Goal: Transaction & Acquisition: Register for event/course

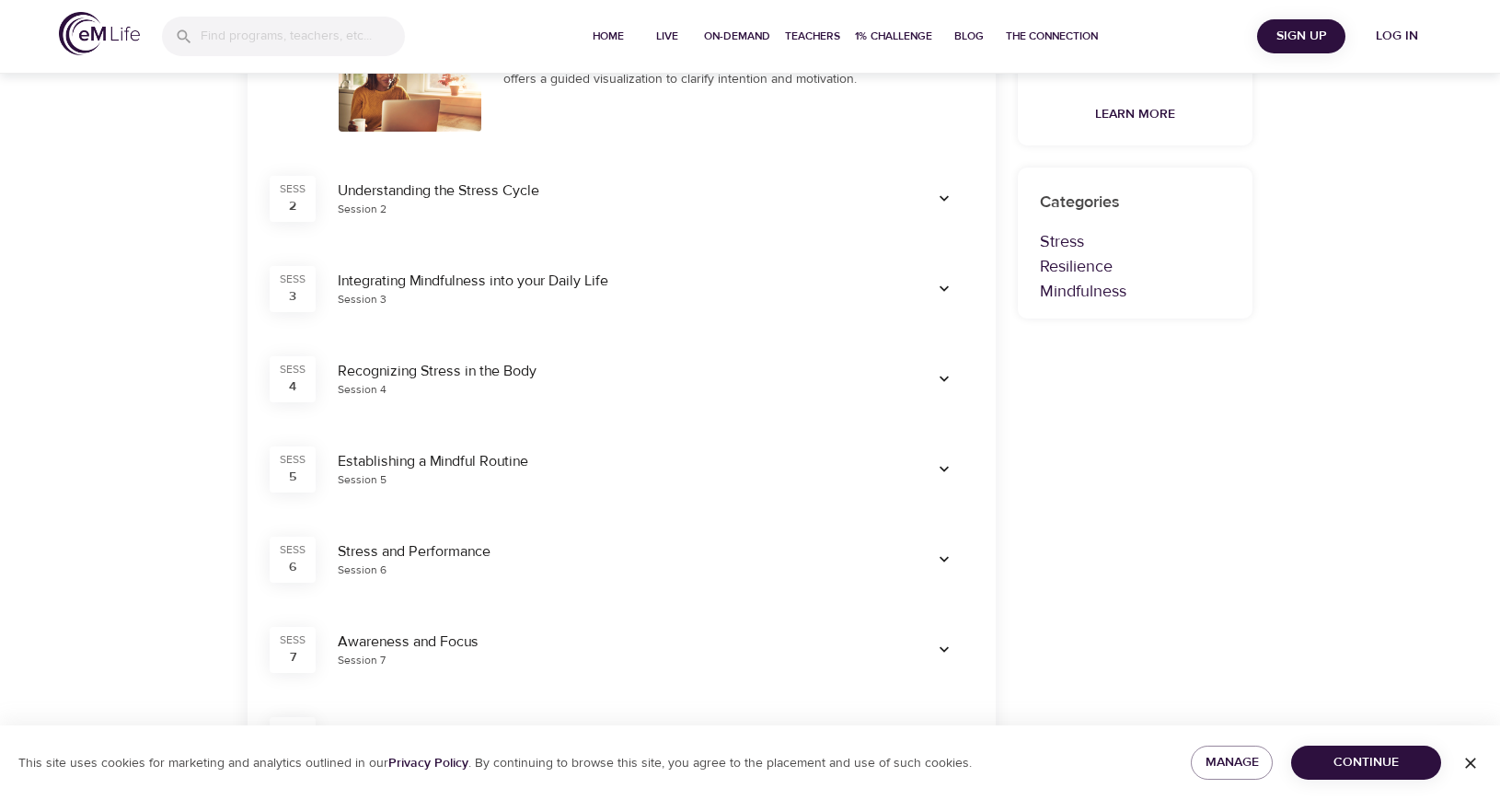
scroll to position [460, 0]
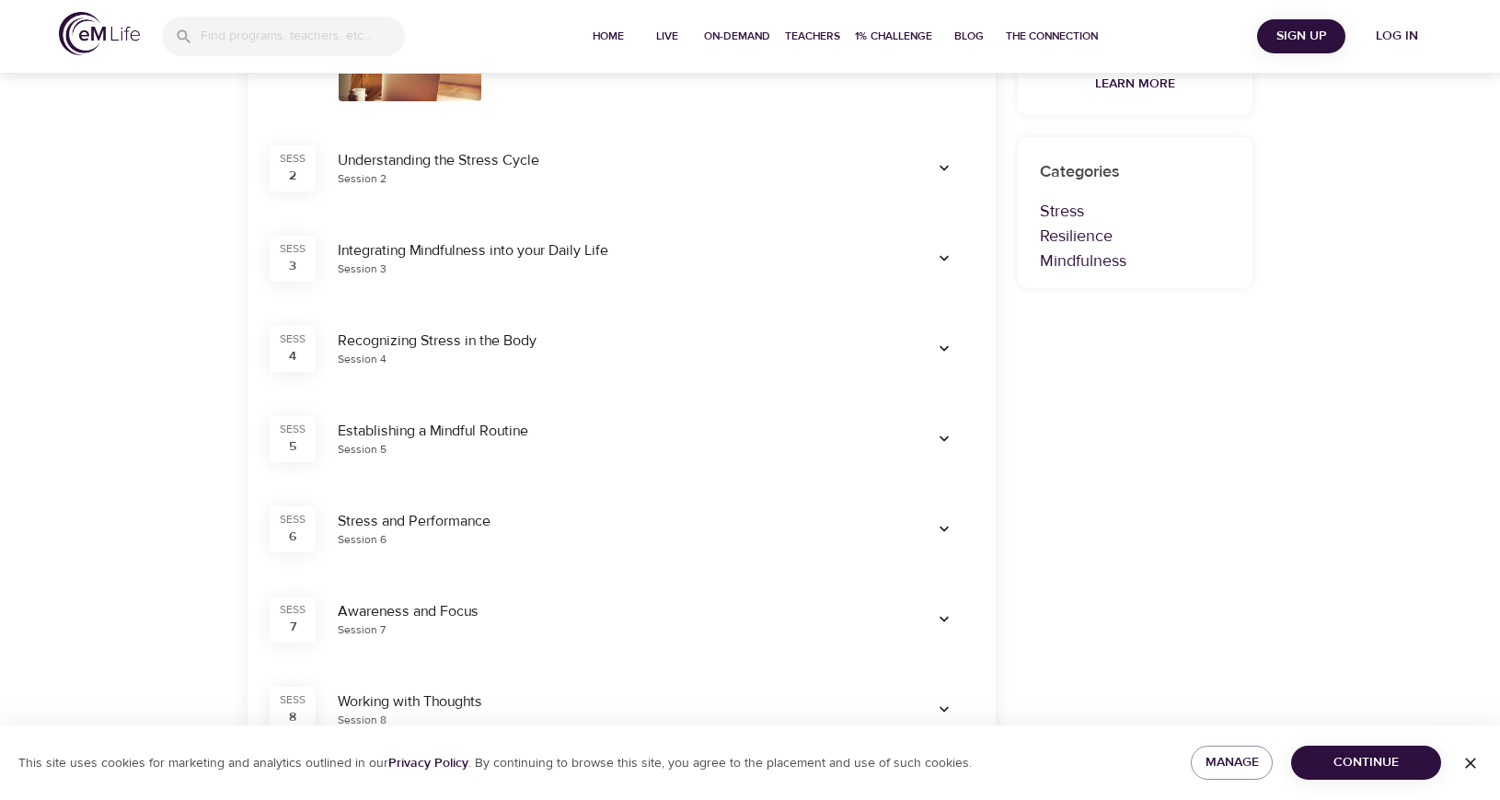
click at [1333, 761] on span "Continue" at bounding box center [1366, 762] width 121 height 23
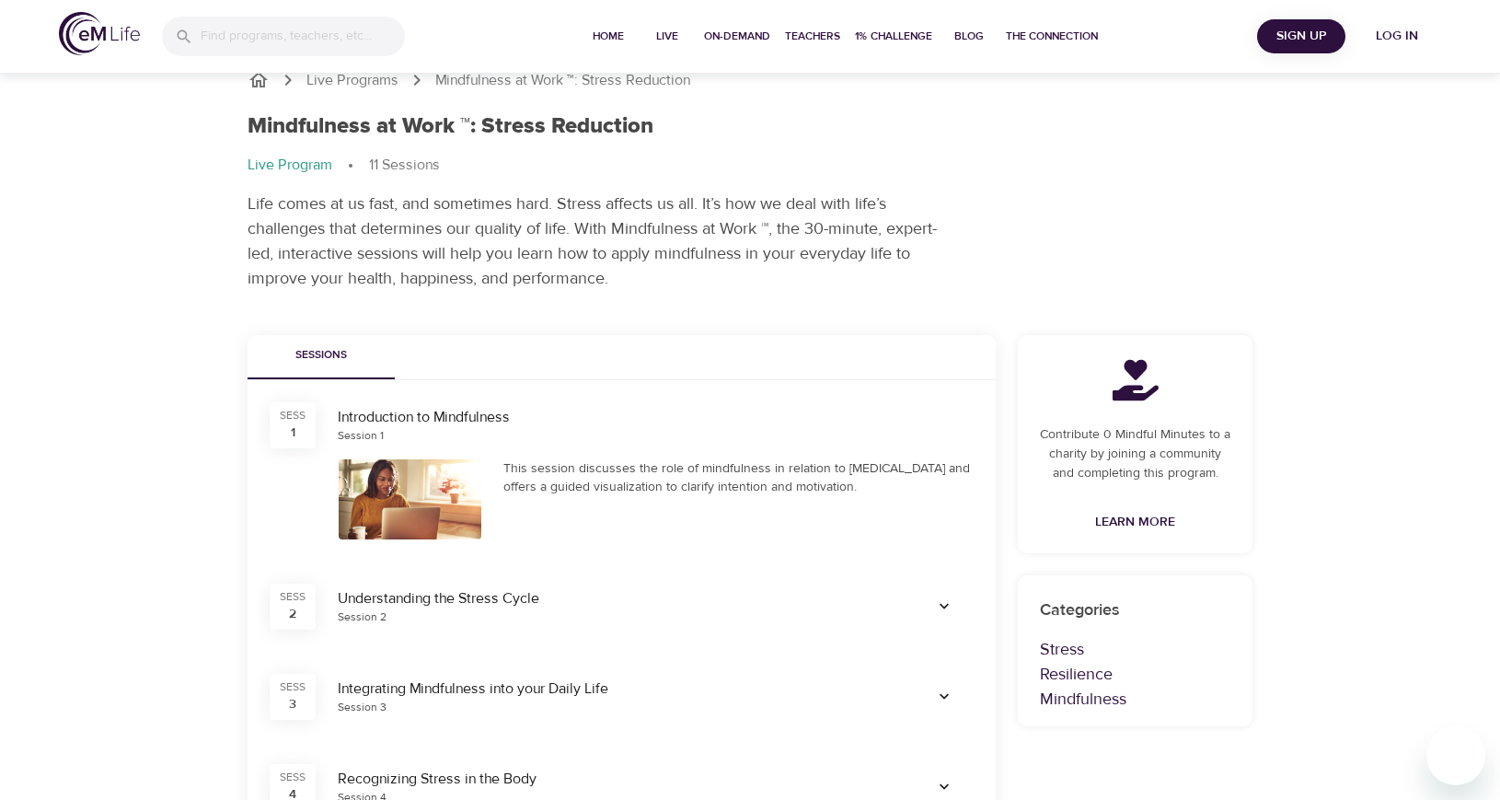
scroll to position [0, 0]
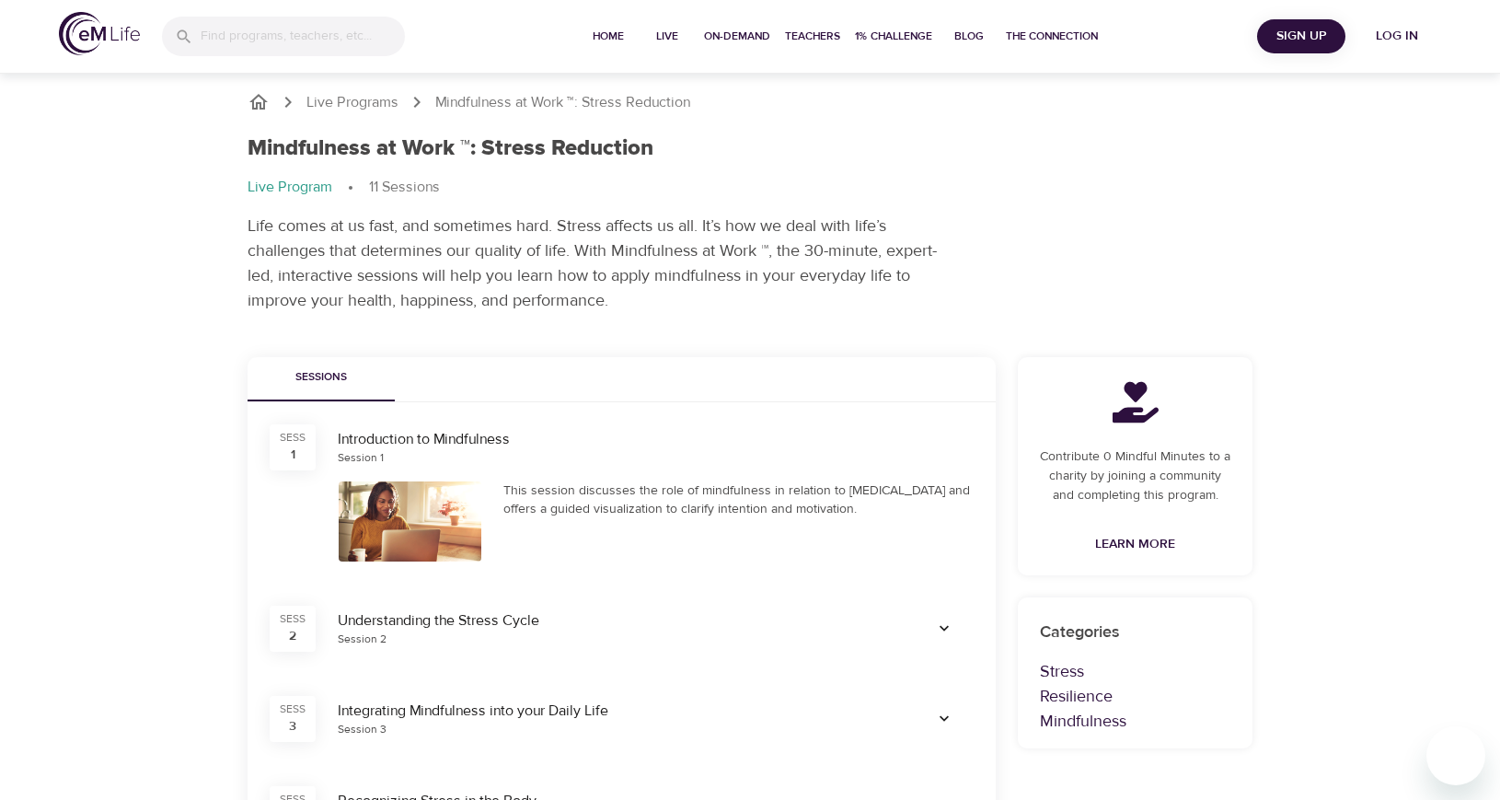
click at [405, 191] on p "11 Sessions" at bounding box center [404, 187] width 71 height 21
click at [659, 399] on div "Sessions" at bounding box center [622, 379] width 748 height 44
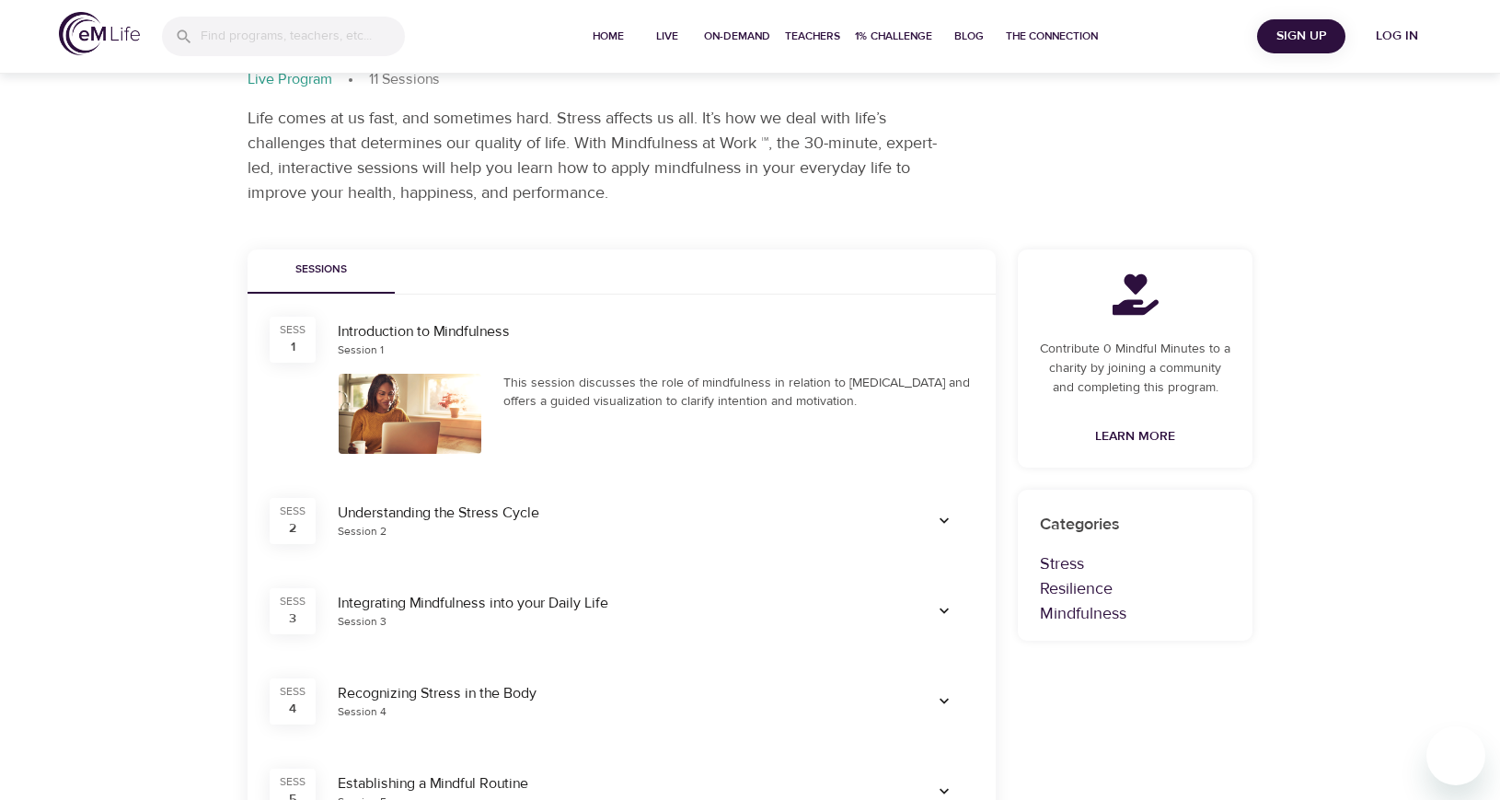
scroll to position [276, 0]
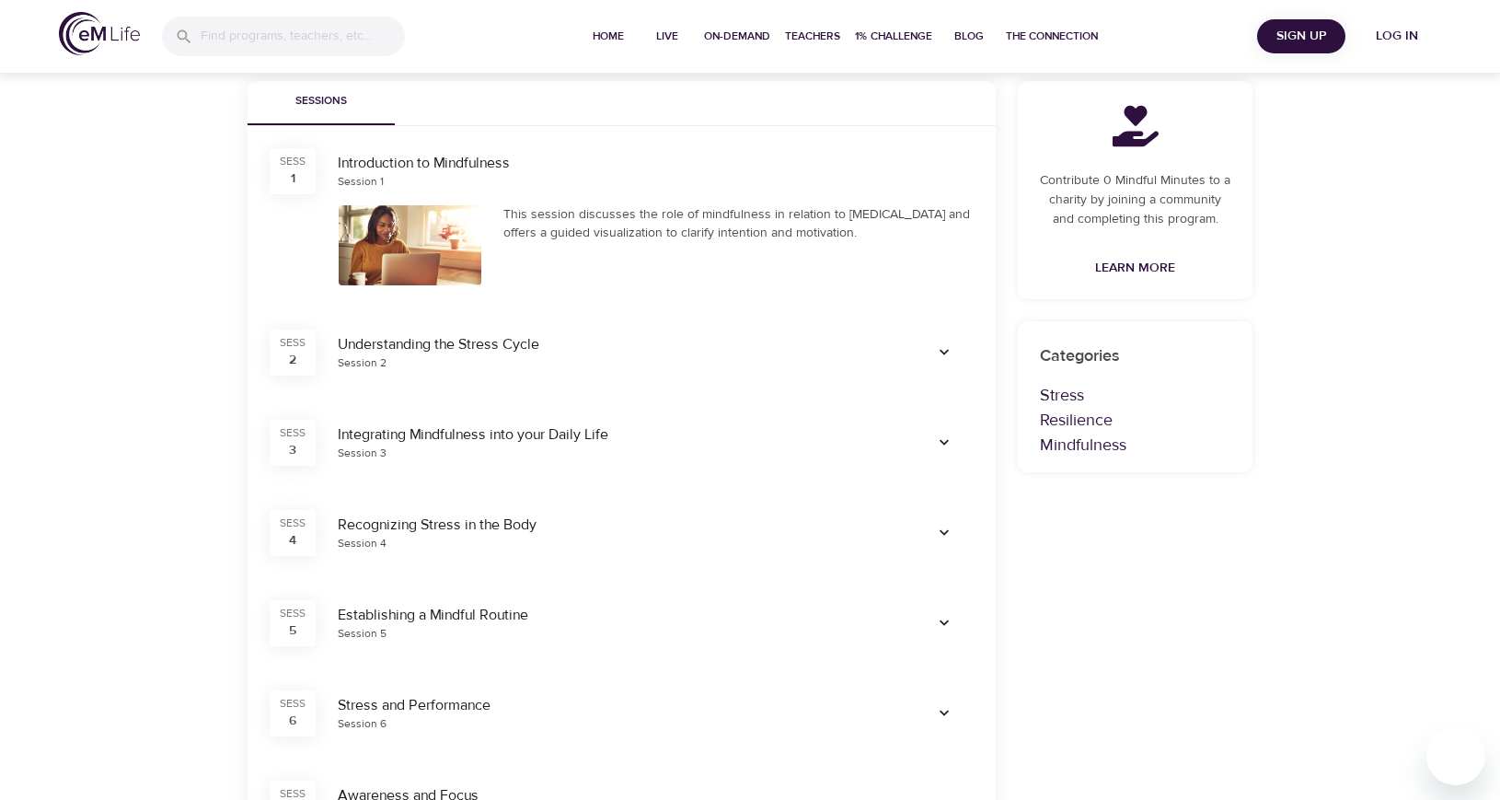
click at [292, 168] on div "SESS" at bounding box center [293, 162] width 26 height 16
click at [942, 346] on icon "button" at bounding box center [944, 352] width 18 height 18
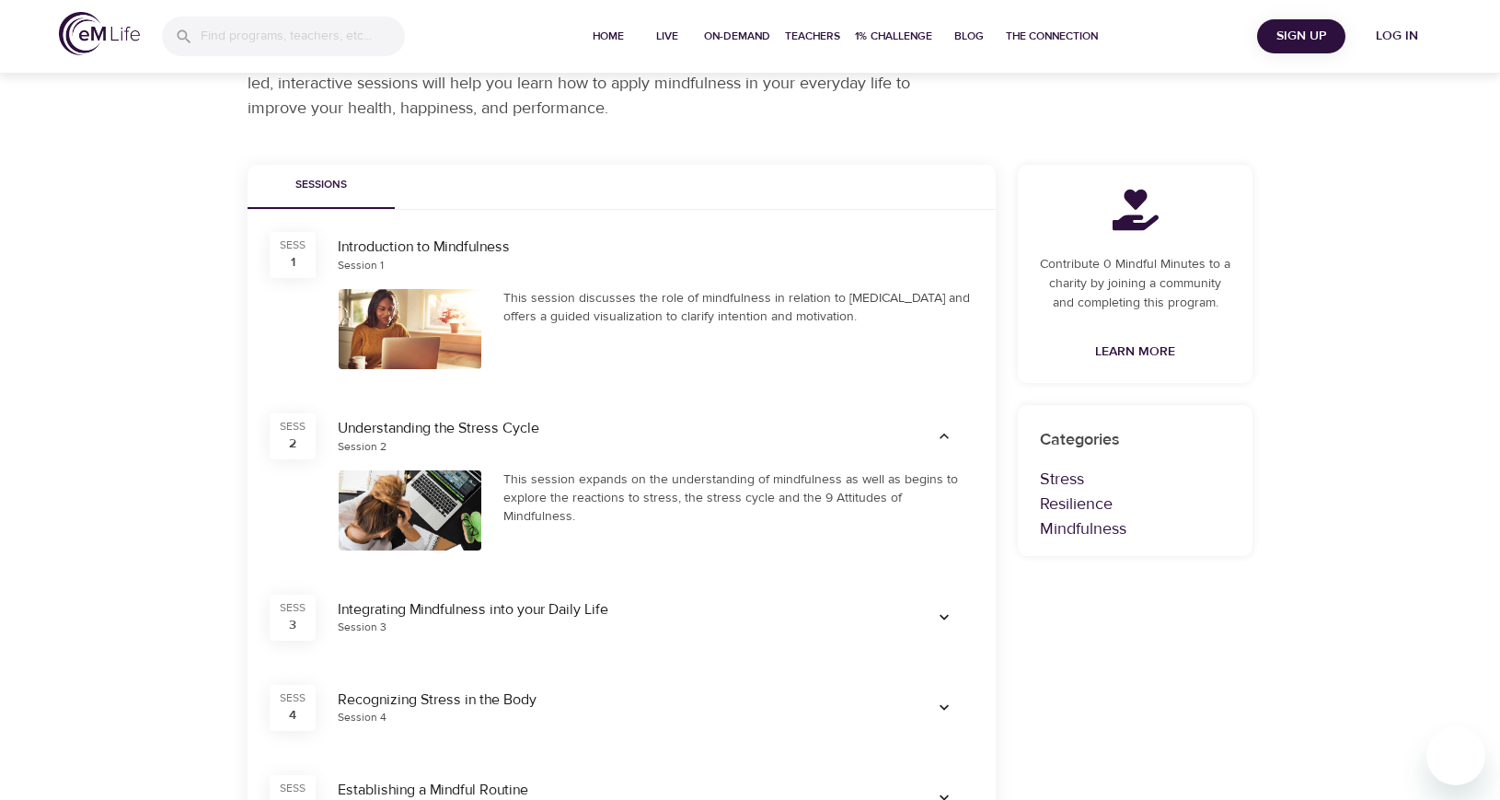
scroll to position [92, 0]
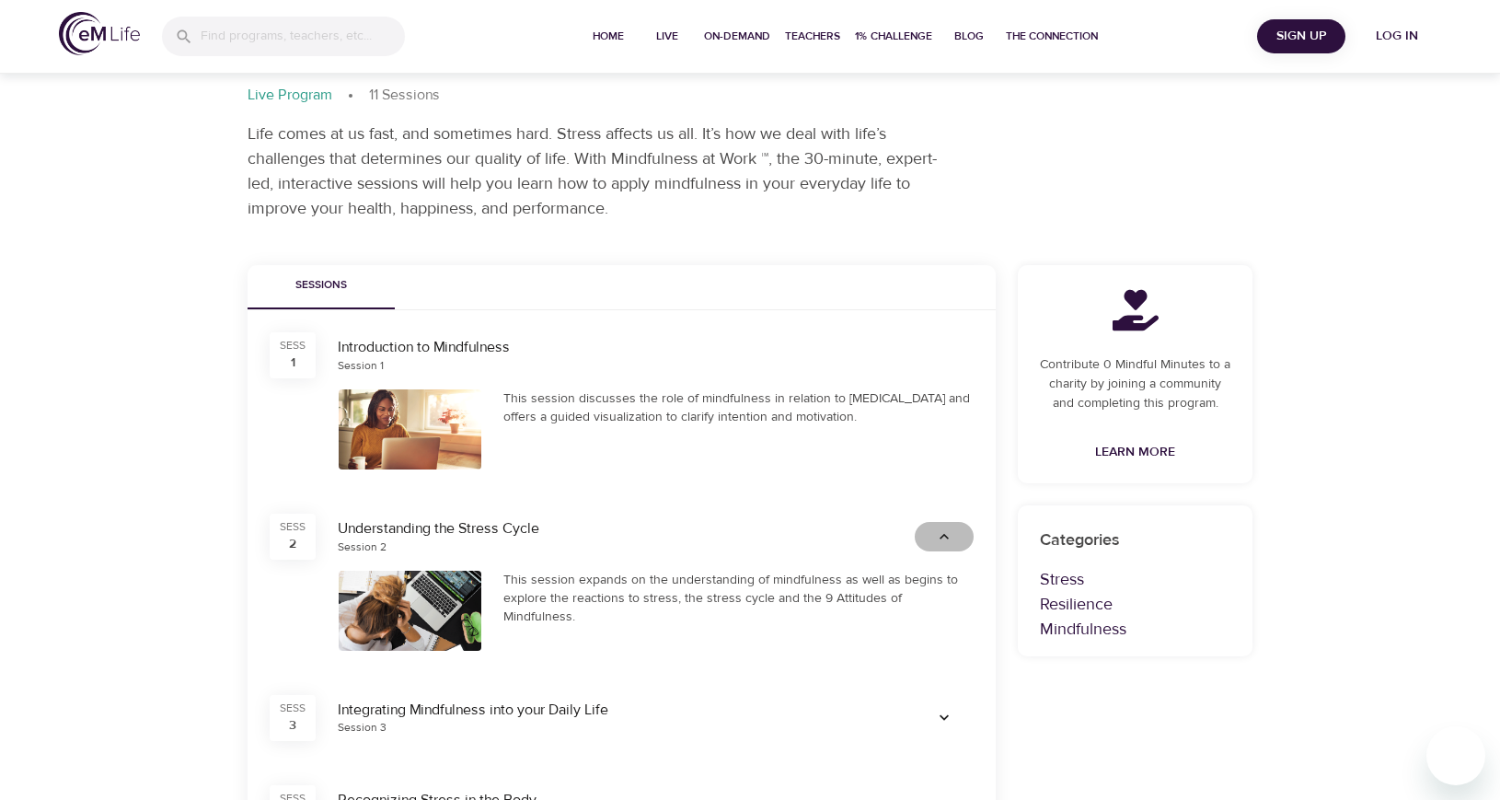
click at [954, 534] on span "button" at bounding box center [944, 536] width 44 height 18
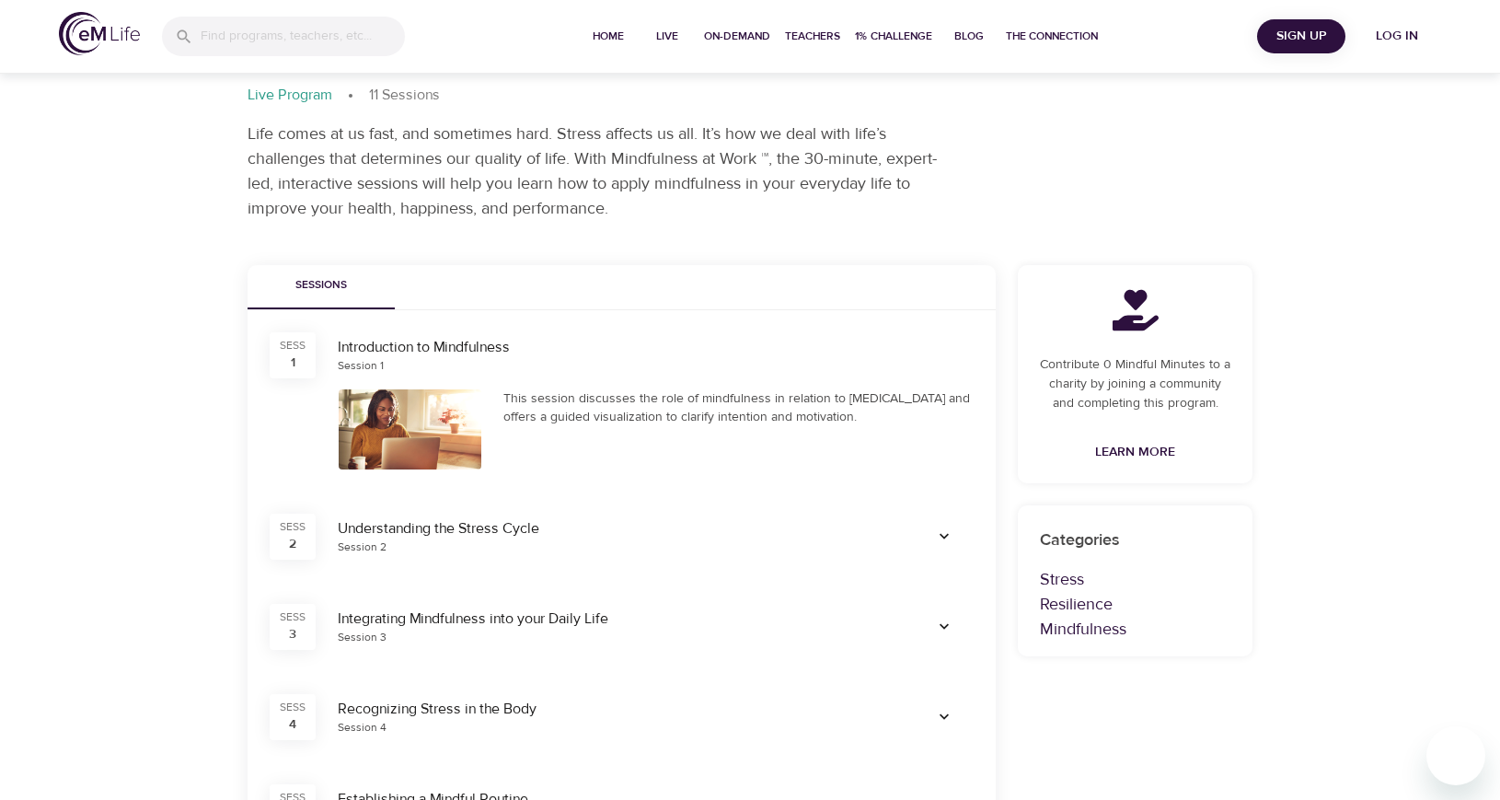
scroll to position [0, 0]
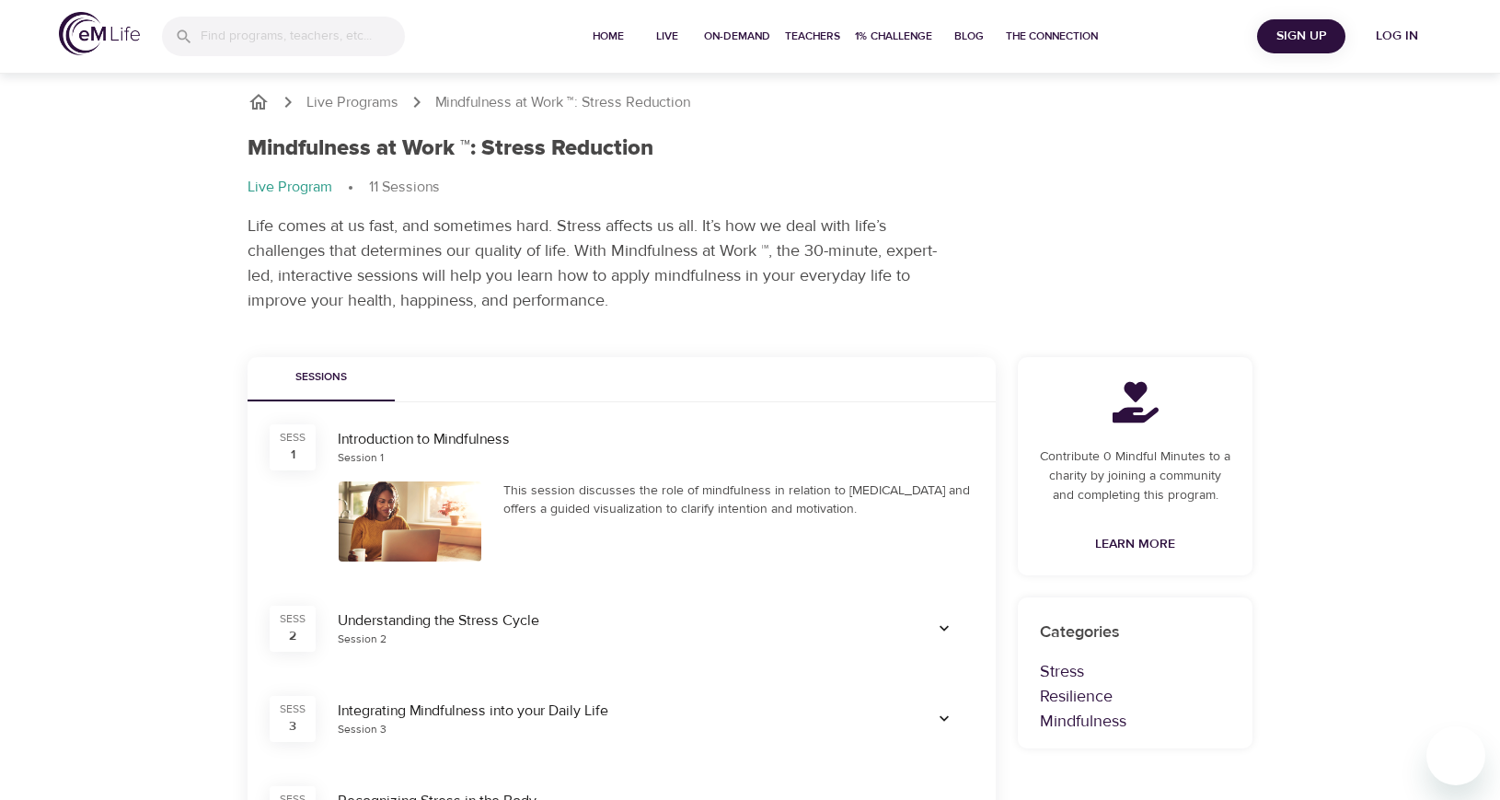
click at [1050, 273] on div "Mindfulness at Work ™: Stress Reduction Live Program 11 Sessions Life comes at …" at bounding box center [750, 224] width 1027 height 200
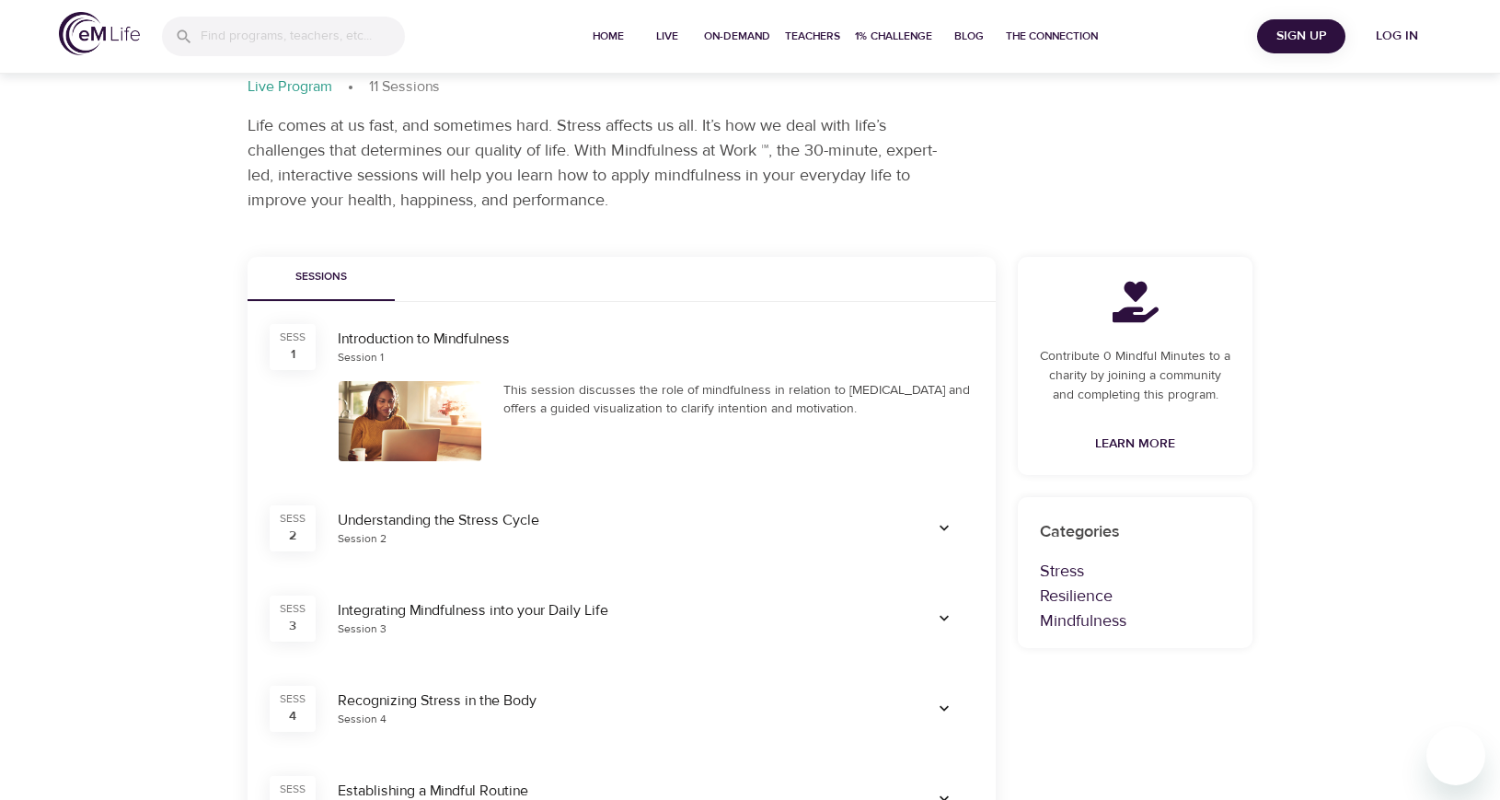
scroll to position [276, 0]
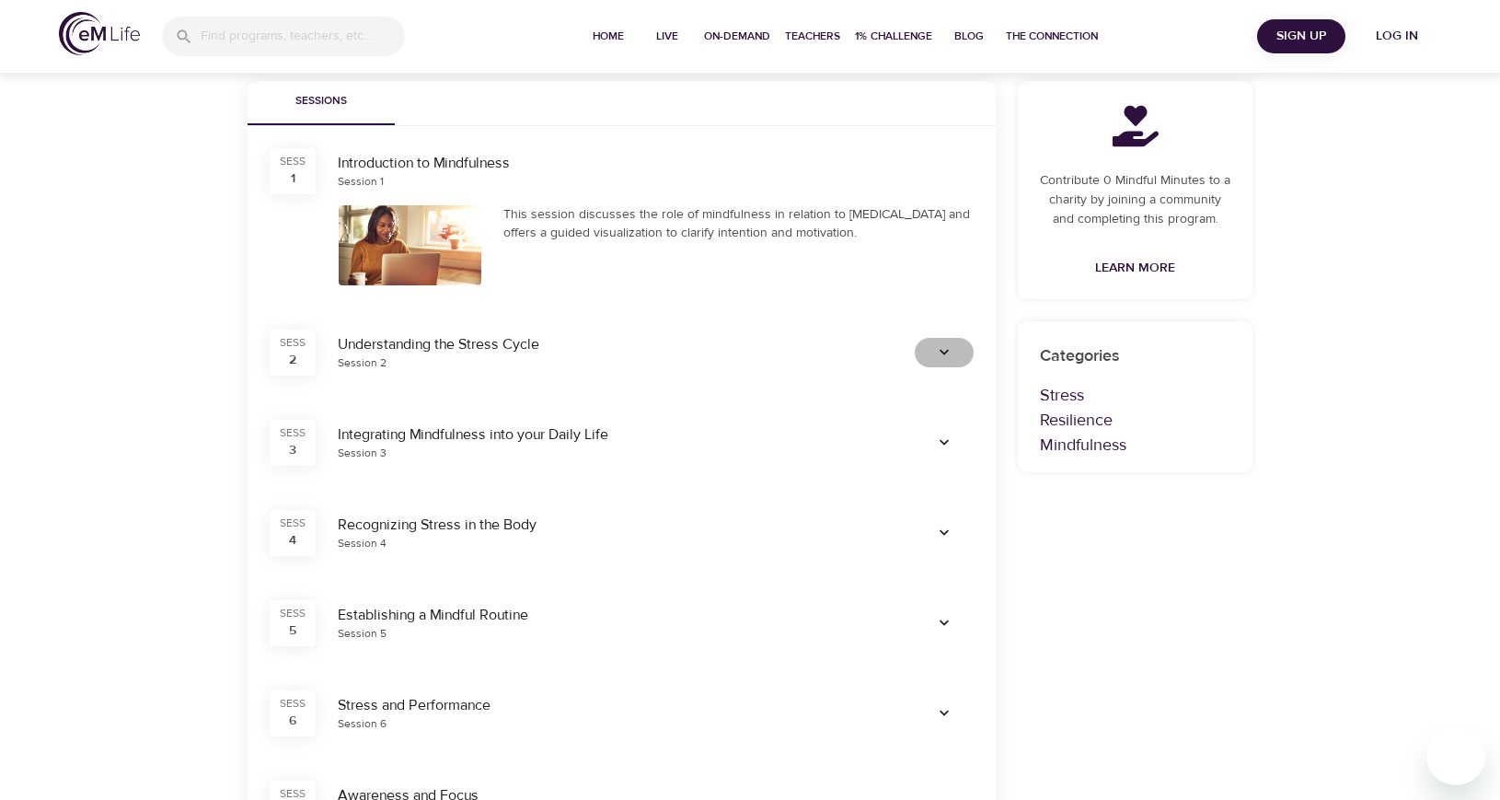
click at [940, 349] on icon "button" at bounding box center [944, 352] width 18 height 18
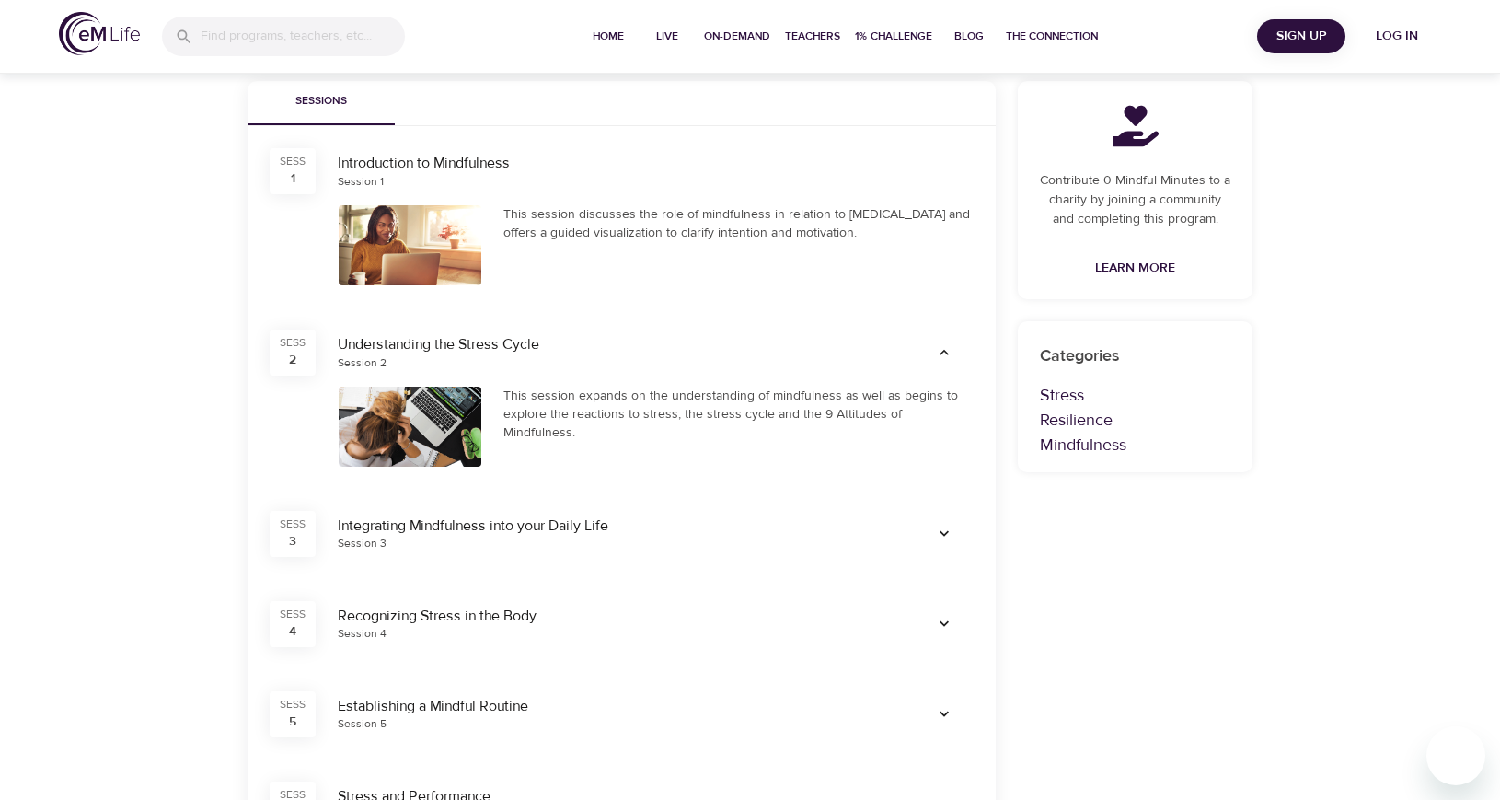
scroll to position [368, 0]
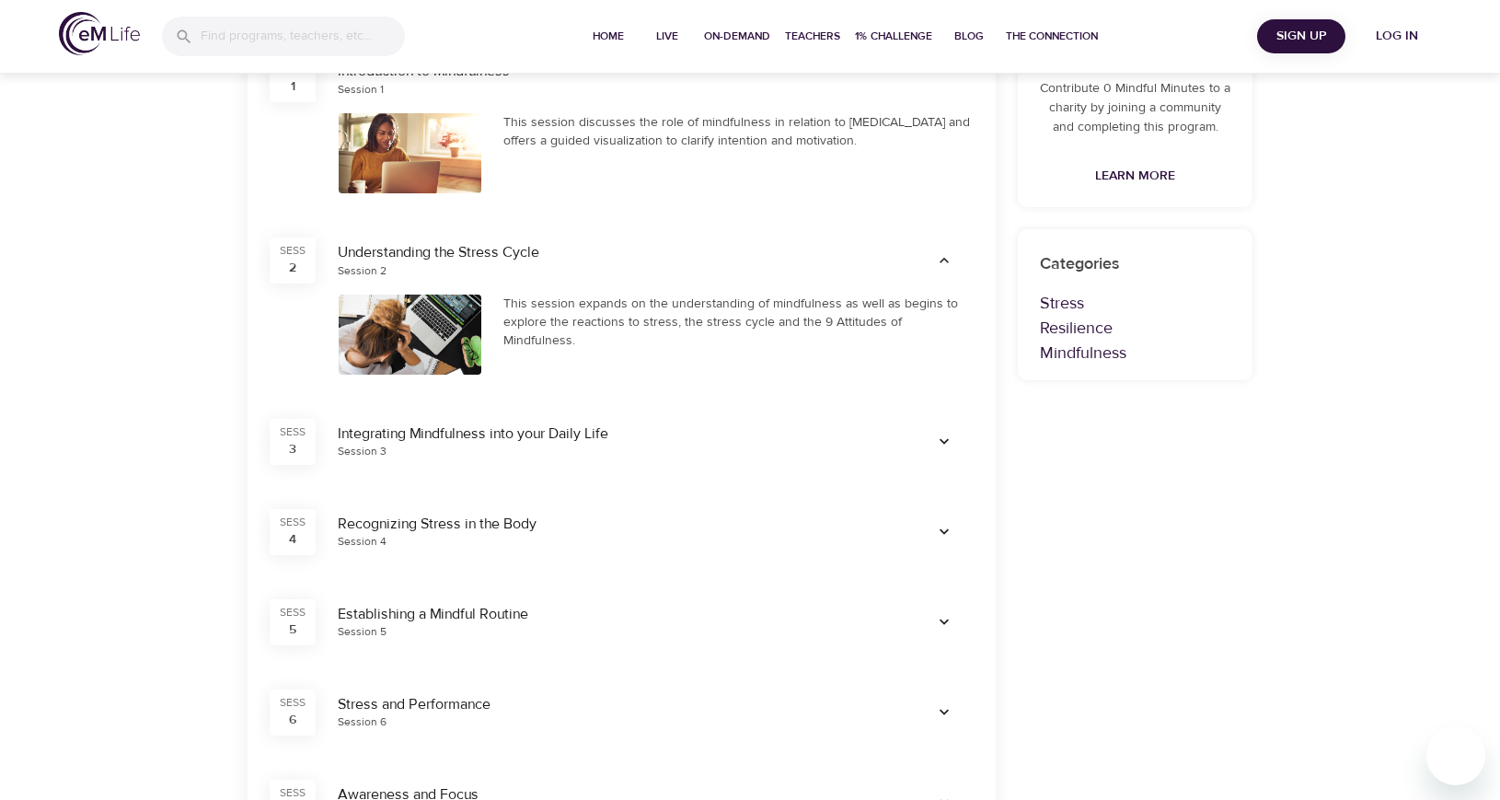
click at [945, 443] on icon "button" at bounding box center [944, 441] width 9 height 6
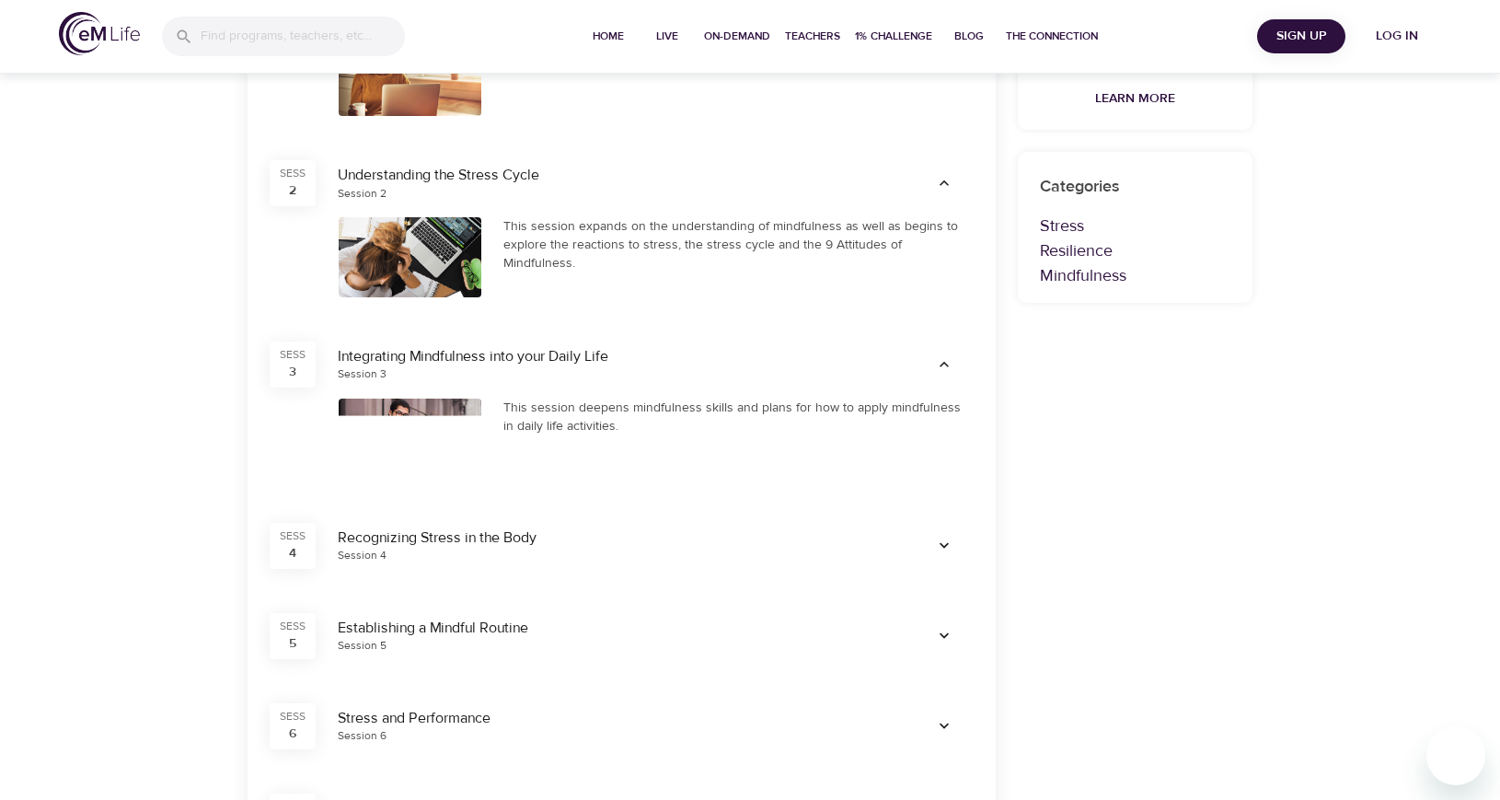
scroll to position [552, 0]
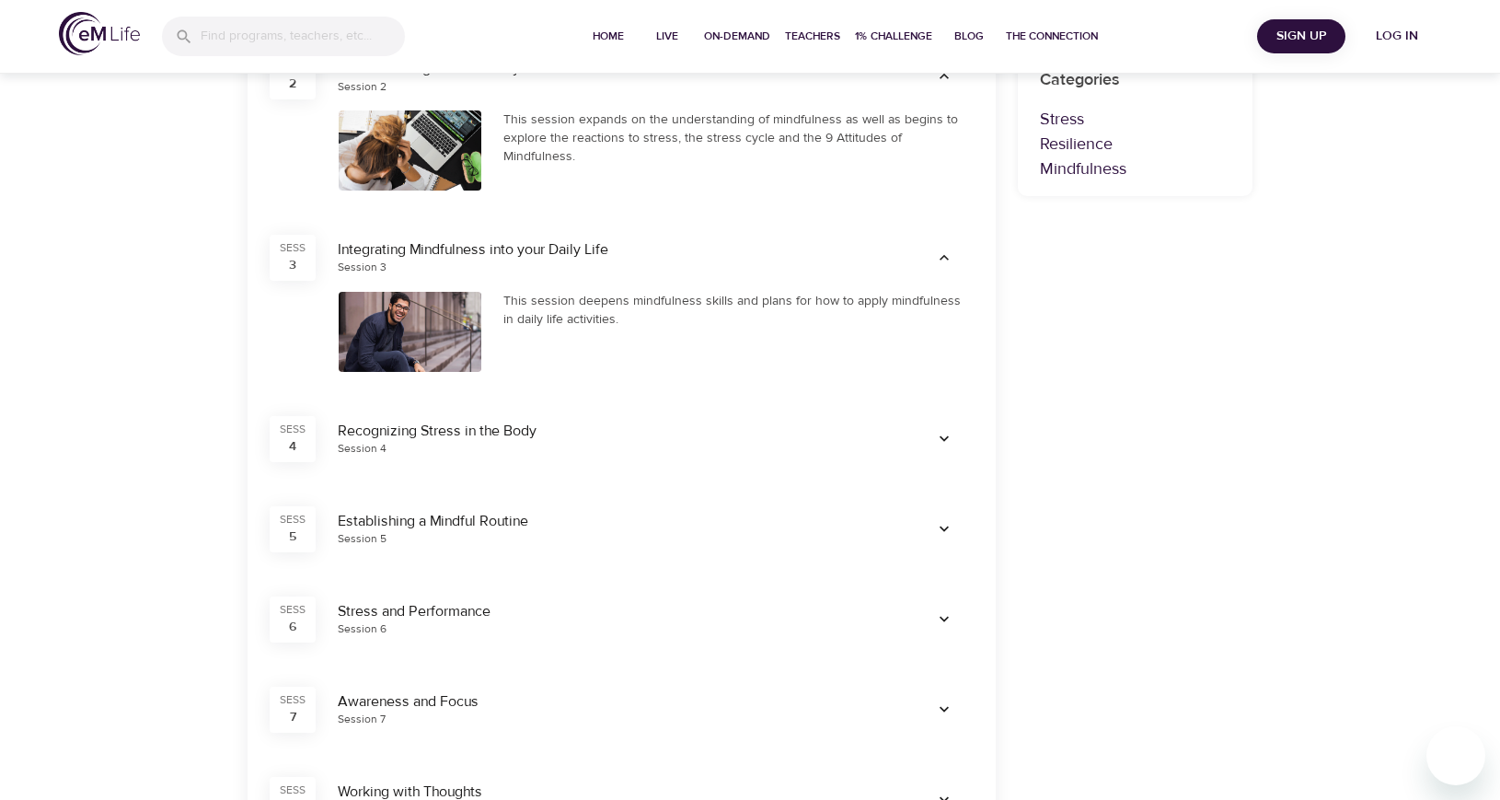
click at [948, 444] on icon "button" at bounding box center [944, 439] width 18 height 18
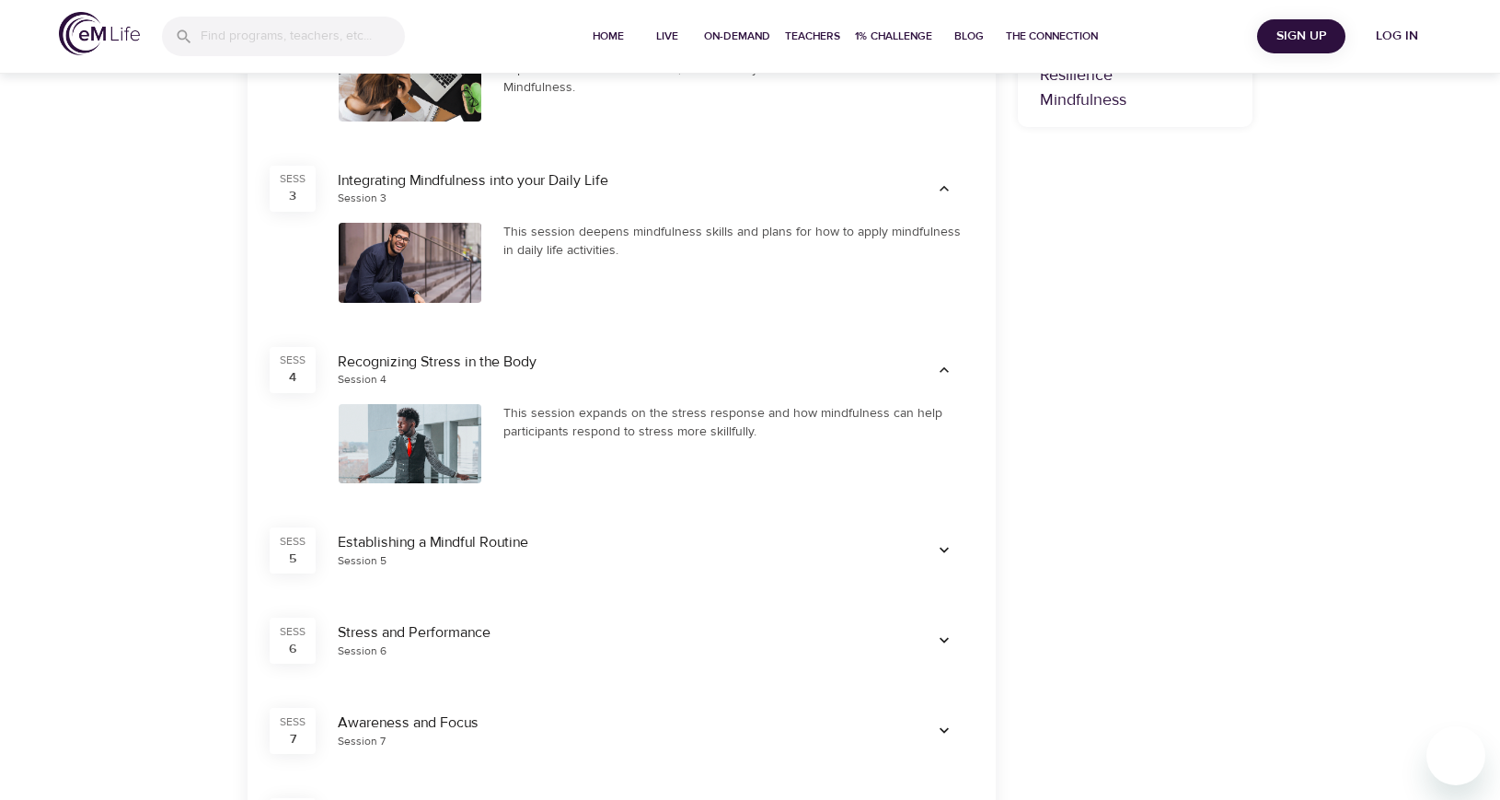
scroll to position [736, 0]
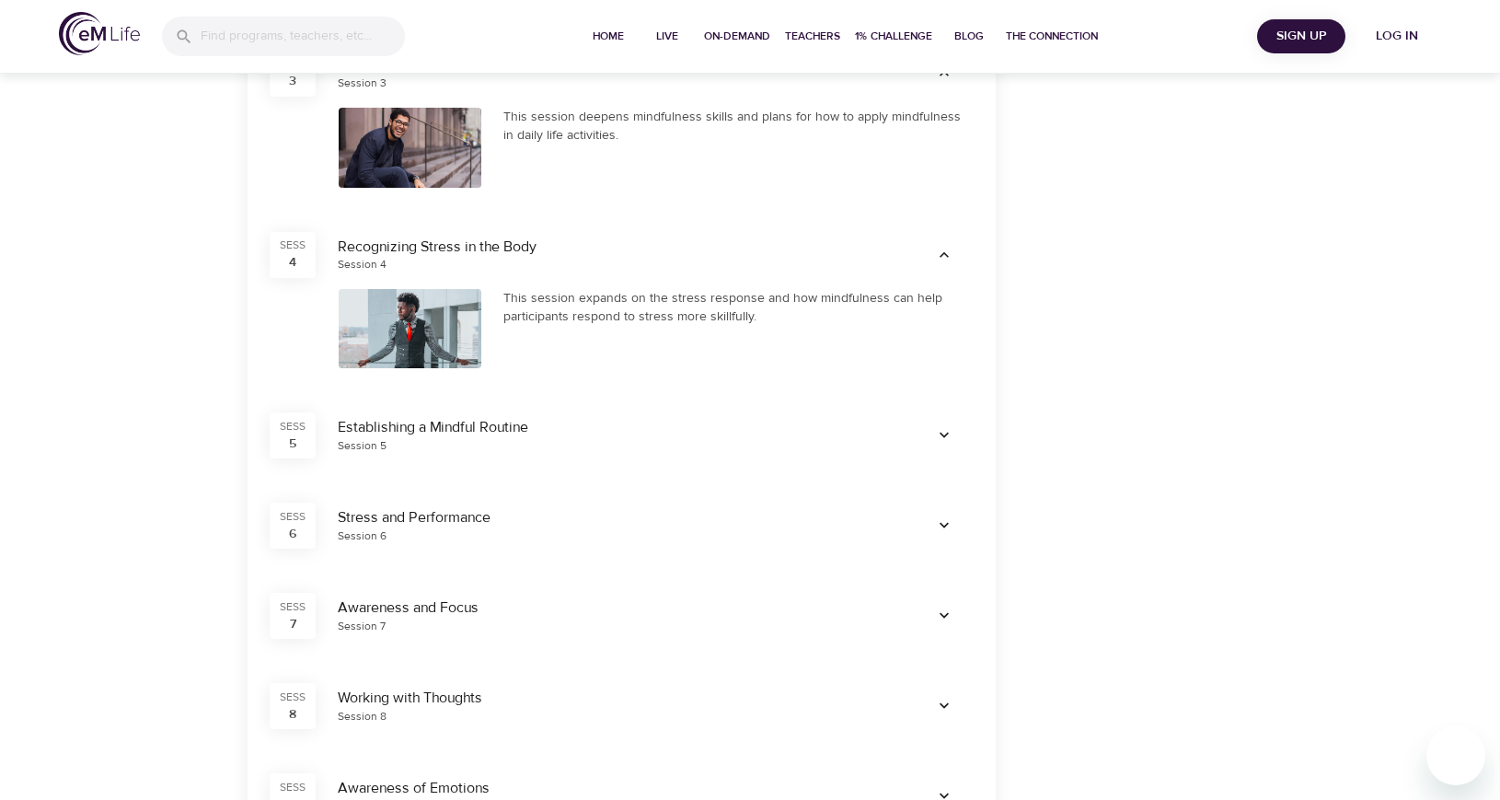
click at [948, 434] on icon "button" at bounding box center [944, 436] width 9 height 6
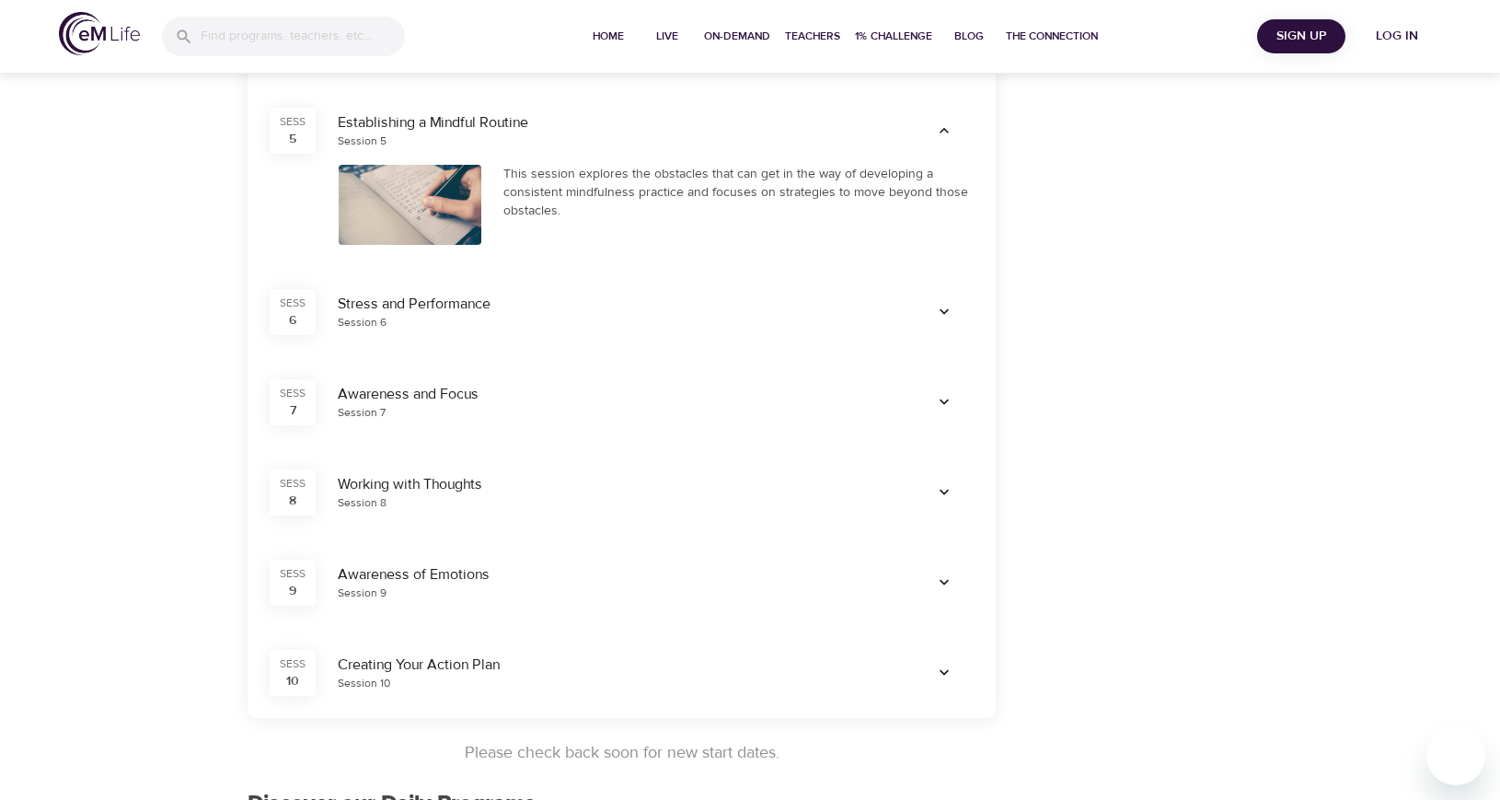
scroll to position [1012, 0]
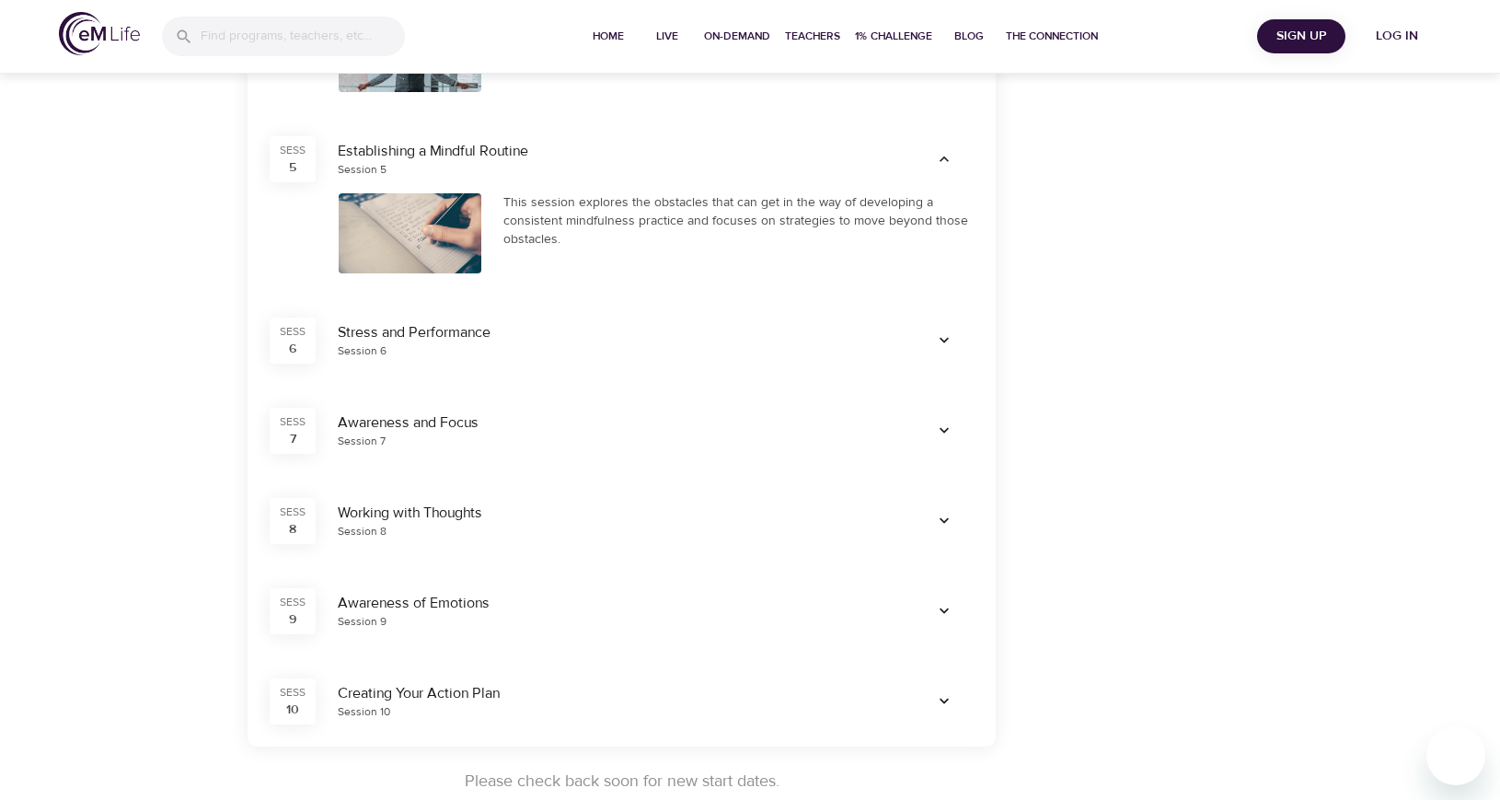
click at [955, 340] on span "button" at bounding box center [944, 340] width 44 height 18
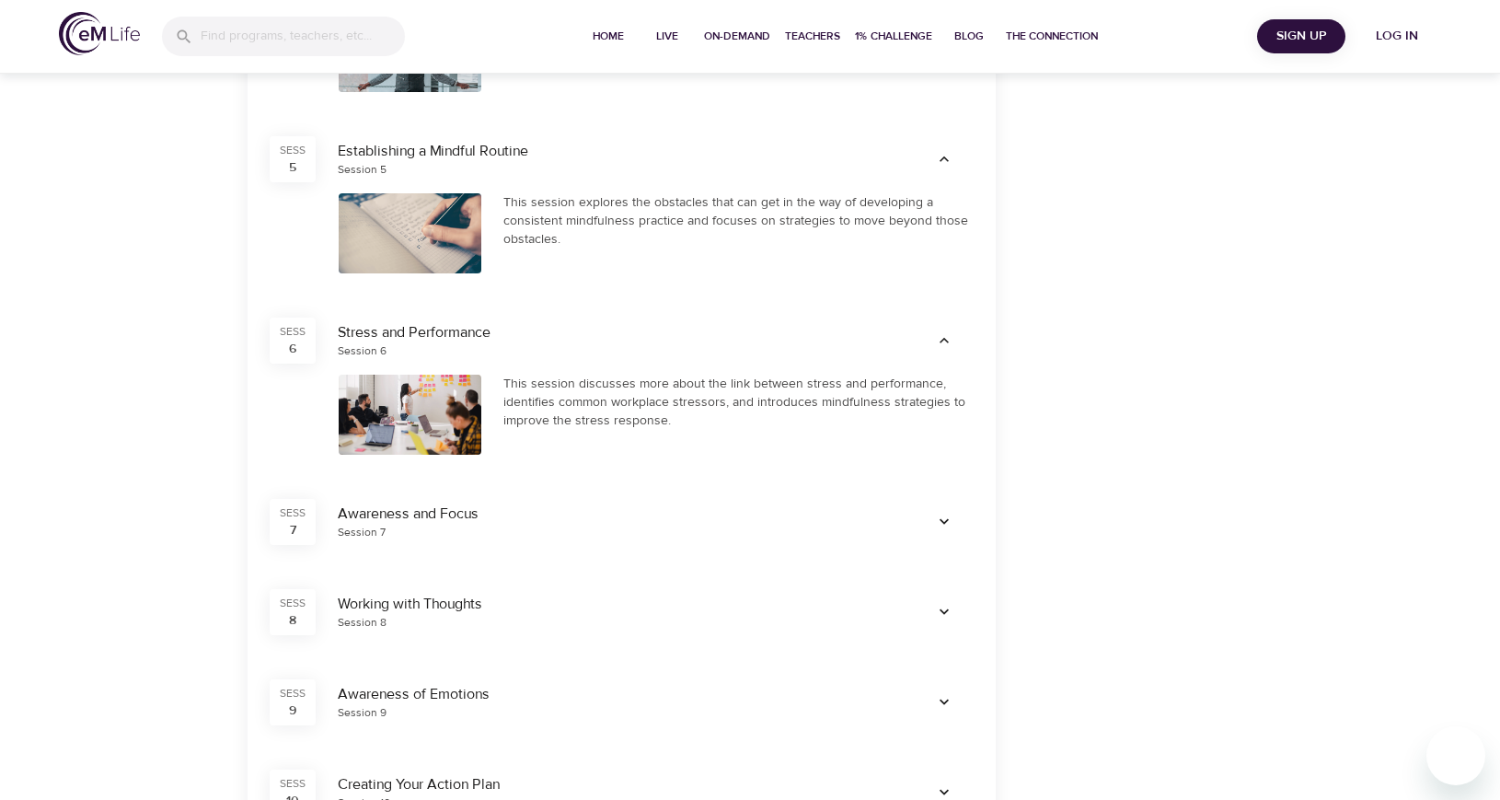
click at [942, 513] on icon "button" at bounding box center [944, 522] width 18 height 18
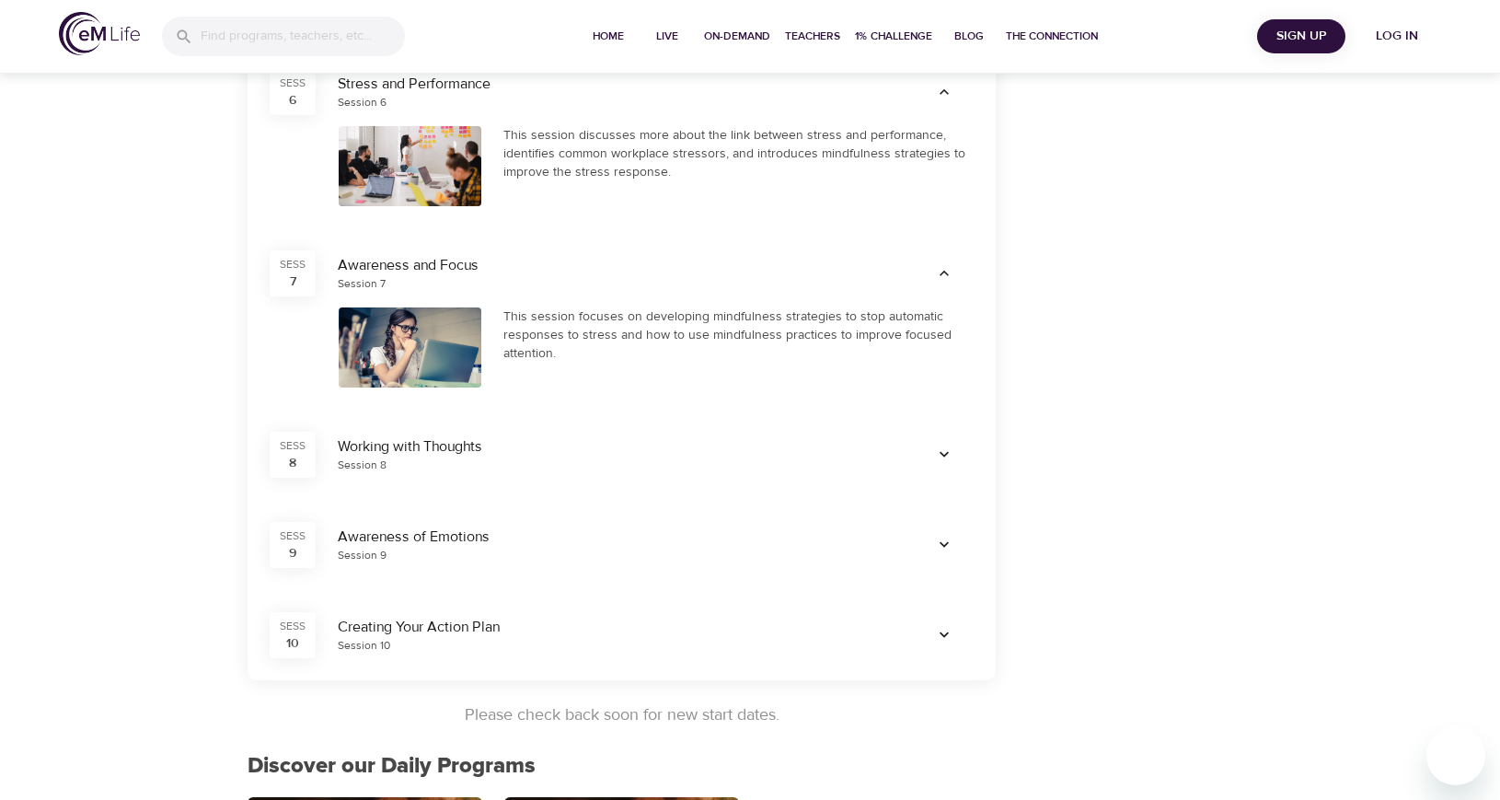
scroll to position [1289, 0]
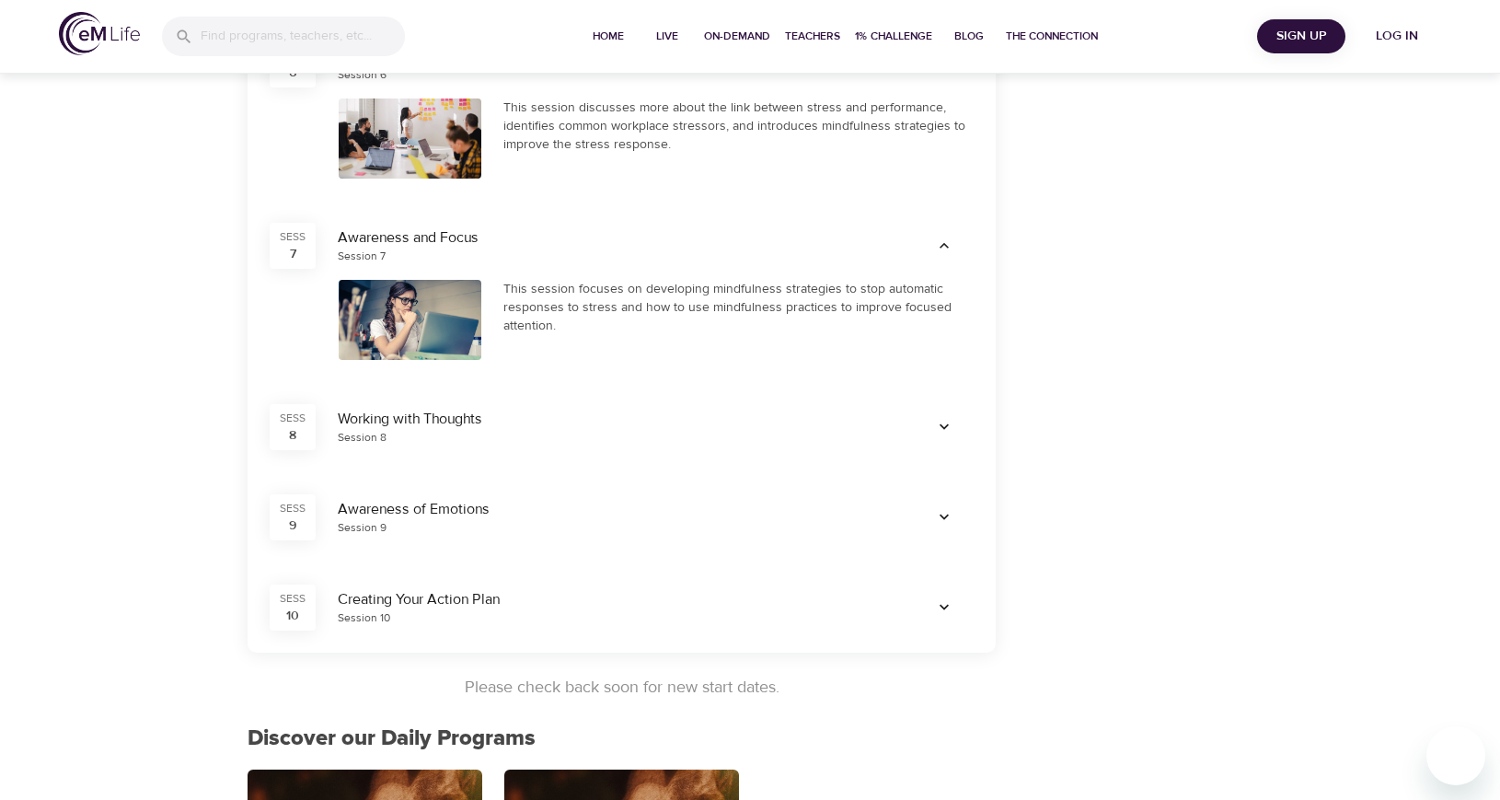
click at [936, 428] on icon "button" at bounding box center [944, 427] width 18 height 18
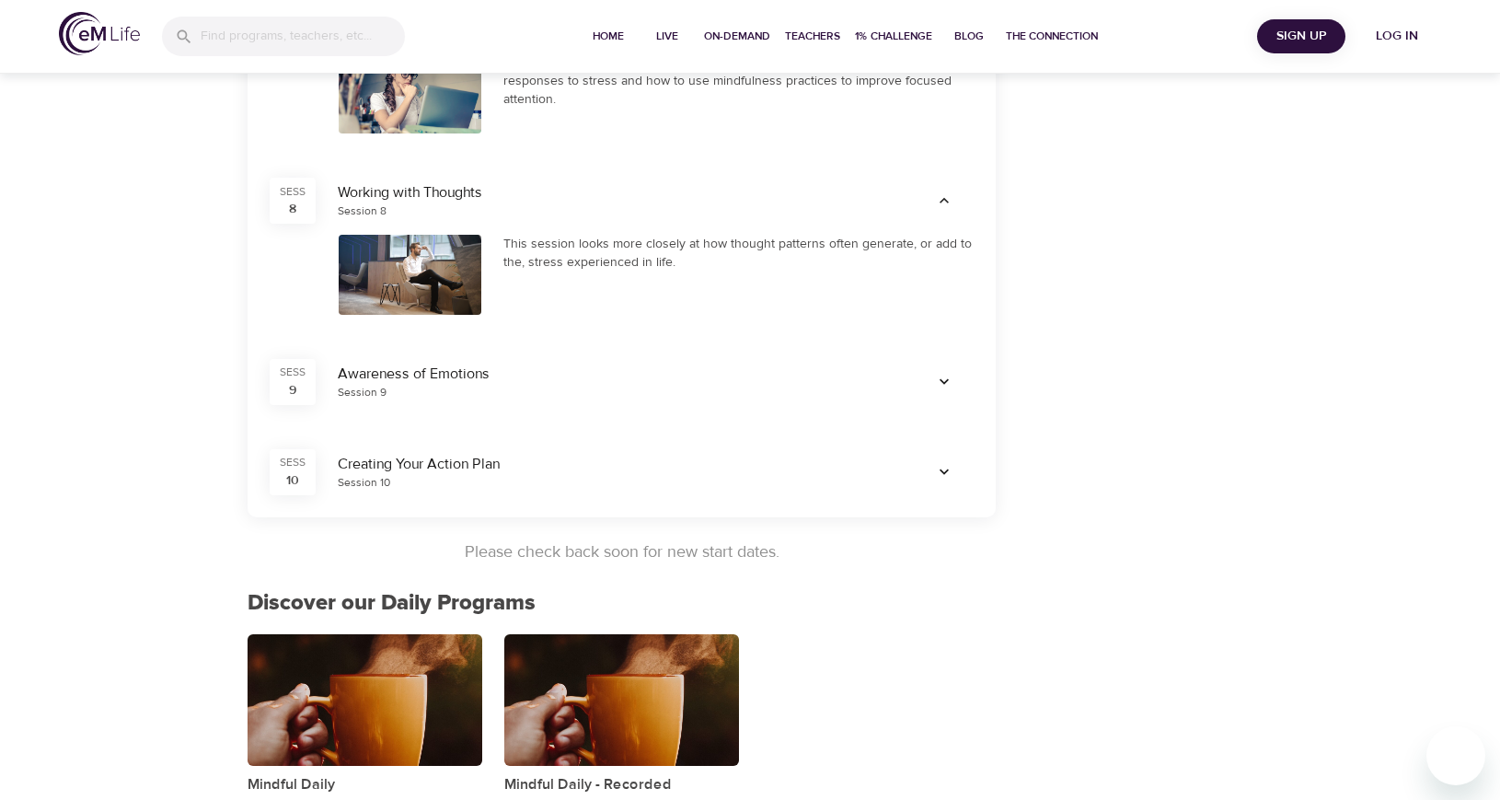
scroll to position [1565, 0]
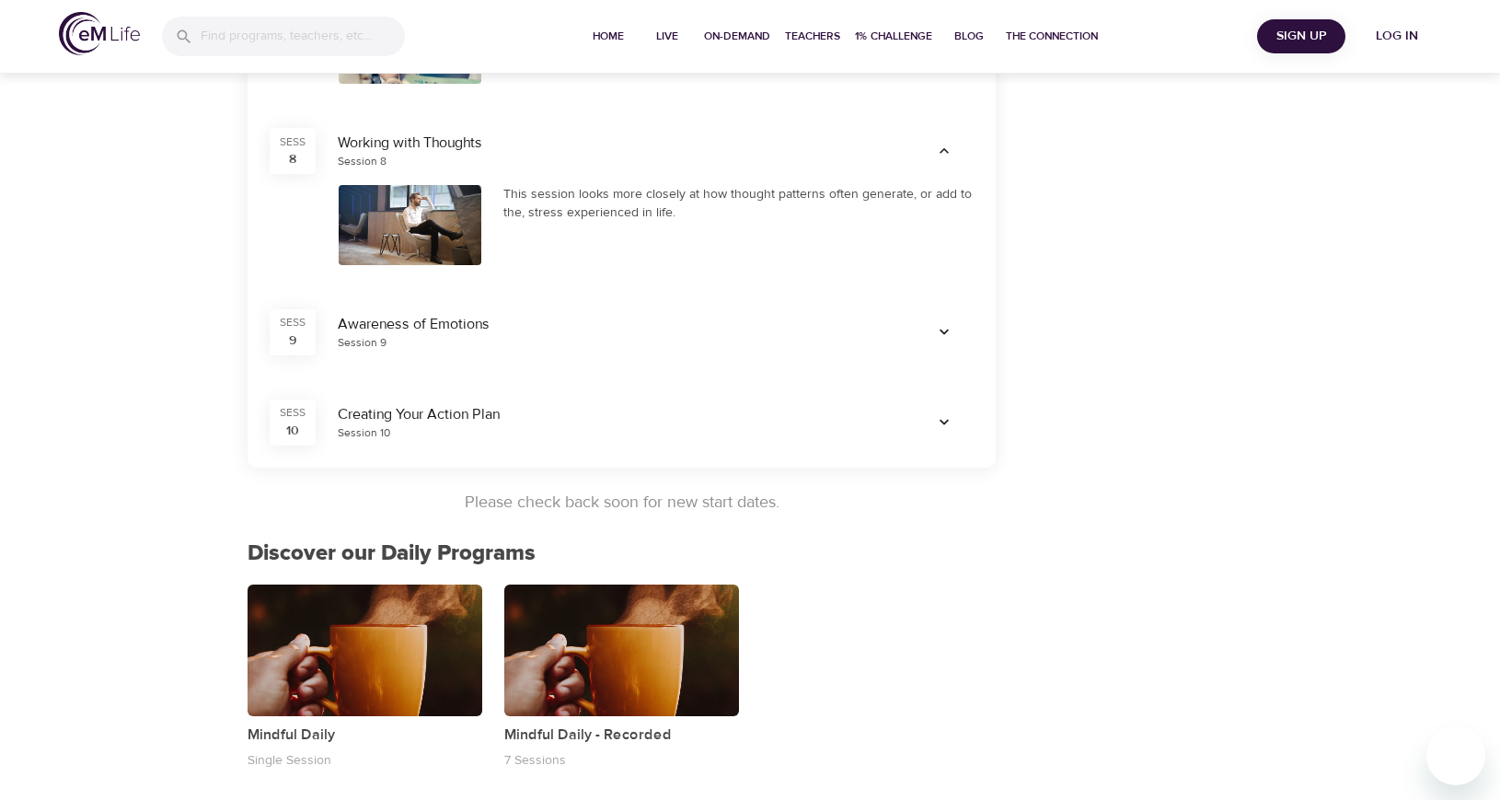
click at [955, 321] on button "button" at bounding box center [944, 332] width 59 height 29
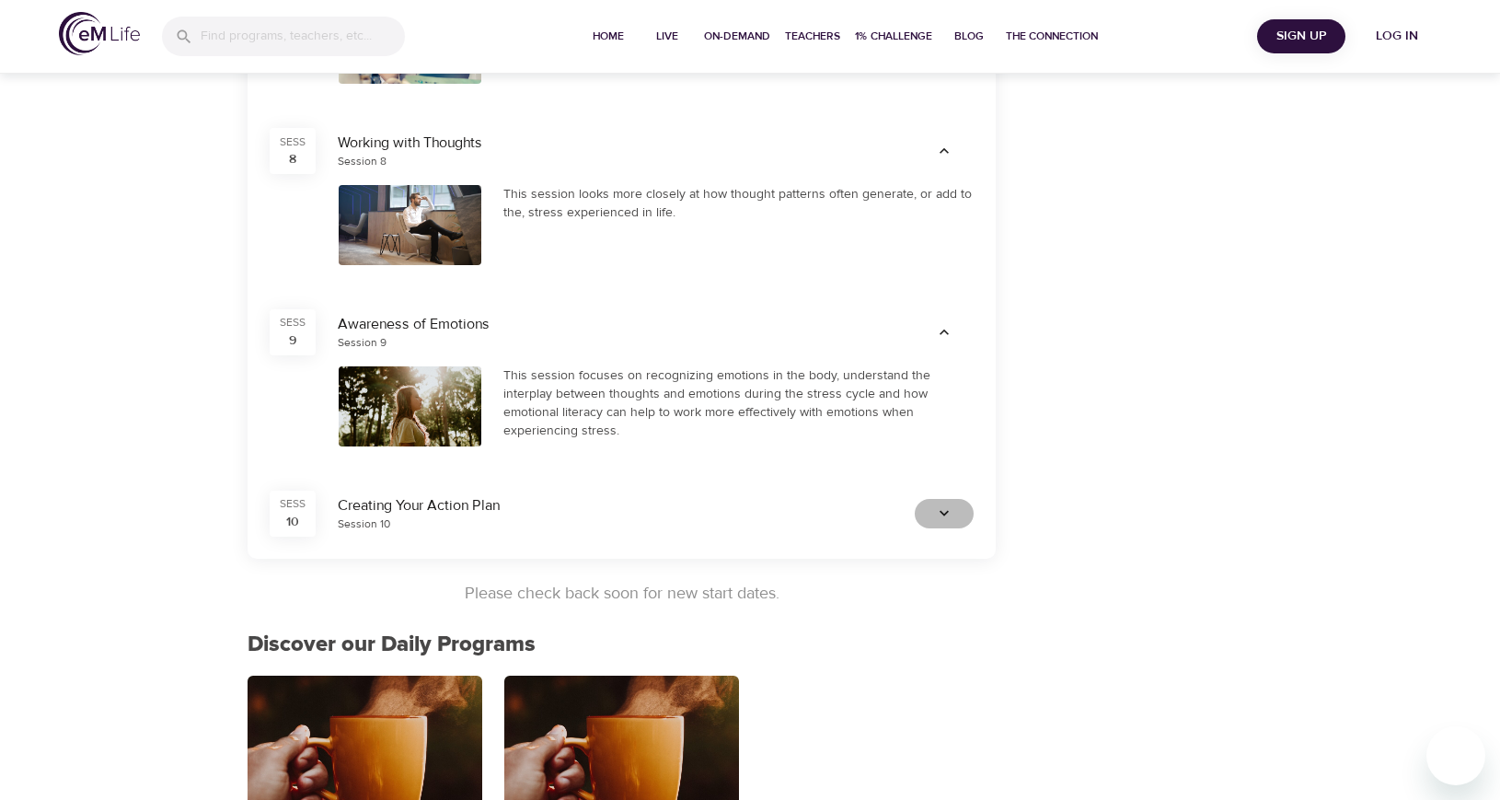
click at [953, 511] on icon "button" at bounding box center [944, 513] width 18 height 18
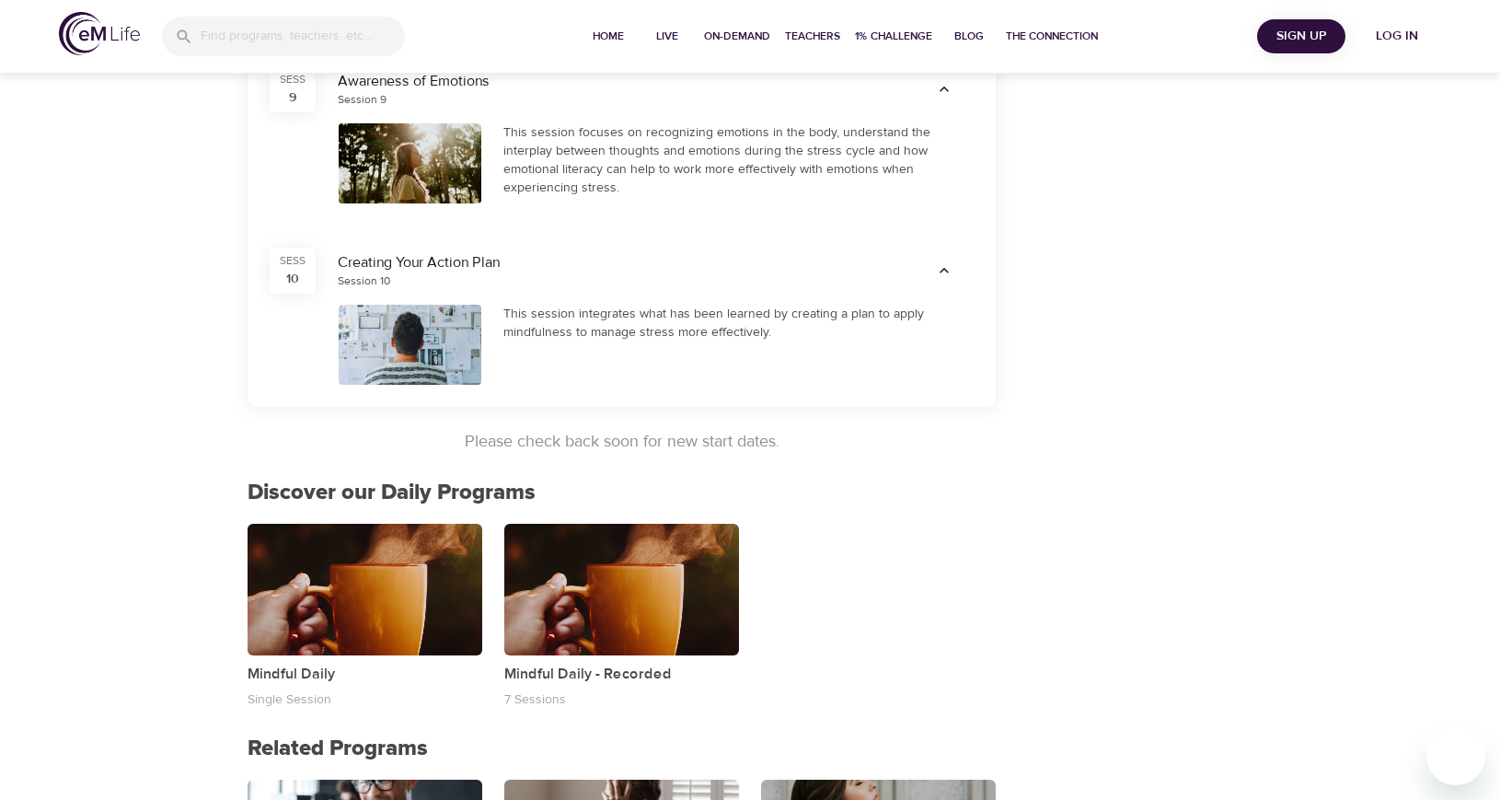
scroll to position [1841, 0]
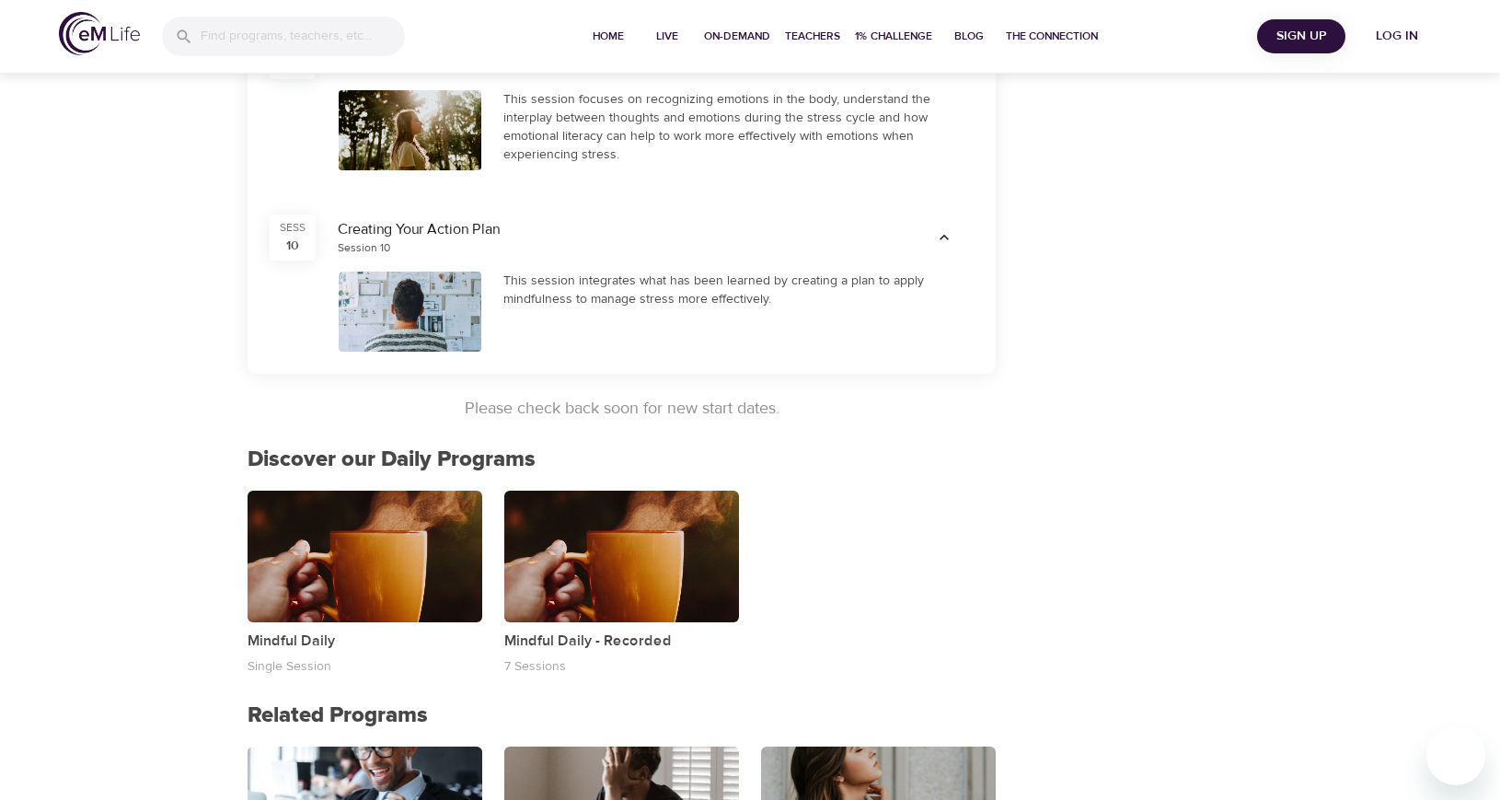
click at [982, 564] on div "Mindful Daily Single Session Mindful Daily - Recorded 7 Sessions" at bounding box center [622, 584] width 770 height 208
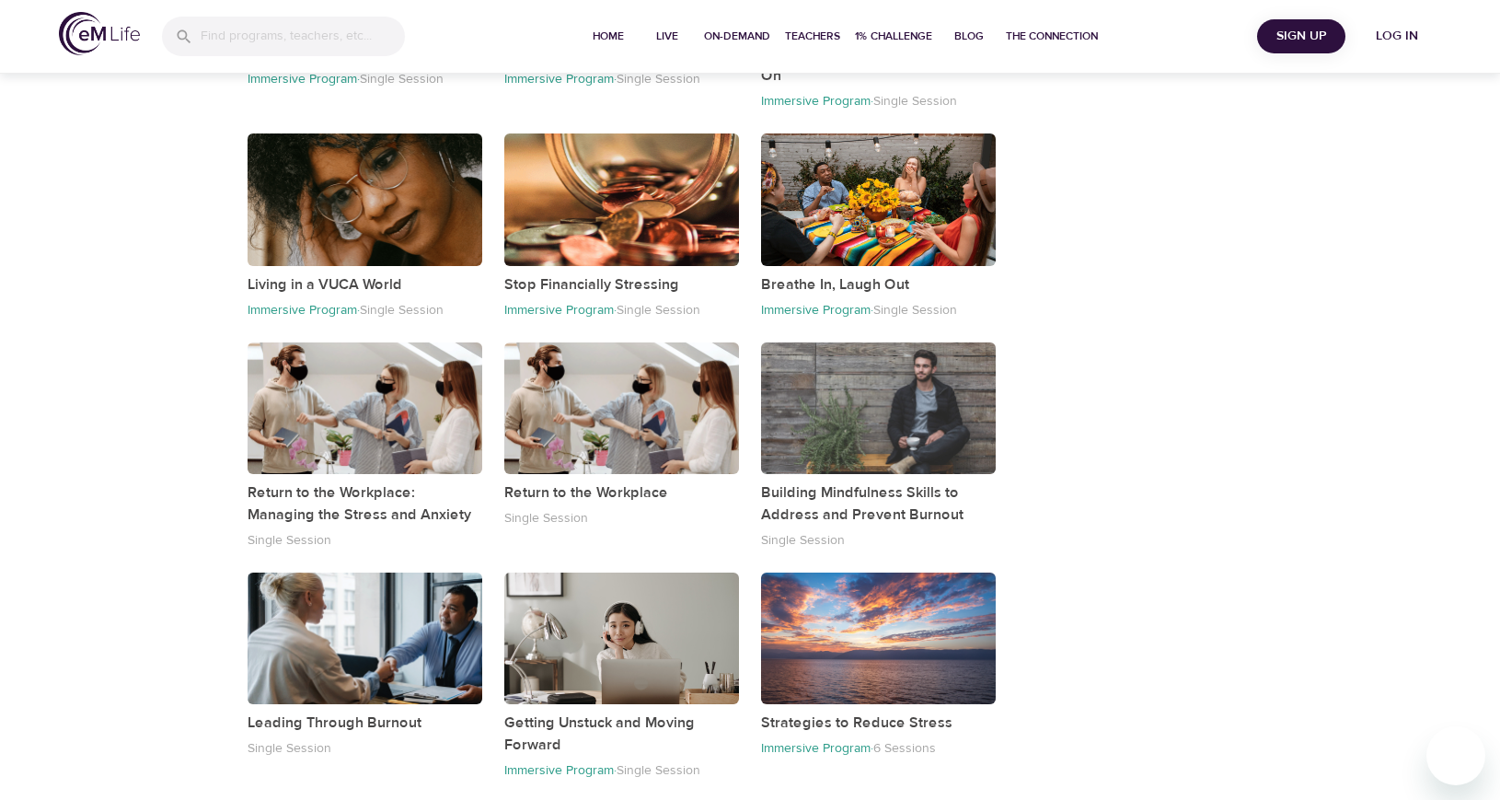
scroll to position [2907, 0]
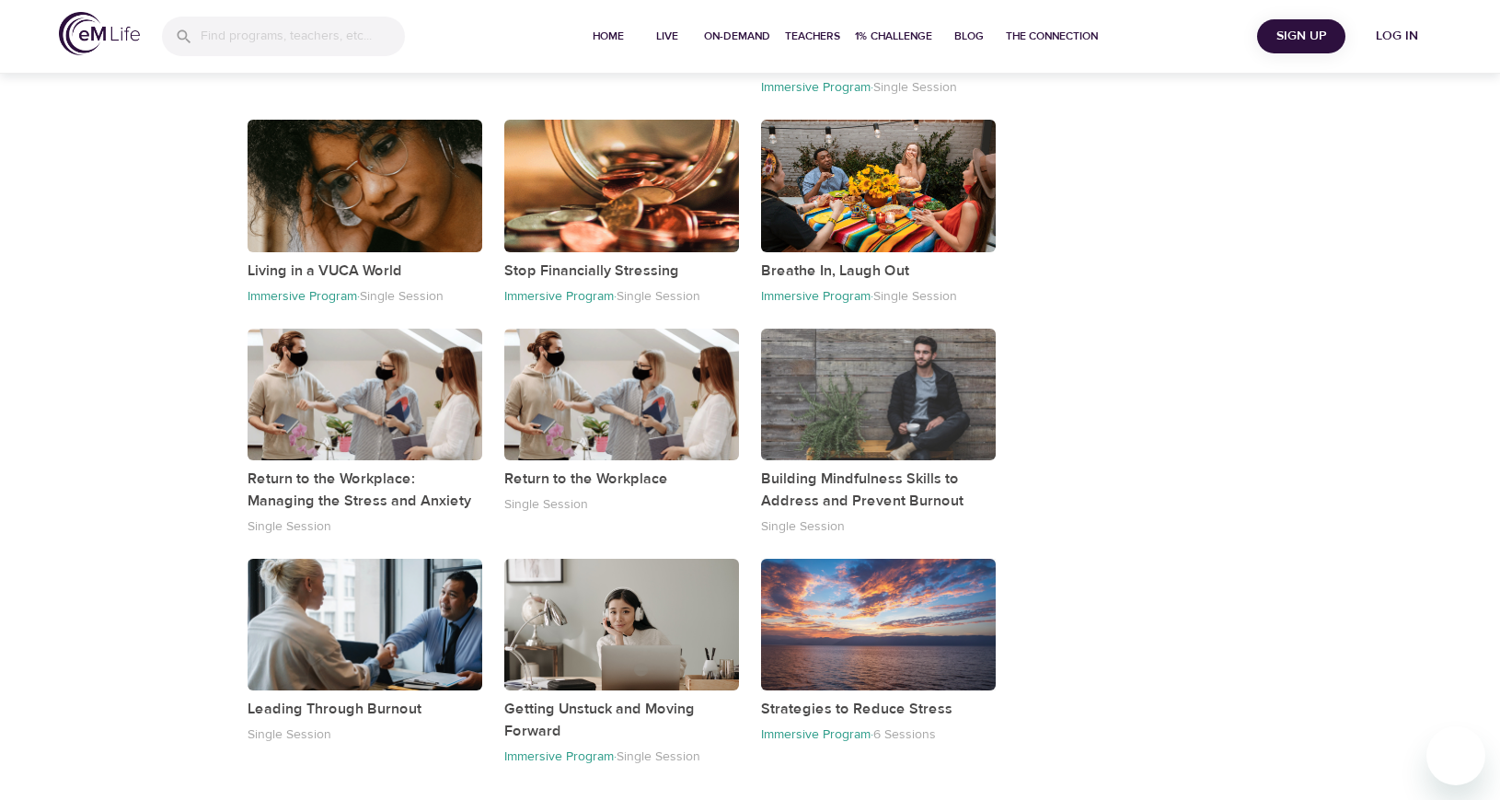
click at [812, 667] on div "button" at bounding box center [878, 625] width 235 height 132
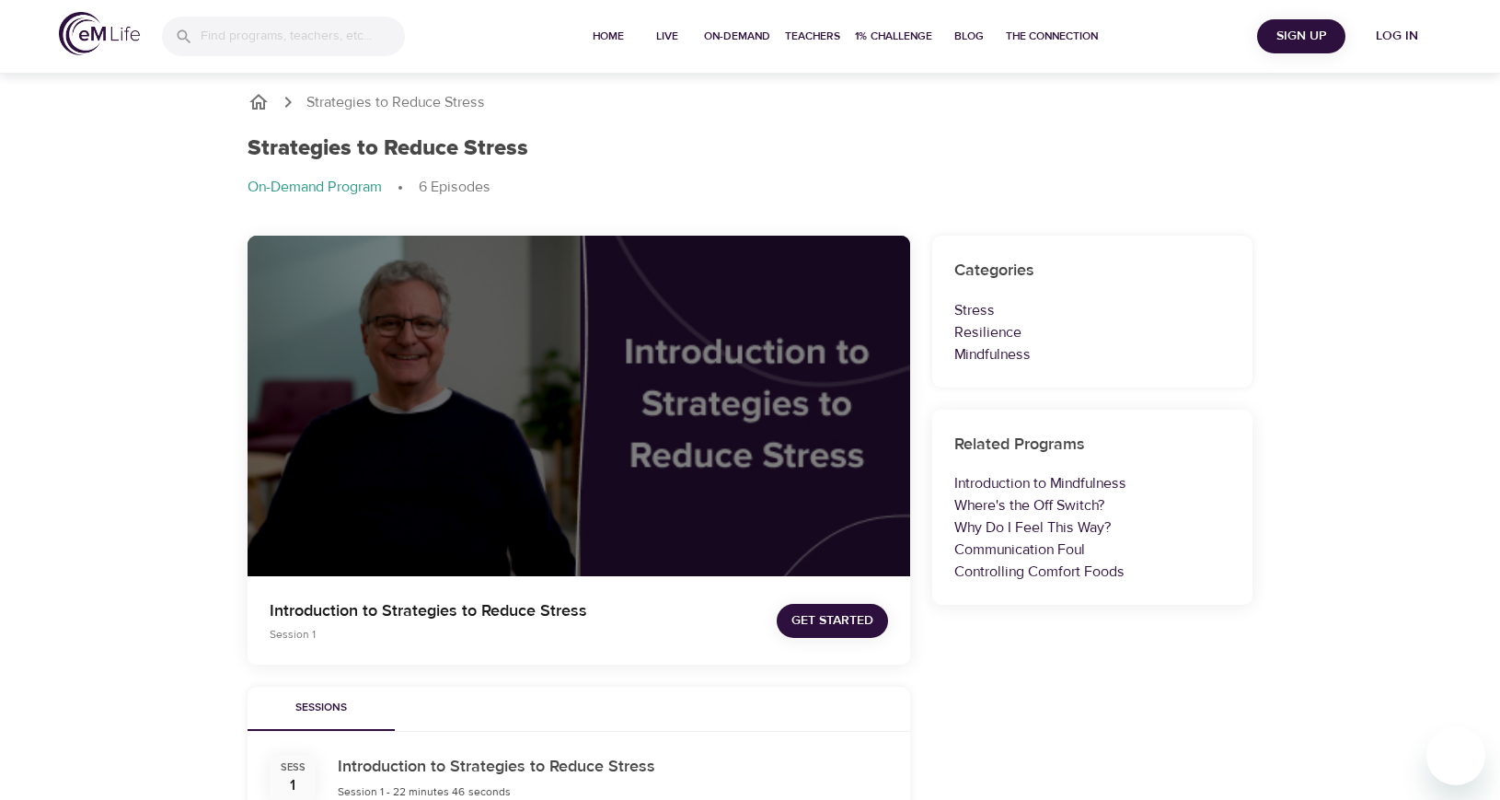
click at [808, 630] on span "Get Started" at bounding box center [833, 620] width 82 height 23
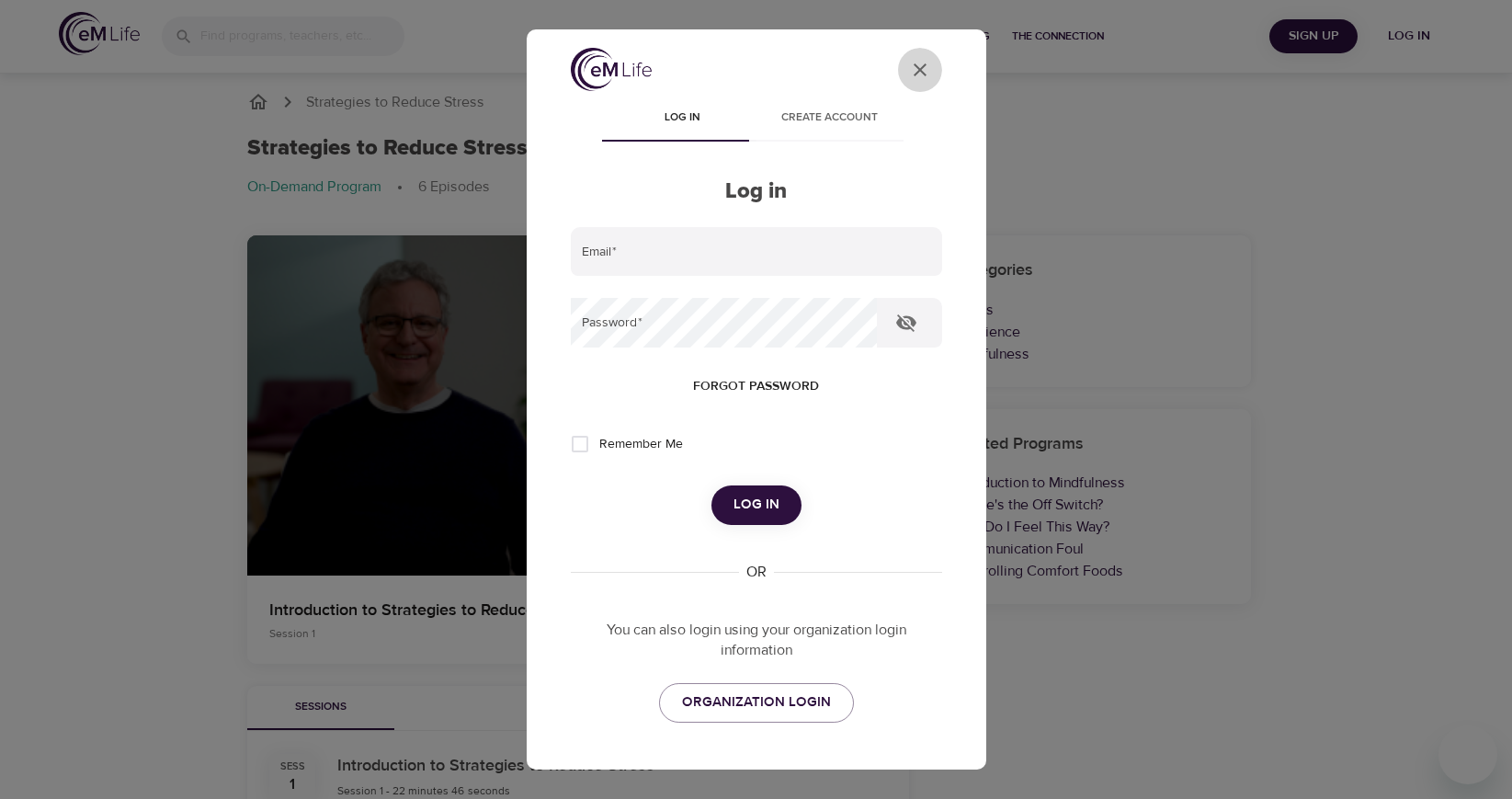
click at [909, 73] on icon "User Profile" at bounding box center [920, 70] width 22 height 22
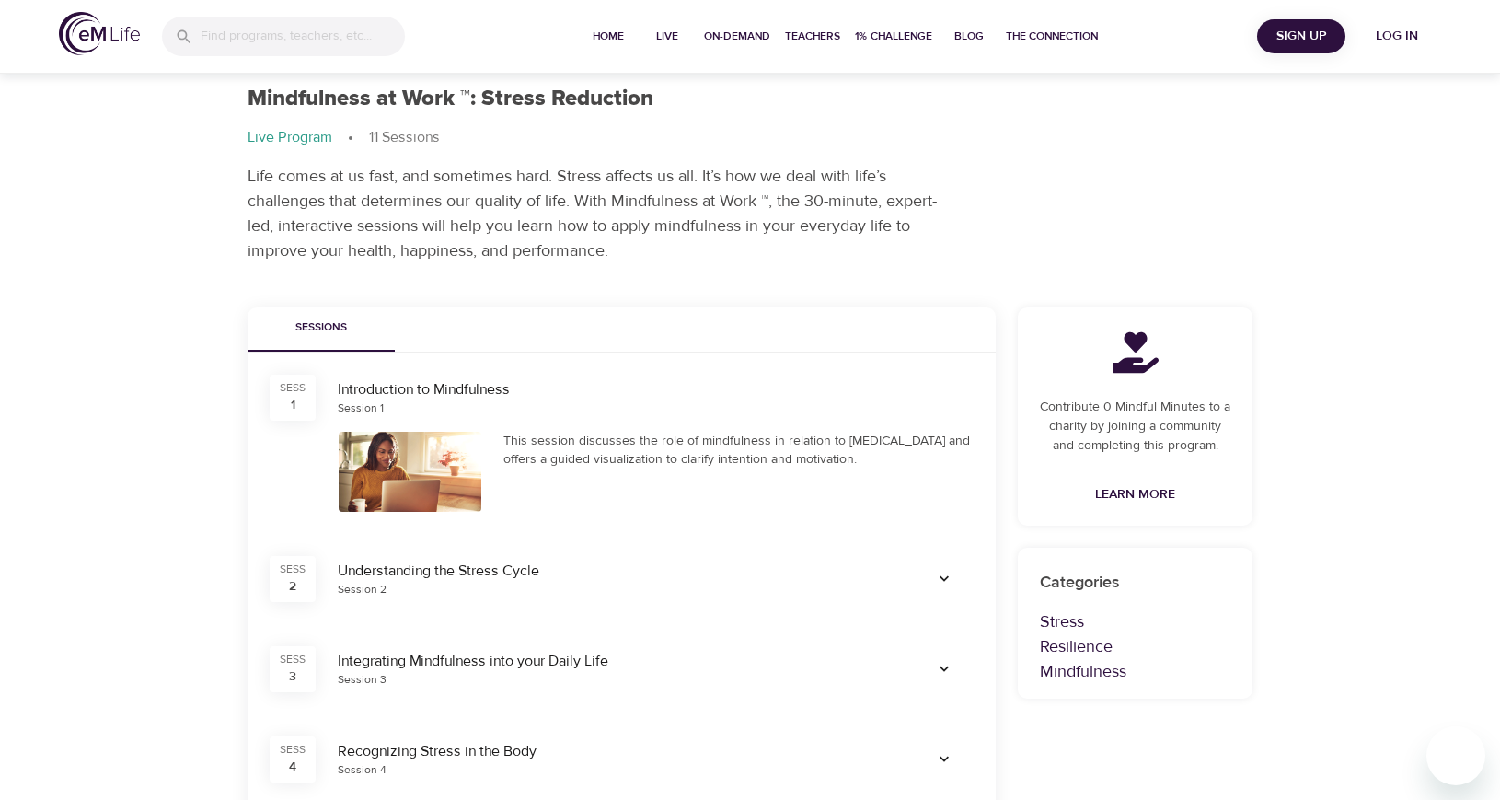
scroll to position [322, 0]
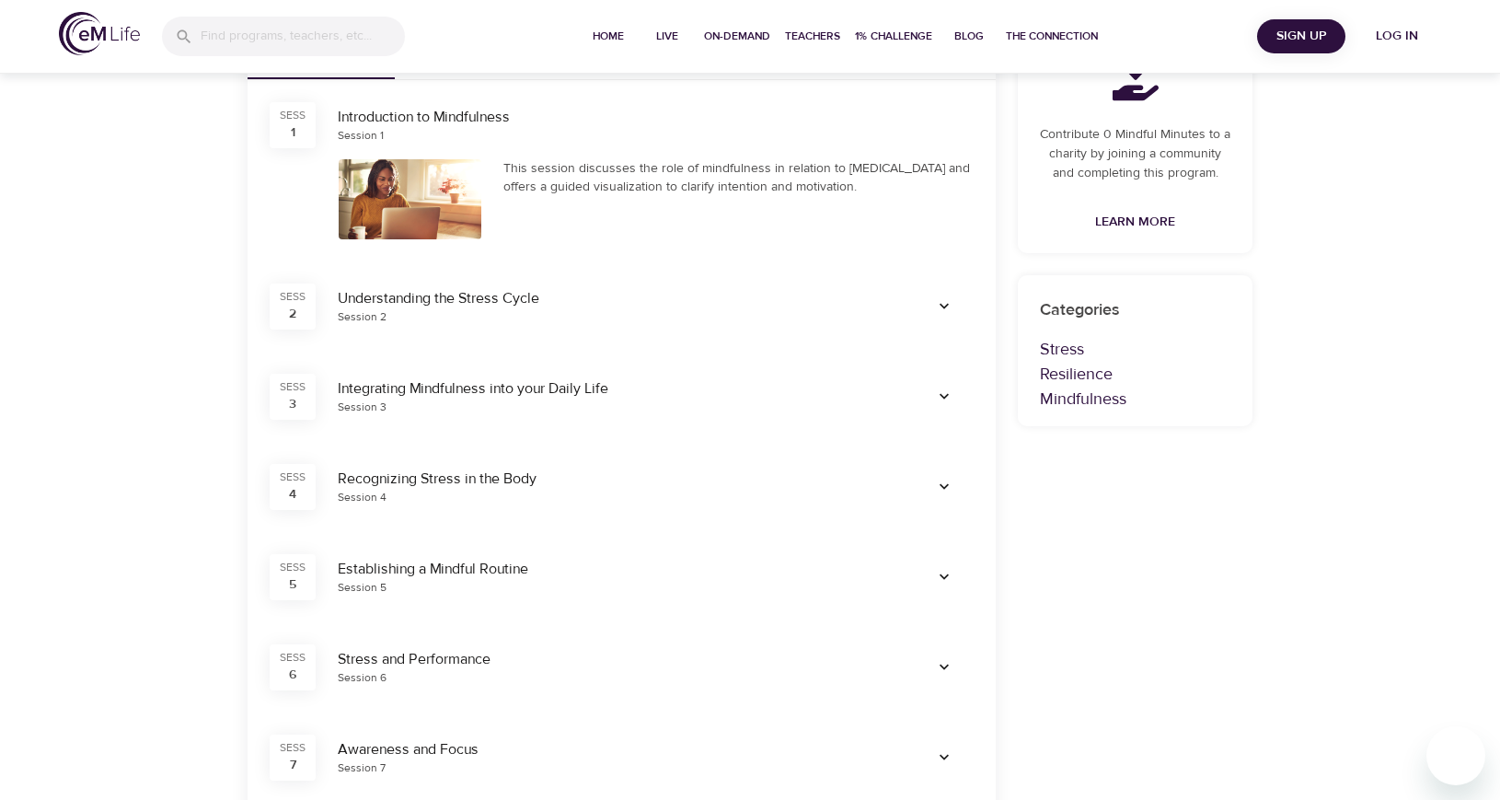
click at [430, 189] on div at bounding box center [410, 199] width 143 height 80
click at [633, 160] on div "This session discusses the role of mindfulness in relation to stress management…" at bounding box center [738, 177] width 471 height 37
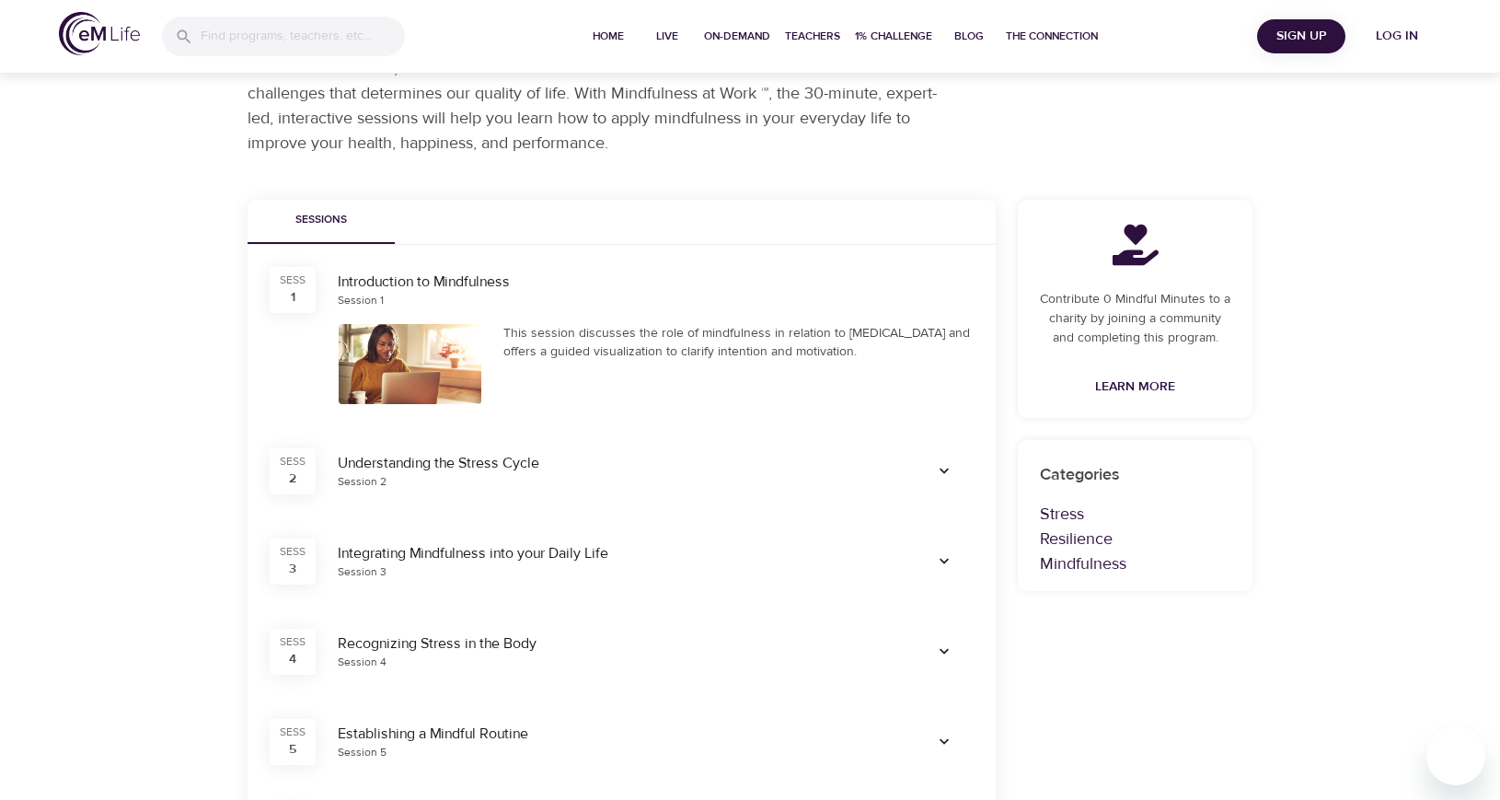
scroll to position [0, 0]
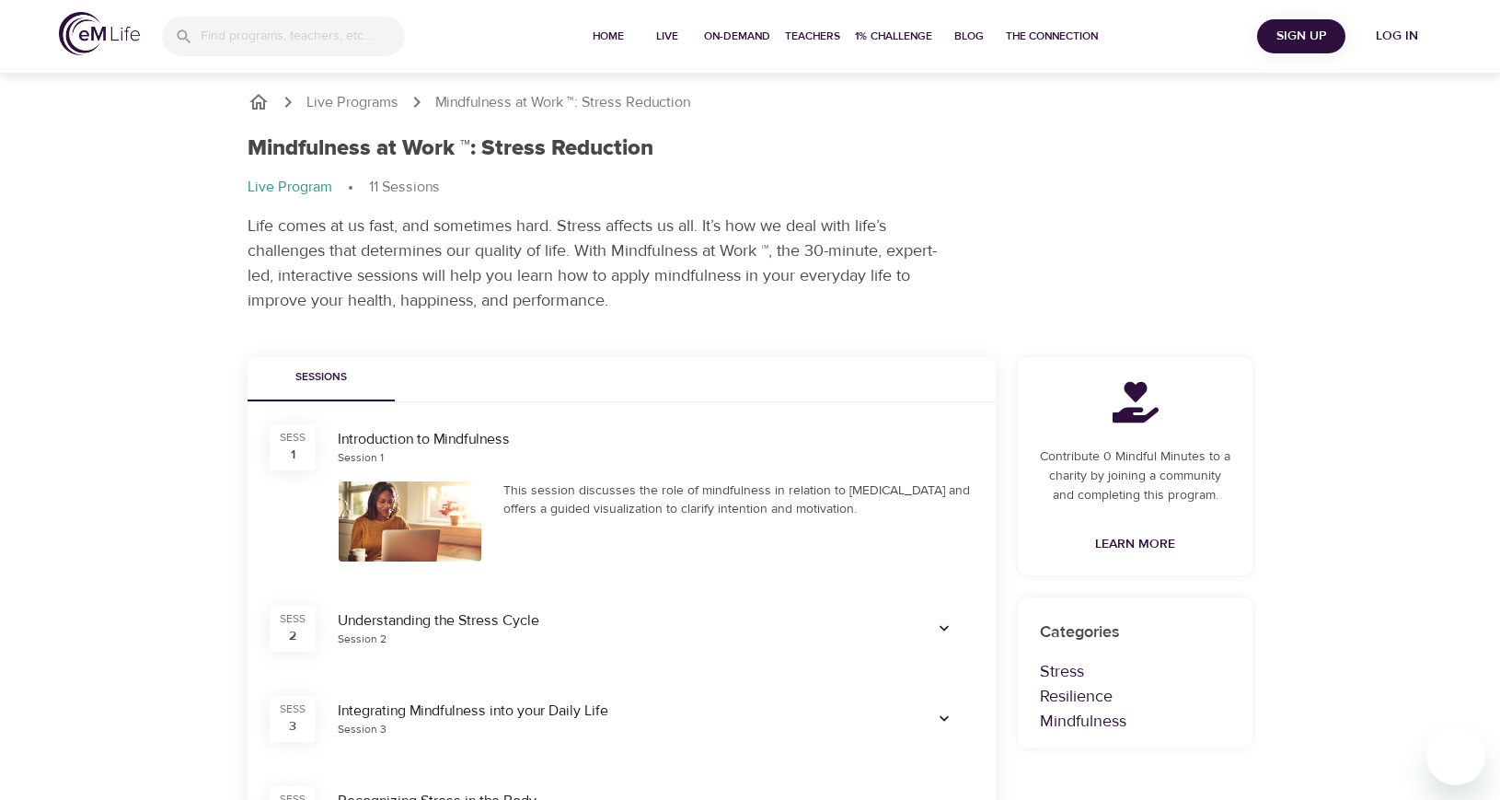
click at [292, 452] on div "1" at bounding box center [293, 454] width 5 height 18
click at [321, 371] on span "Sessions" at bounding box center [321, 377] width 125 height 19
click at [459, 466] on div "Introduction to Mindfulness Session 1" at bounding box center [656, 447] width 658 height 59
click at [405, 526] on div at bounding box center [410, 521] width 143 height 80
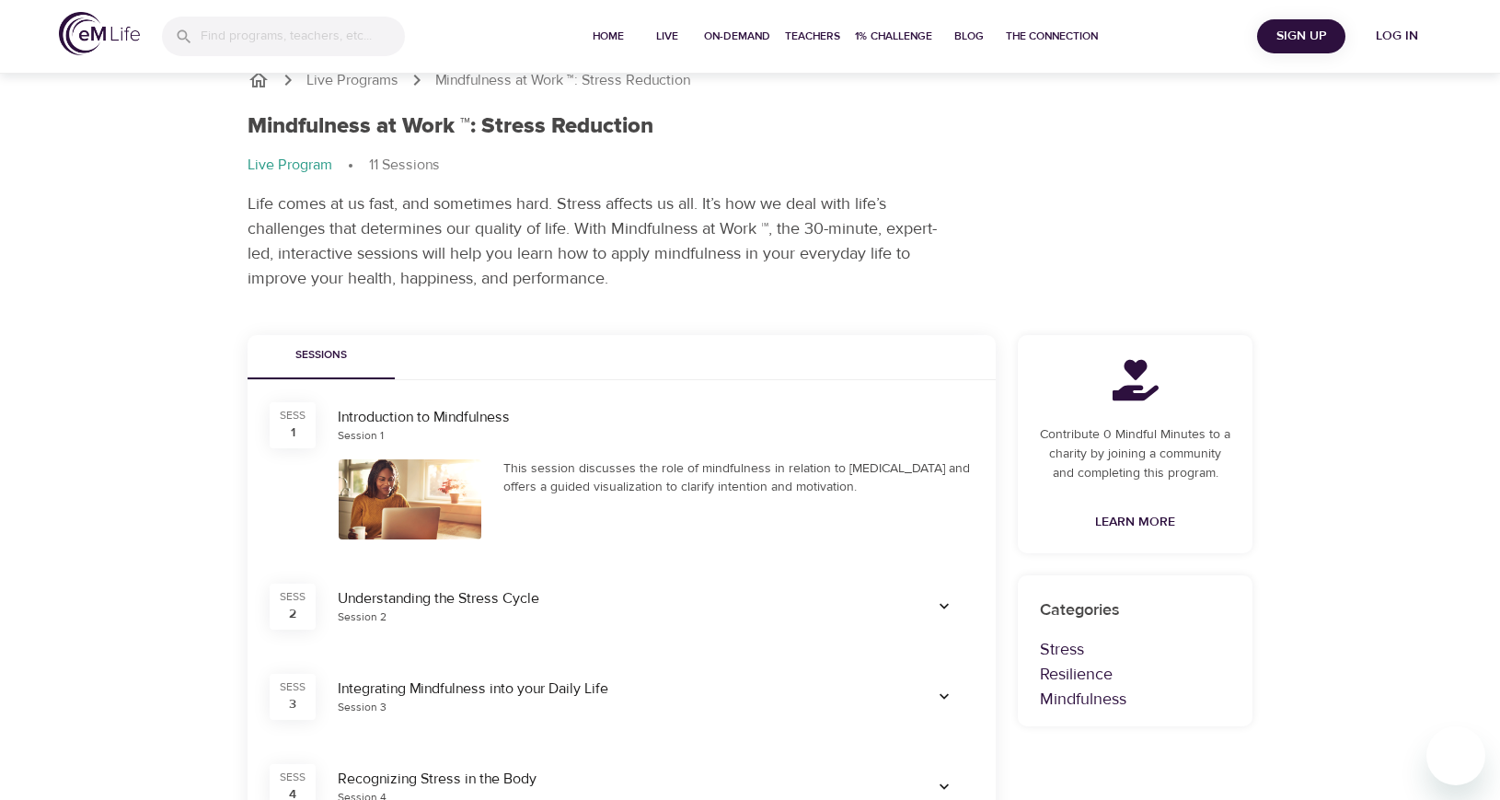
scroll to position [92, 0]
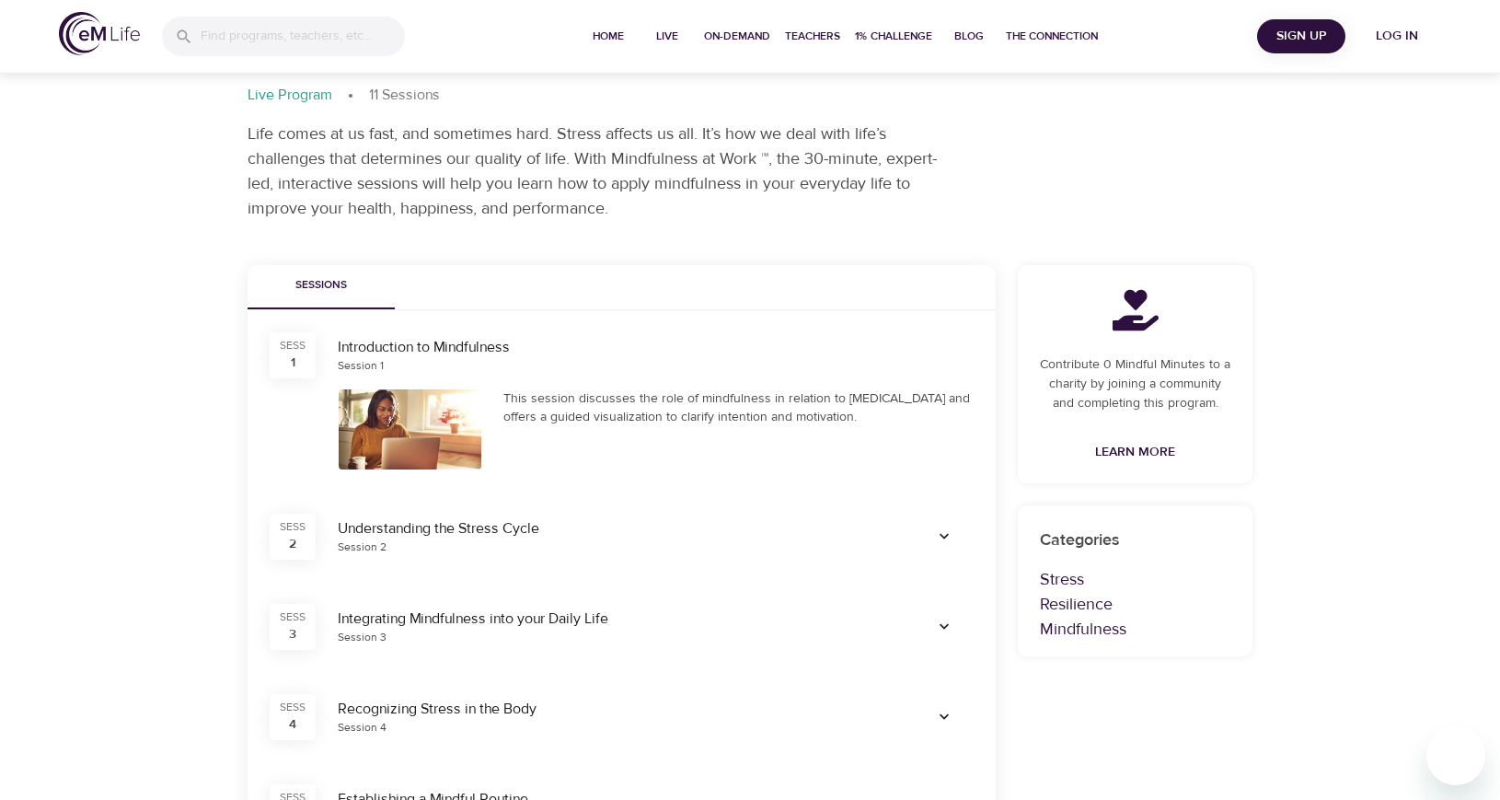
click at [607, 296] on div "Sessions" at bounding box center [622, 287] width 748 height 44
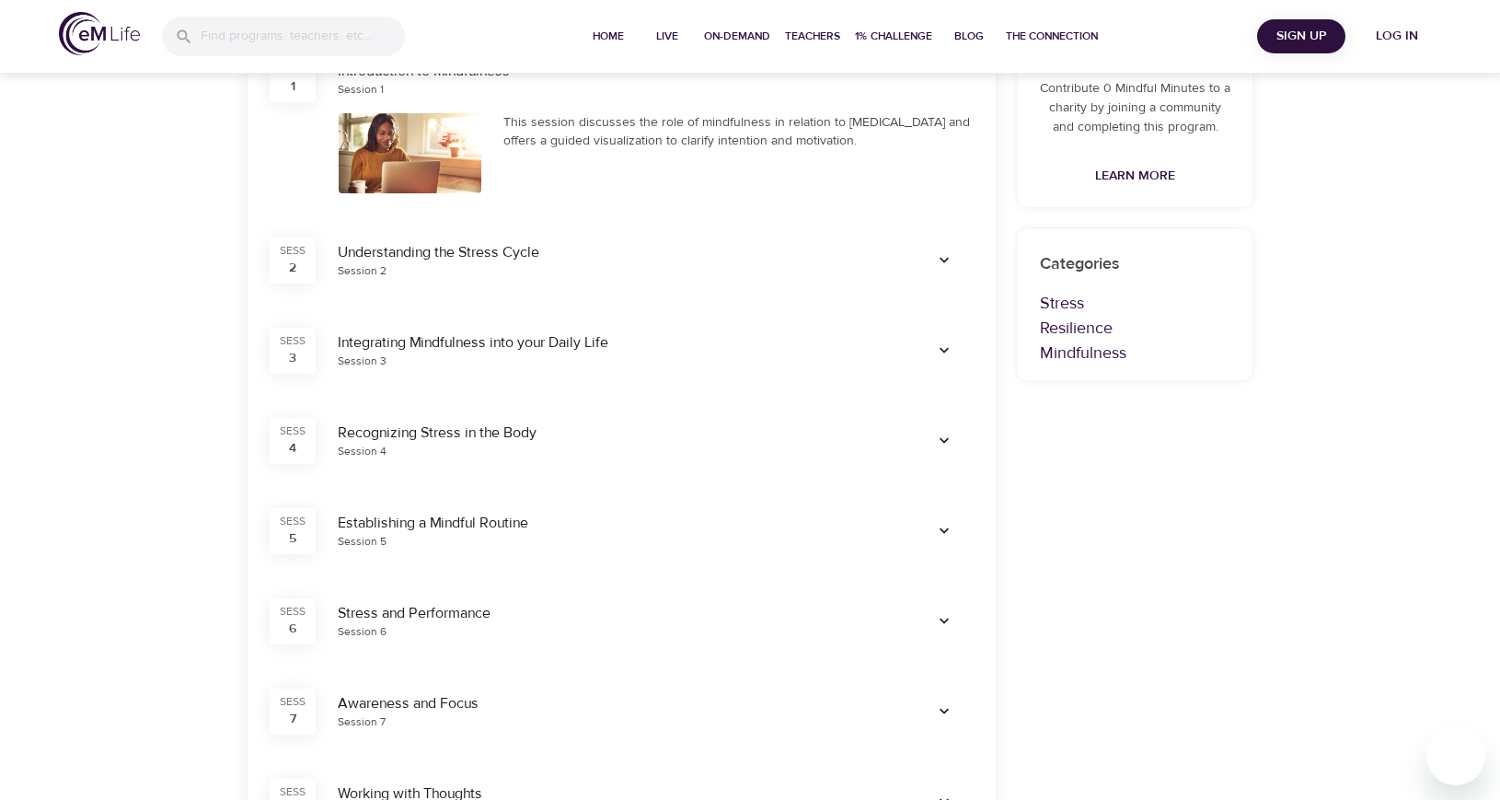
scroll to position [0, 0]
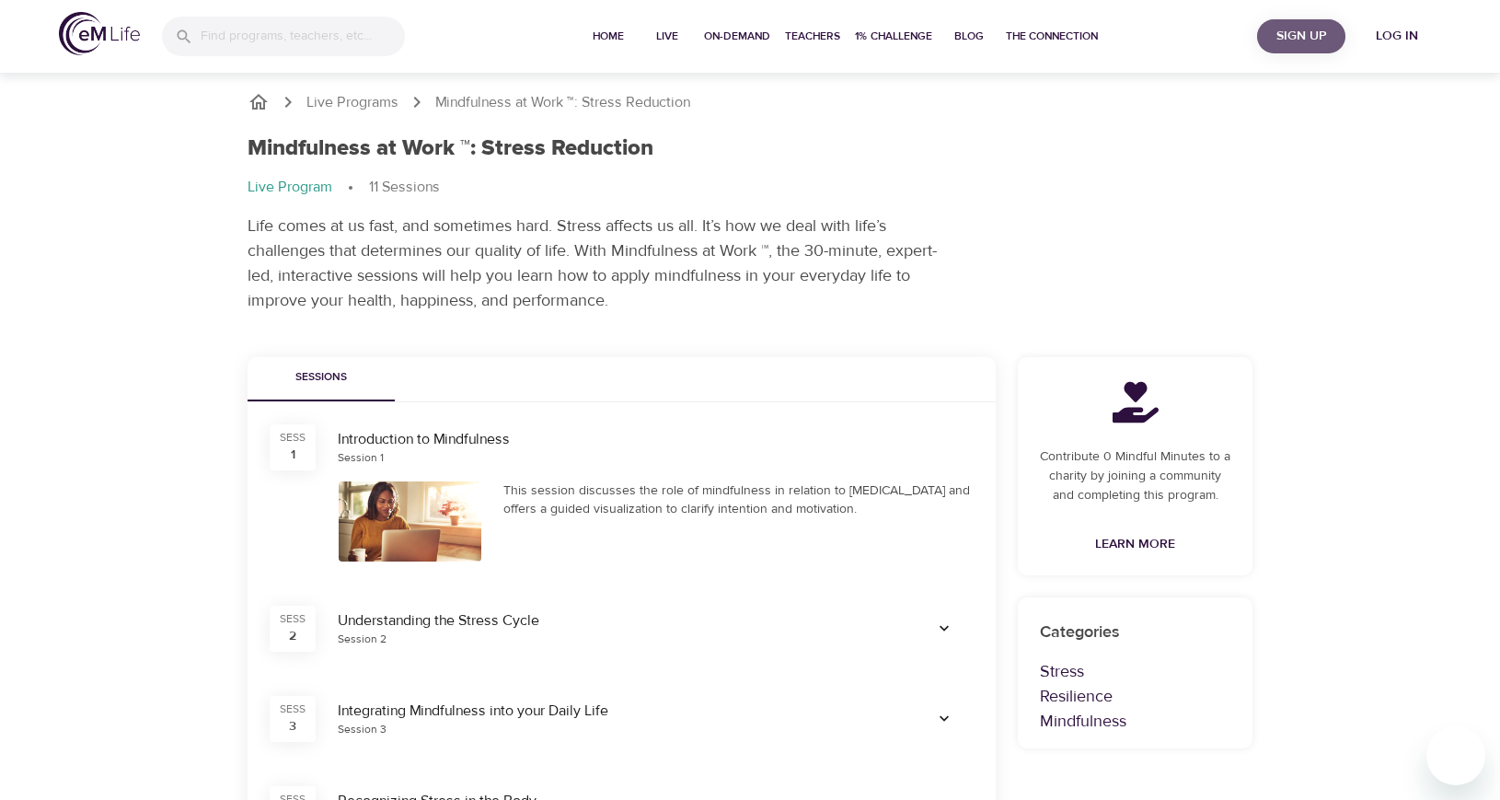
click at [1283, 35] on span "Sign Up" at bounding box center [1302, 36] width 74 height 23
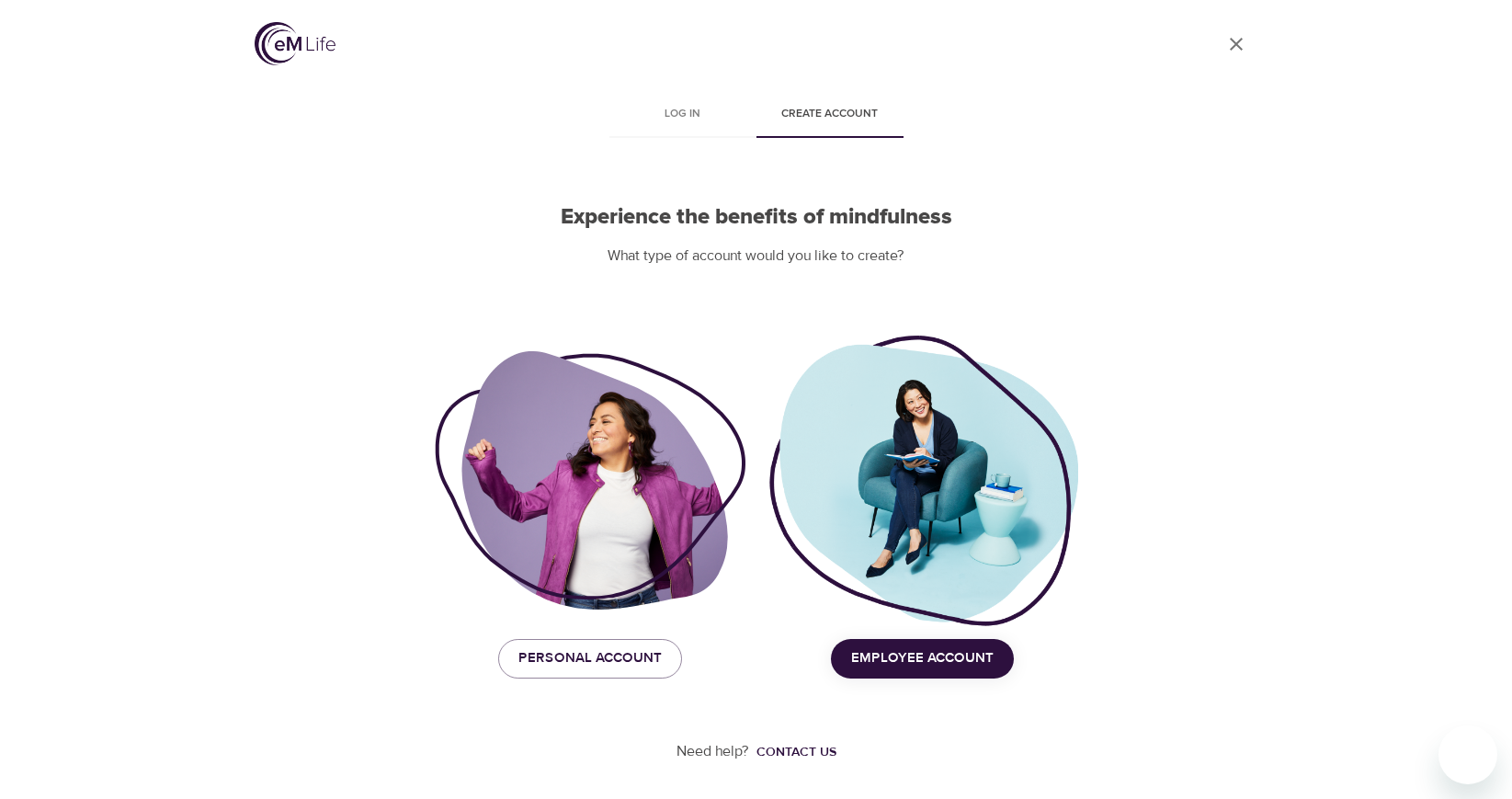
click at [1182, 305] on div "User Profile Log in Create account Experience the benefits of mindfulness What …" at bounding box center [756, 400] width 1048 height 799
click at [932, 664] on span "Employee Account" at bounding box center [922, 658] width 143 height 24
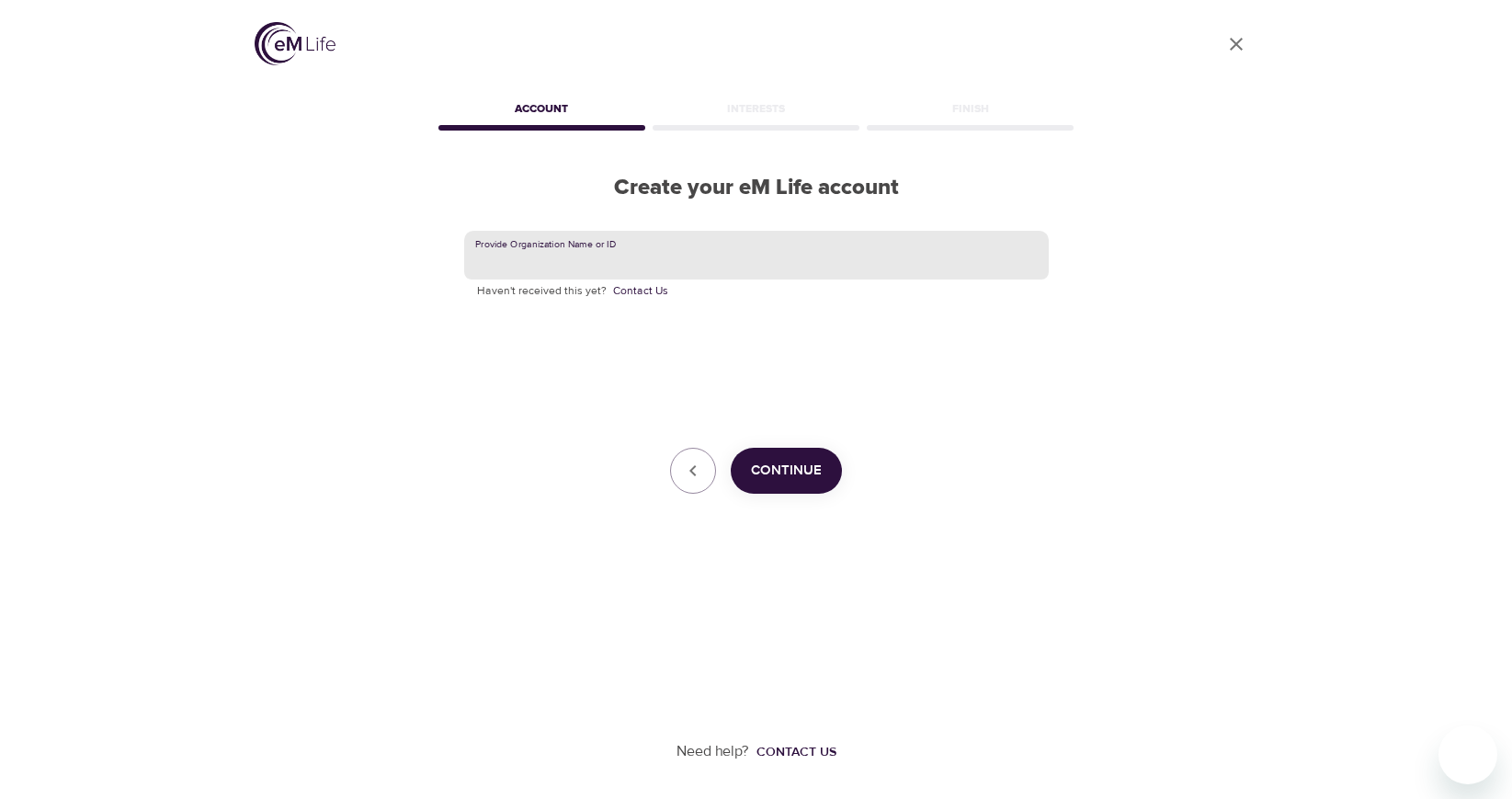
click at [569, 259] on input "text" at bounding box center [756, 256] width 584 height 50
type input "NISOURCE"
click at [774, 476] on span "Continue" at bounding box center [786, 470] width 71 height 24
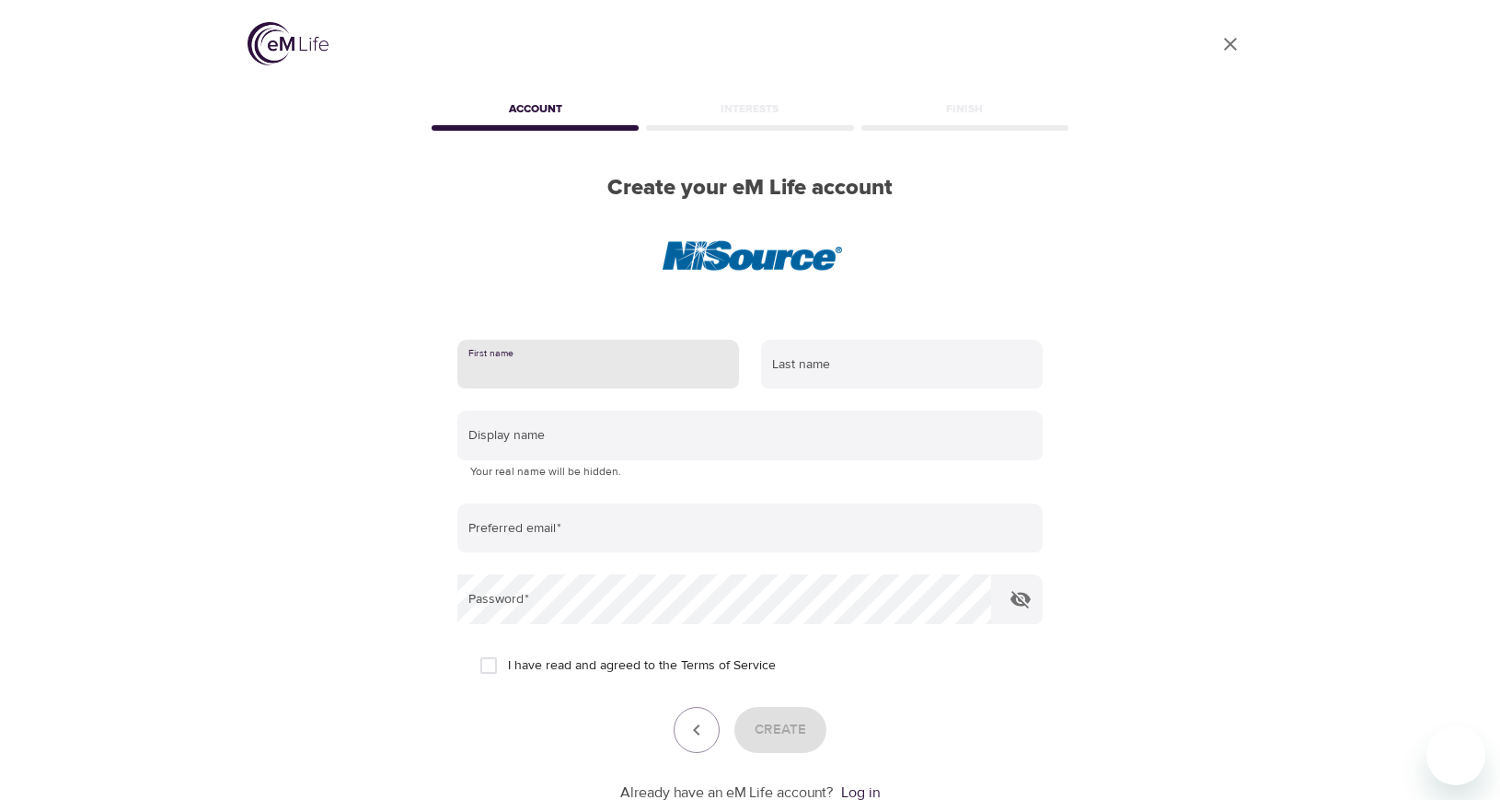
click at [572, 356] on input "text" at bounding box center [598, 365] width 282 height 50
type input "Leonardo"
type input "Torres"
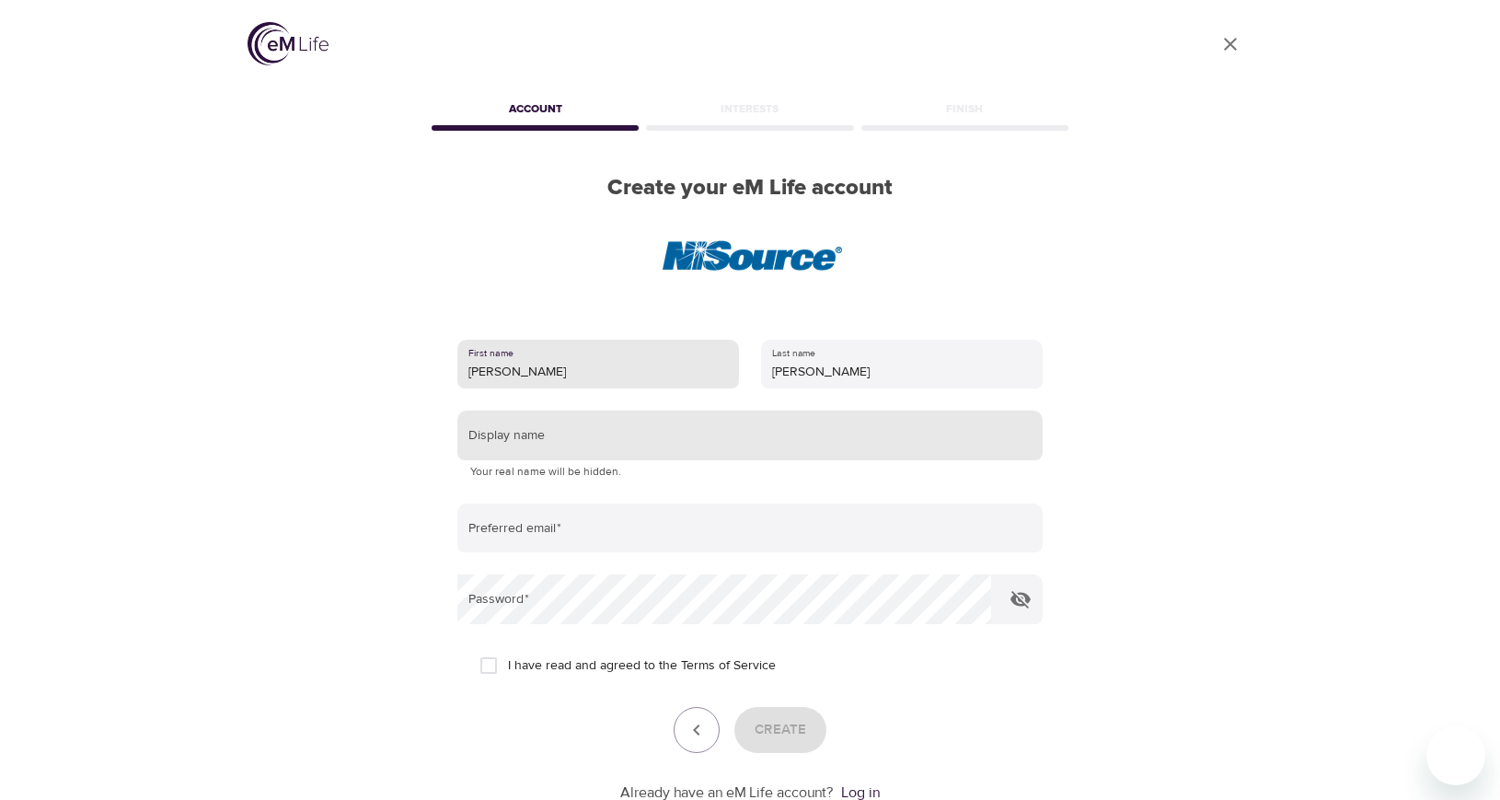
click at [610, 433] on input "text" at bounding box center [749, 436] width 585 height 50
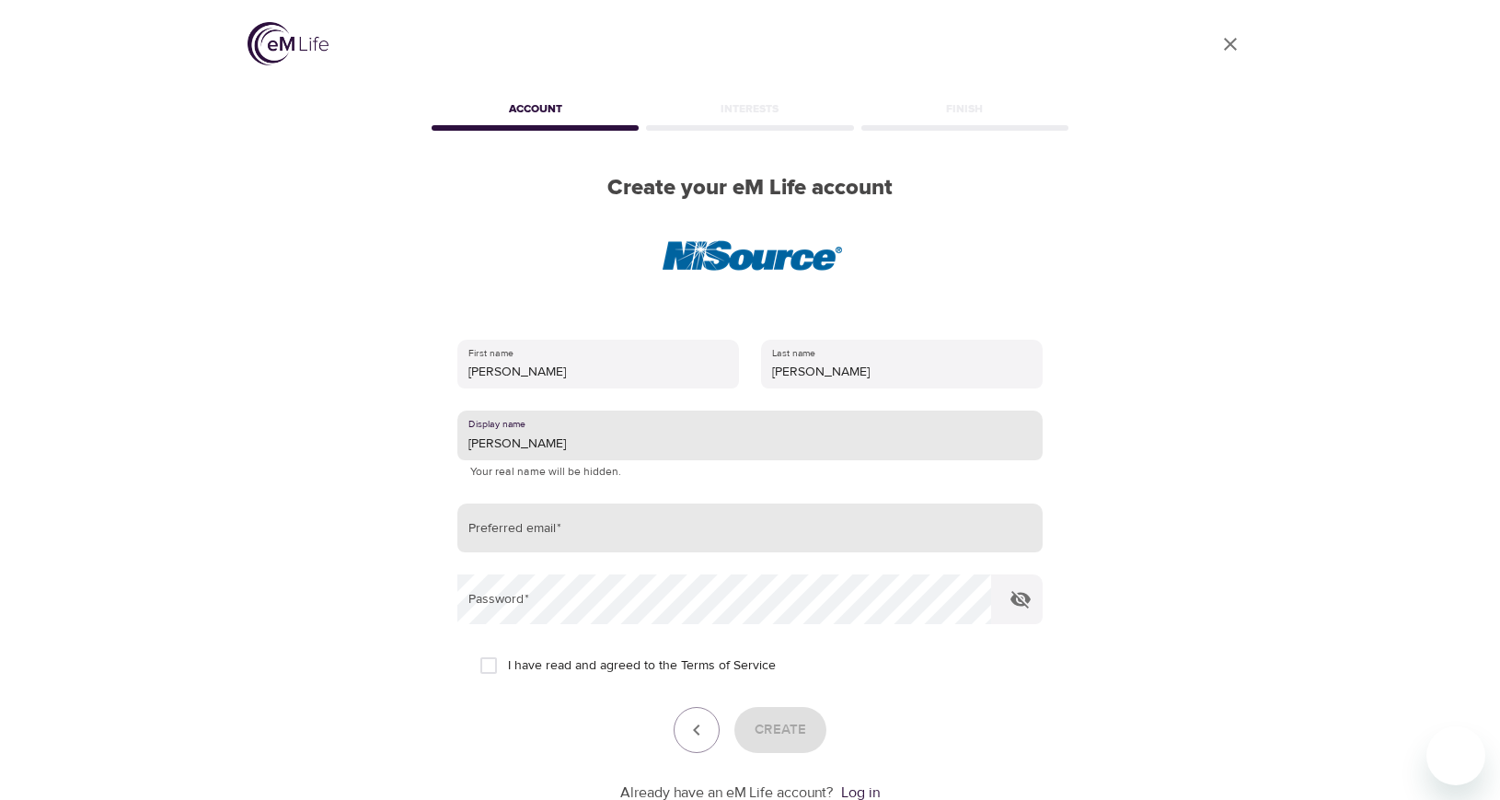
type input "Leo"
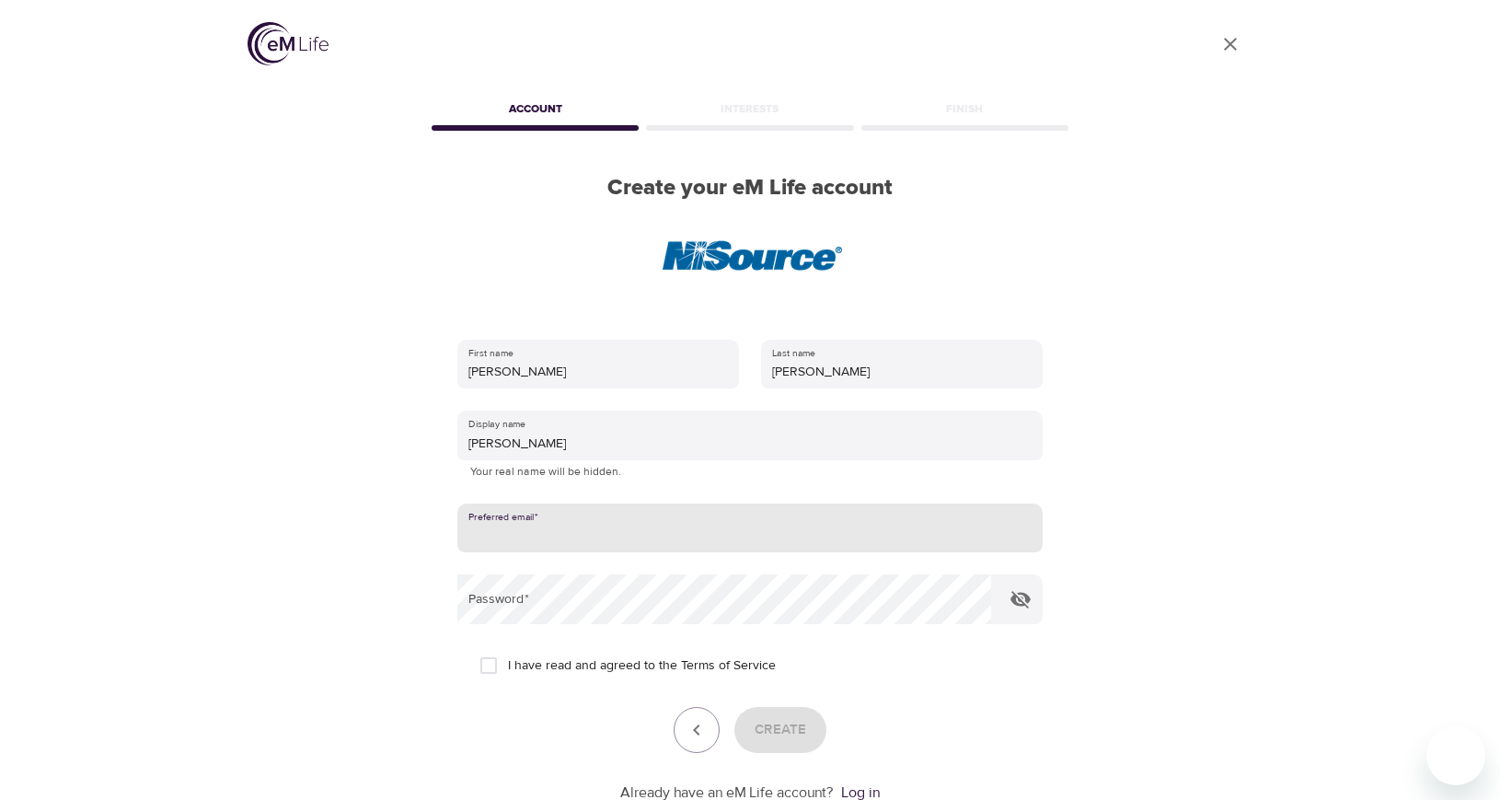
click at [524, 529] on input "email" at bounding box center [749, 528] width 585 height 50
type input "LTorres@nisource.com"
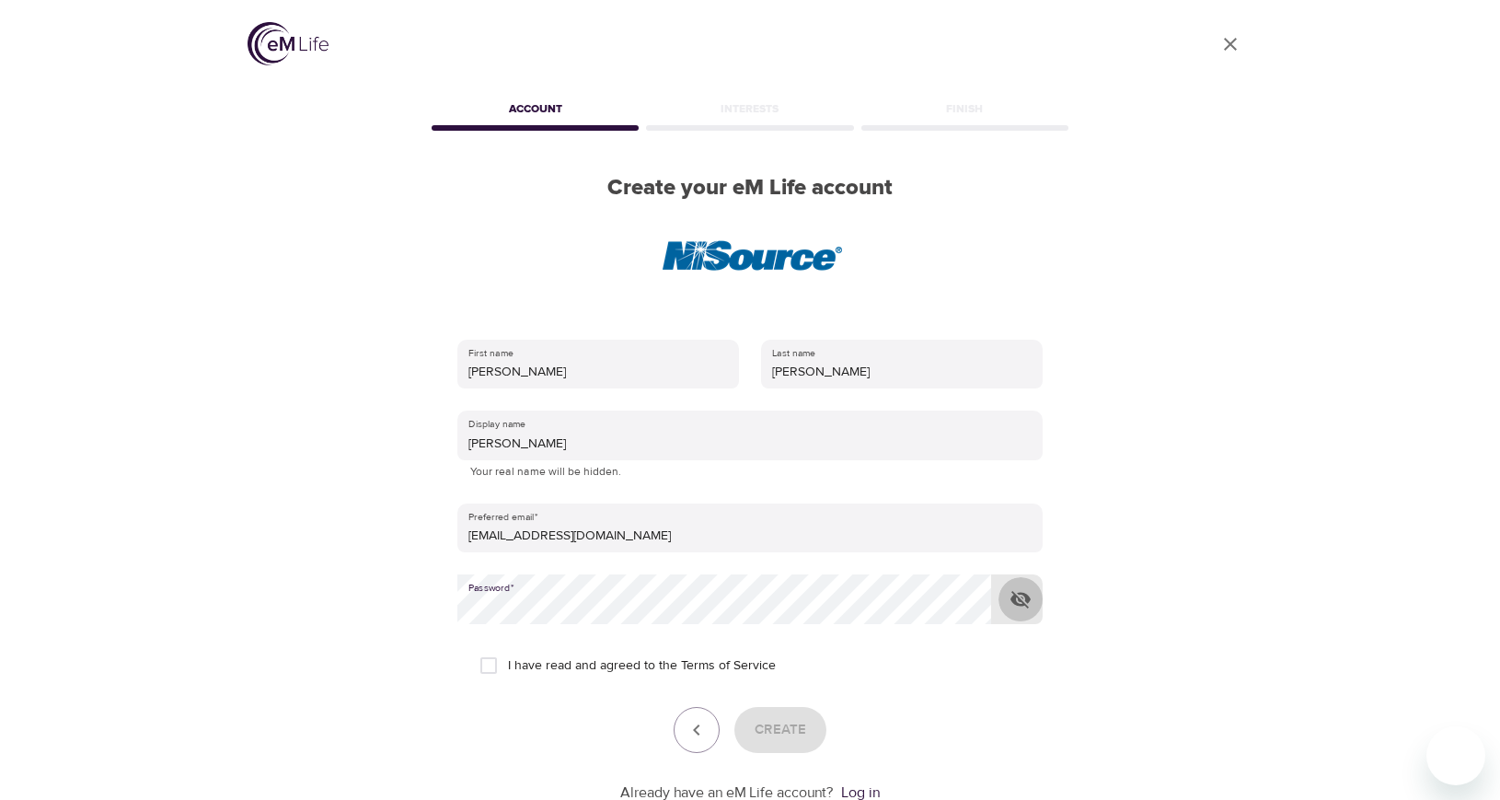
click at [1027, 603] on icon "button" at bounding box center [1021, 599] width 20 height 17
click at [1027, 603] on icon "button" at bounding box center [1021, 600] width 20 height 14
click at [492, 663] on input "I have read and agreed to the Terms of Service" at bounding box center [488, 665] width 39 height 39
click at [781, 730] on span "Create" at bounding box center [781, 730] width 52 height 24
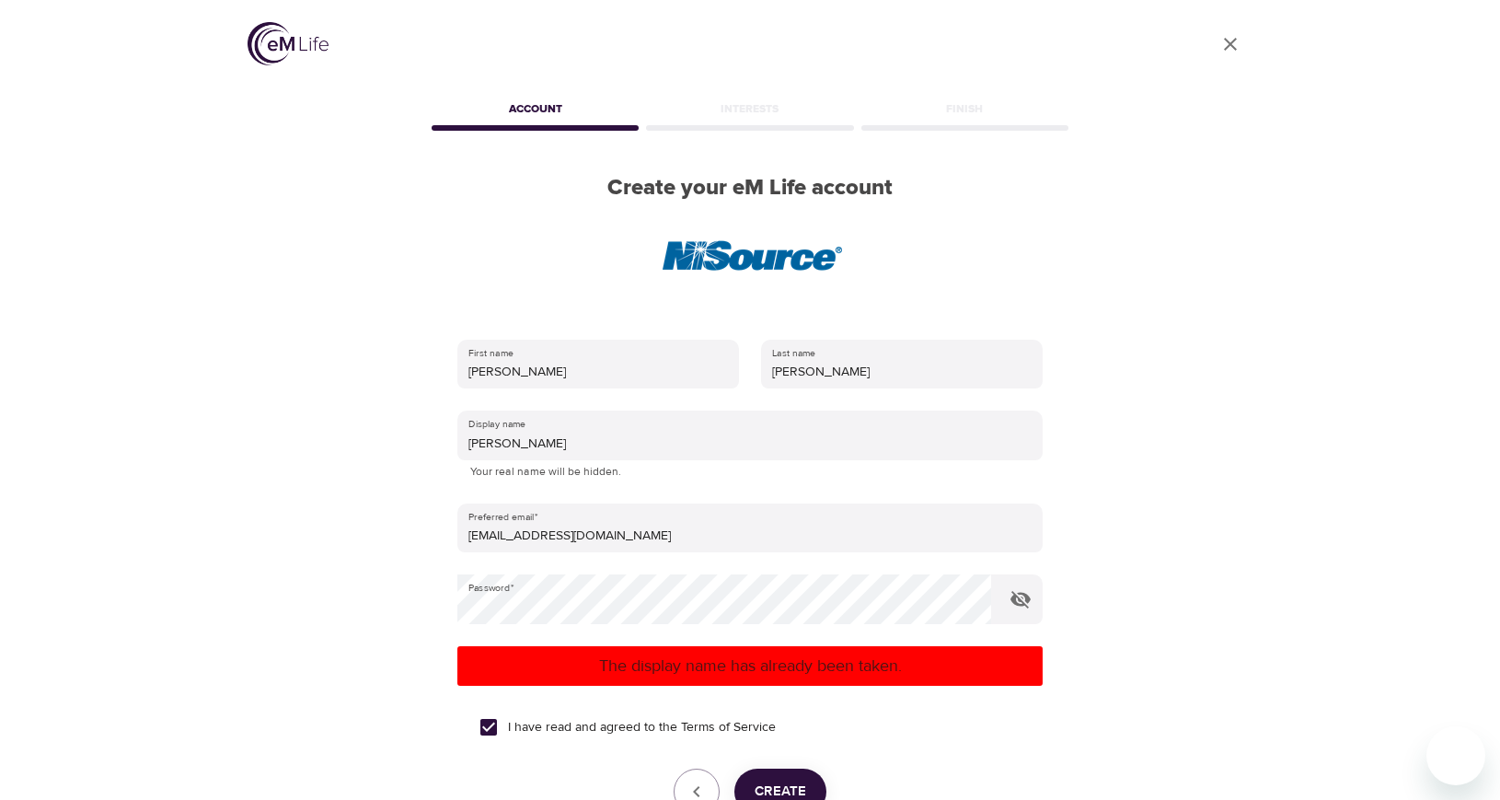
click at [488, 727] on input "I have read and agreed to the Terms of Service" at bounding box center [488, 727] width 39 height 39
checkbox input "false"
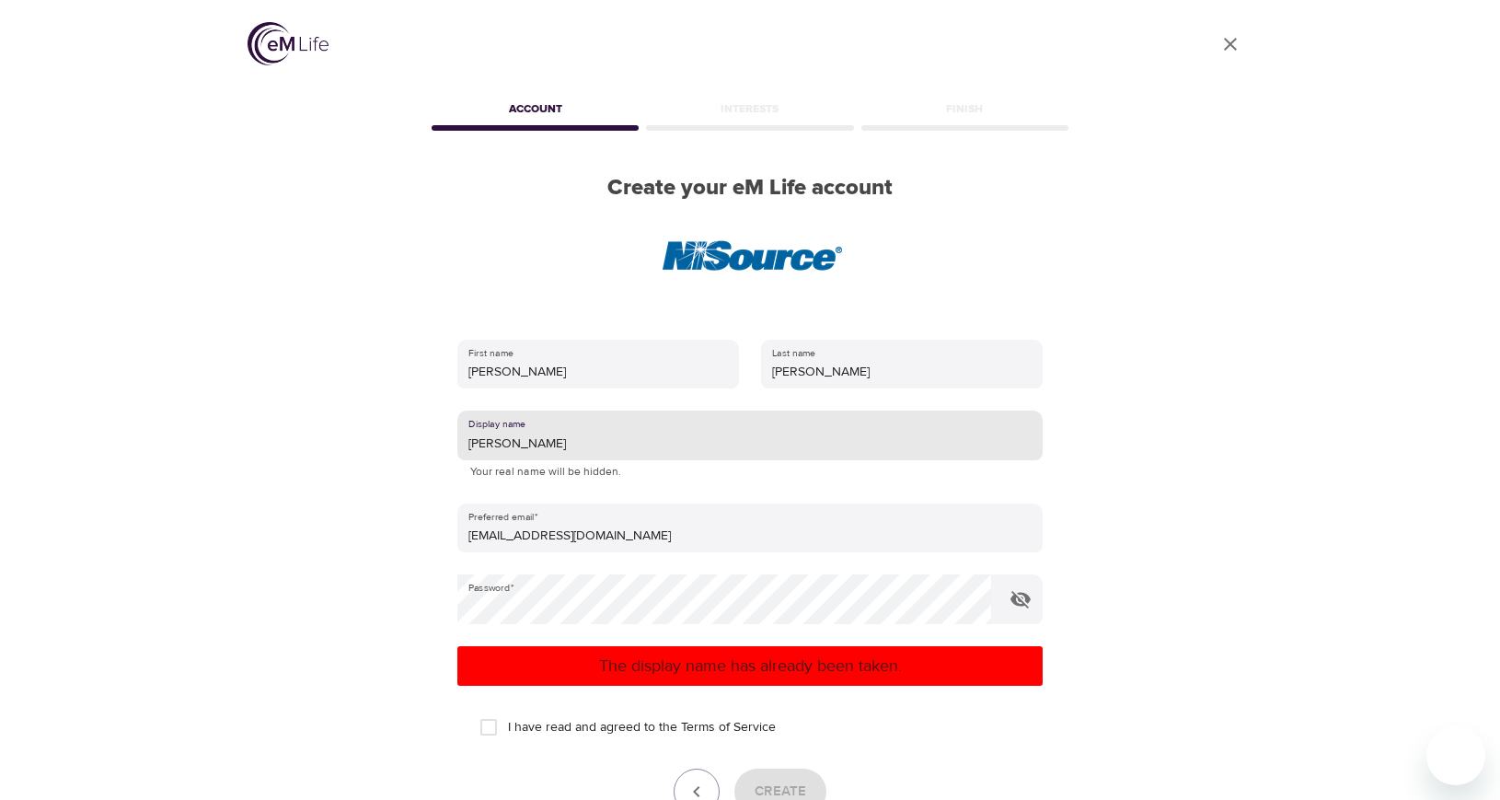
drag, startPoint x: 518, startPoint y: 444, endPoint x: 409, endPoint y: 444, distance: 109.5
click at [409, 444] on div "User Profile Account Interests Finish Create your eM Life account First name Le…" at bounding box center [750, 400] width 1049 height 800
click at [1242, 491] on div "User Profile Account Interests Finish Create your eM Life account First name Le…" at bounding box center [750, 400] width 1049 height 800
drag, startPoint x: 501, startPoint y: 439, endPoint x: 434, endPoint y: 440, distance: 66.3
click at [434, 440] on div "First name Leonardo Last name Torres Display name CAD Your real name will be hi…" at bounding box center [750, 602] width 644 height 584
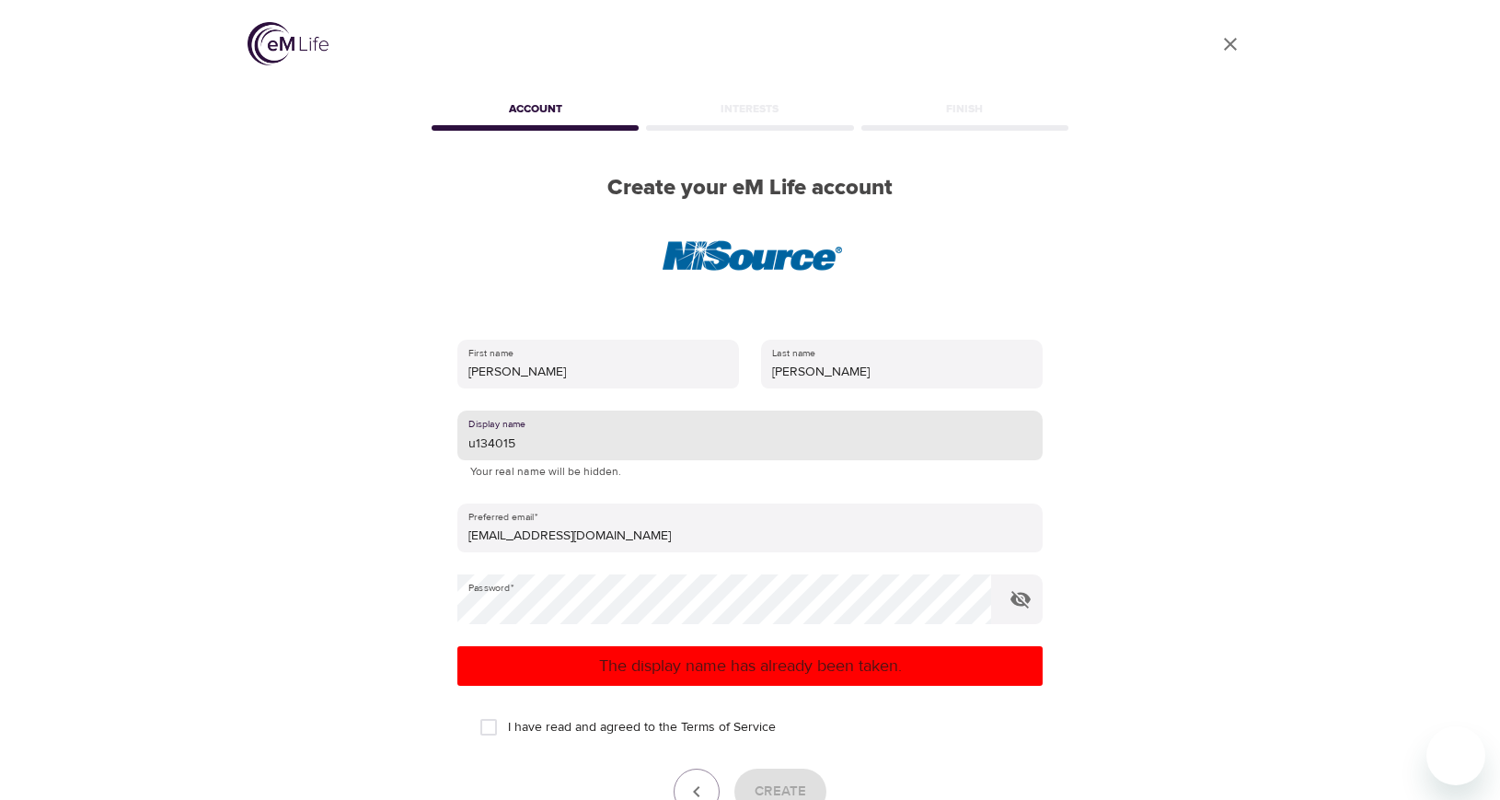
type input "u134015"
click at [486, 728] on input "I have read and agreed to the Terms of Service" at bounding box center [488, 727] width 39 height 39
checkbox input "true"
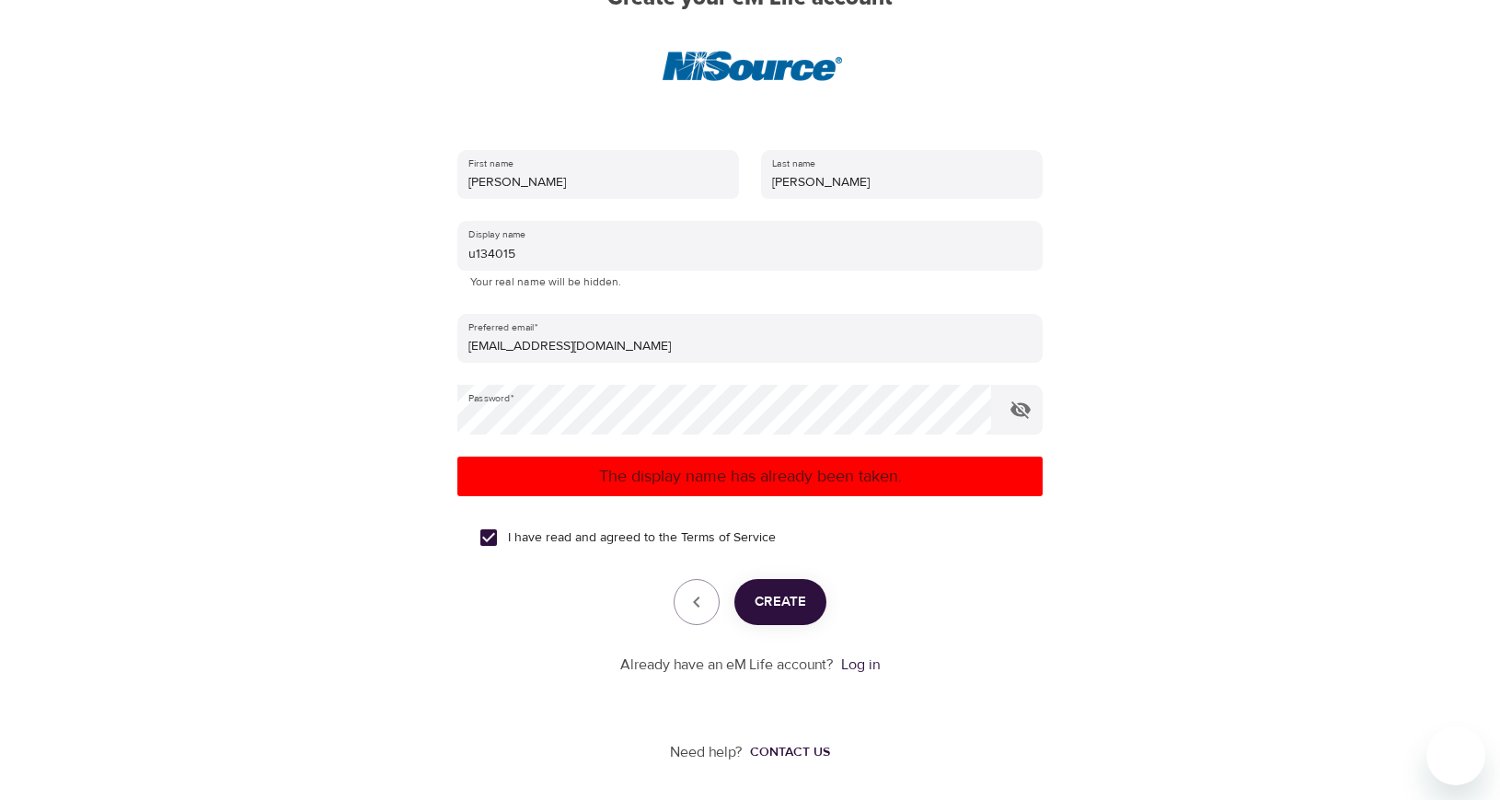
click at [793, 606] on span "Create" at bounding box center [781, 602] width 52 height 24
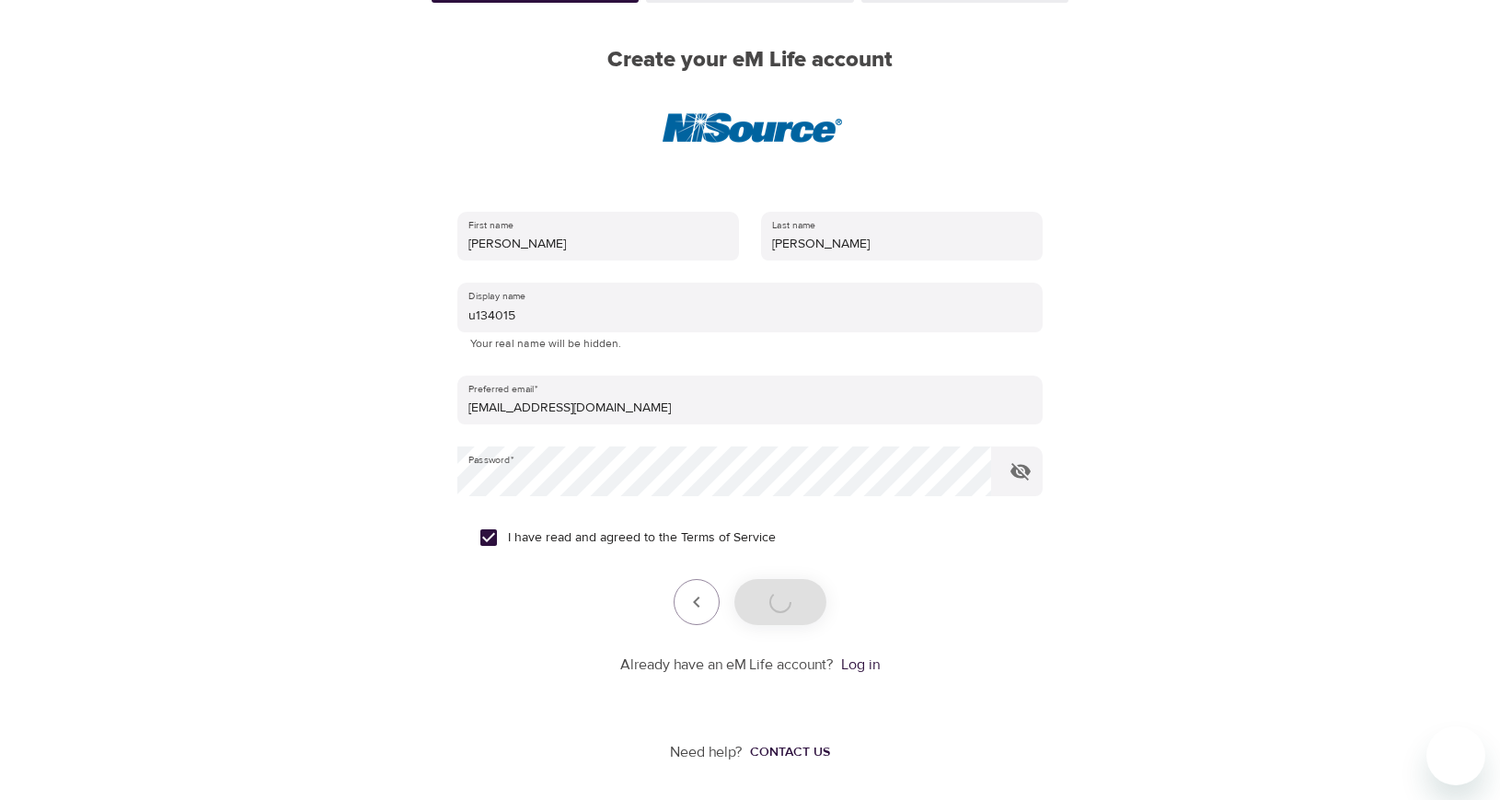
scroll to position [128, 0]
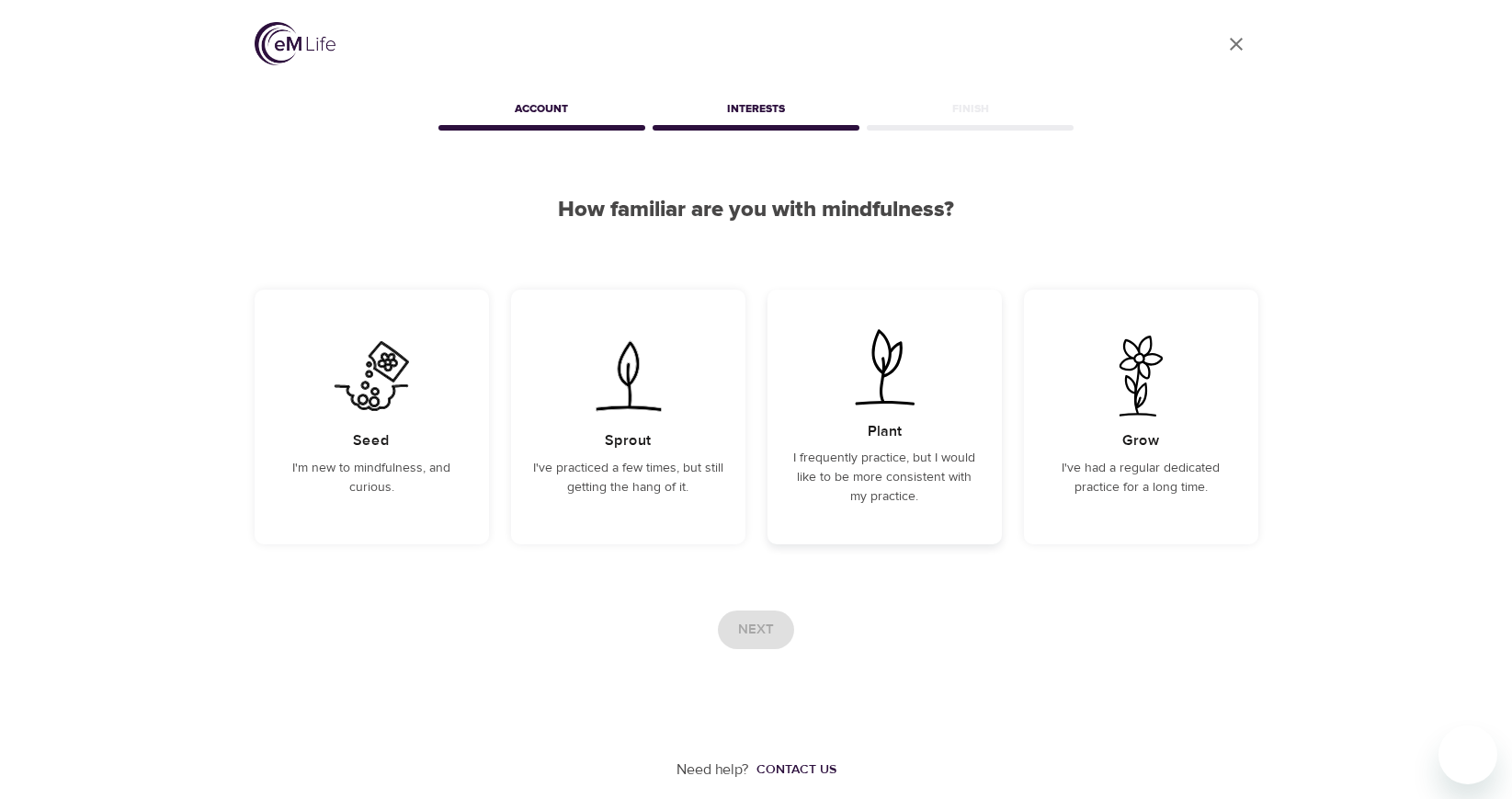
click at [872, 433] on h5 "Plant" at bounding box center [885, 430] width 34 height 19
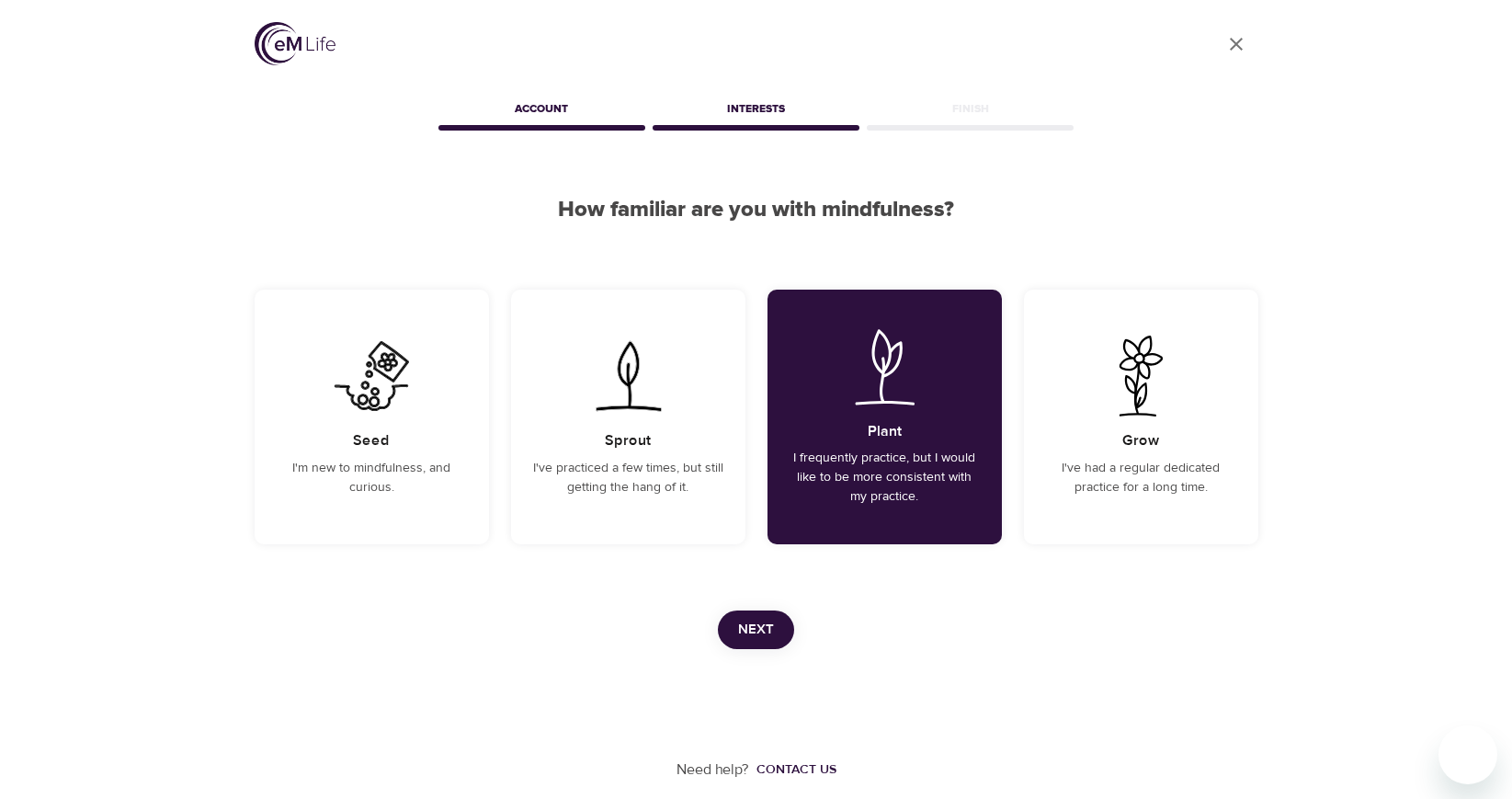
click at [747, 629] on span "Next" at bounding box center [756, 630] width 36 height 24
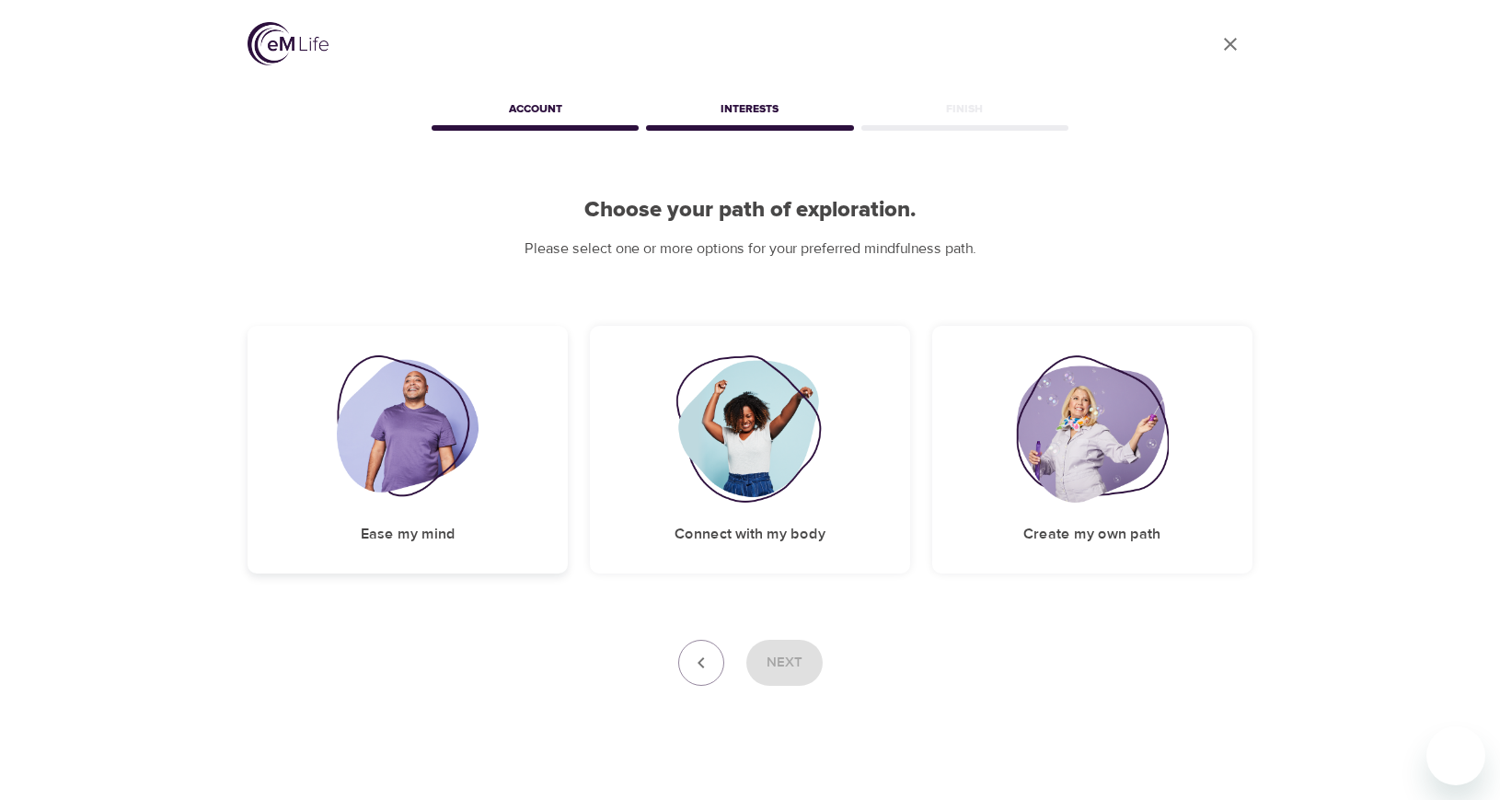
click at [516, 490] on div "Ease my mind" at bounding box center [408, 450] width 320 height 248
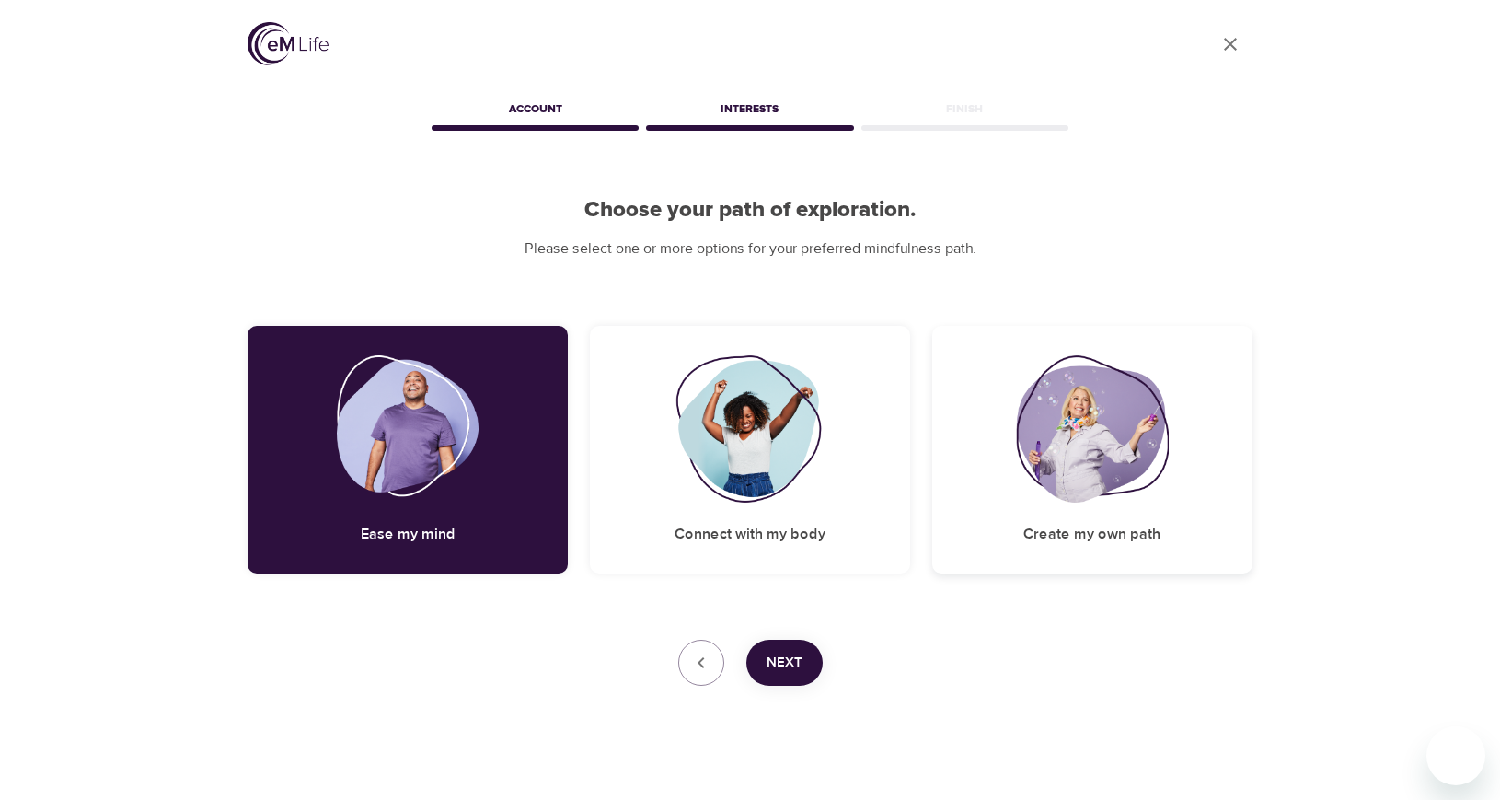
click at [955, 501] on div "Create my own path" at bounding box center [1092, 450] width 320 height 248
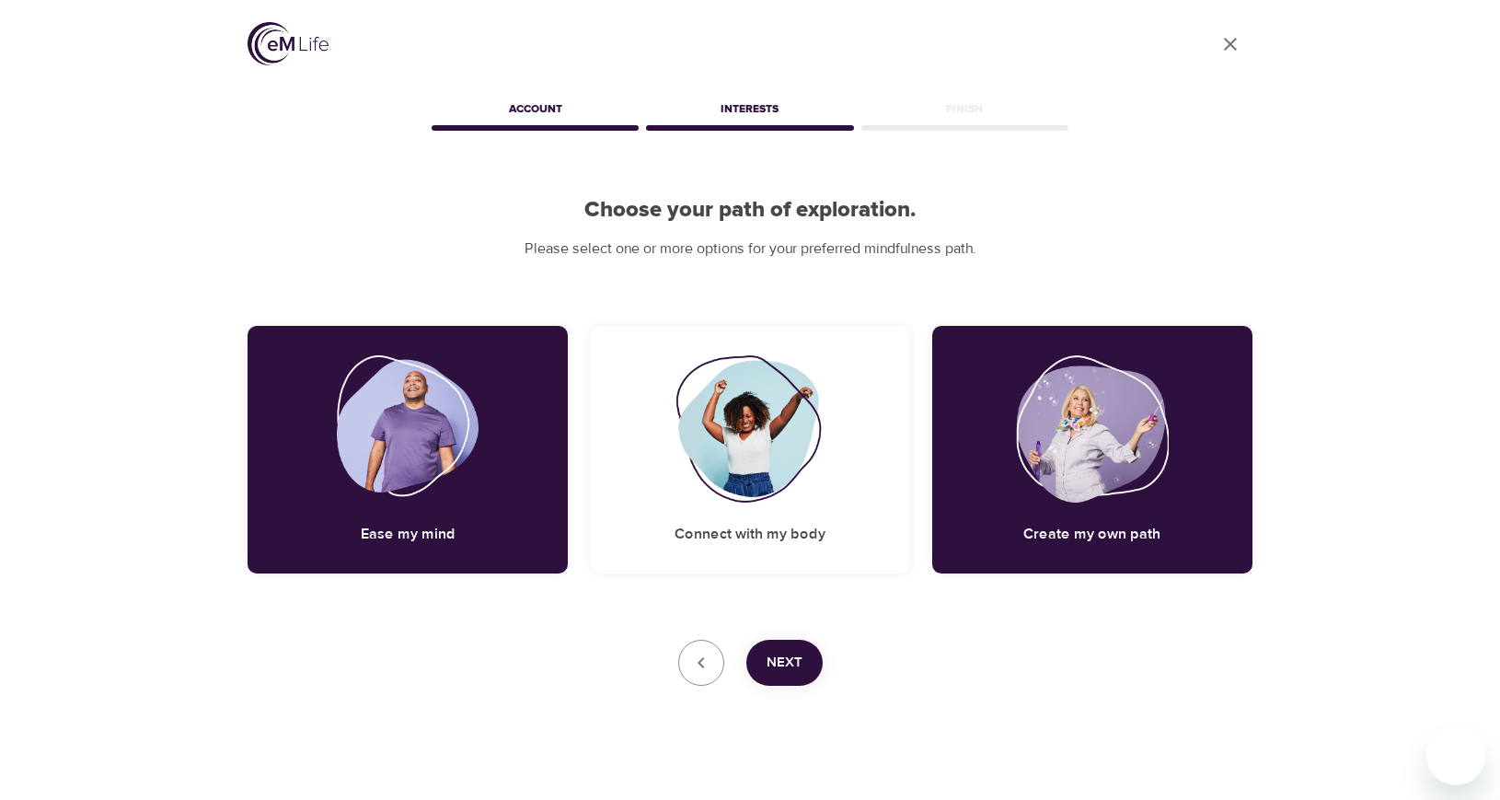
click at [786, 655] on span "Next" at bounding box center [785, 663] width 36 height 24
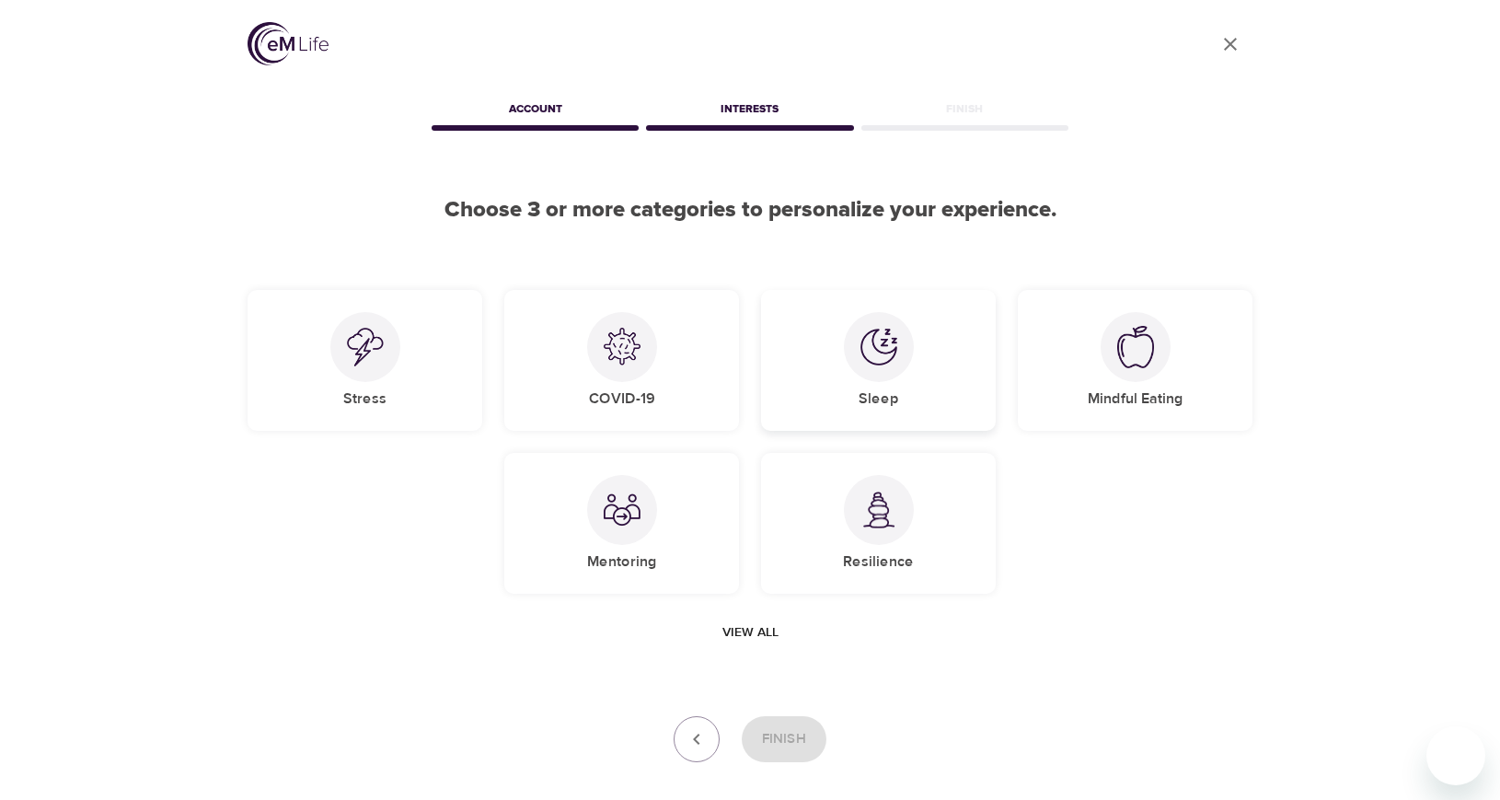
click at [938, 402] on div "Sleep" at bounding box center [878, 360] width 235 height 141
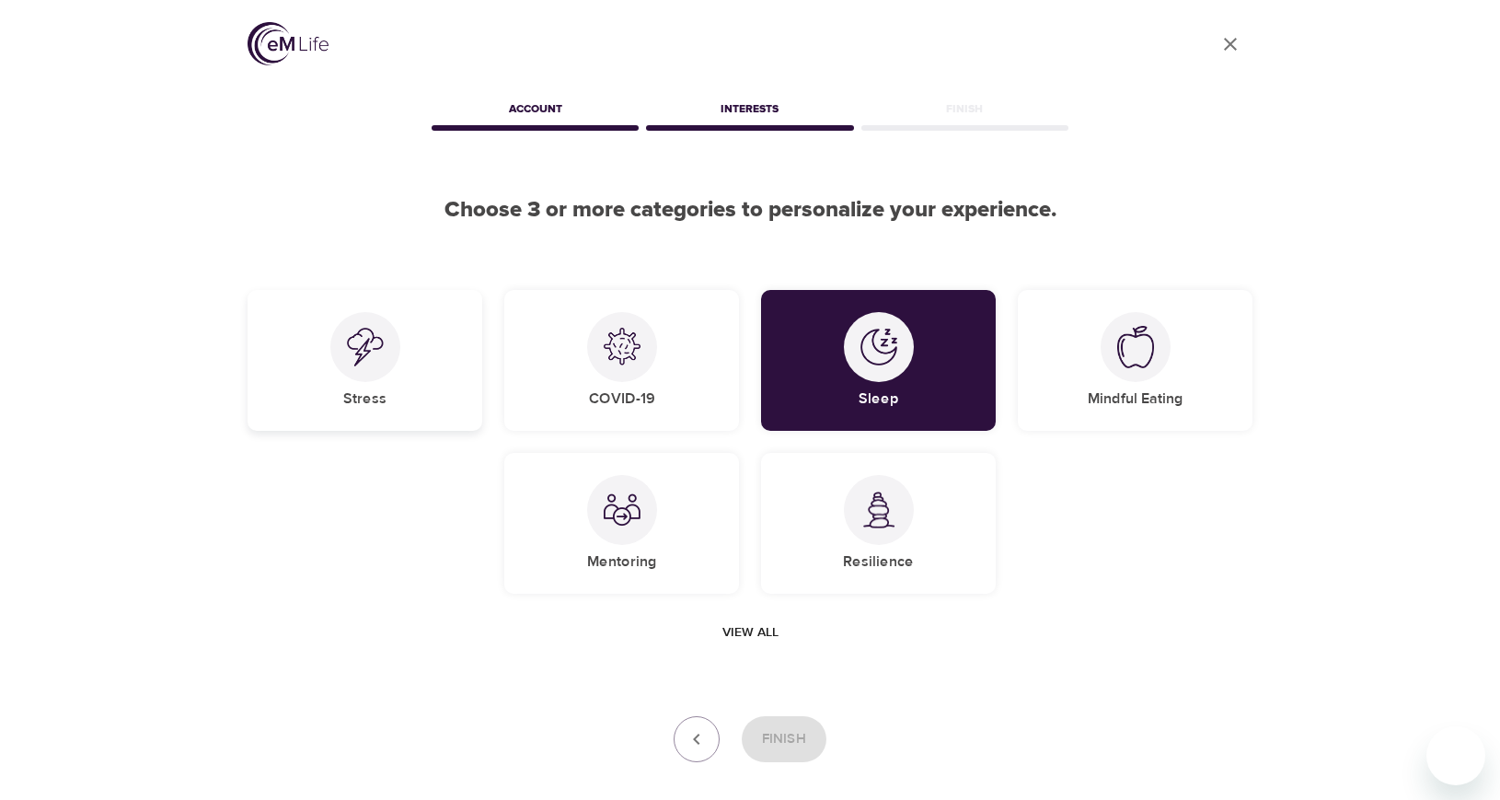
click at [460, 415] on div "Stress" at bounding box center [365, 360] width 235 height 141
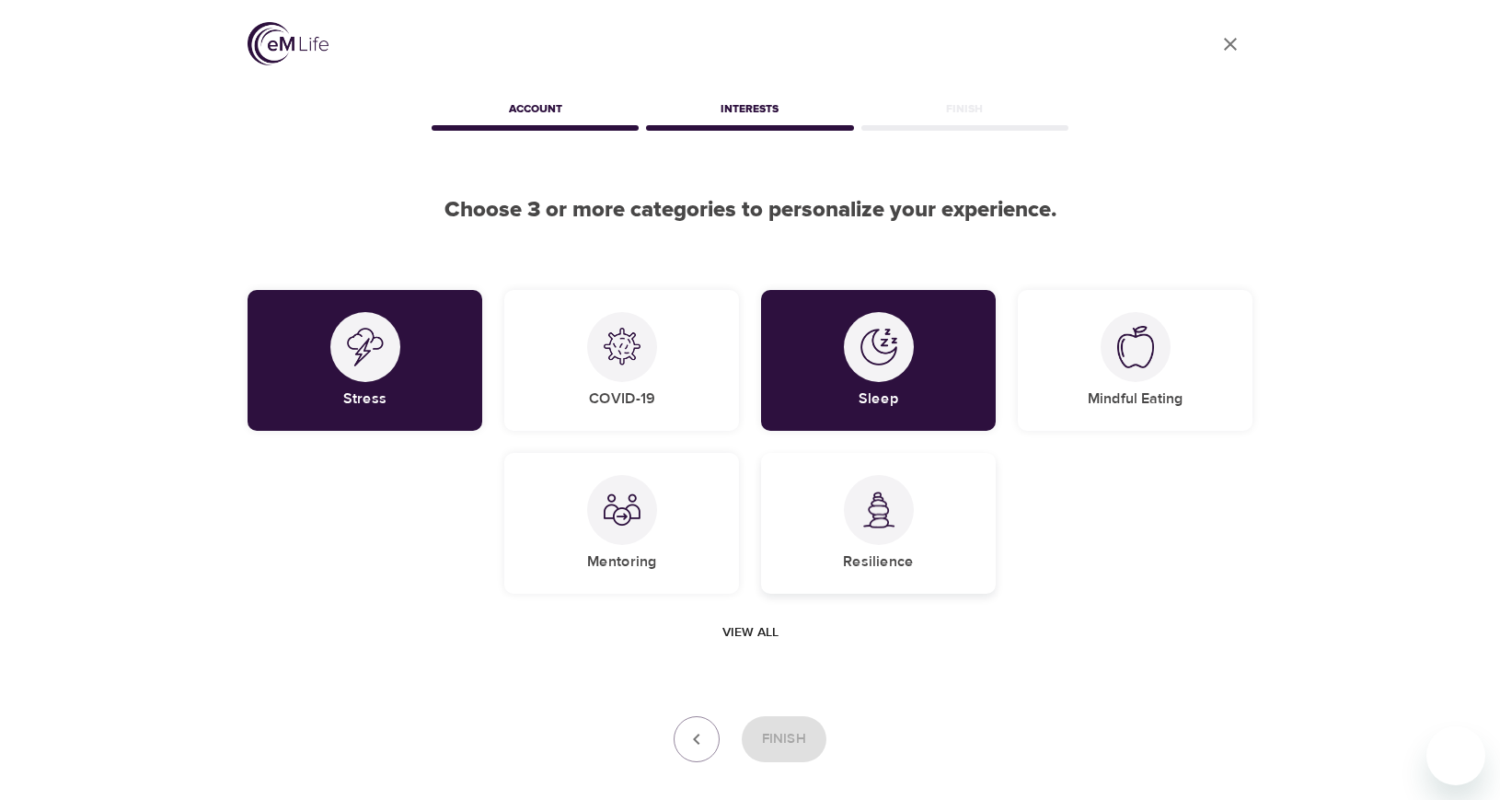
click at [915, 564] on div "Resilience" at bounding box center [878, 523] width 235 height 141
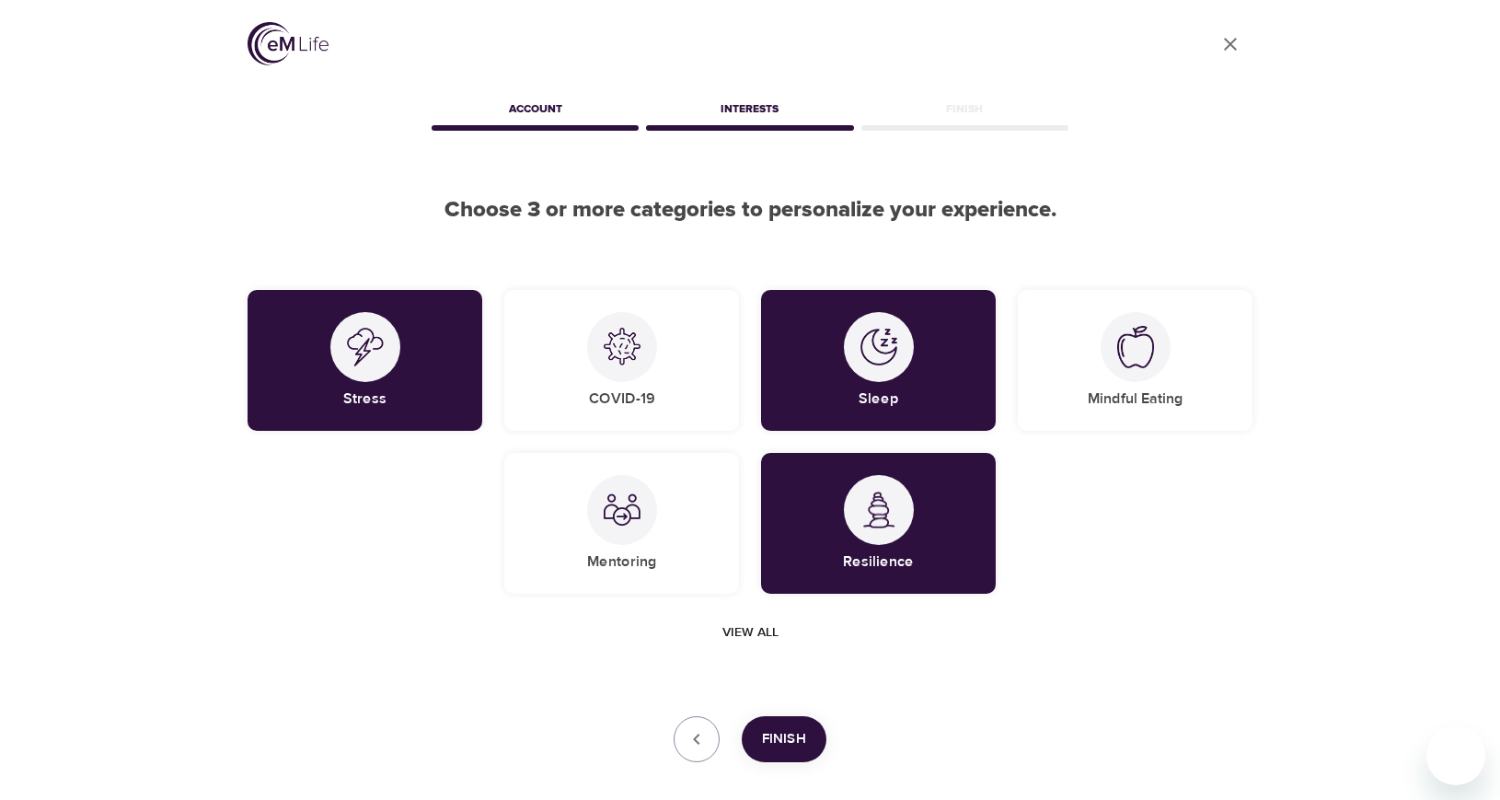
click at [747, 626] on span "View all" at bounding box center [751, 632] width 56 height 23
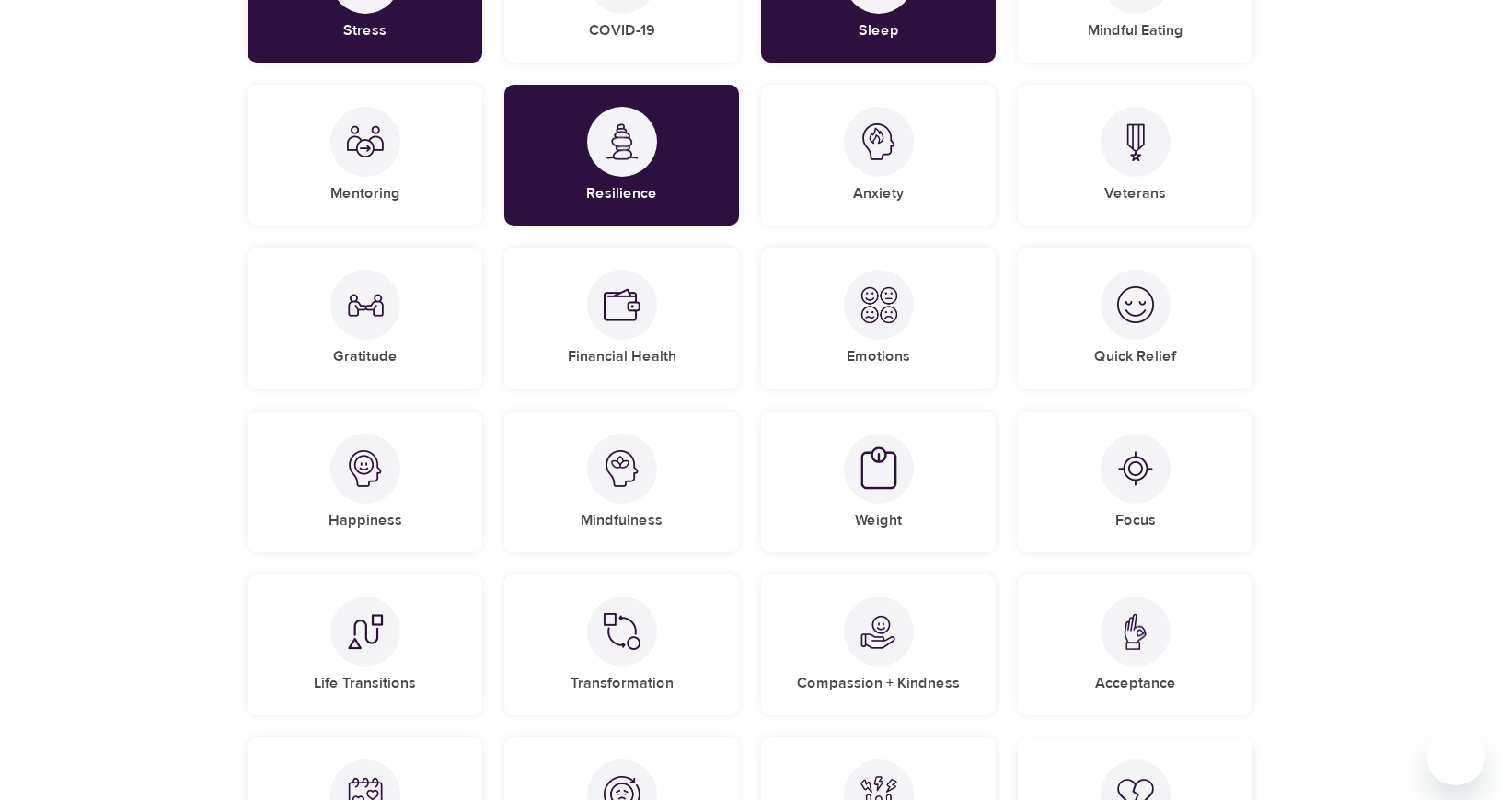
scroll to position [184, 0]
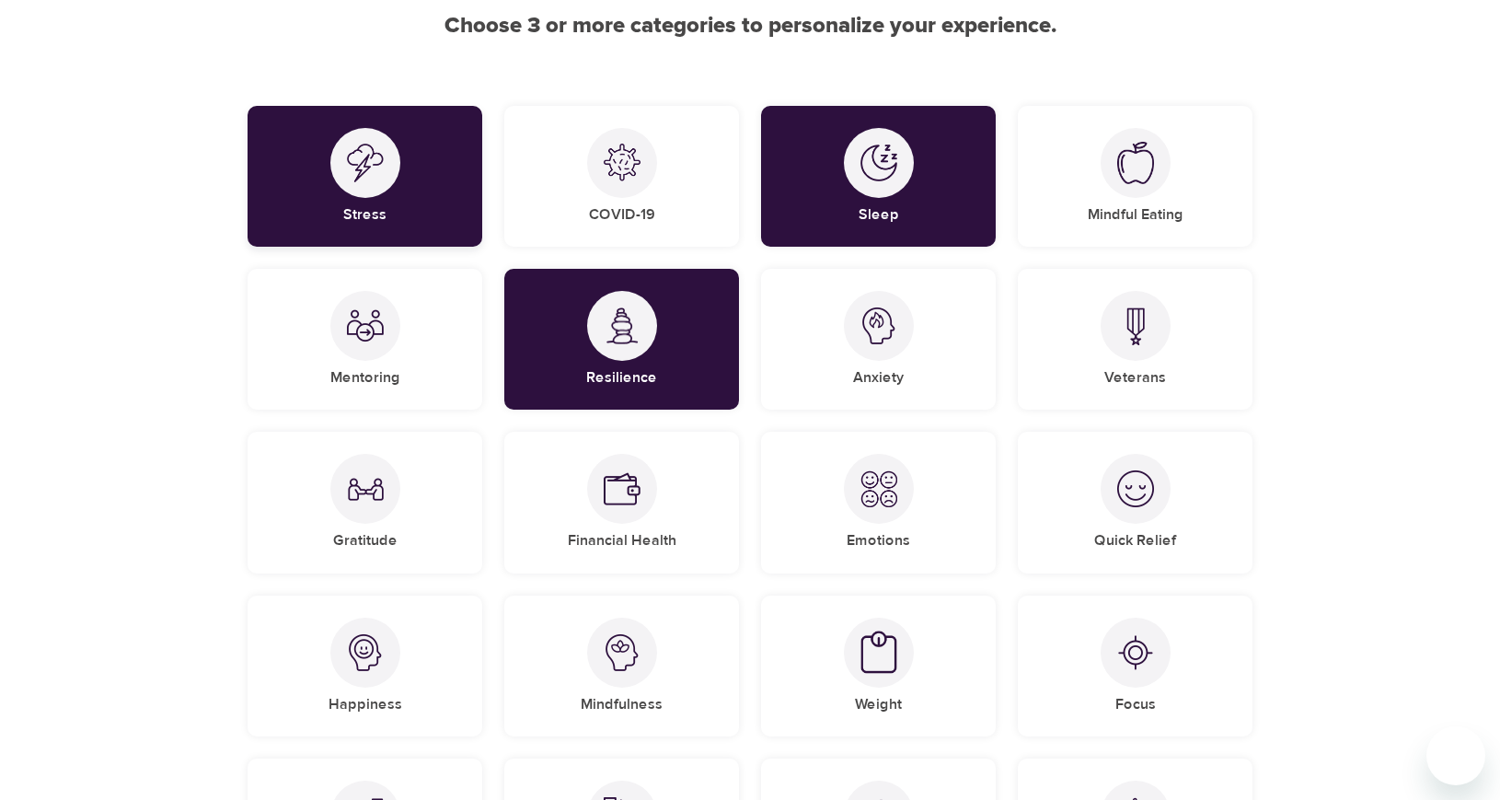
click at [416, 220] on div "Stress" at bounding box center [365, 176] width 235 height 141
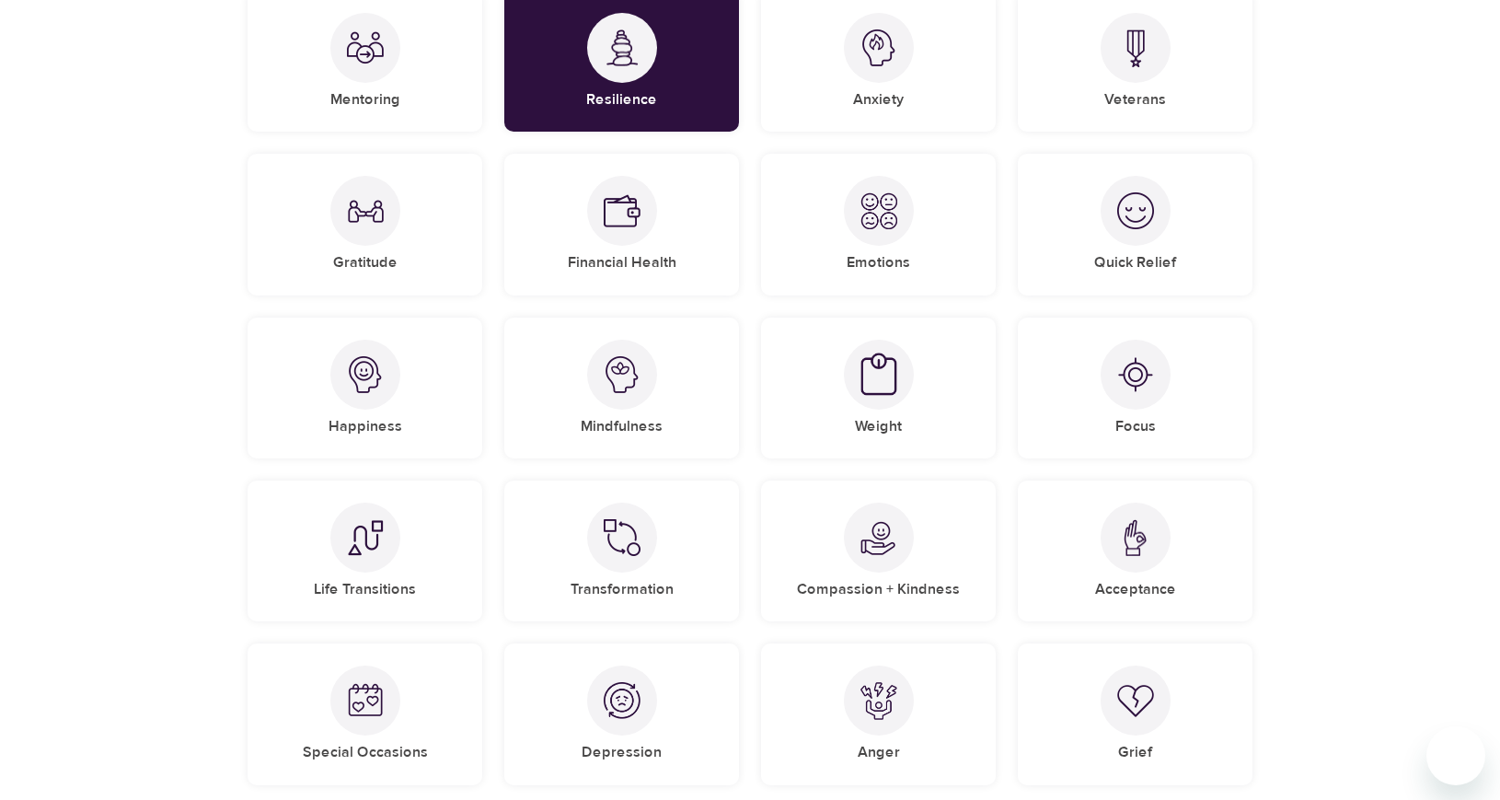
scroll to position [552, 0]
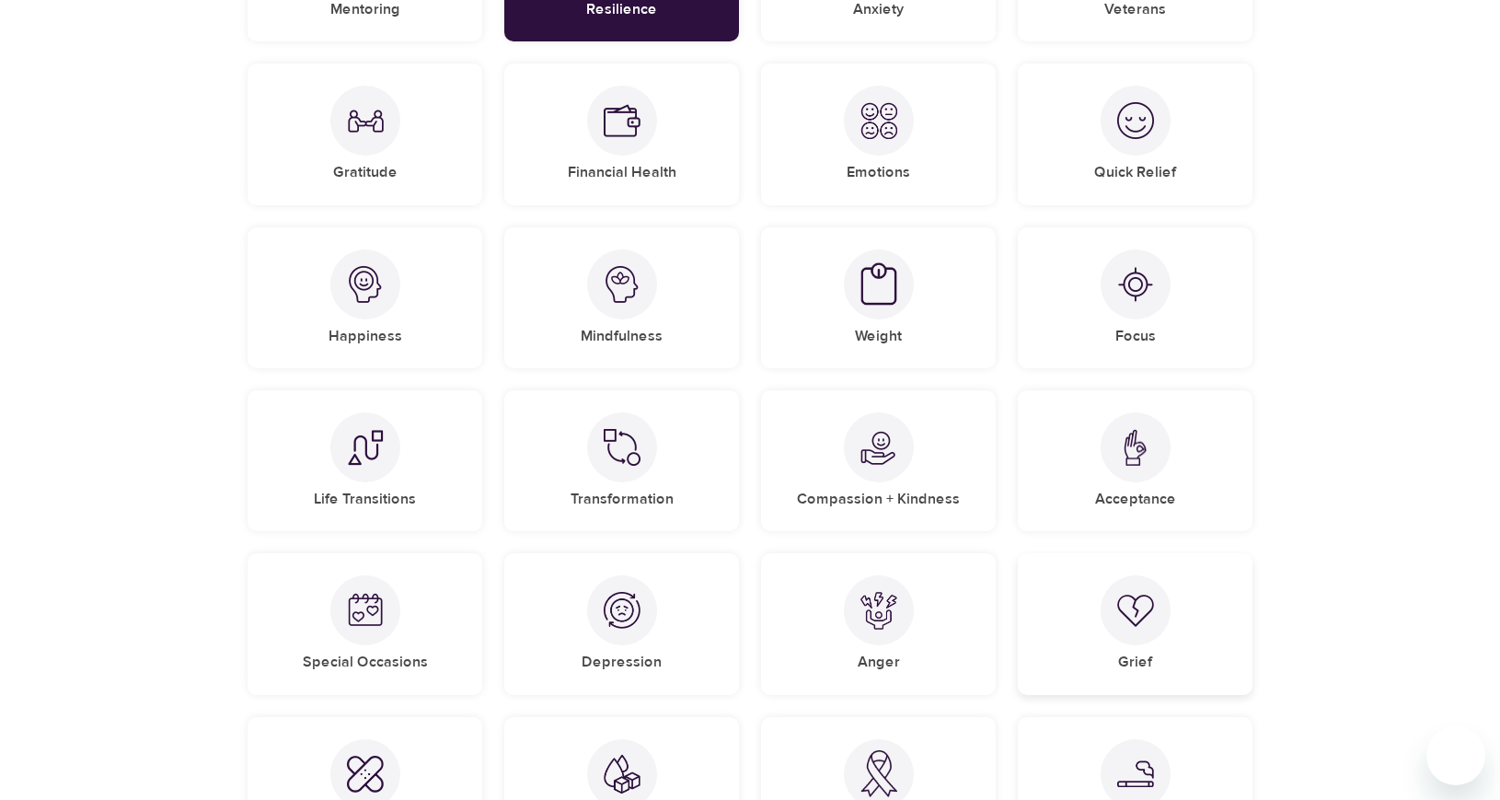
click at [1200, 643] on div "Grief" at bounding box center [1135, 623] width 235 height 141
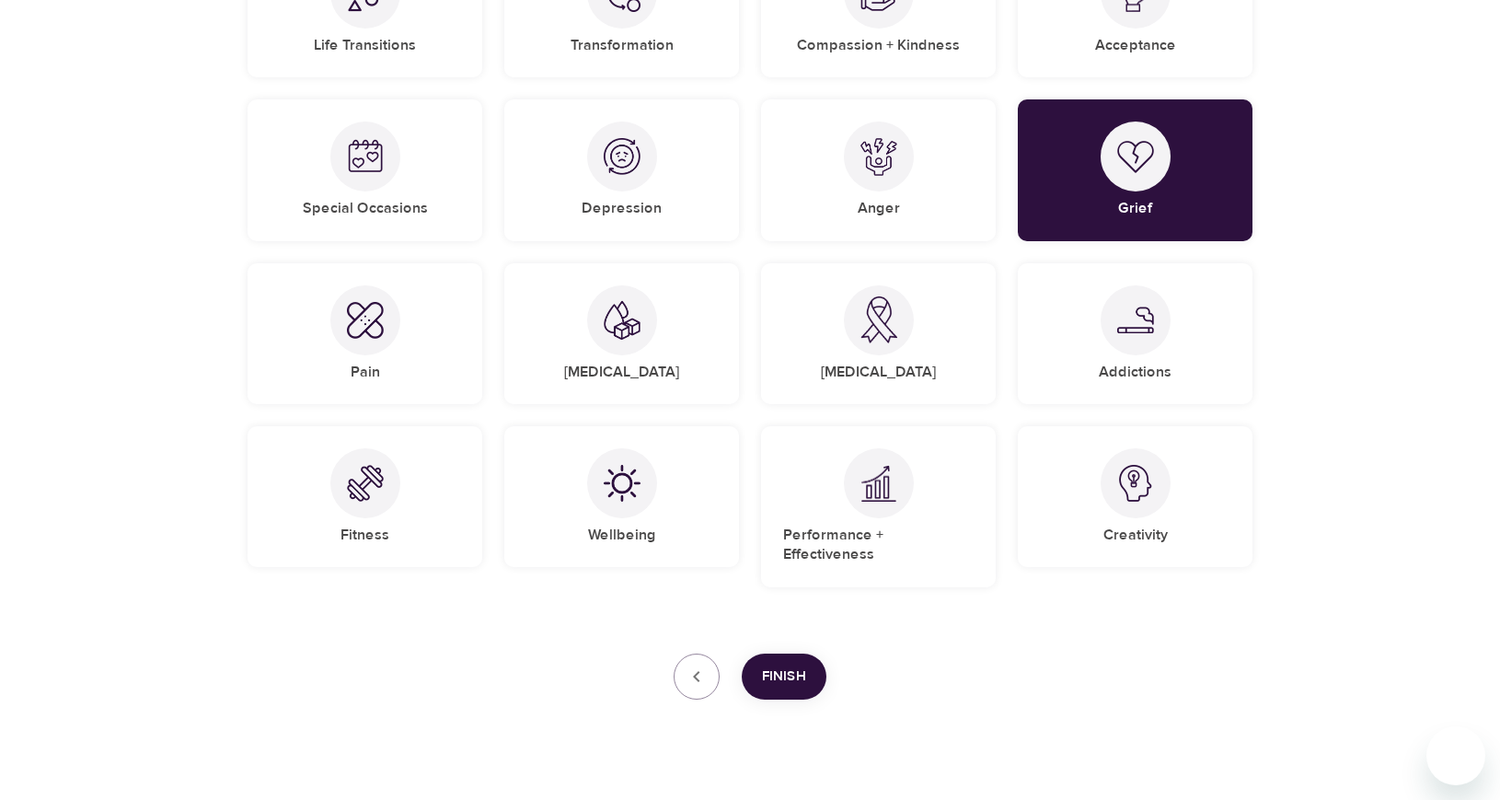
scroll to position [1012, 0]
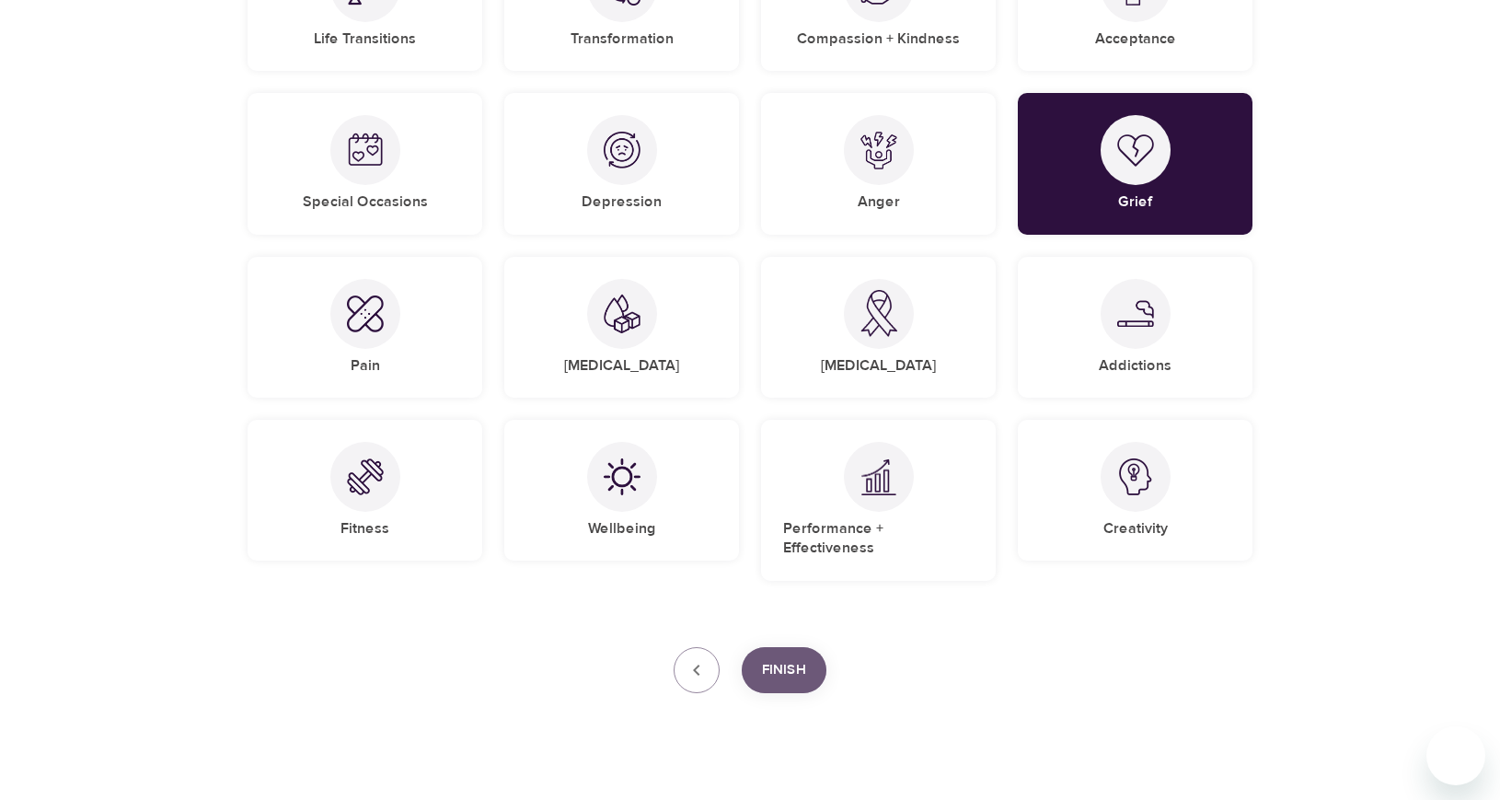
click at [788, 658] on span "Finish" at bounding box center [784, 670] width 44 height 24
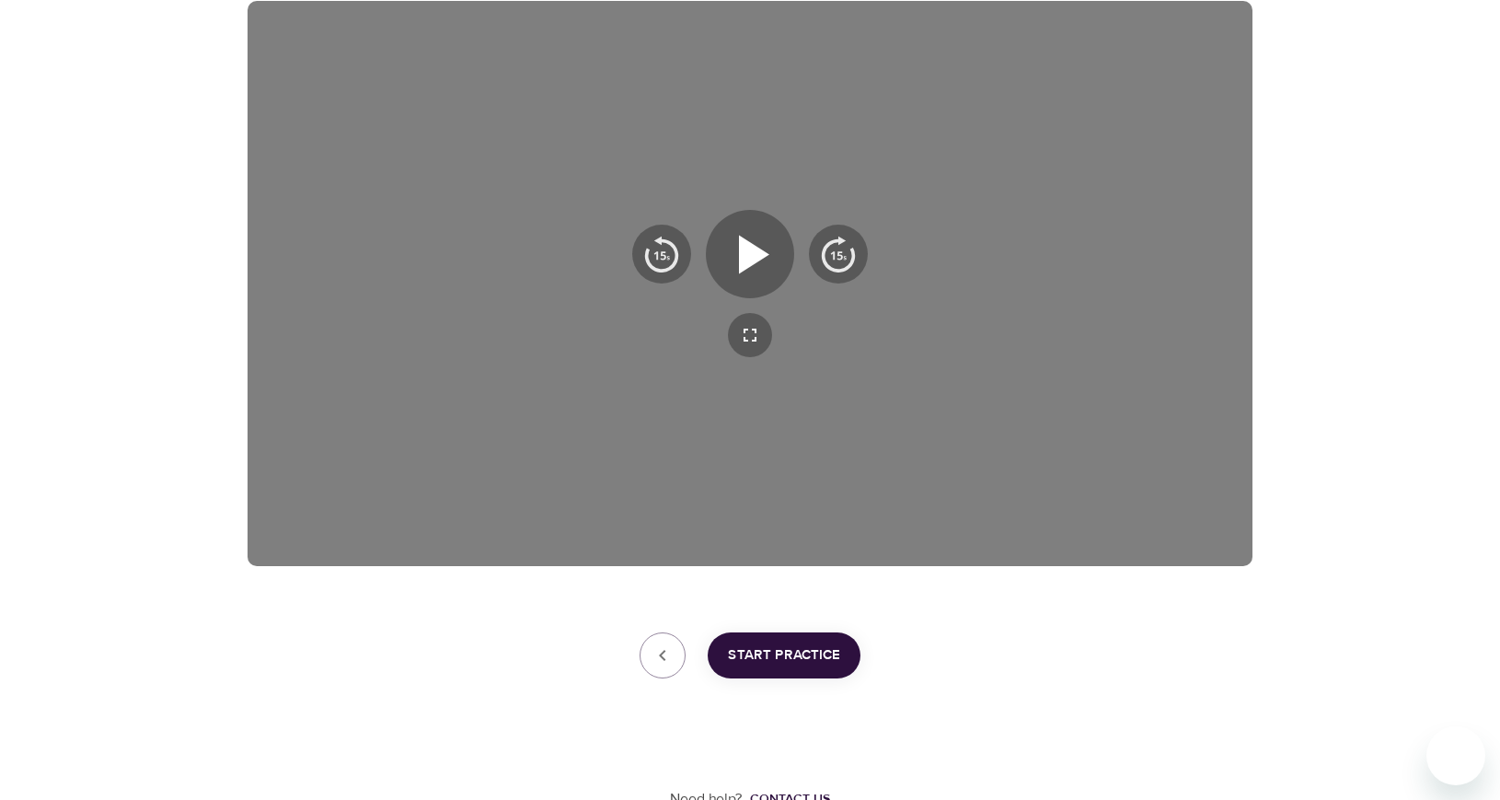
scroll to position [330, 0]
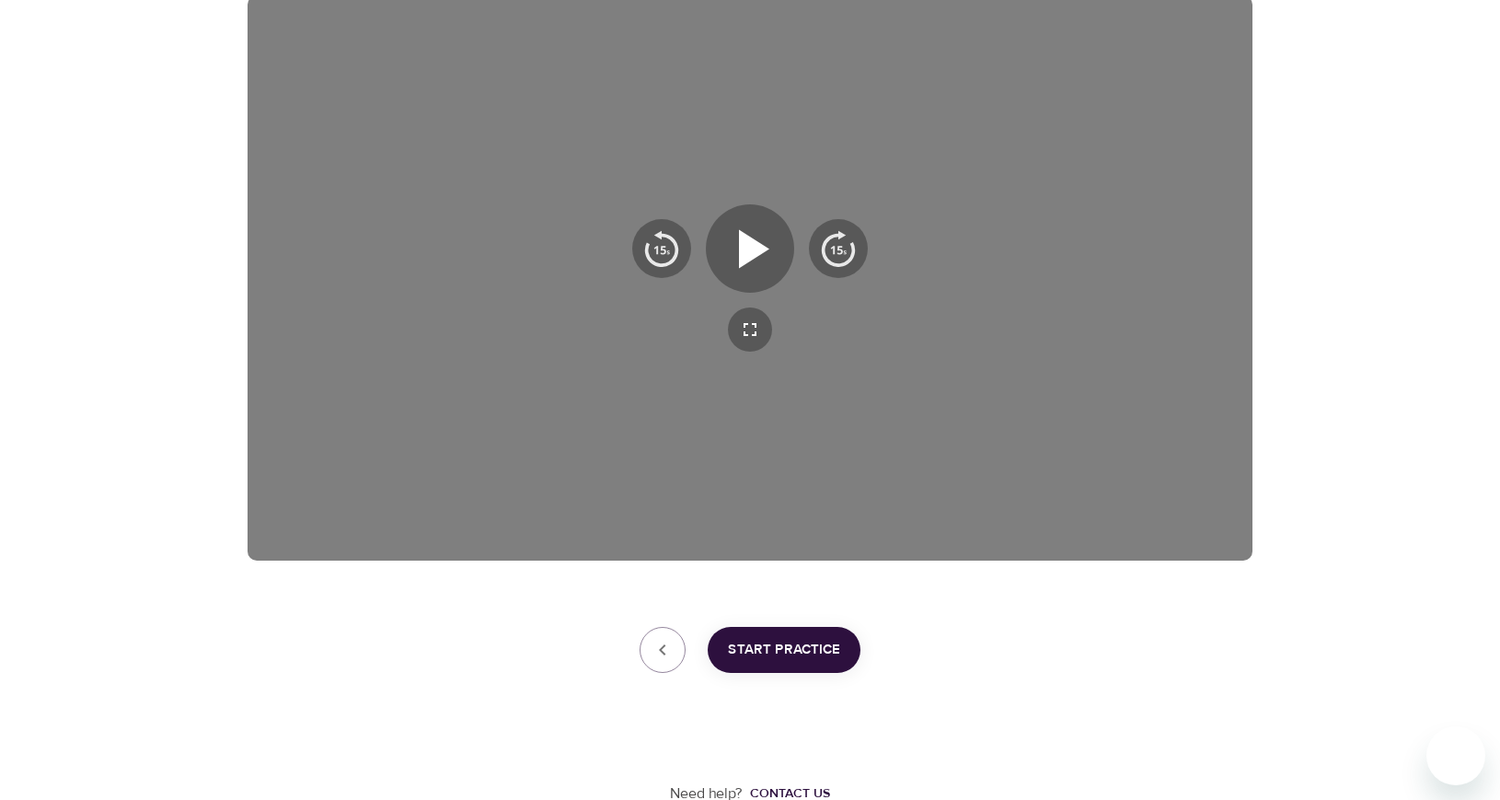
click at [700, 248] on div at bounding box center [750, 248] width 250 height 88
click at [746, 249] on icon "button" at bounding box center [754, 248] width 30 height 39
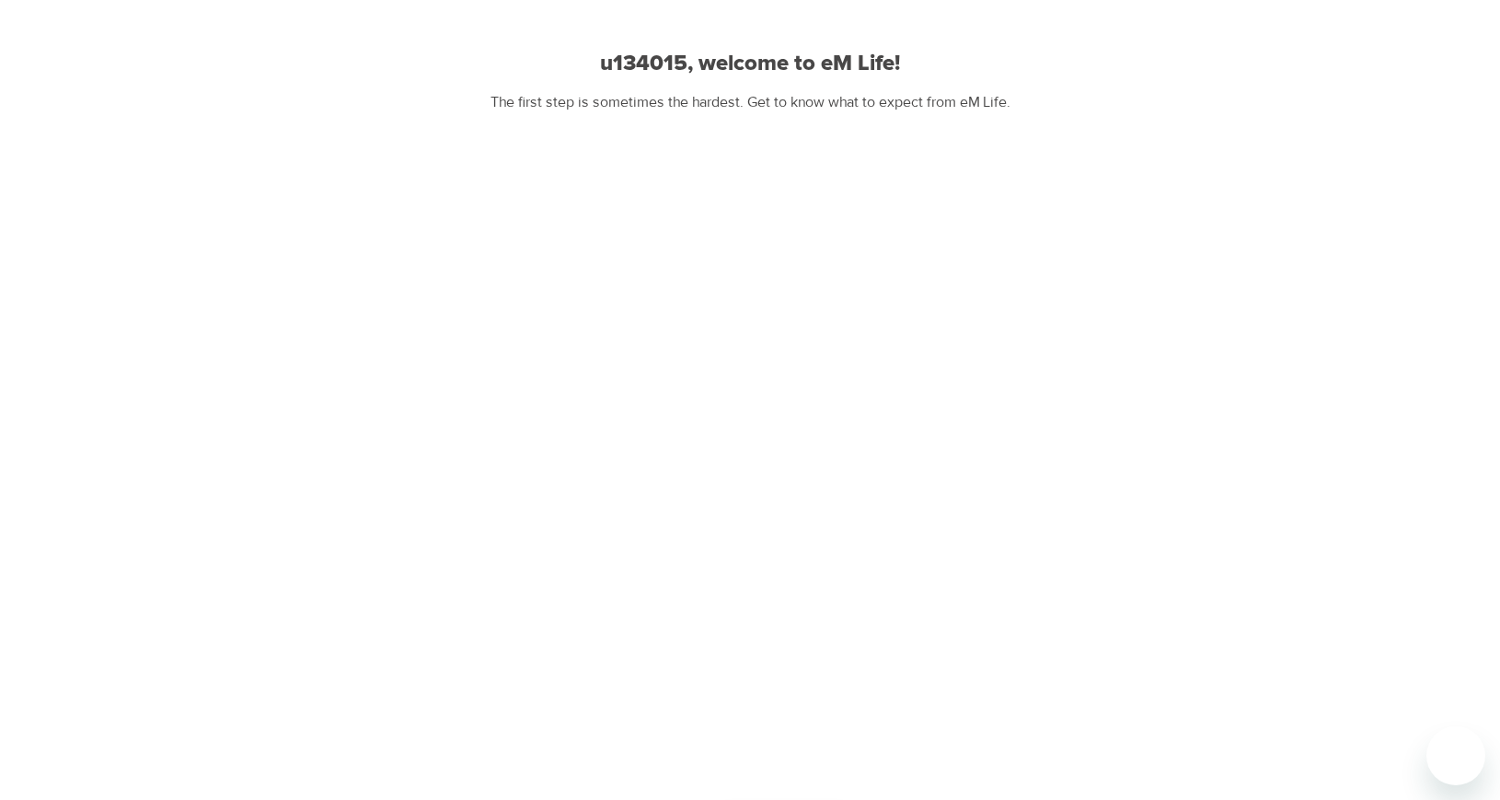
scroll to position [238, 0]
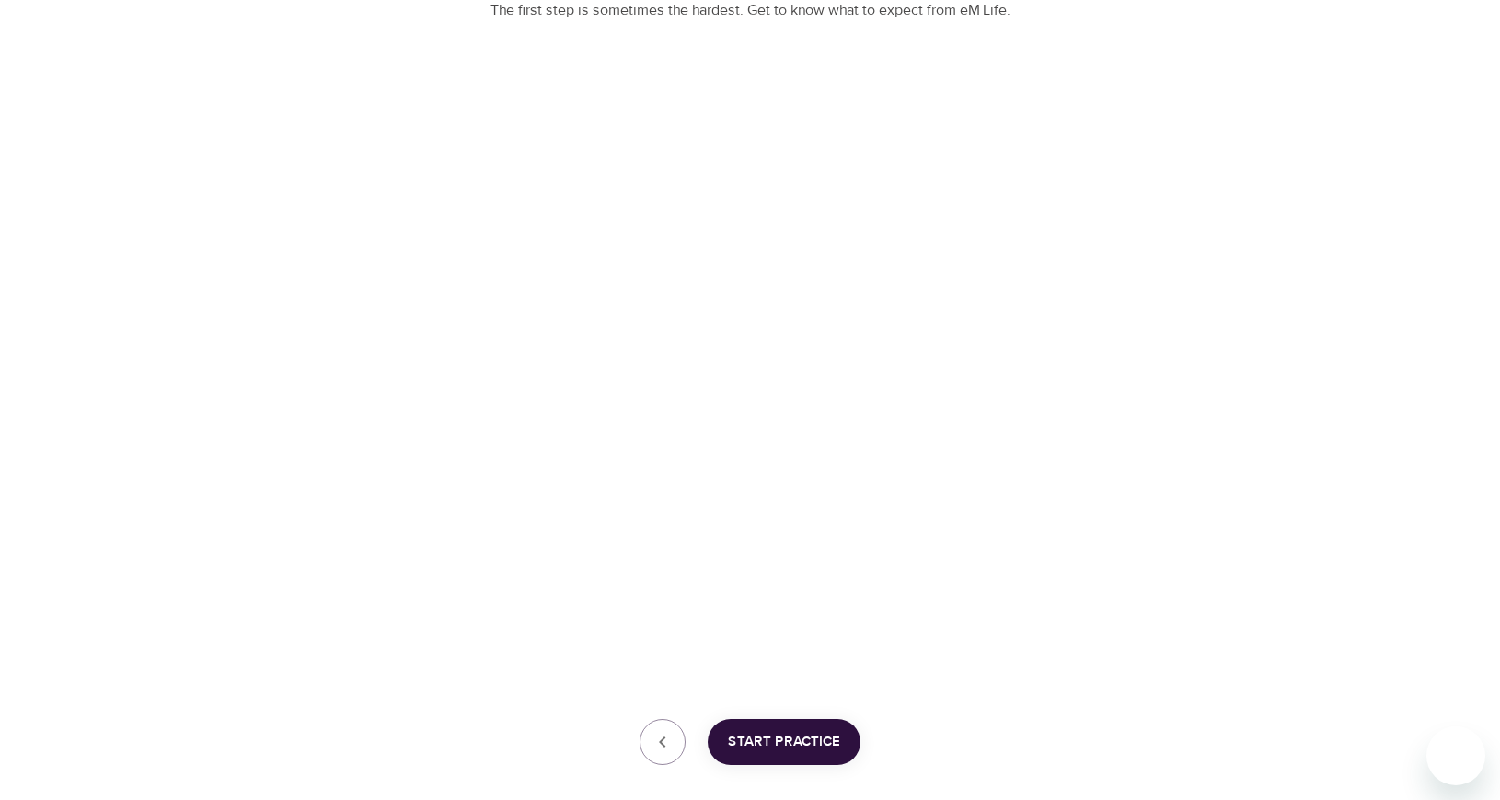
click at [1363, 567] on div "User Profile Account Interests Finish u134015, welcome to eM Life! The first st…" at bounding box center [750, 329] width 1500 height 1135
click at [812, 745] on span "Start Practice" at bounding box center [784, 742] width 112 height 24
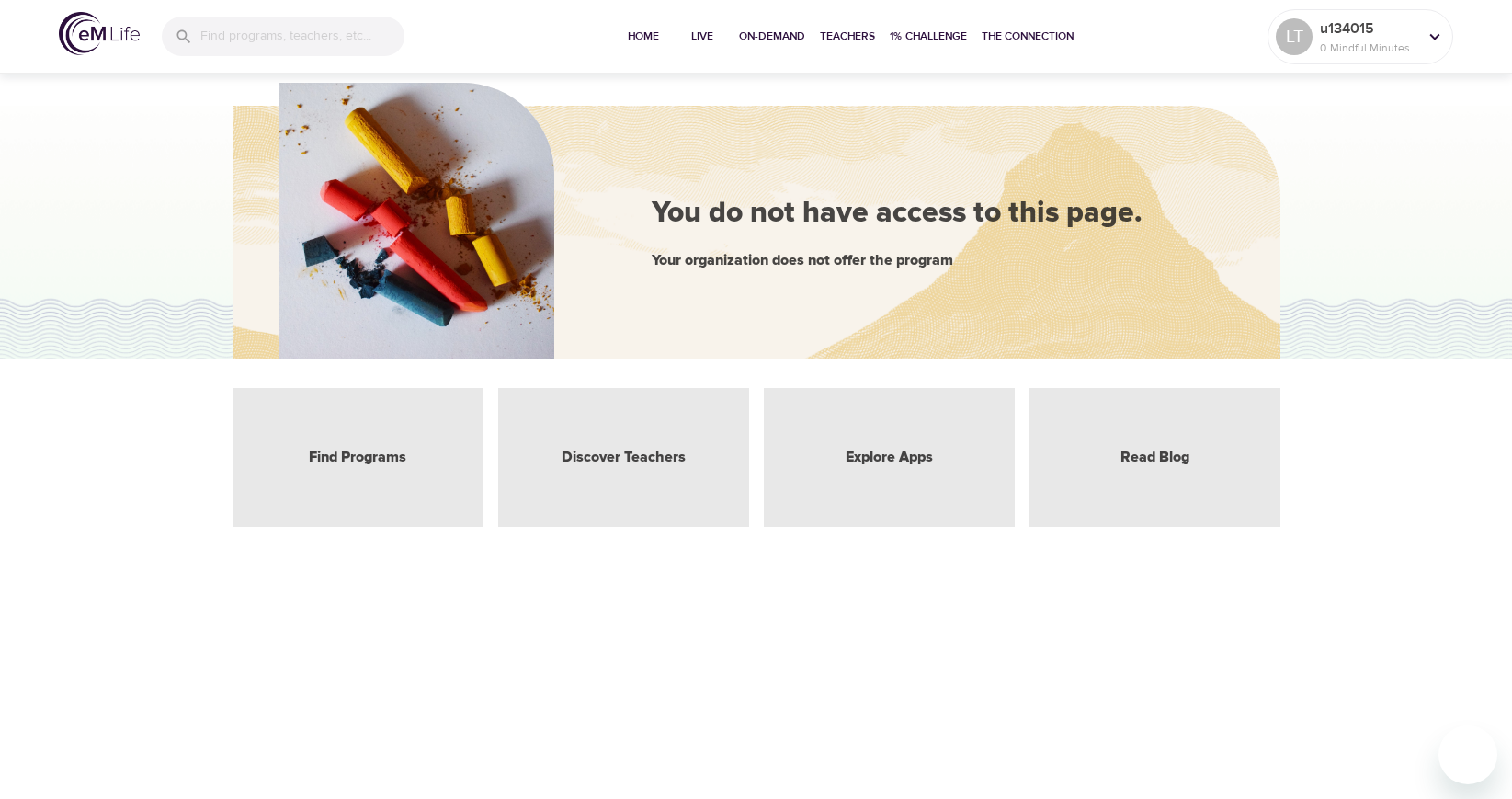
click at [766, 619] on div "You do not have access to this page. Your organization does not offer the progr…" at bounding box center [756, 400] width 1512 height 587
click at [382, 471] on div "Find Programs" at bounding box center [358, 456] width 251 height 139
click at [382, 458] on link "Find Programs" at bounding box center [358, 456] width 98 height 21
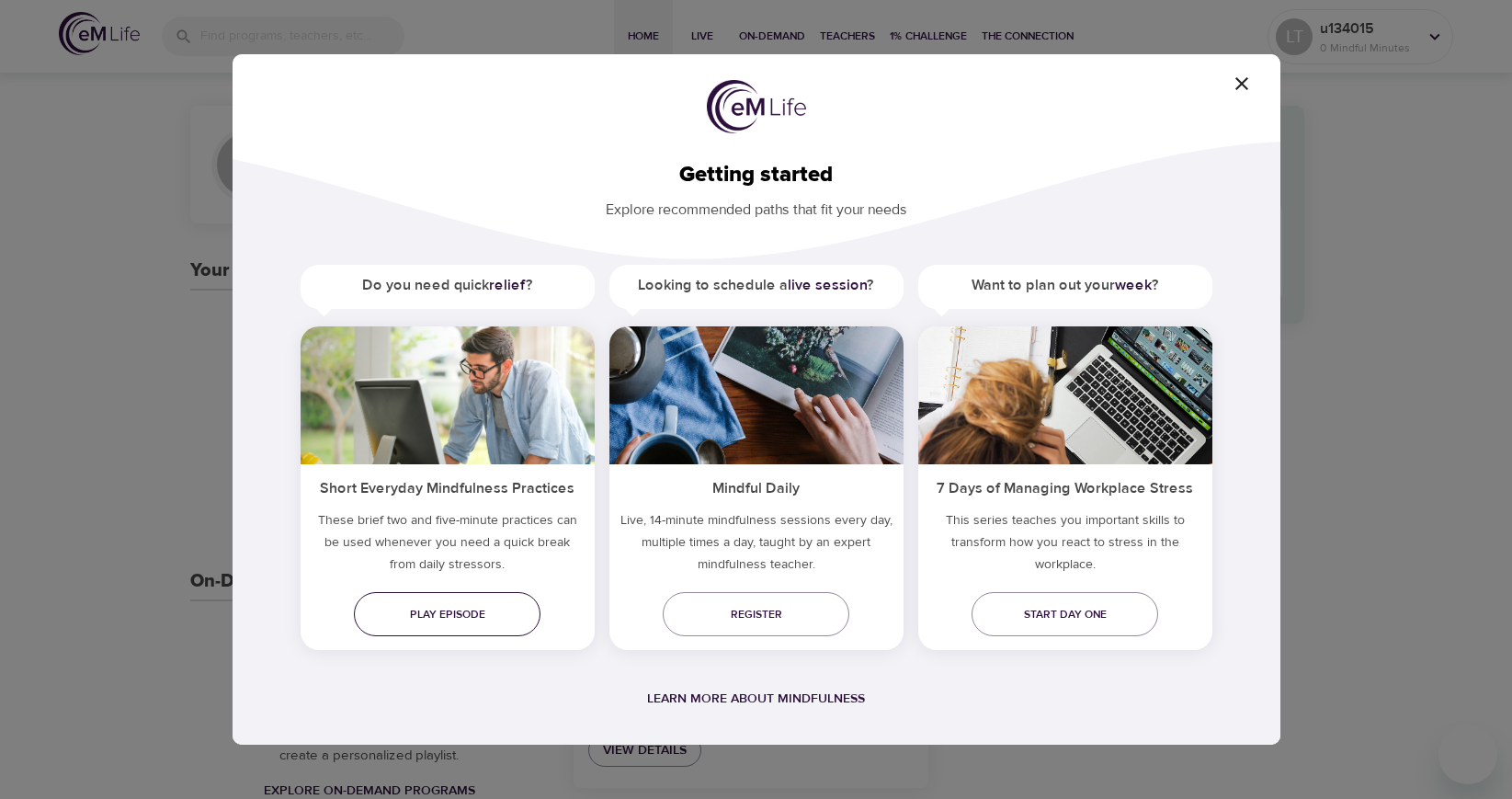
click at [449, 611] on span "Play episode" at bounding box center [446, 614] width 157 height 19
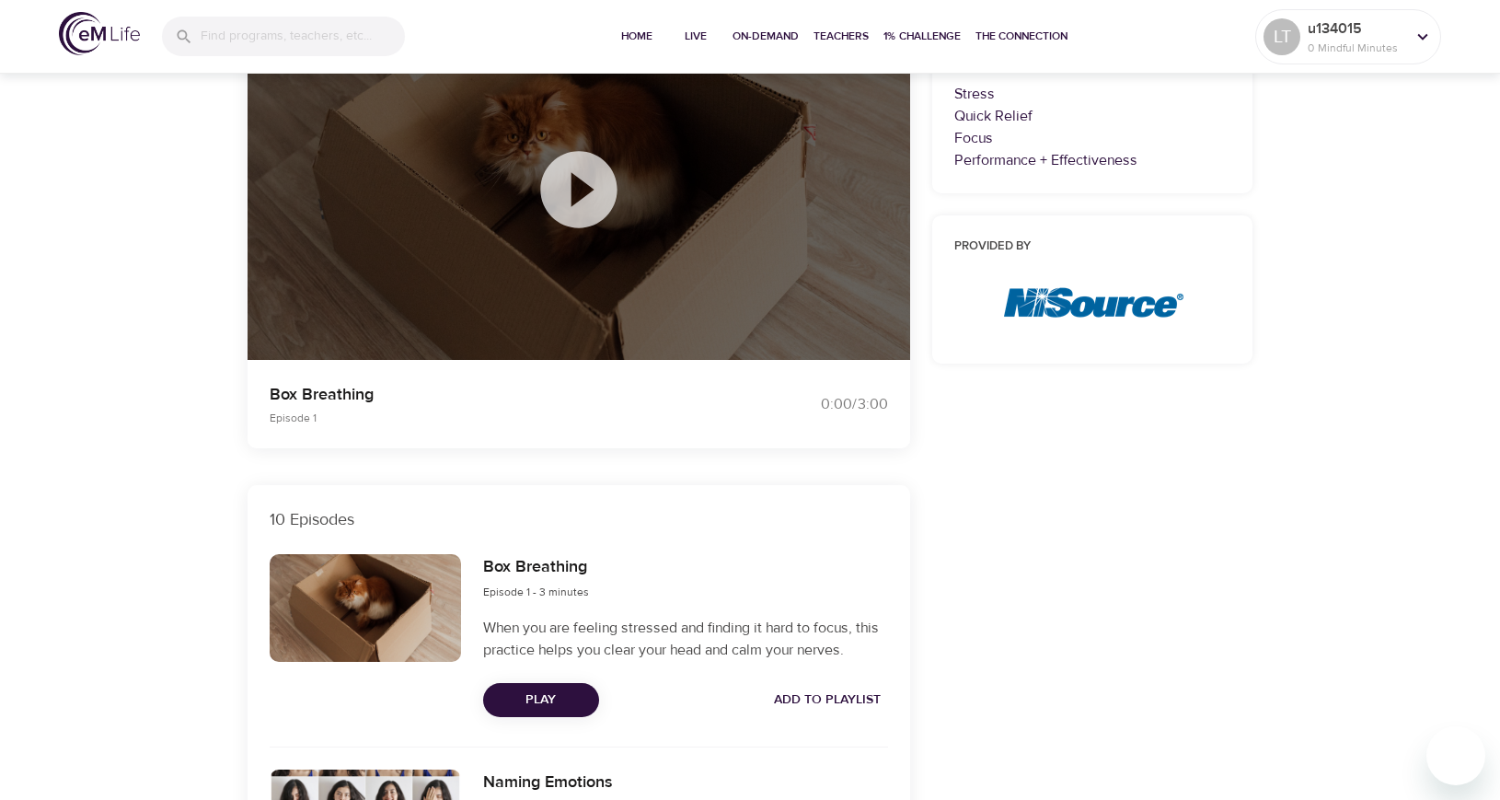
scroll to position [124, 0]
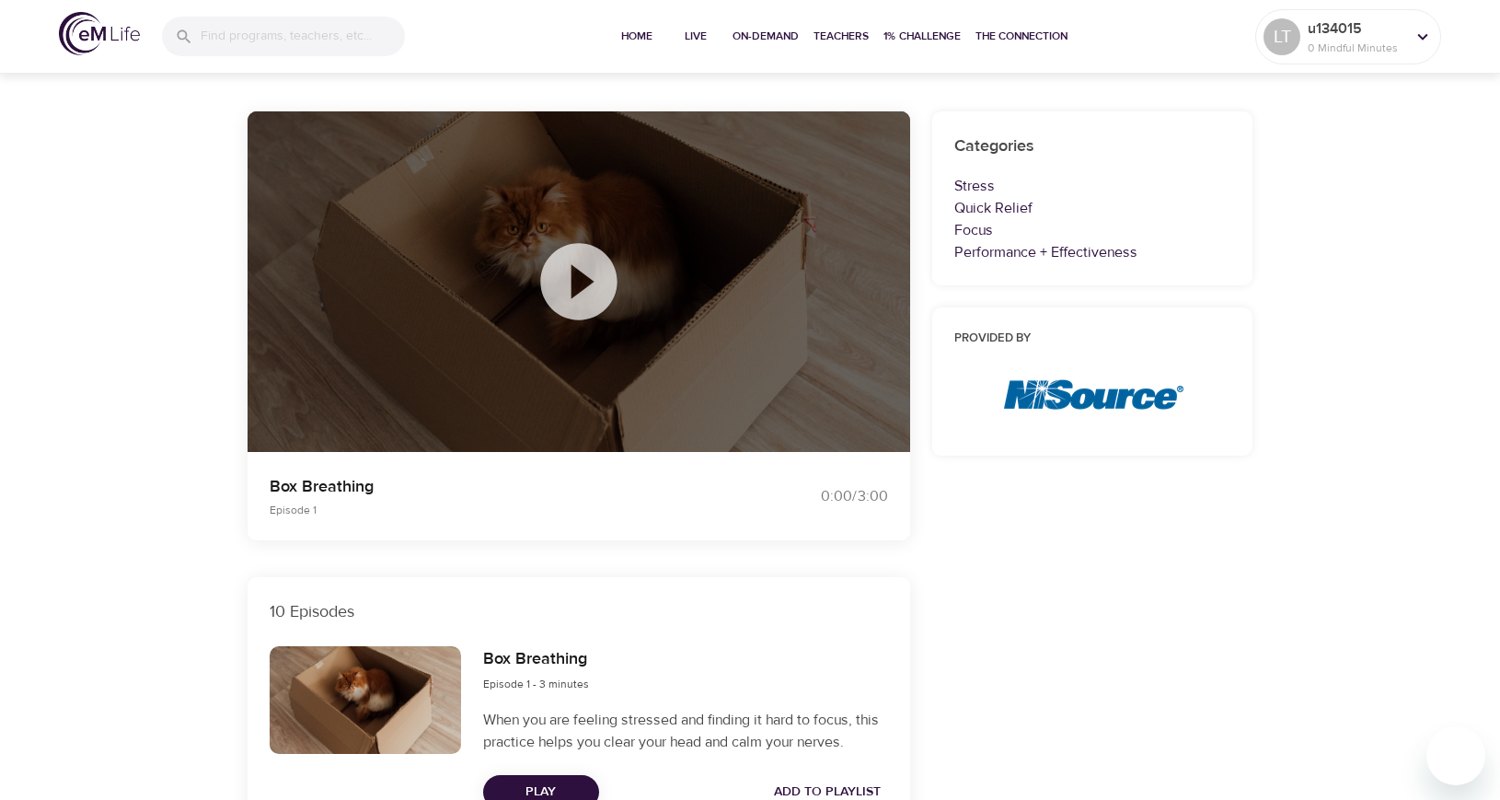
click at [582, 277] on icon at bounding box center [579, 282] width 92 height 92
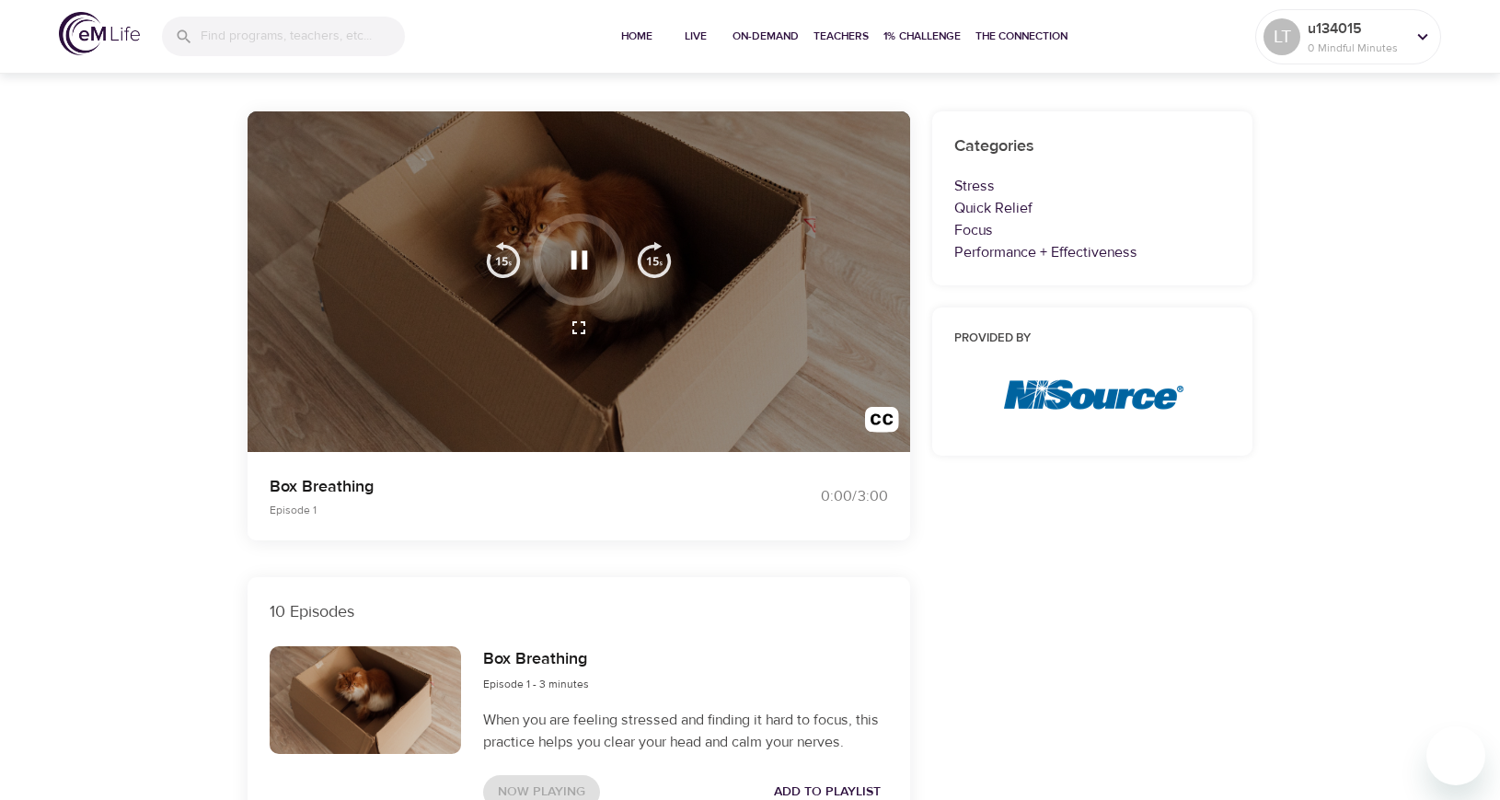
scroll to position [0, 0]
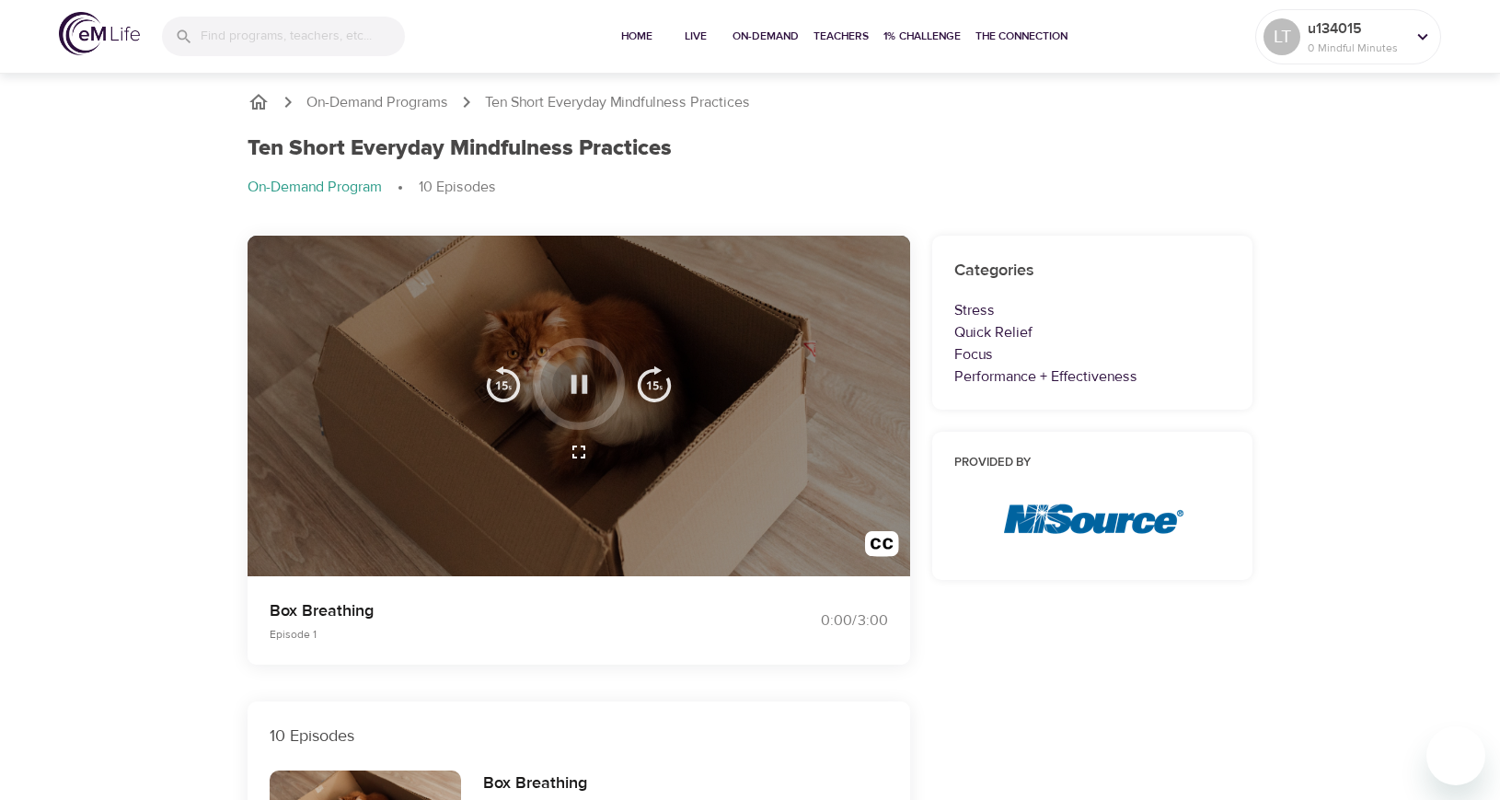
click at [582, 388] on icon "button" at bounding box center [579, 384] width 17 height 18
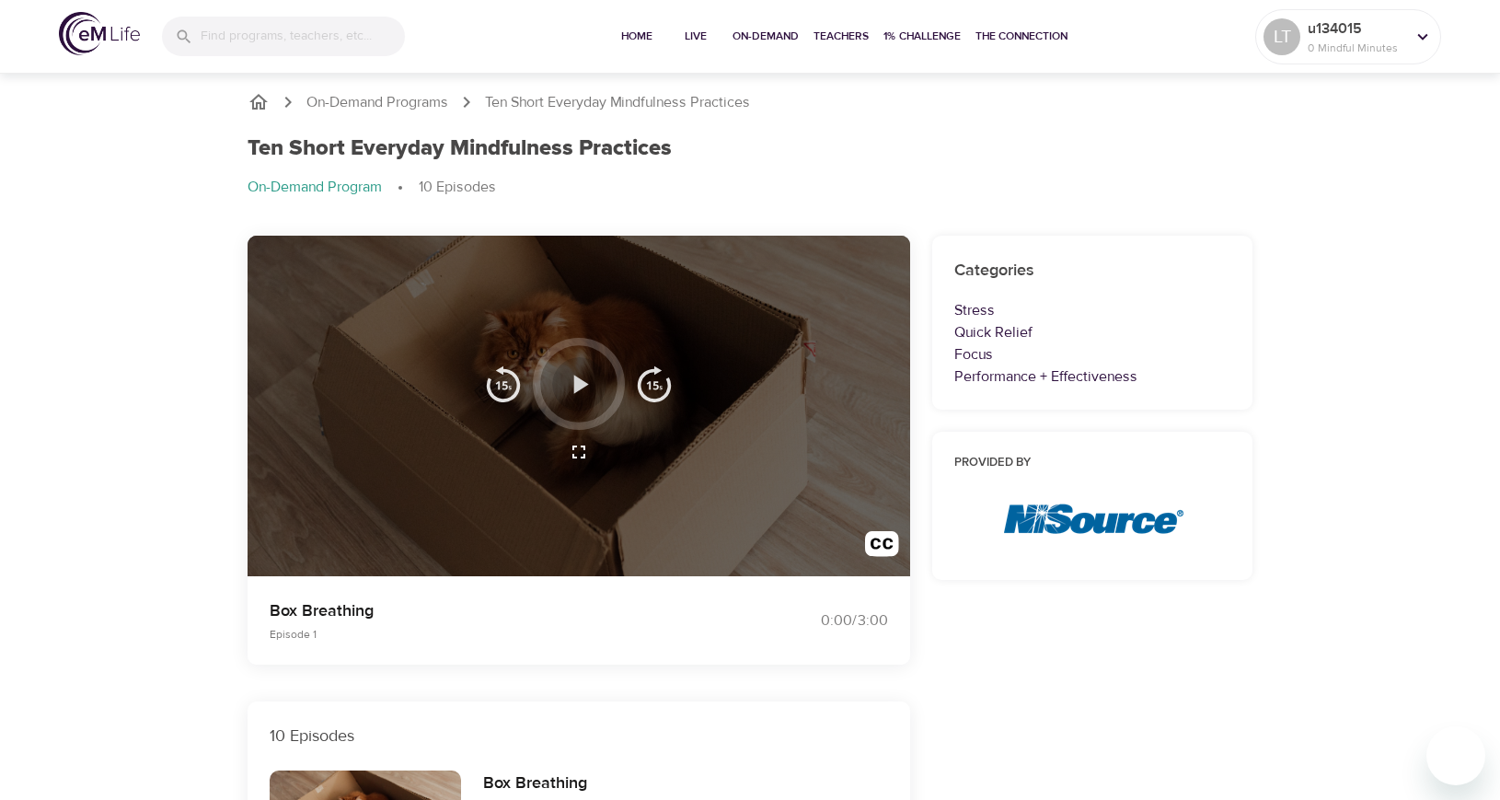
click at [582, 388] on icon "button" at bounding box center [579, 384] width 32 height 32
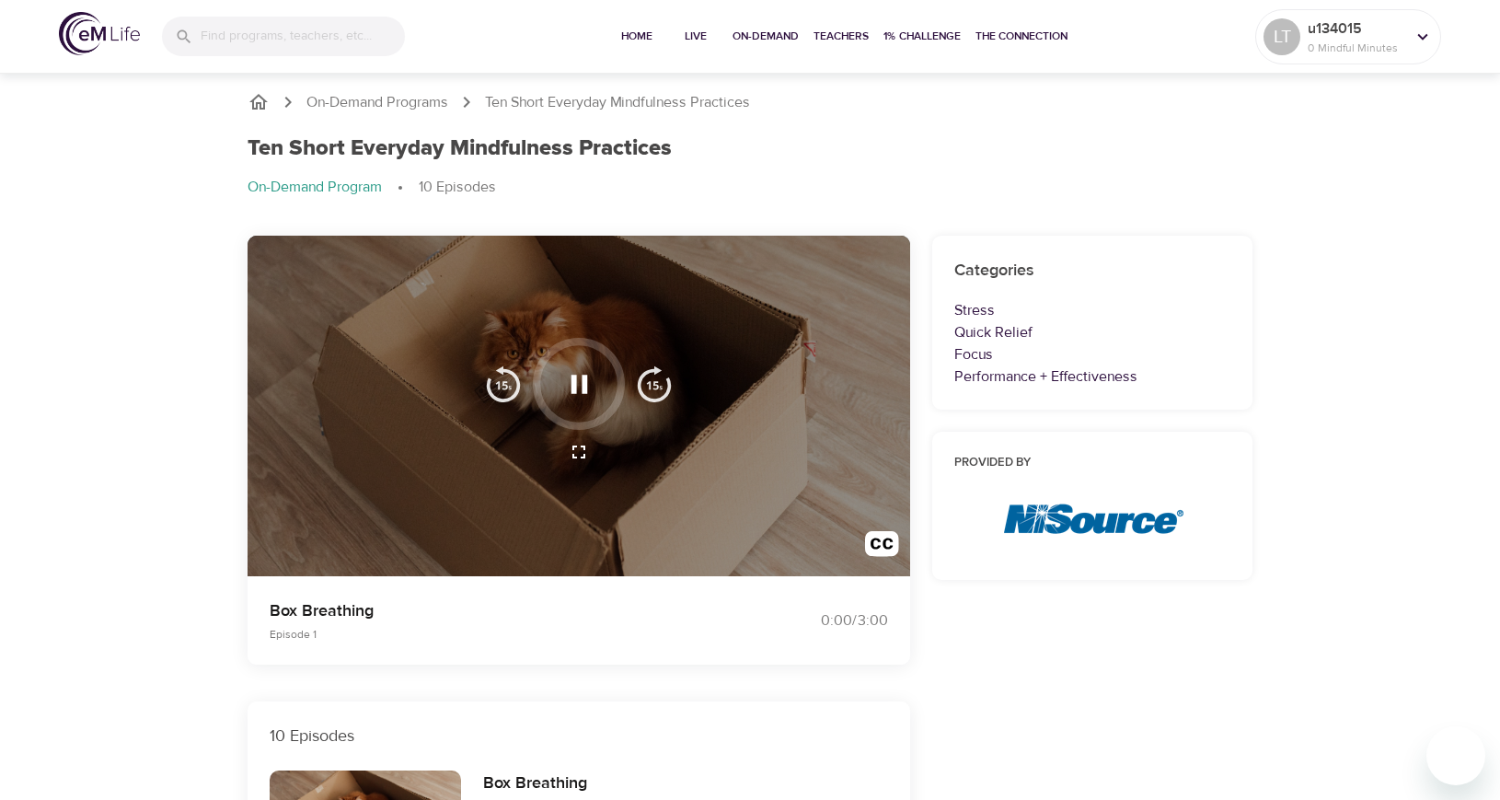
click at [696, 427] on div at bounding box center [579, 406] width 663 height 341
click at [579, 446] on icon "button" at bounding box center [579, 452] width 22 height 22
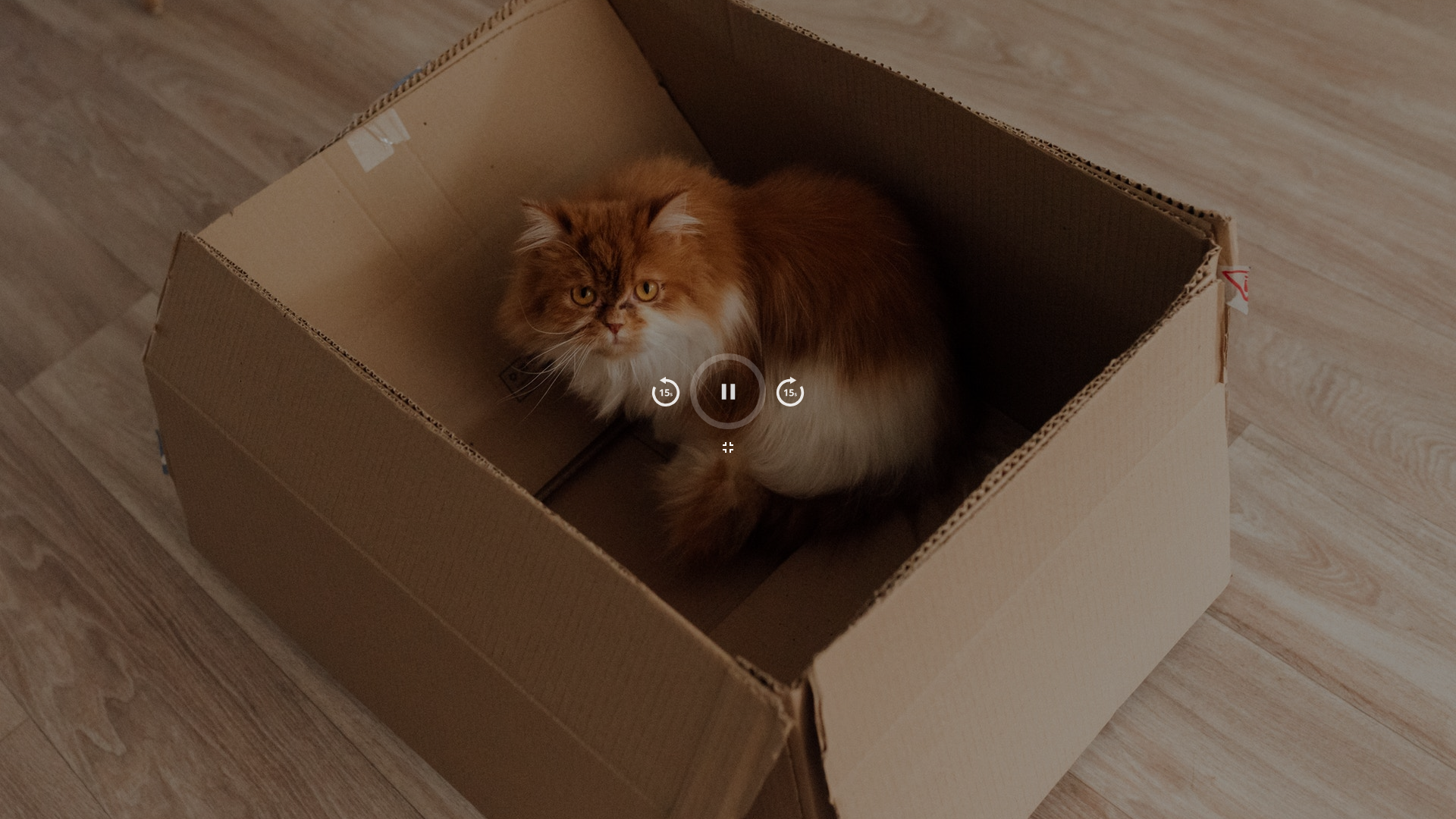
click at [733, 395] on icon "button" at bounding box center [728, 391] width 14 height 15
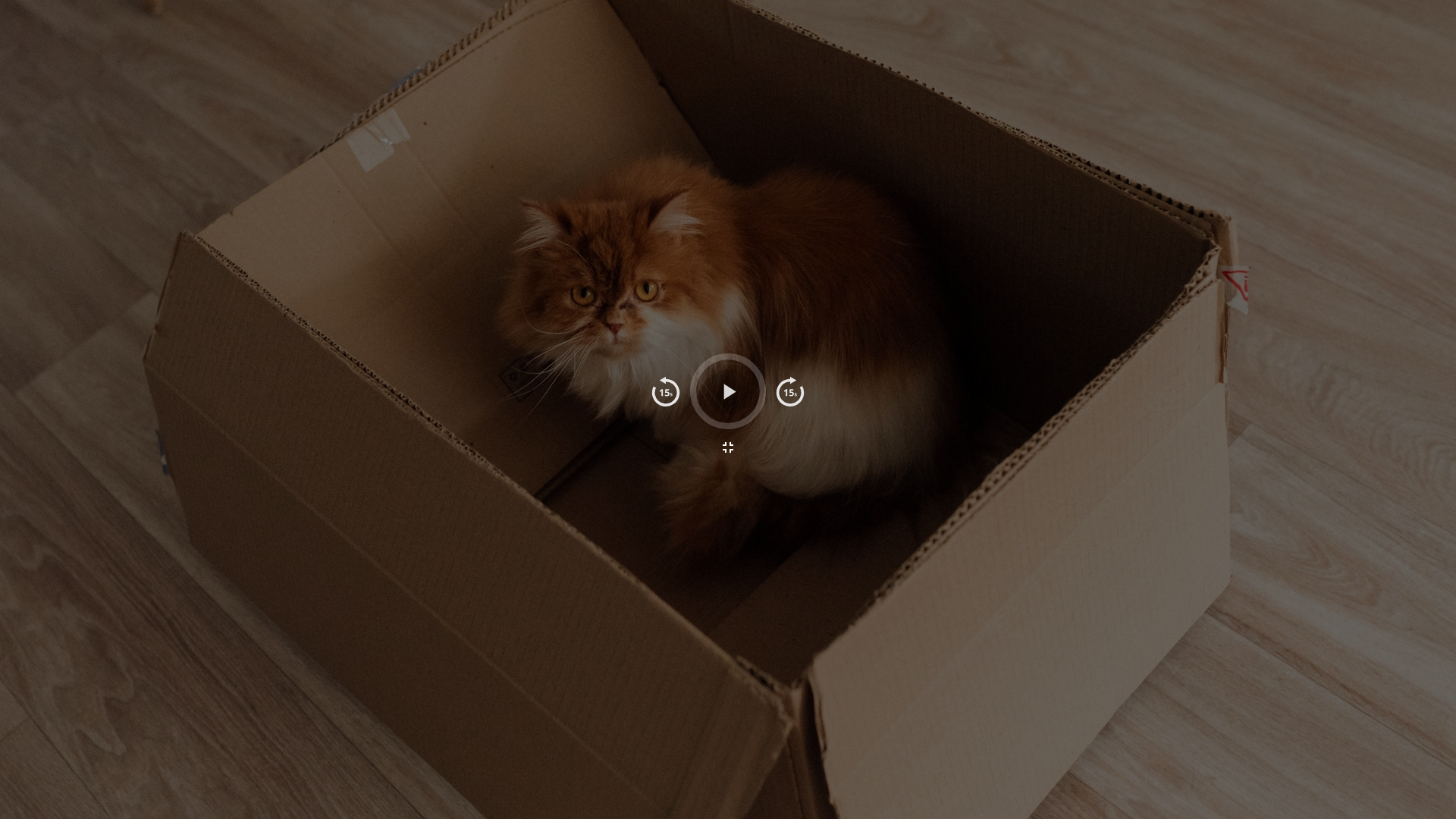
click at [733, 393] on icon "button" at bounding box center [729, 391] width 12 height 15
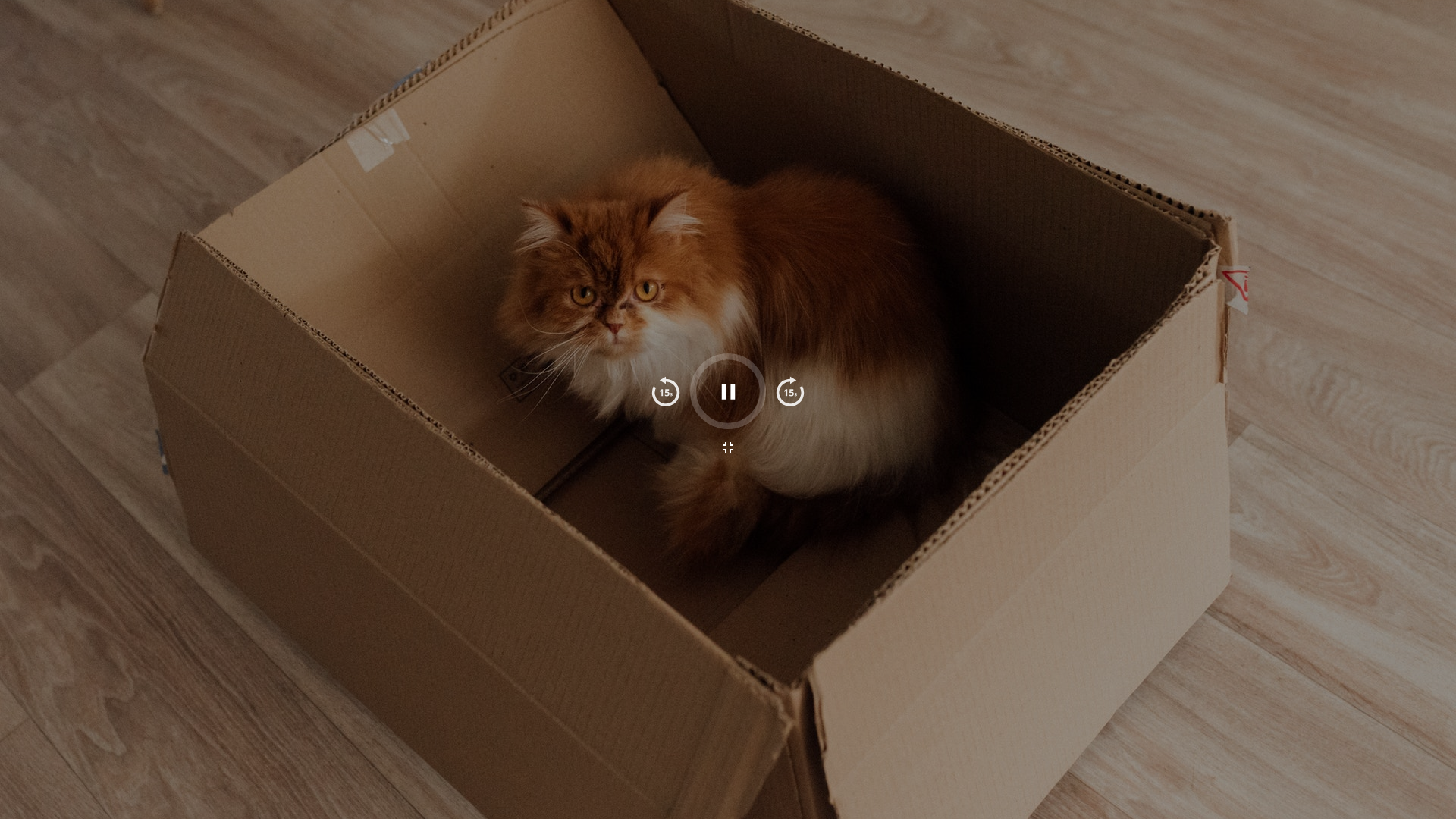
click at [672, 390] on img "button" at bounding box center [666, 391] width 30 height 30
click at [672, 389] on img "button" at bounding box center [666, 391] width 30 height 30
click at [737, 438] on button "button" at bounding box center [728, 447] width 36 height 36
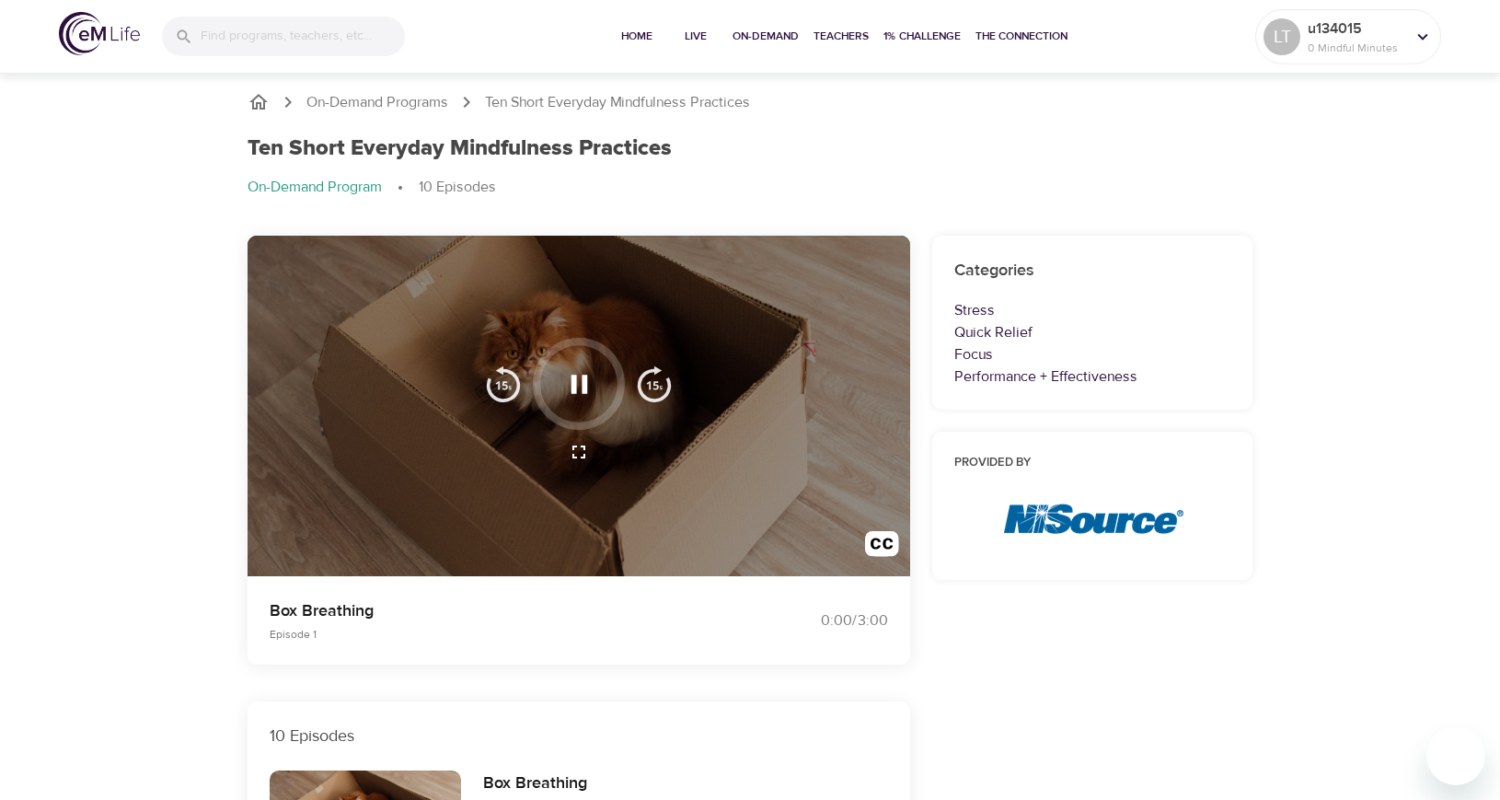
click at [581, 387] on icon "button" at bounding box center [579, 384] width 32 height 32
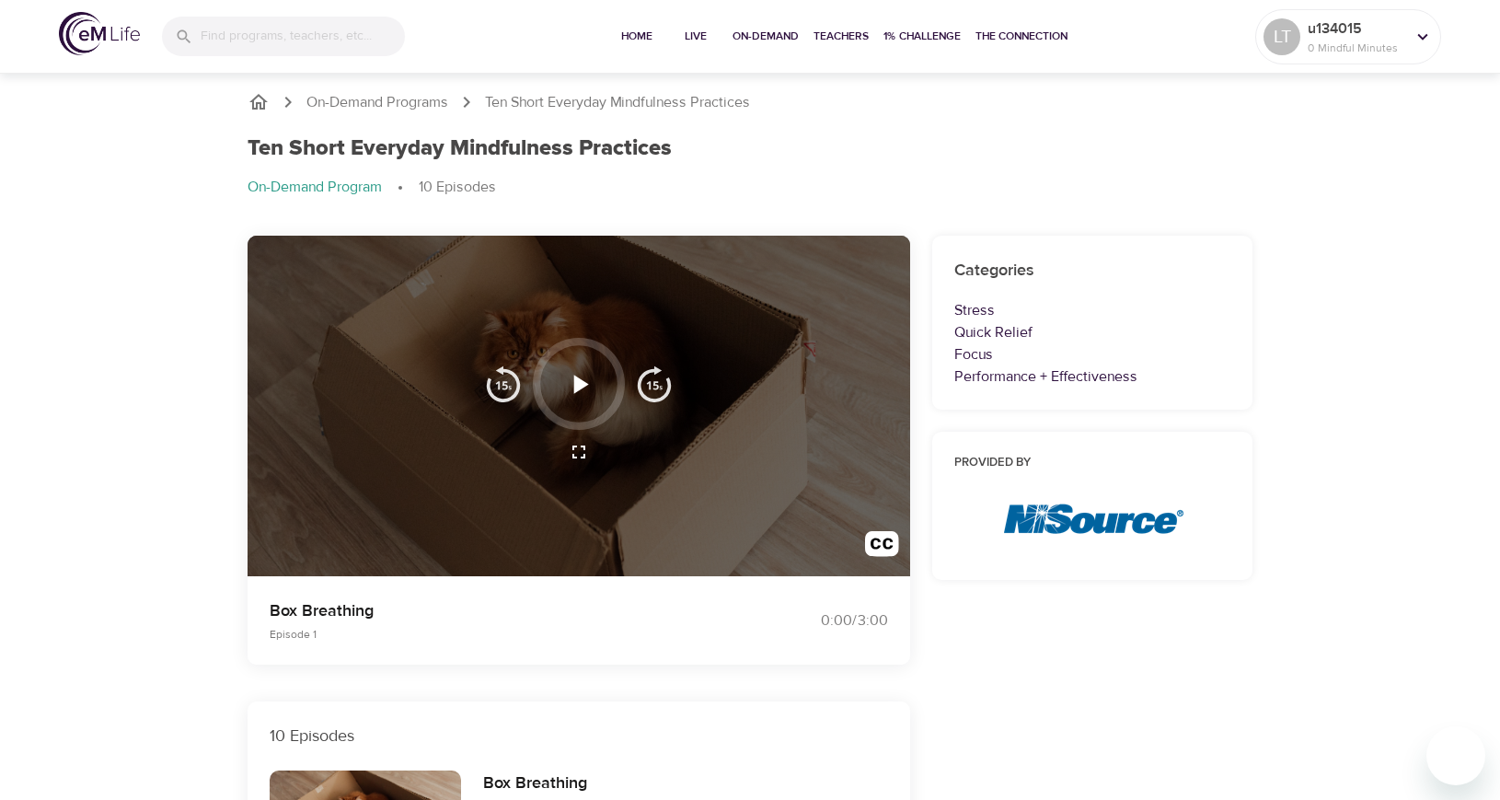
drag, startPoint x: 628, startPoint y: 330, endPoint x: 642, endPoint y: 328, distance: 15.0
drag, startPoint x: 642, startPoint y: 328, endPoint x: 596, endPoint y: 377, distance: 67.7
click at [596, 377] on button "button" at bounding box center [579, 384] width 54 height 54
click at [579, 390] on icon "button" at bounding box center [579, 384] width 32 height 32
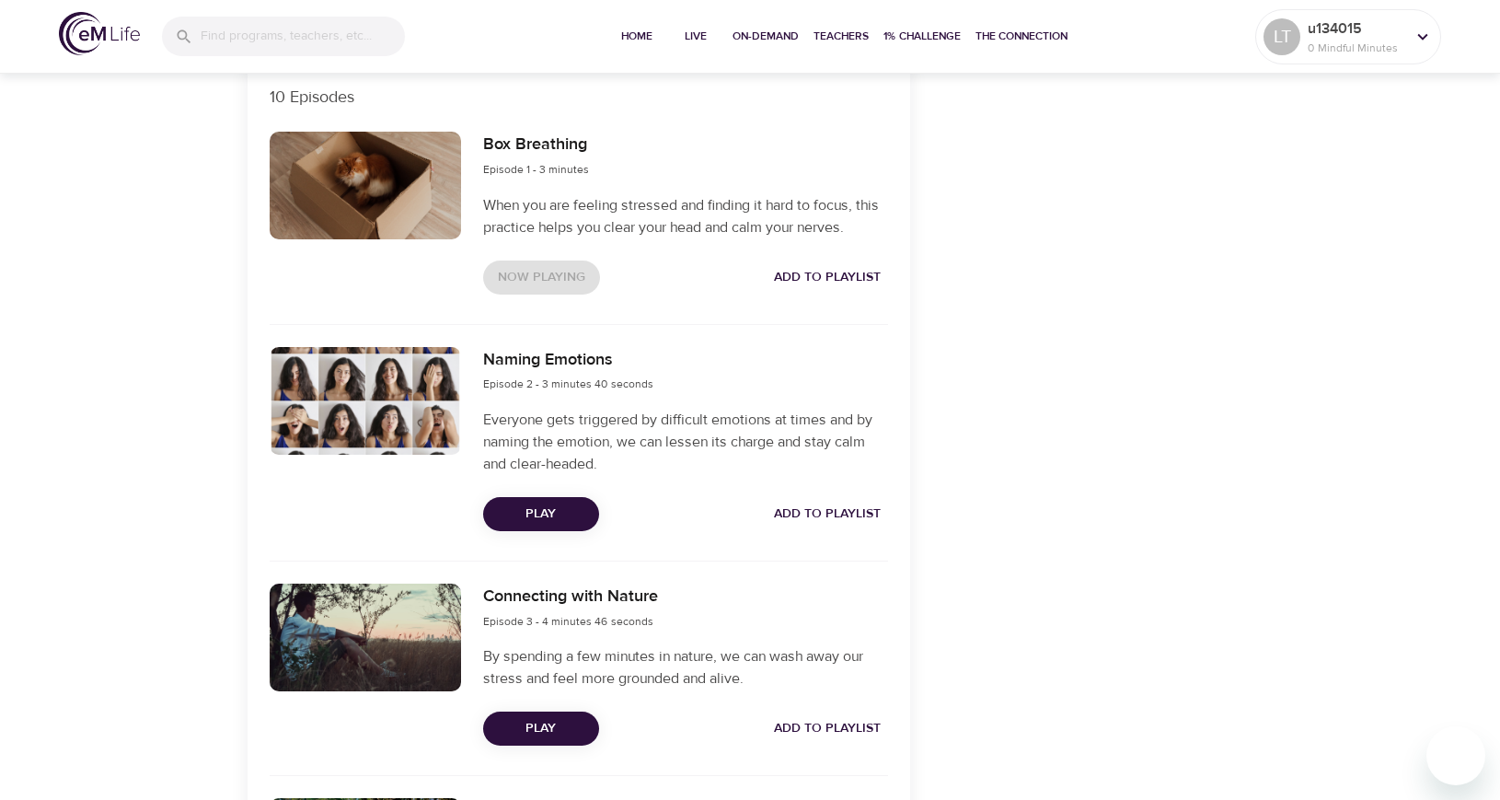
scroll to position [644, 0]
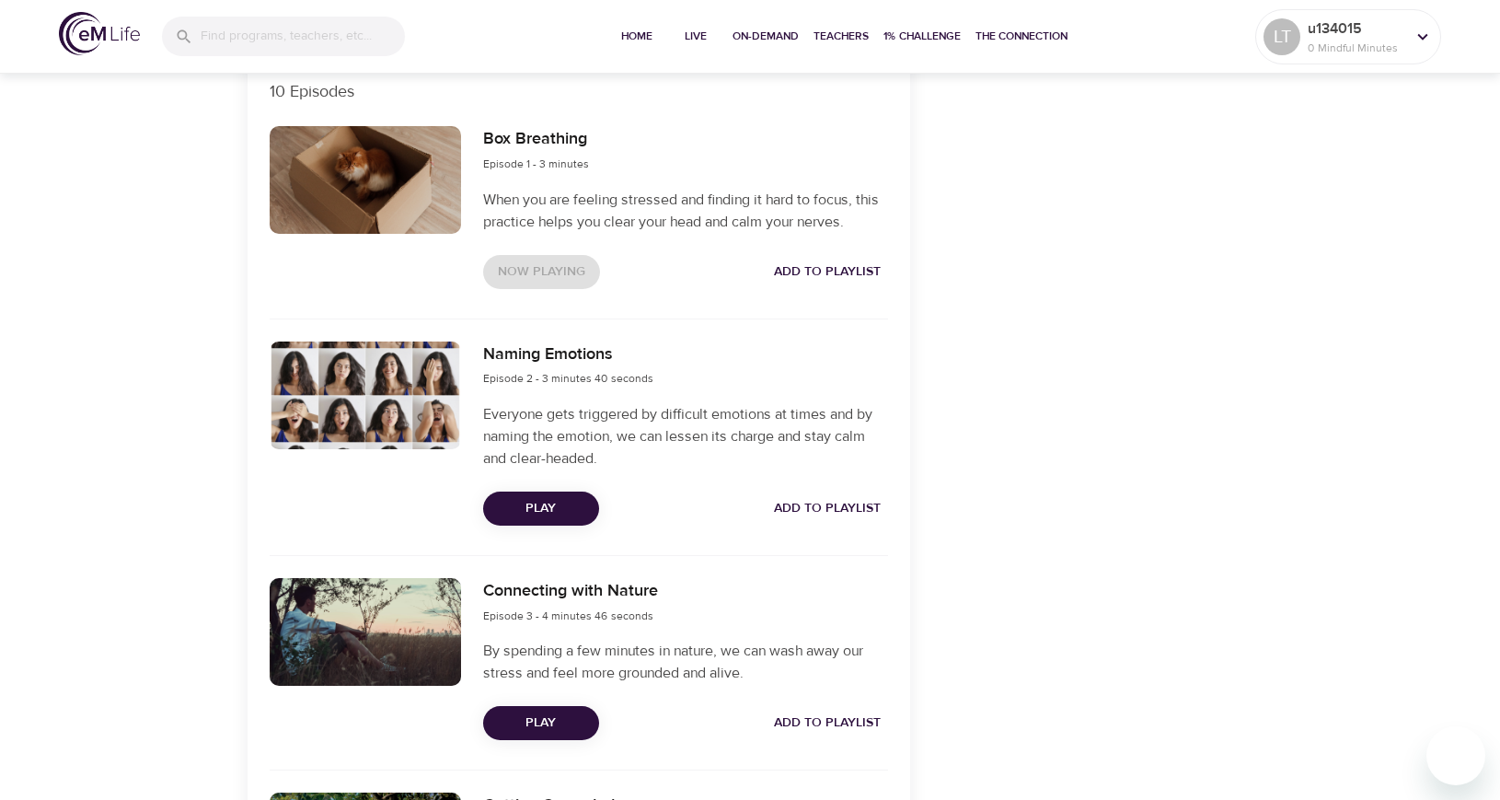
click at [399, 387] on div at bounding box center [365, 395] width 191 height 108
click at [516, 498] on span "Play" at bounding box center [541, 508] width 87 height 23
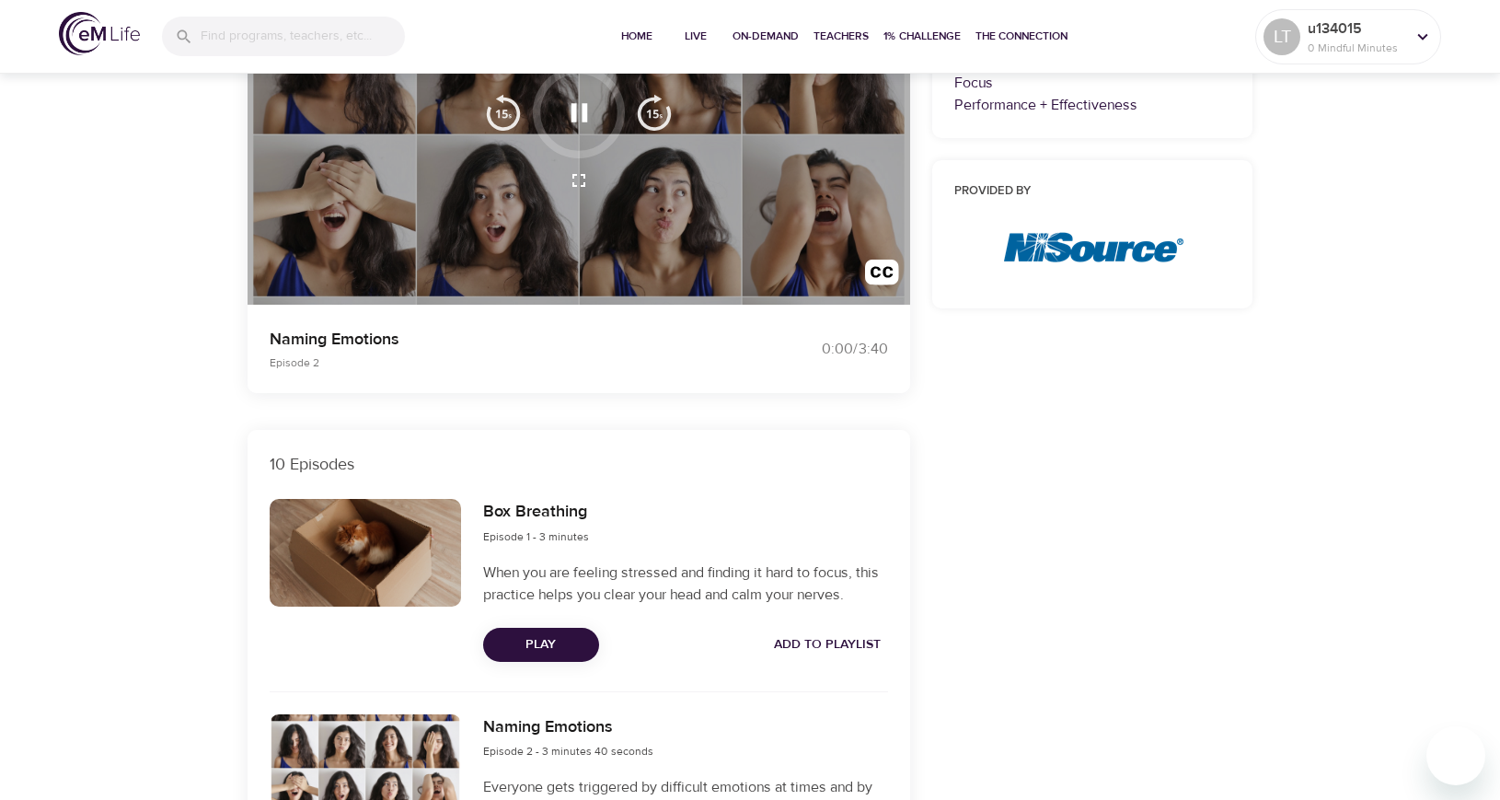
scroll to position [276, 0]
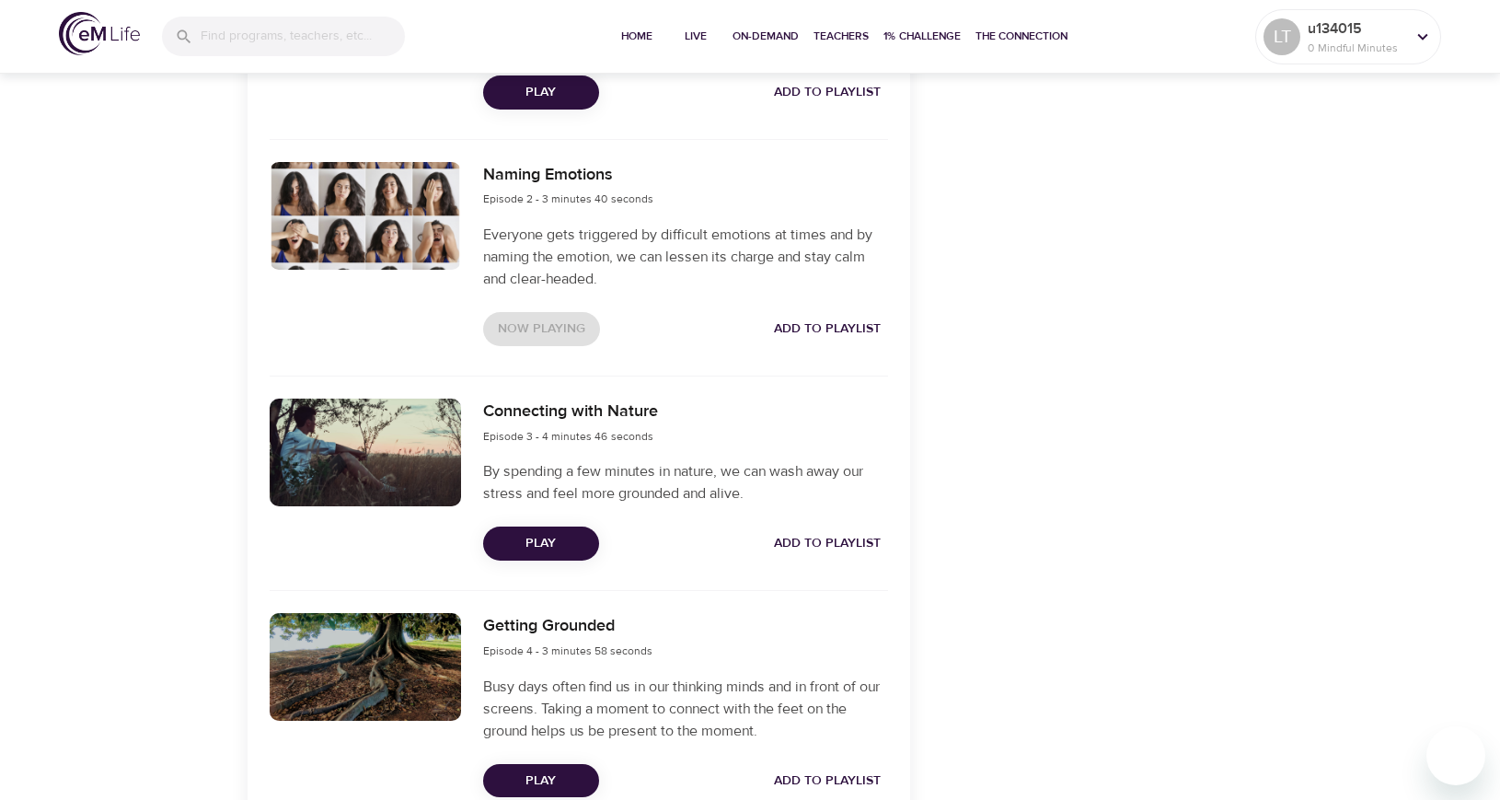
scroll to position [828, 0]
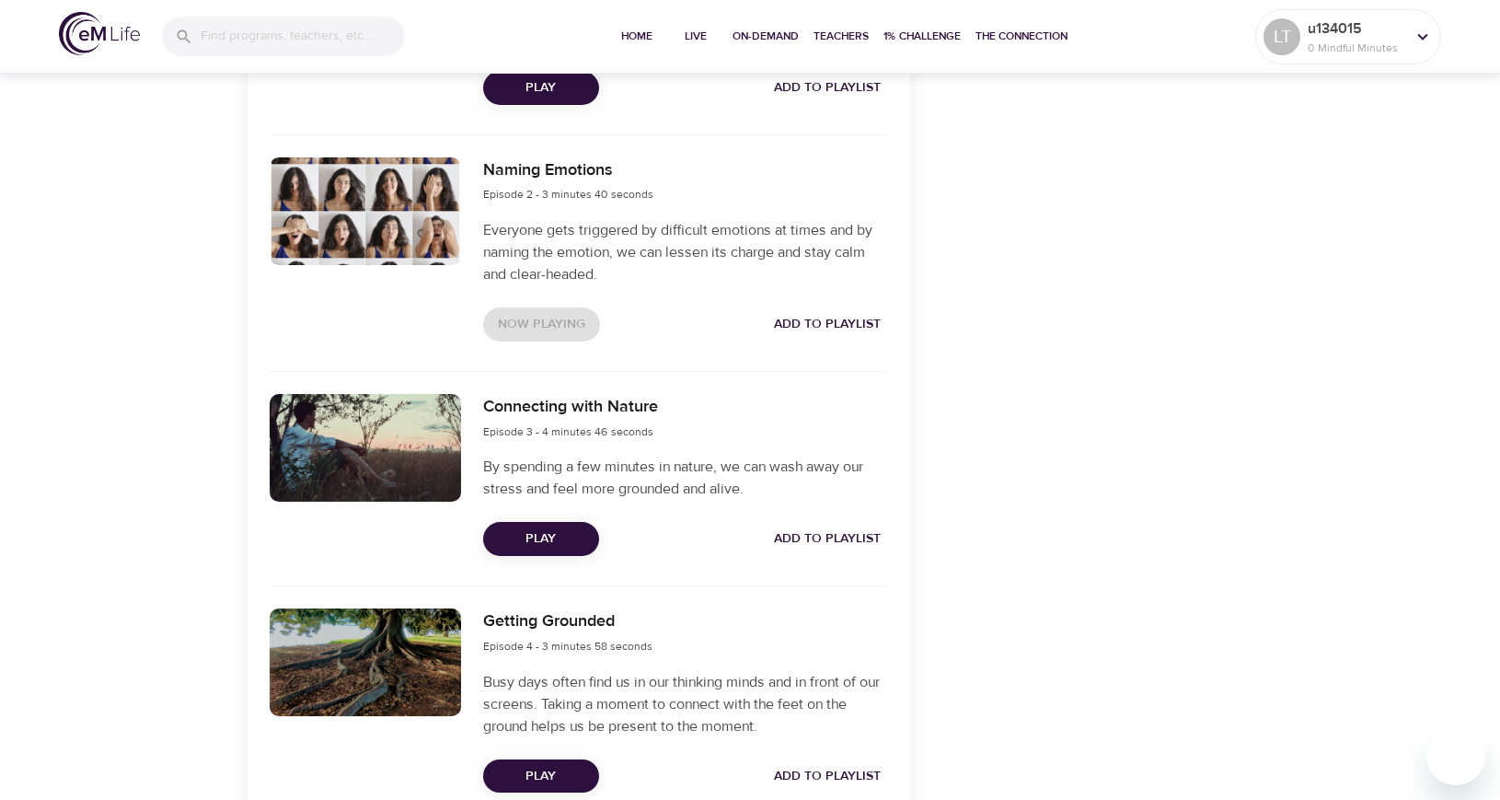
click at [555, 528] on span "Play" at bounding box center [541, 538] width 87 height 23
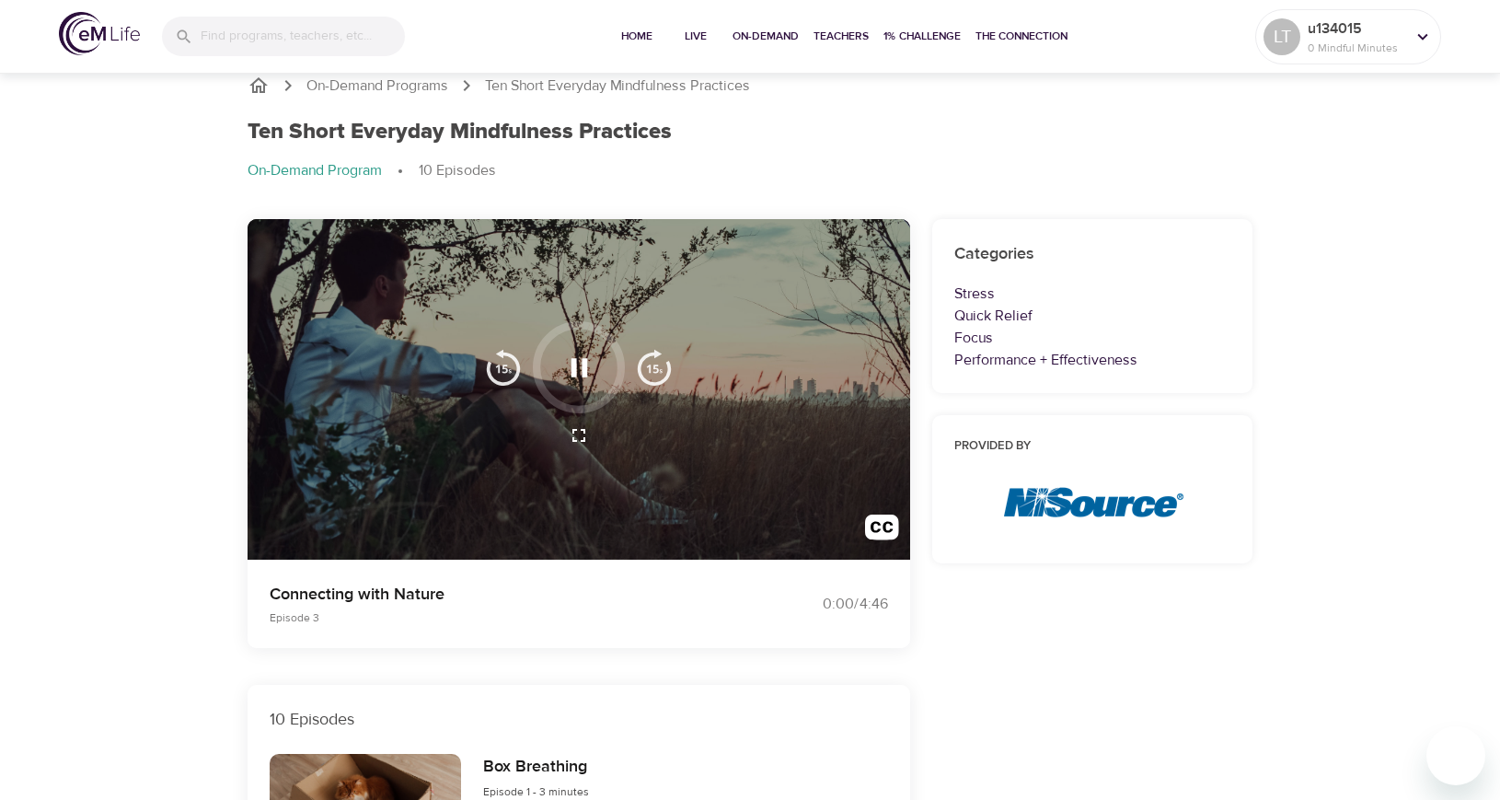
scroll to position [0, 0]
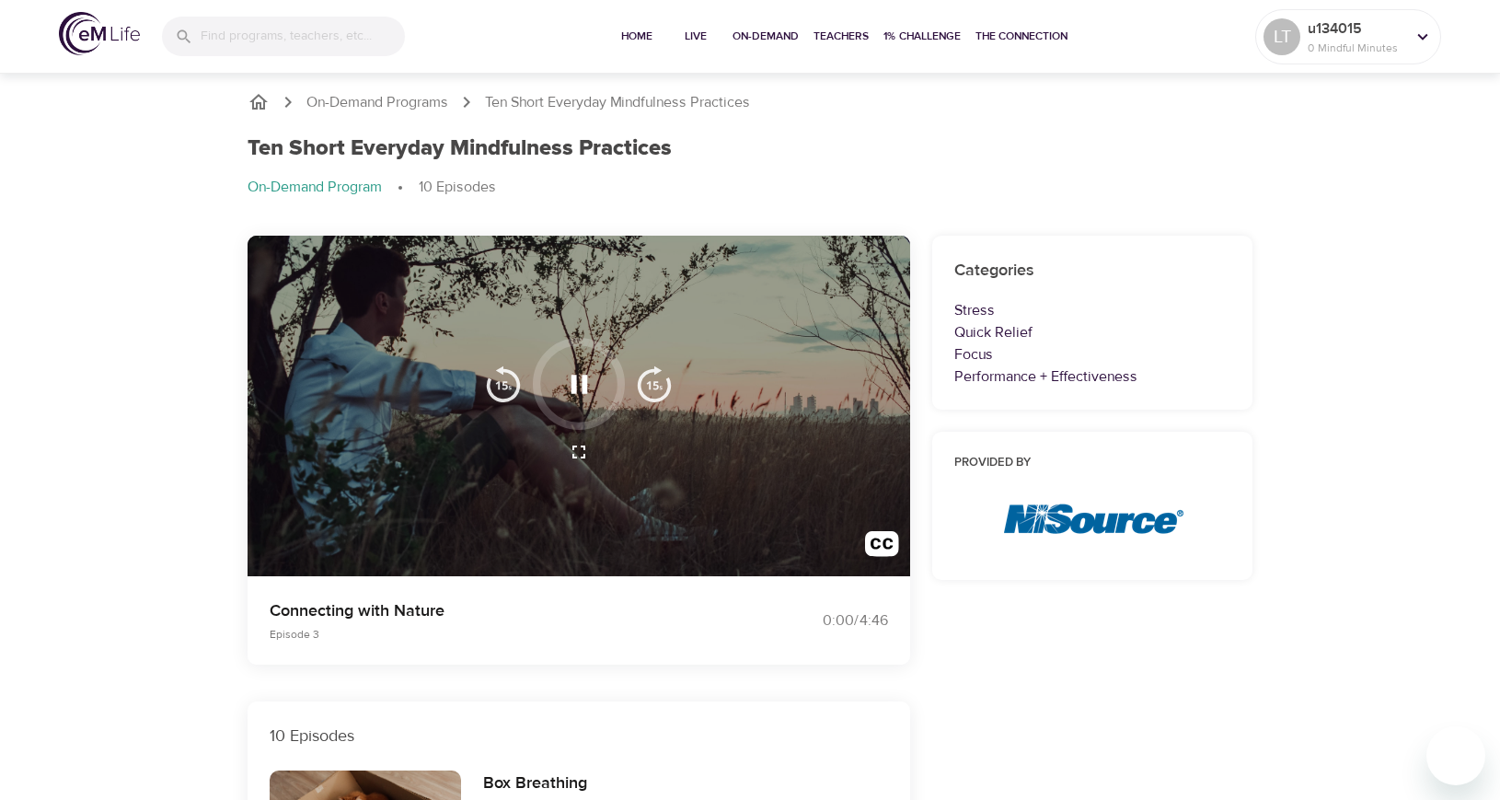
drag, startPoint x: 1267, startPoint y: 541, endPoint x: 1303, endPoint y: 547, distance: 36.3
drag, startPoint x: 1291, startPoint y: 547, endPoint x: 682, endPoint y: 459, distance: 615.6
click at [682, 459] on div at bounding box center [579, 452] width 210 height 44
click at [578, 375] on icon "button" at bounding box center [579, 384] width 32 height 32
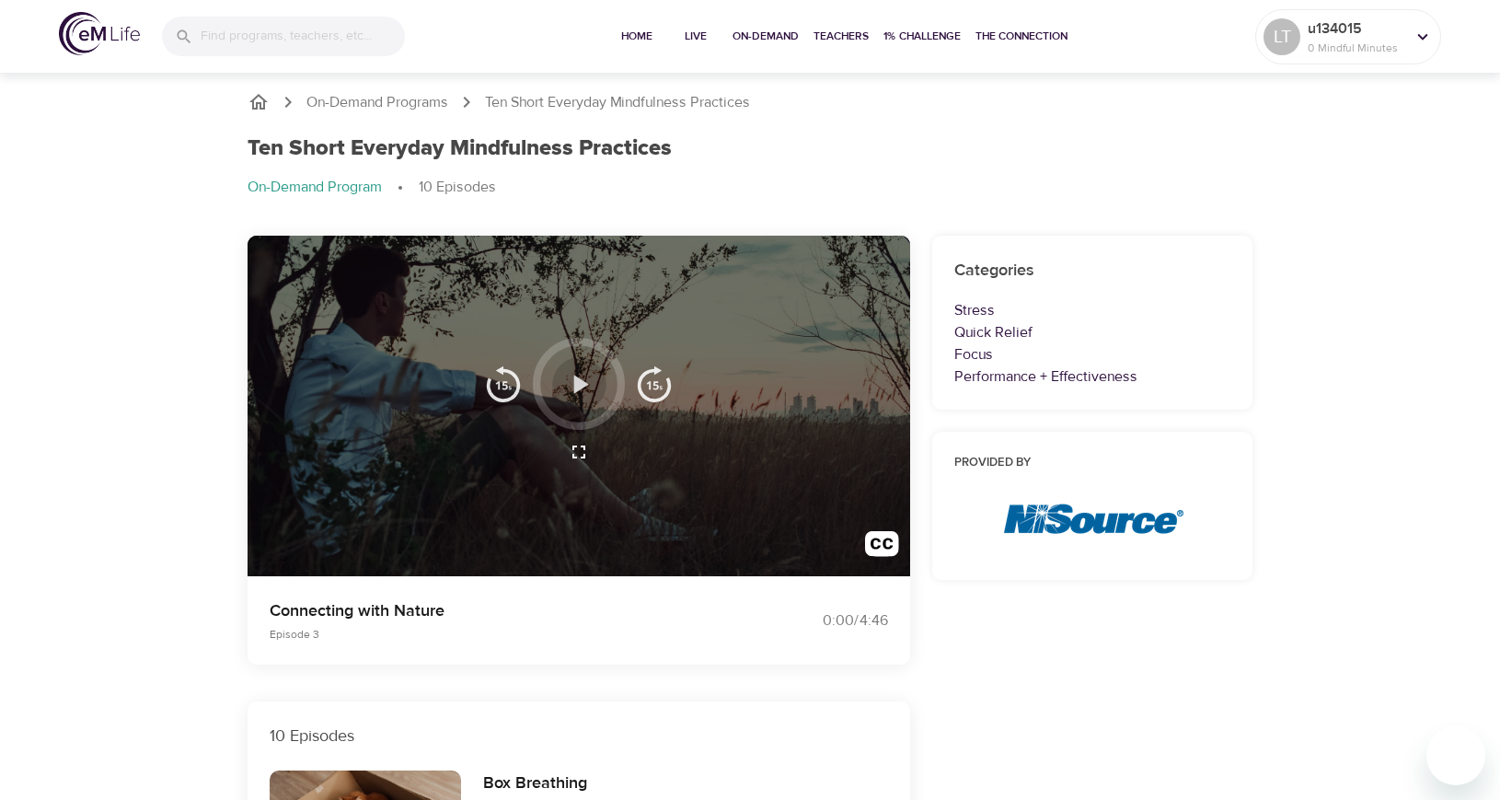
click at [582, 388] on icon "button" at bounding box center [579, 384] width 32 height 32
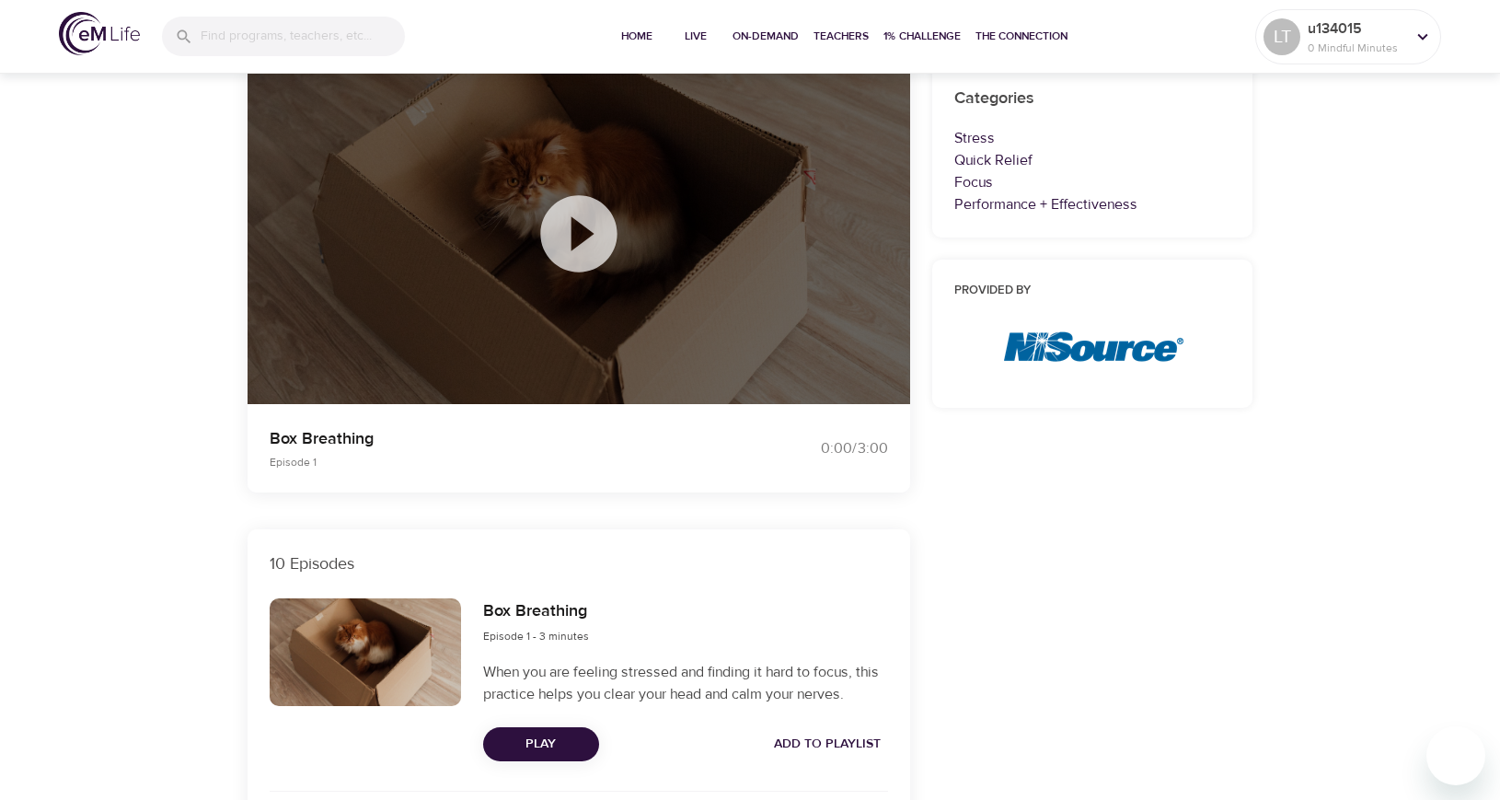
scroll to position [184, 0]
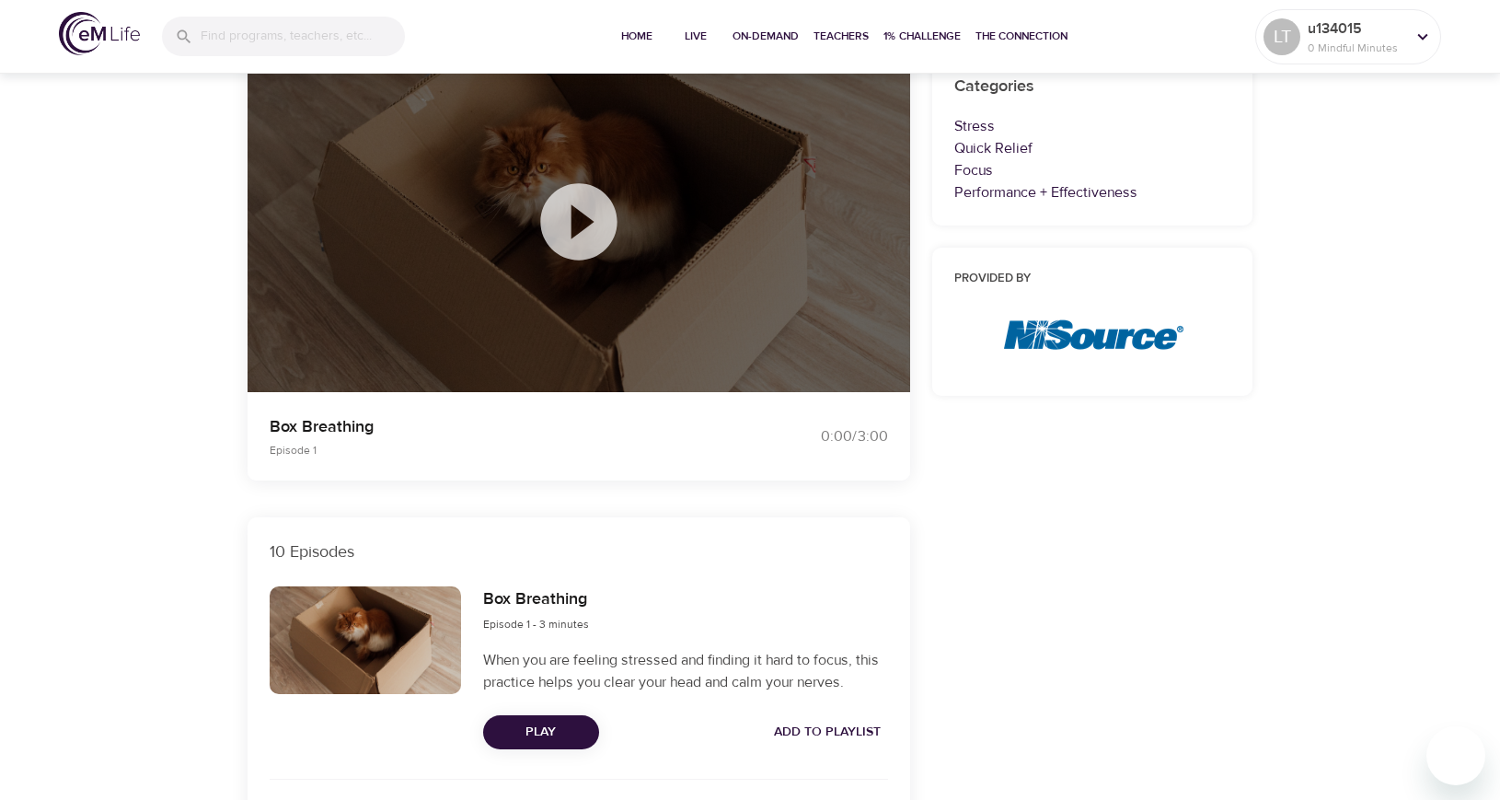
click at [587, 232] on icon at bounding box center [578, 221] width 76 height 76
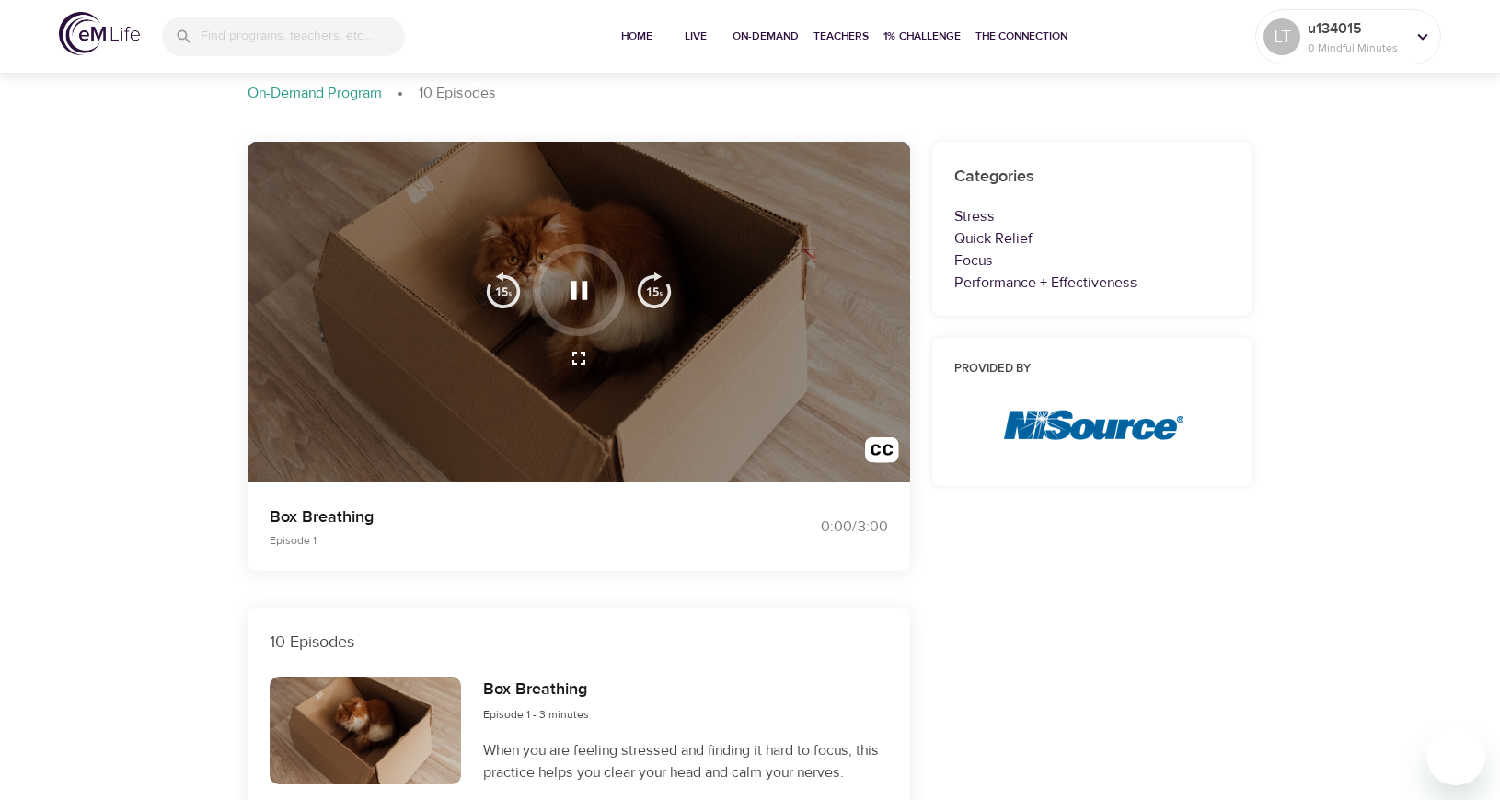
scroll to position [0, 0]
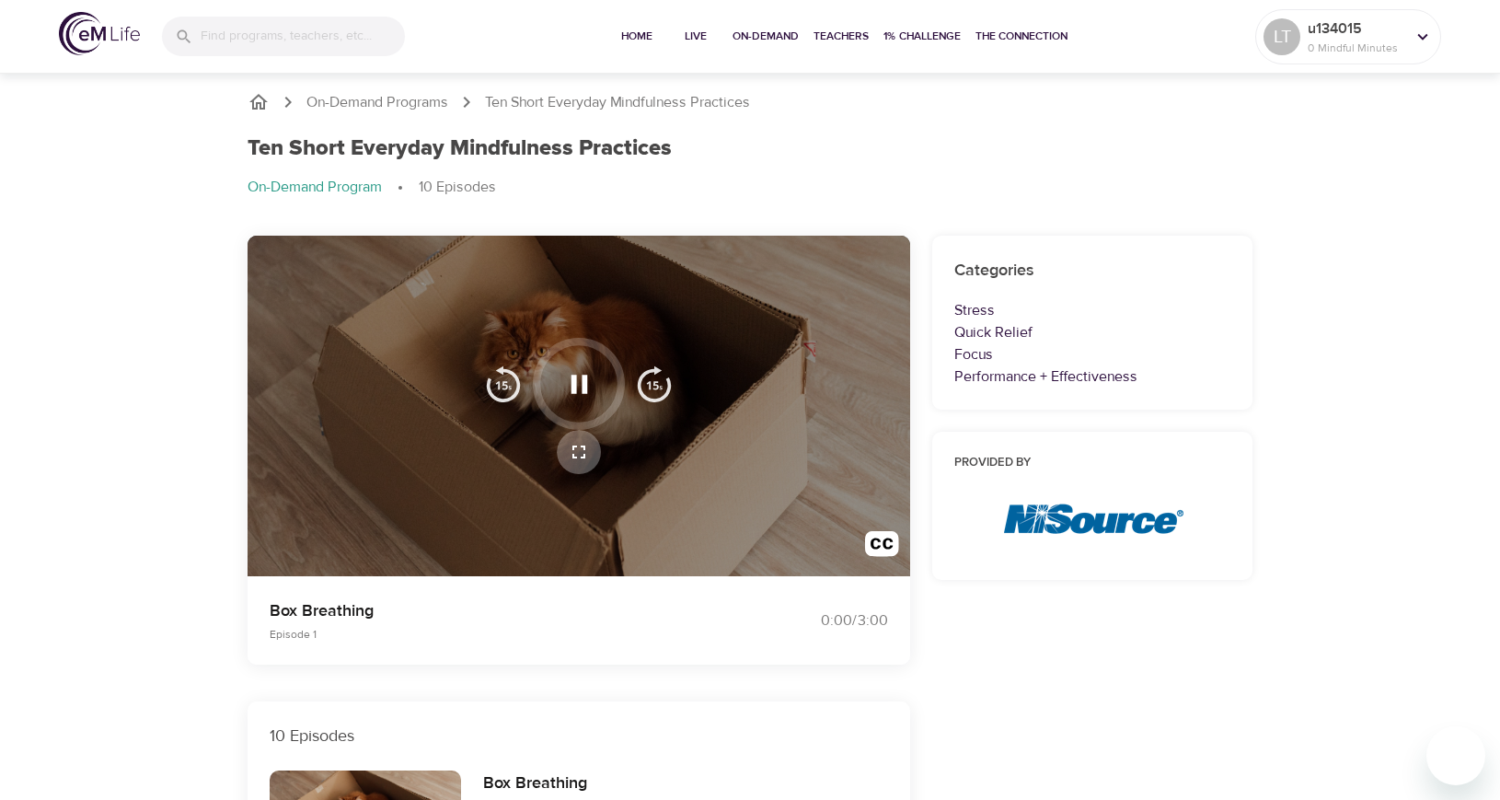
click at [574, 448] on icon "button" at bounding box center [578, 451] width 13 height 13
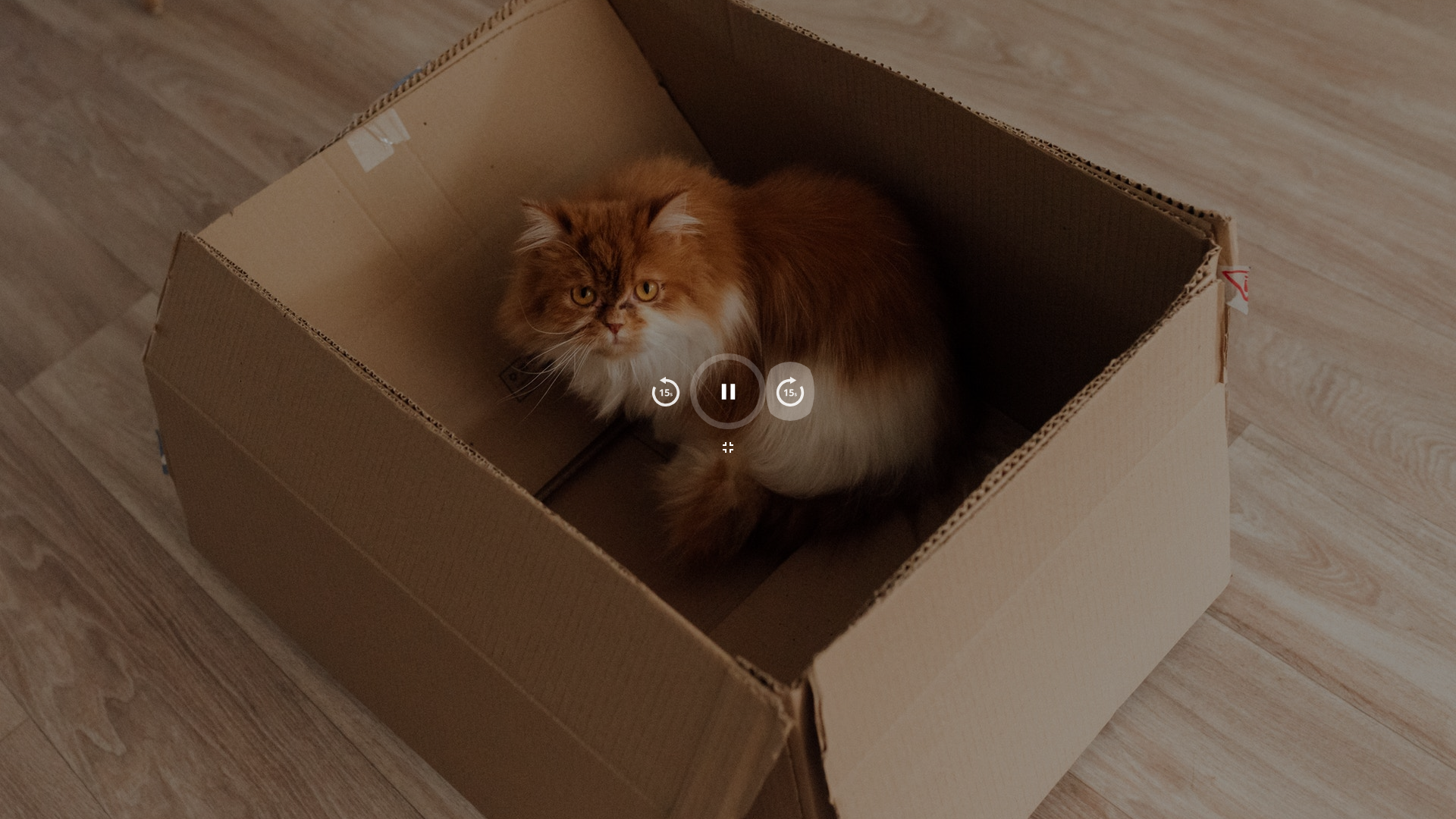
click at [790, 384] on img "button" at bounding box center [790, 391] width 30 height 30
click at [786, 395] on img "button" at bounding box center [790, 391] width 30 height 30
click at [662, 394] on img "button" at bounding box center [666, 391] width 30 height 30
click at [730, 444] on icon "button" at bounding box center [728, 447] width 11 height 11
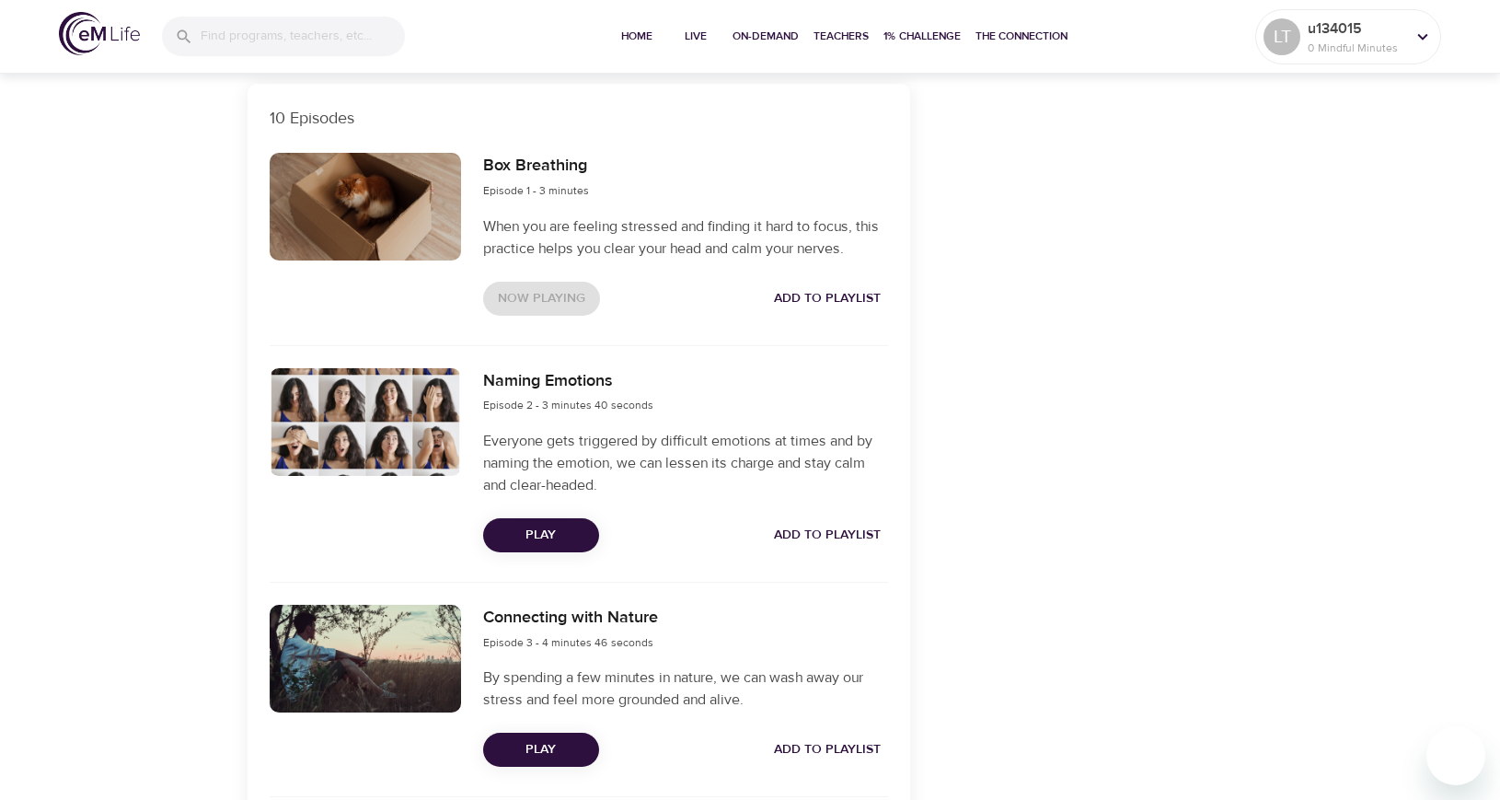
scroll to position [584, 0]
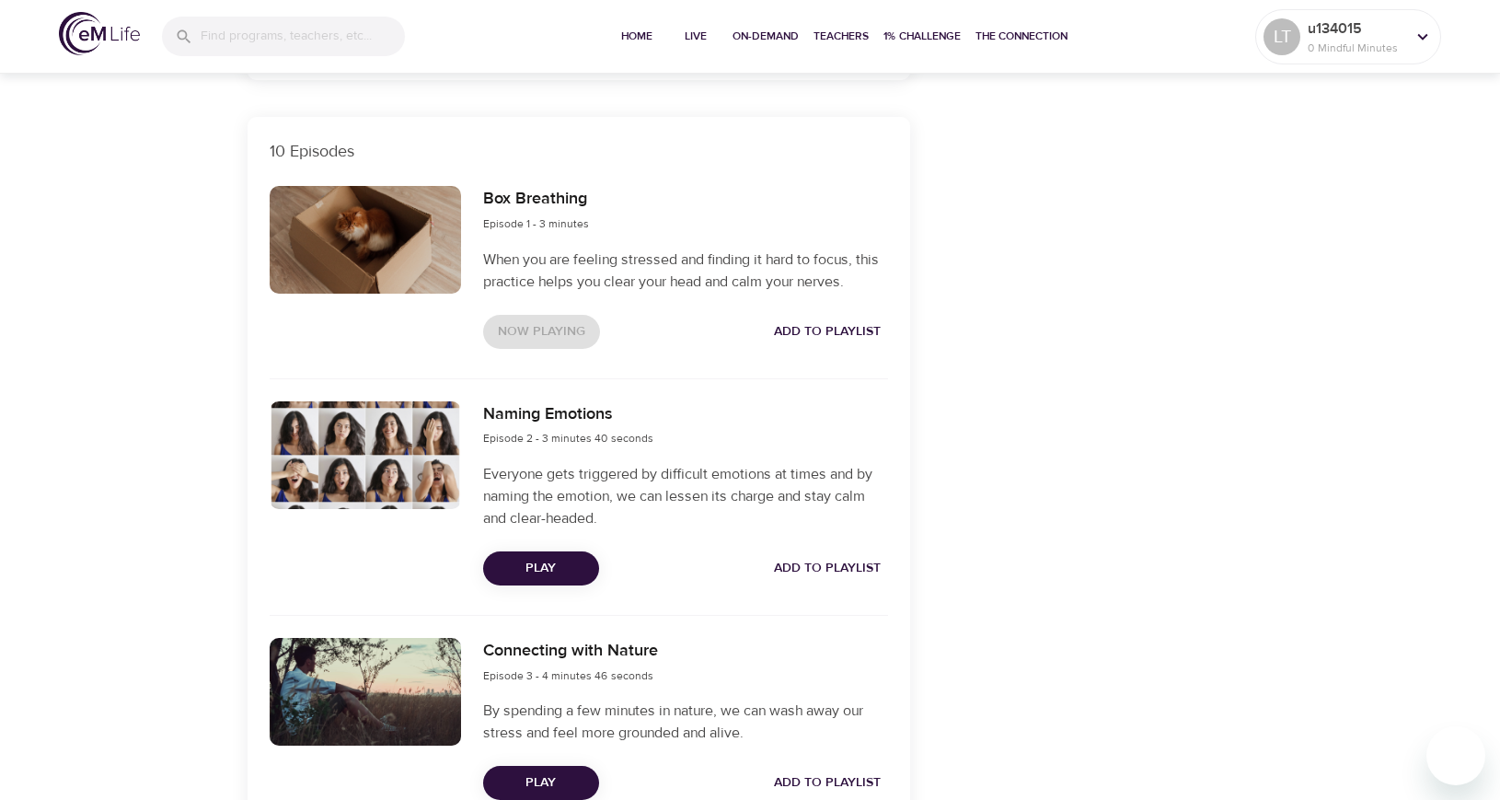
click at [845, 330] on span "Add to Playlist" at bounding box center [827, 331] width 107 height 23
click at [798, 572] on span "Add to Playlist" at bounding box center [827, 568] width 107 height 23
click at [815, 786] on span "Add to Playlist" at bounding box center [827, 782] width 107 height 23
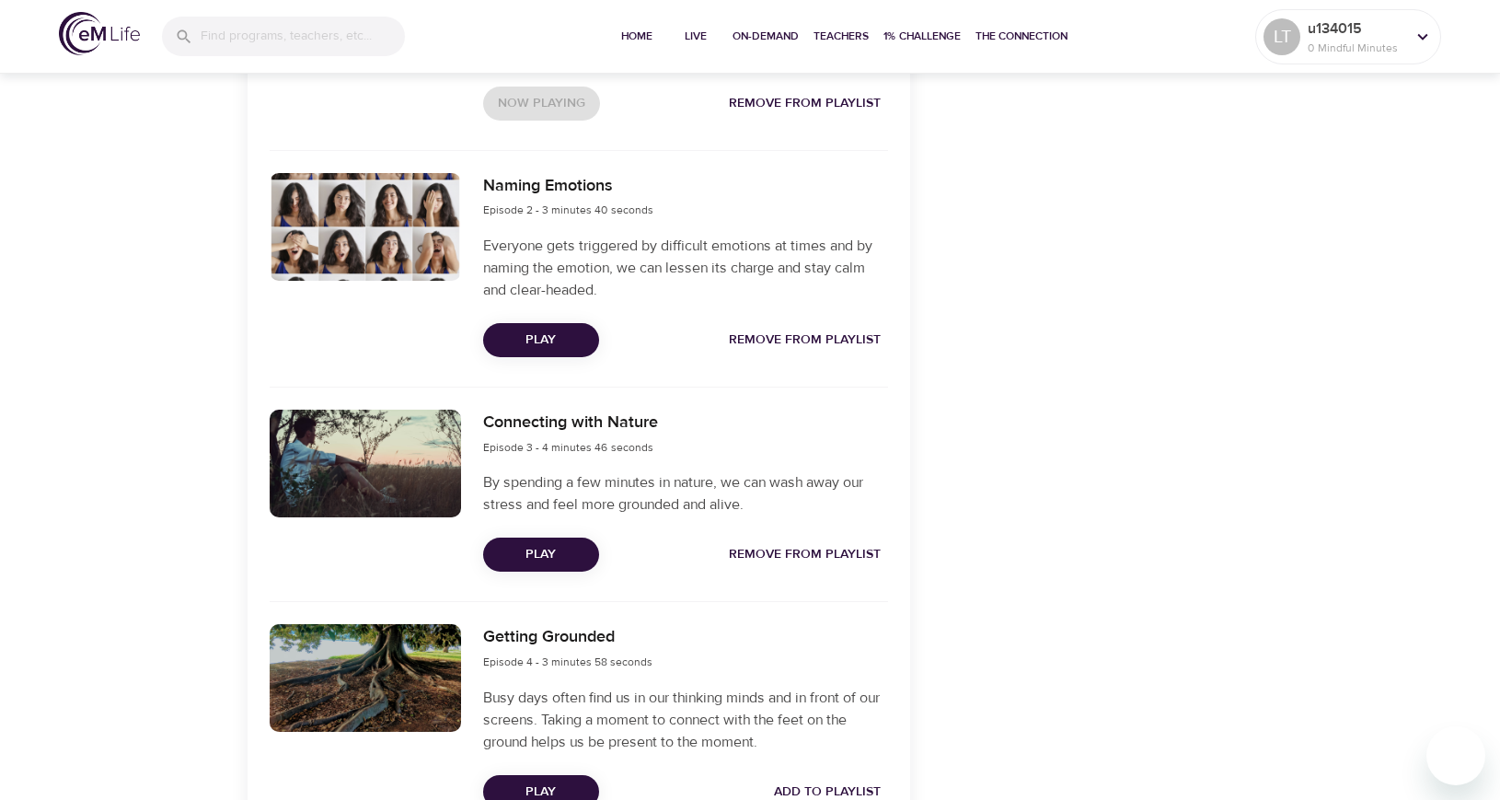
scroll to position [953, 0]
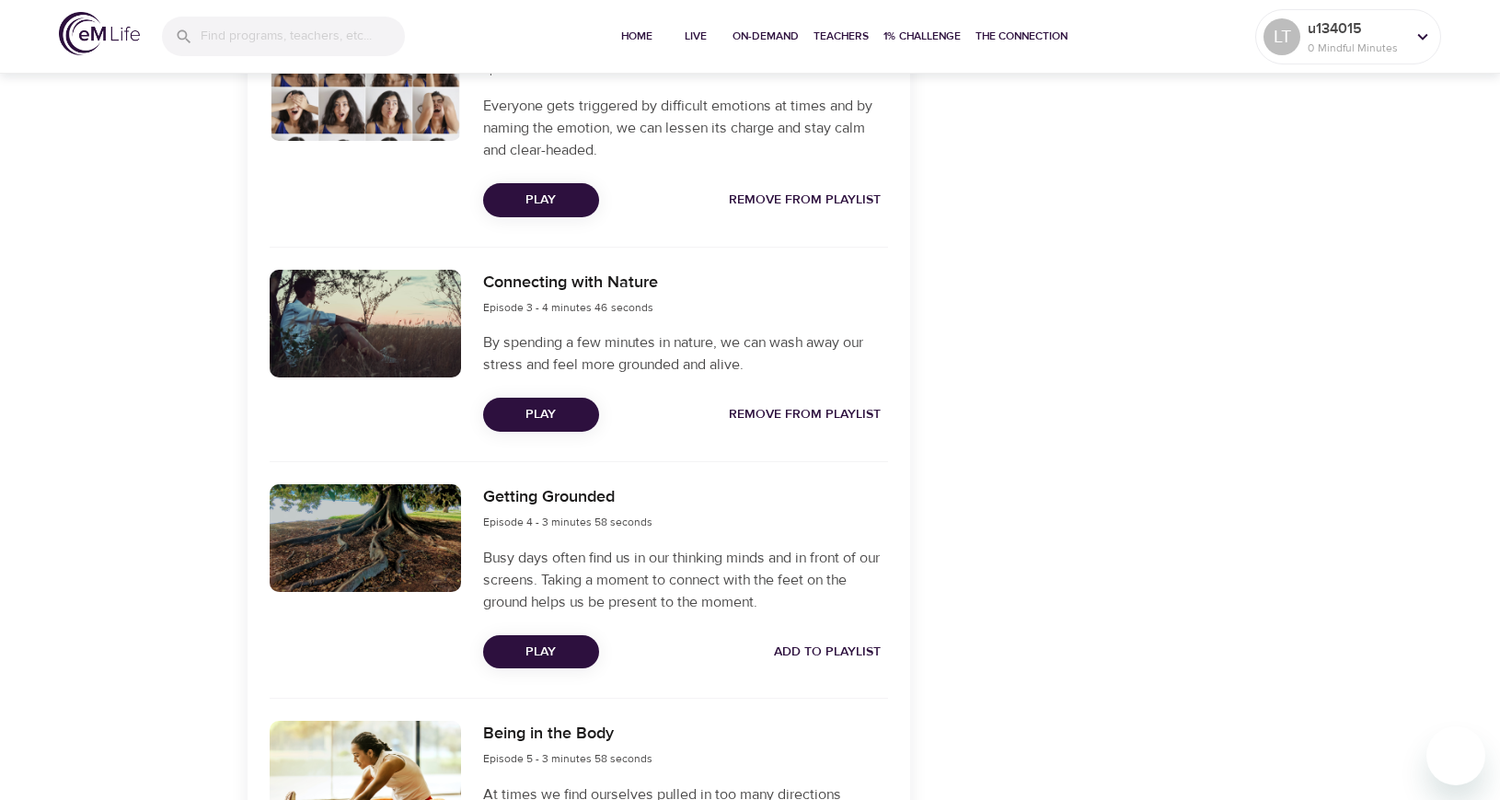
click at [815, 650] on span "Add to Playlist" at bounding box center [827, 652] width 107 height 23
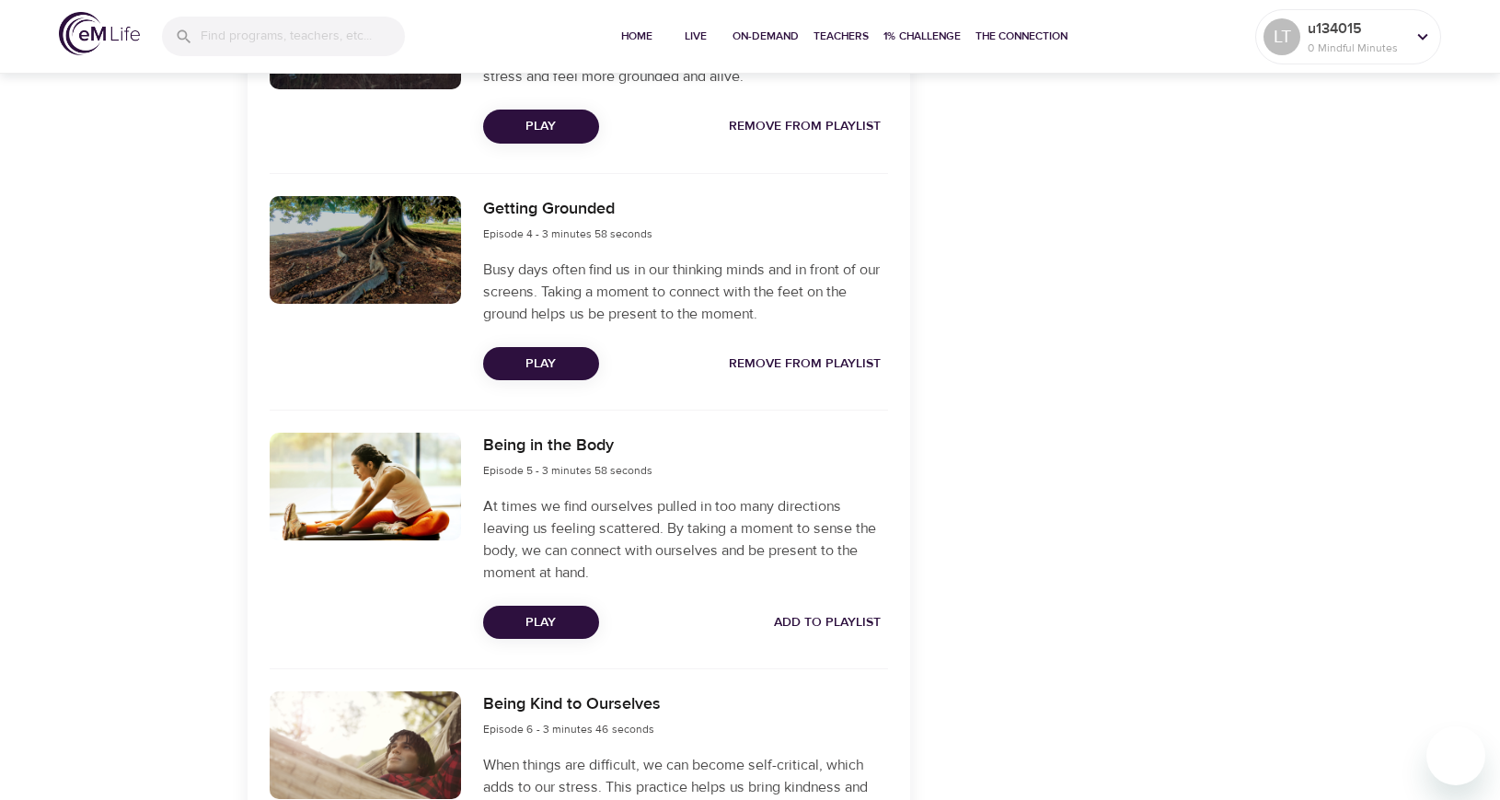
scroll to position [1413, 0]
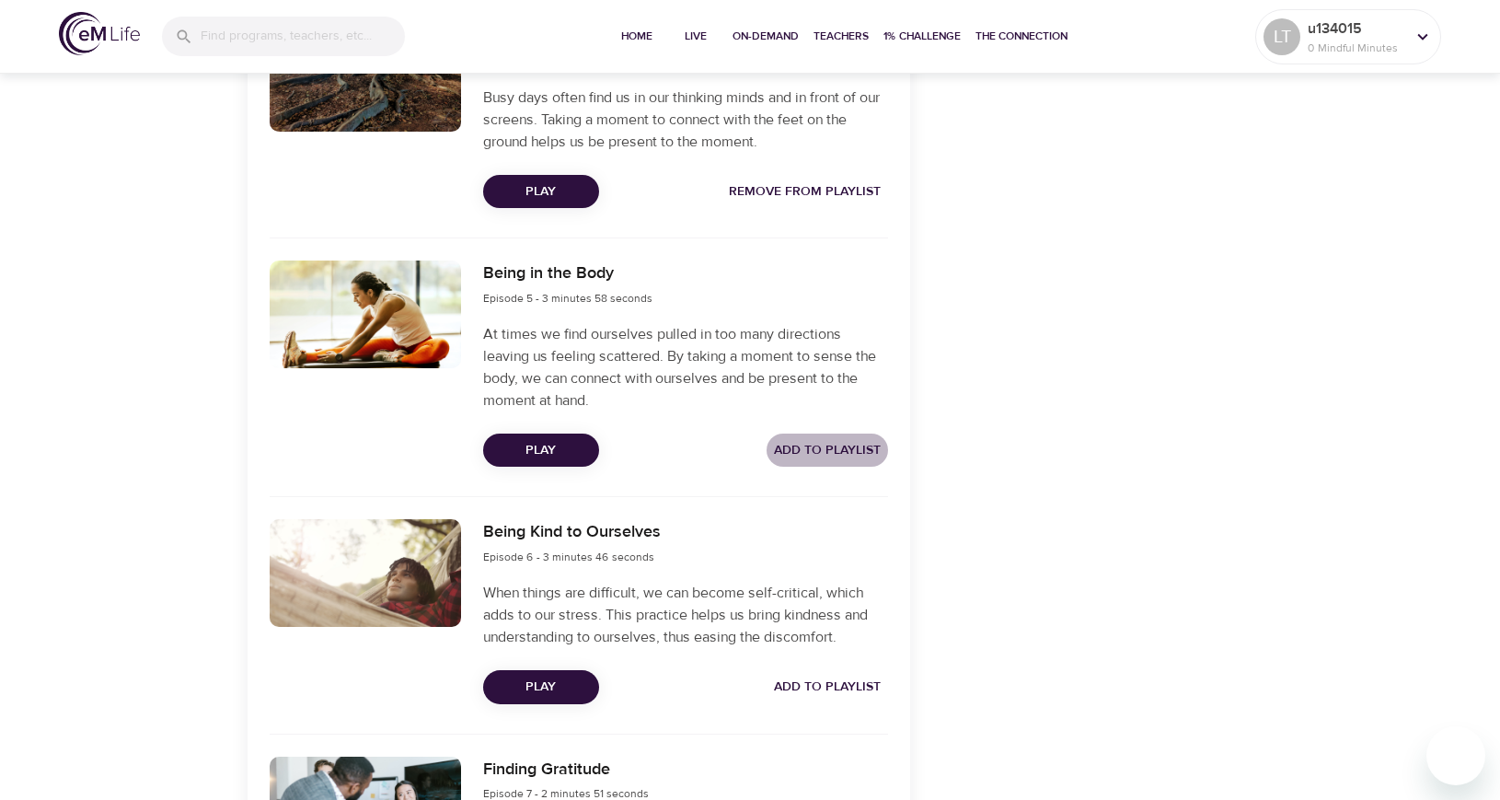
click at [841, 442] on span "Add to Playlist" at bounding box center [827, 450] width 107 height 23
click at [824, 679] on span "Add to Playlist" at bounding box center [827, 687] width 107 height 23
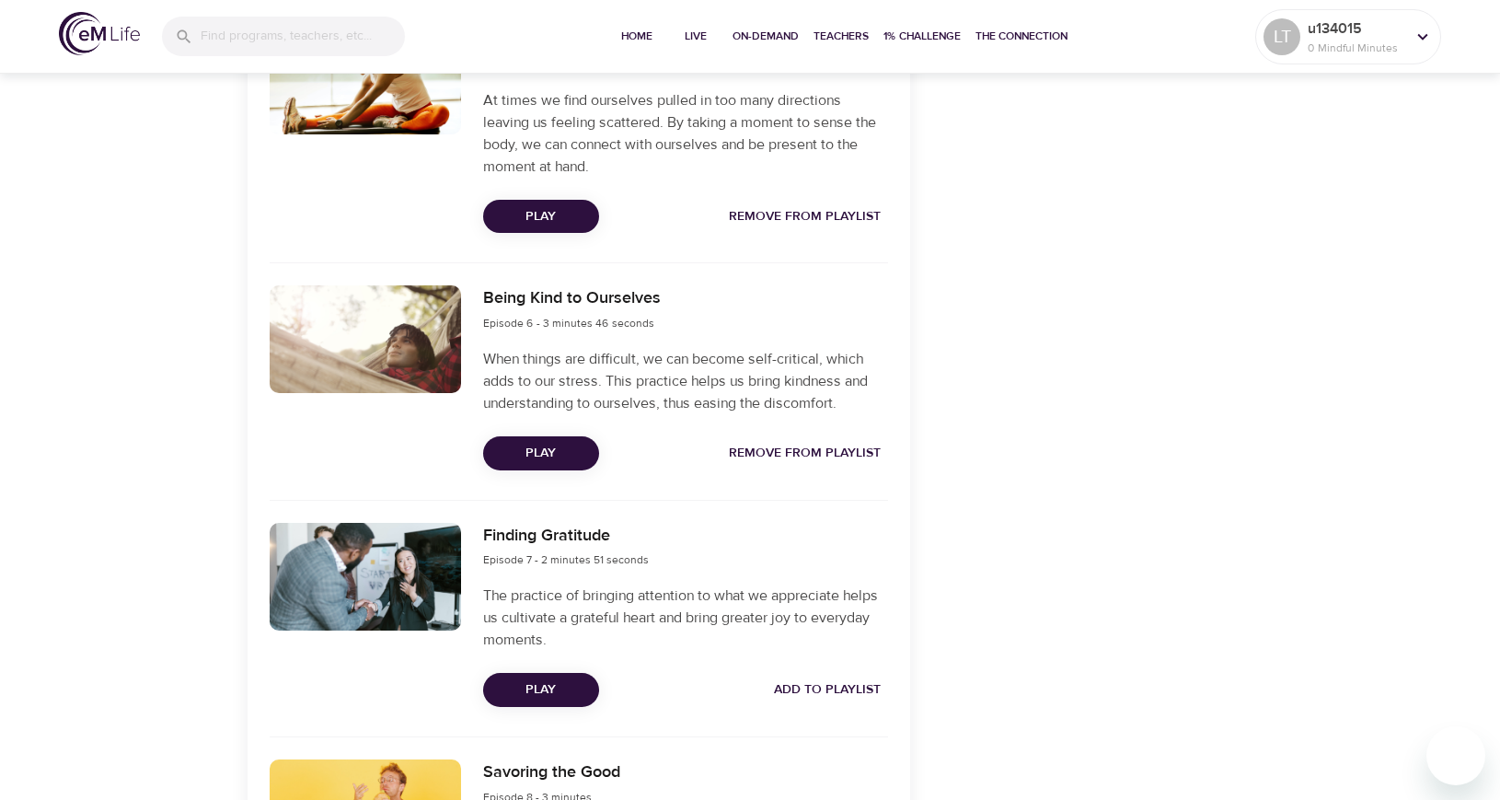
scroll to position [1873, 0]
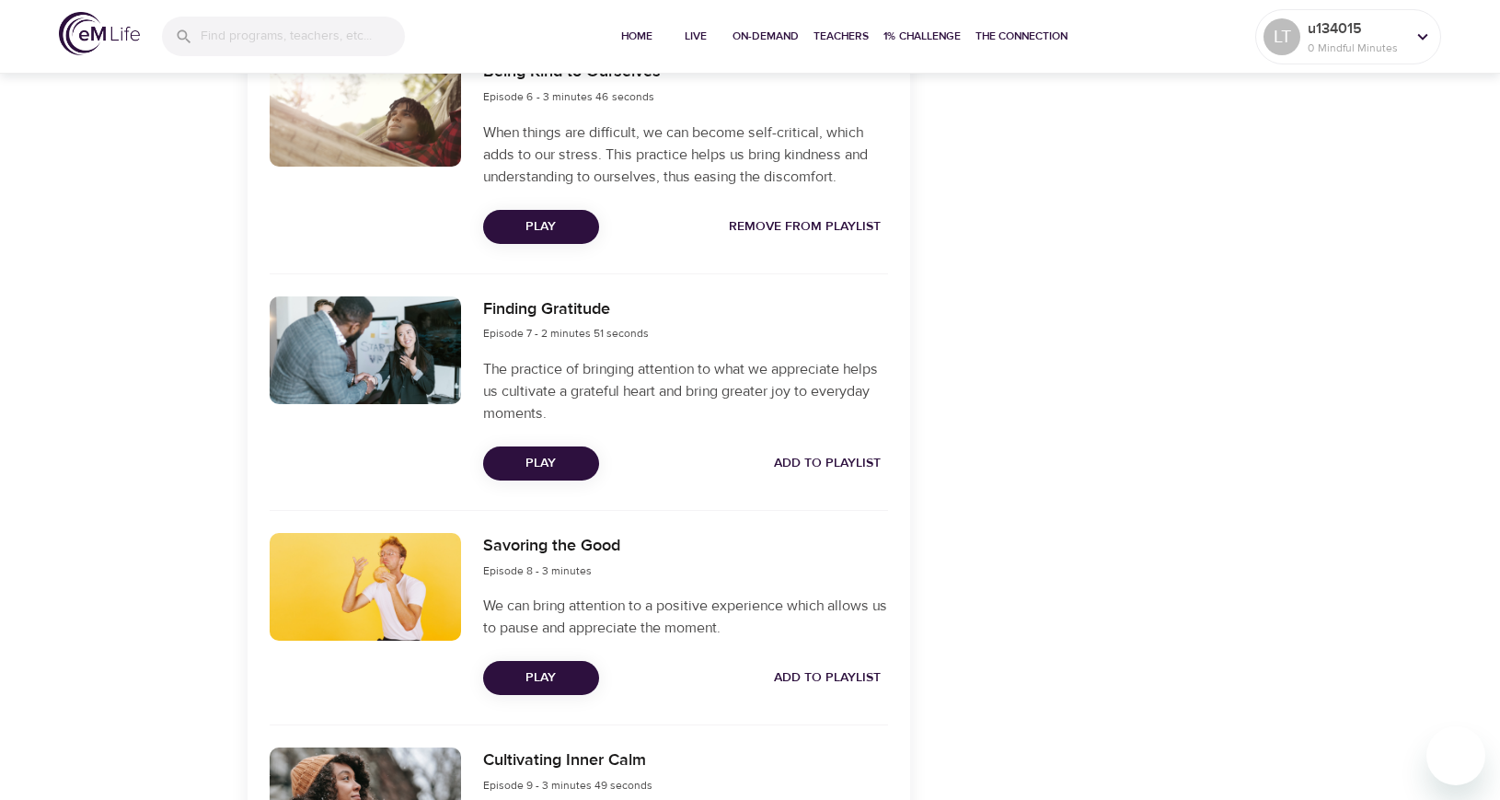
click at [827, 468] on span "Add to Playlist" at bounding box center [827, 463] width 107 height 23
click at [836, 677] on span "Add to Playlist" at bounding box center [827, 677] width 107 height 23
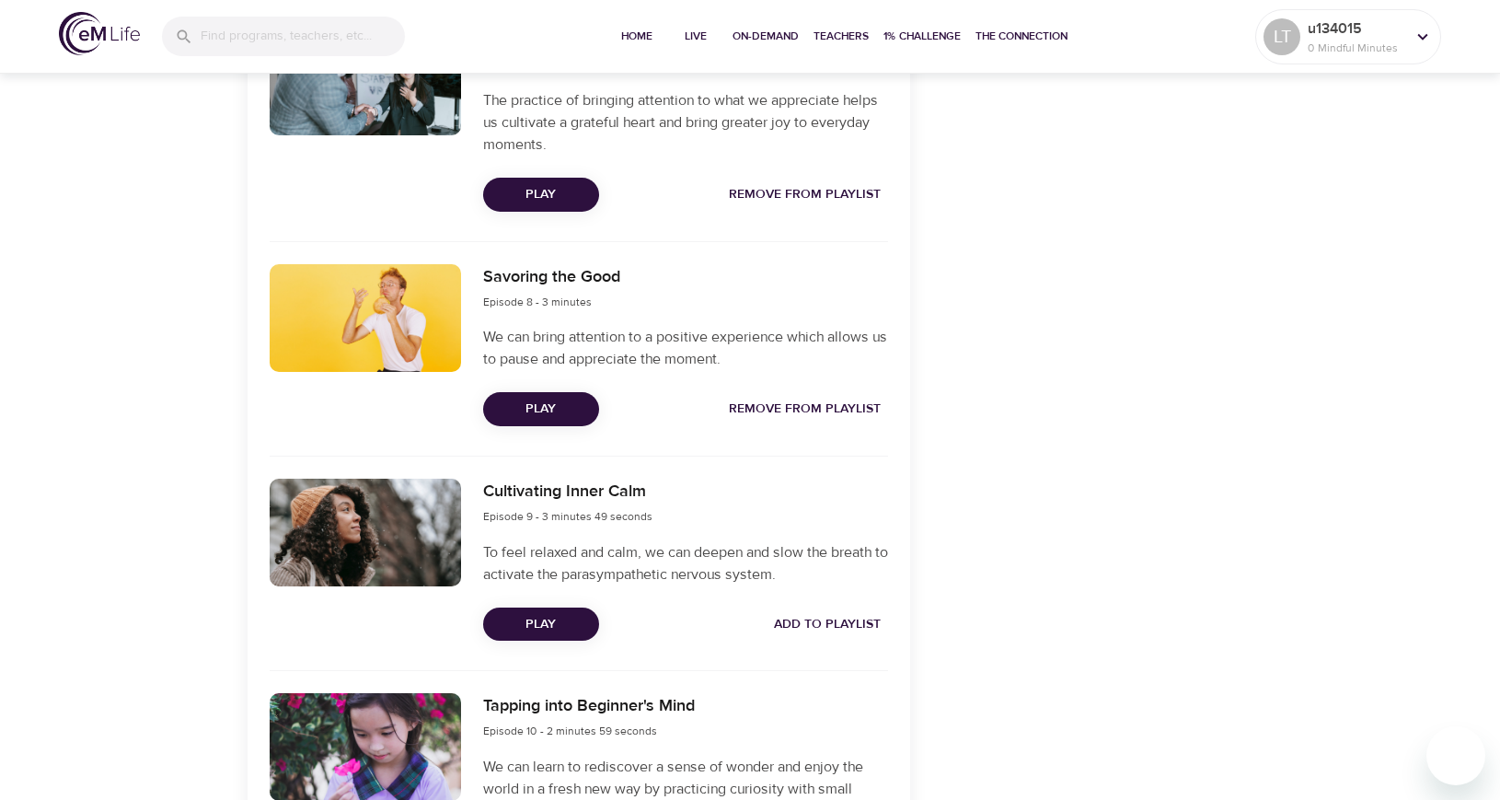
scroll to position [2333, 0]
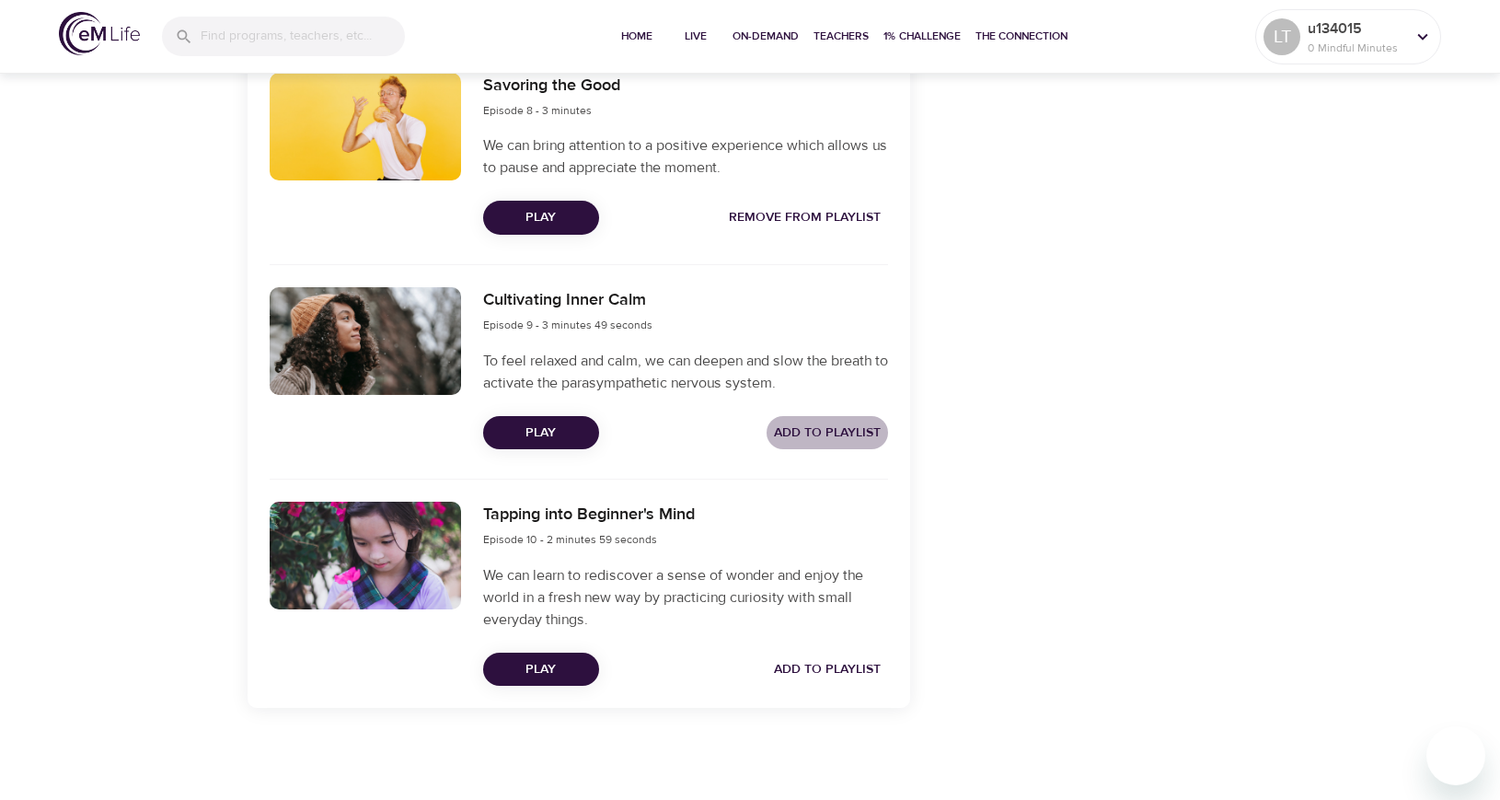
click at [838, 441] on span "Add to Playlist" at bounding box center [827, 433] width 107 height 23
click at [849, 674] on span "Add to Playlist" at bounding box center [827, 669] width 107 height 23
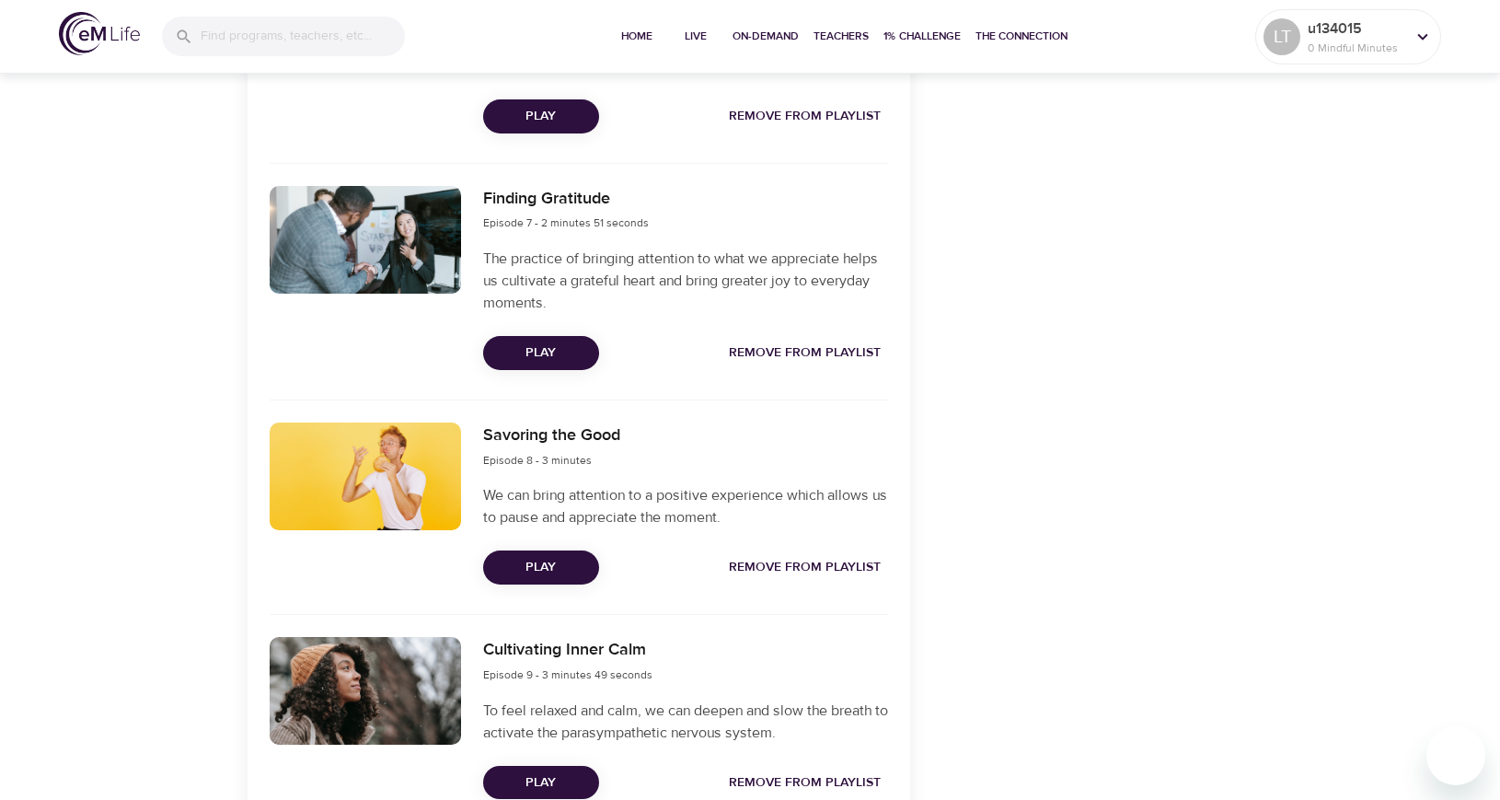
scroll to position [1965, 0]
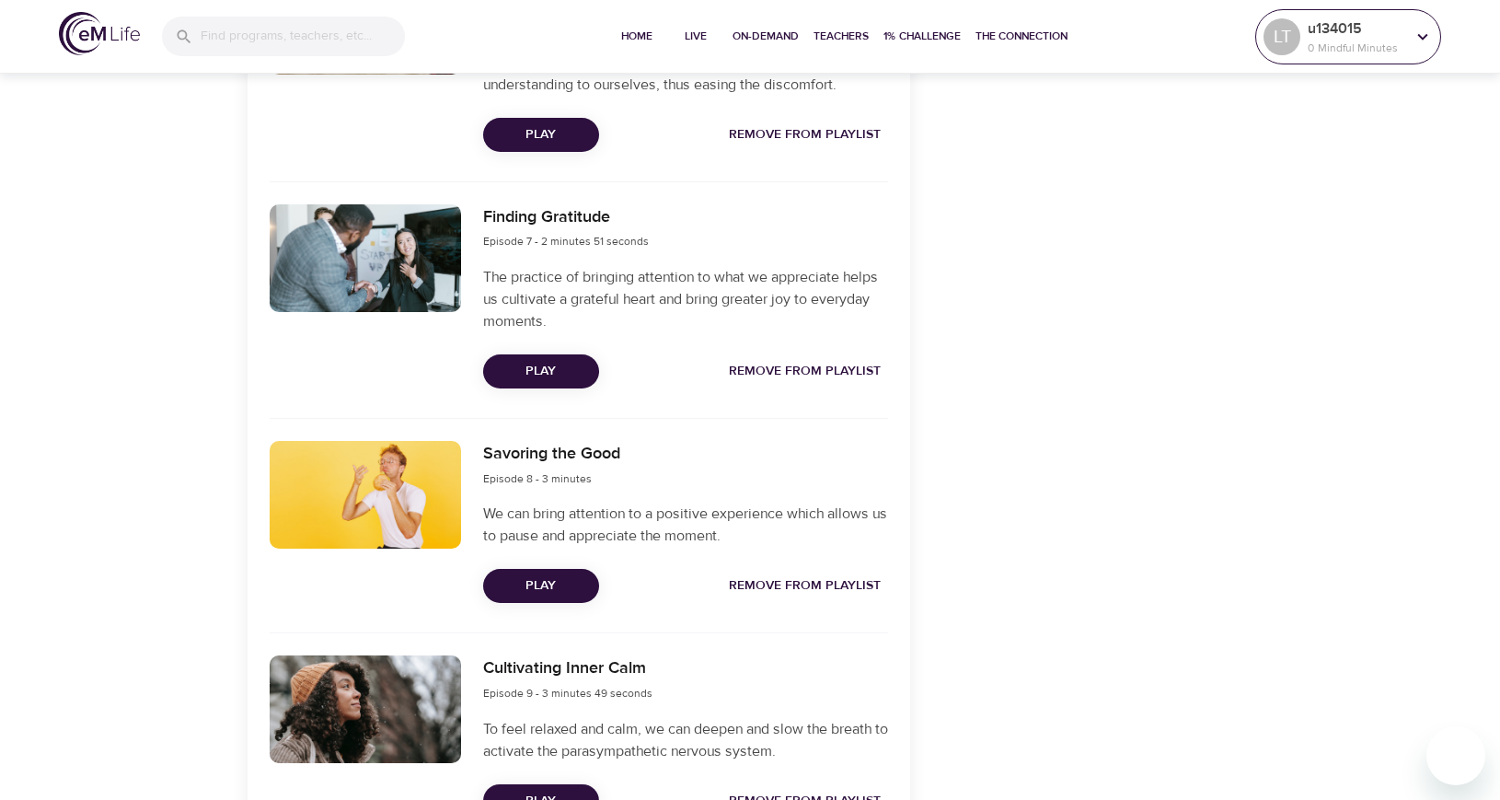
click at [1417, 28] on icon at bounding box center [1423, 37] width 20 height 20
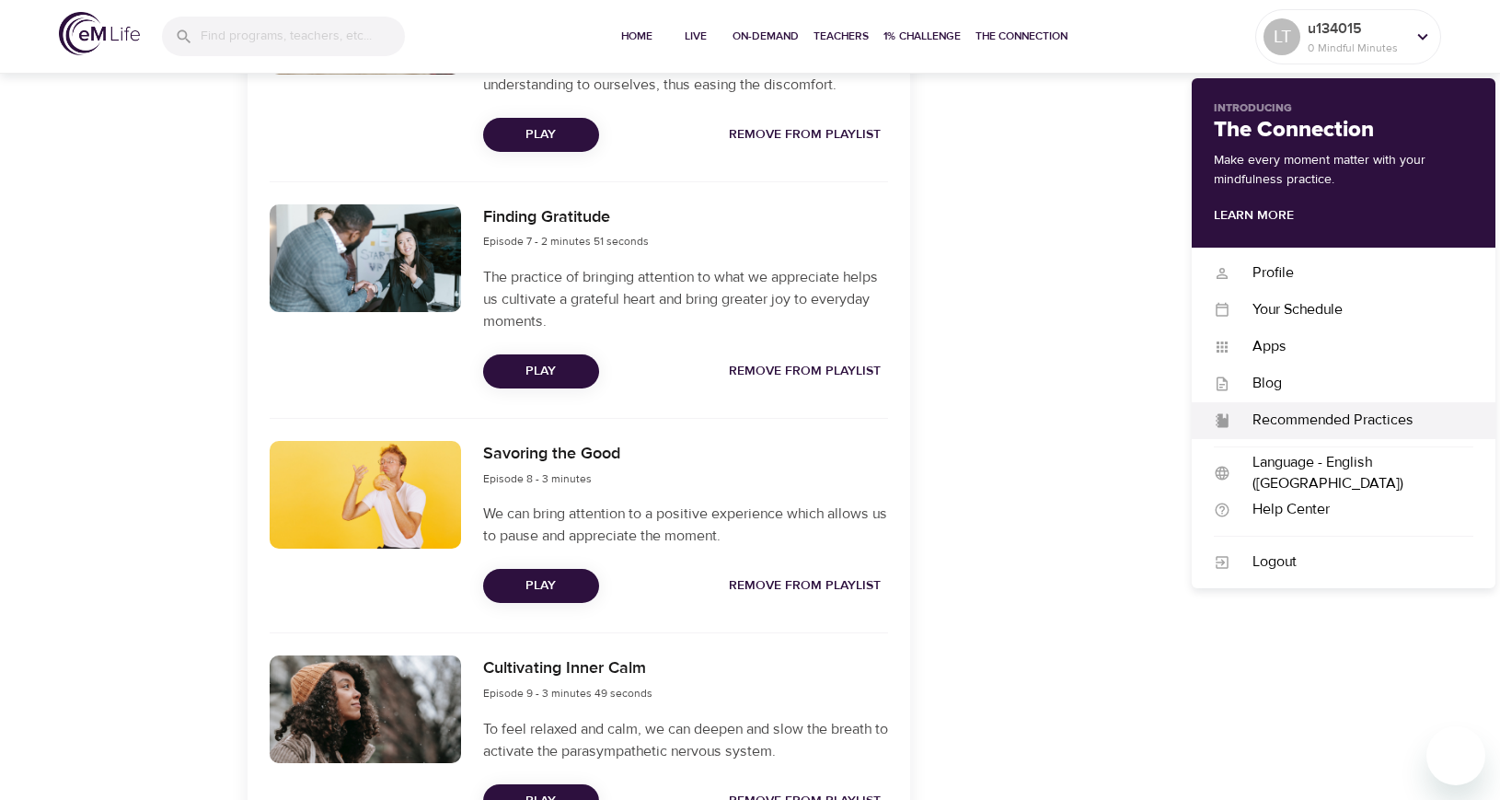
click at [1291, 424] on div "Recommended Practices" at bounding box center [1352, 420] width 243 height 21
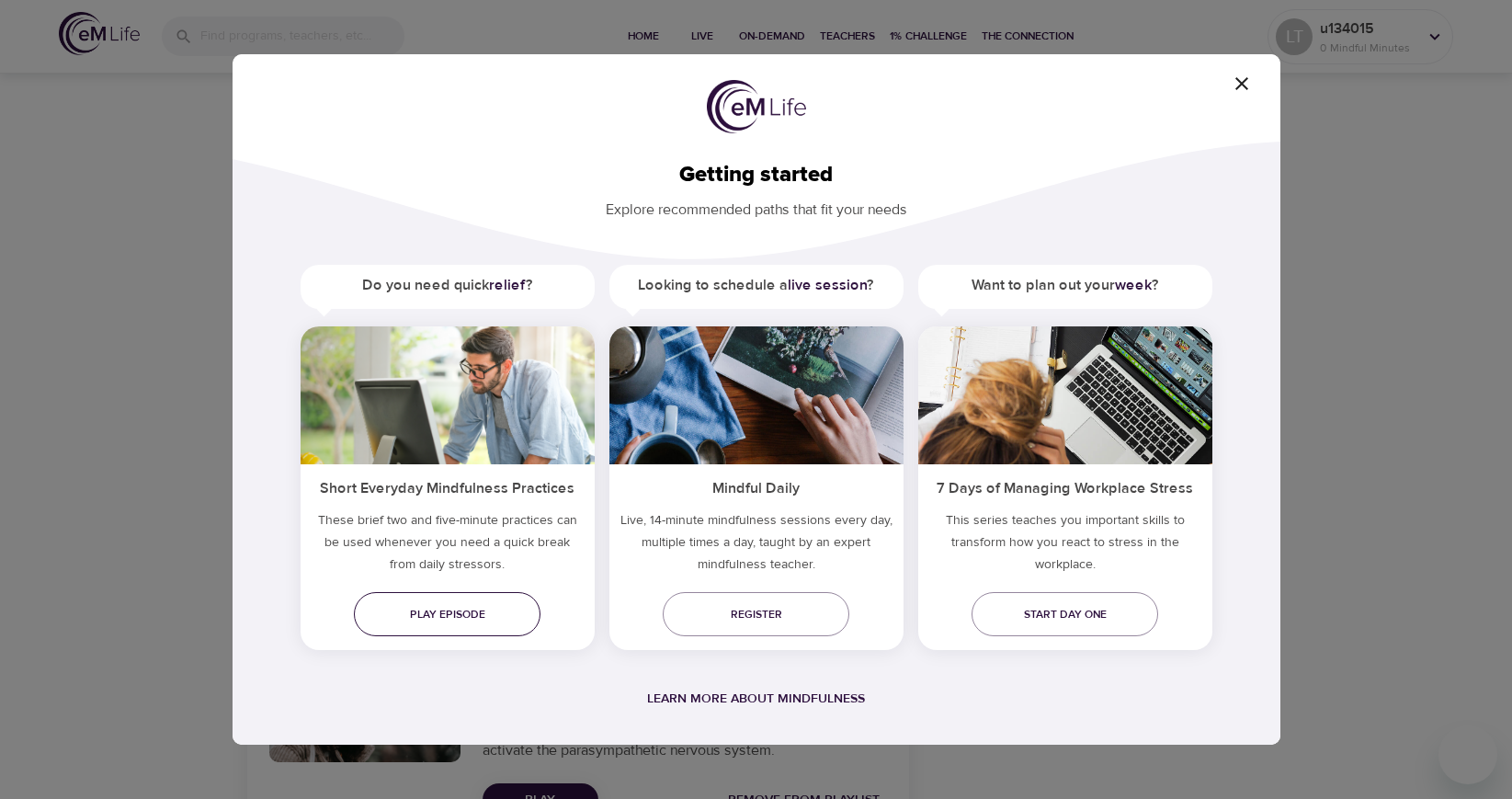
click at [446, 609] on span "Play episode" at bounding box center [446, 614] width 157 height 19
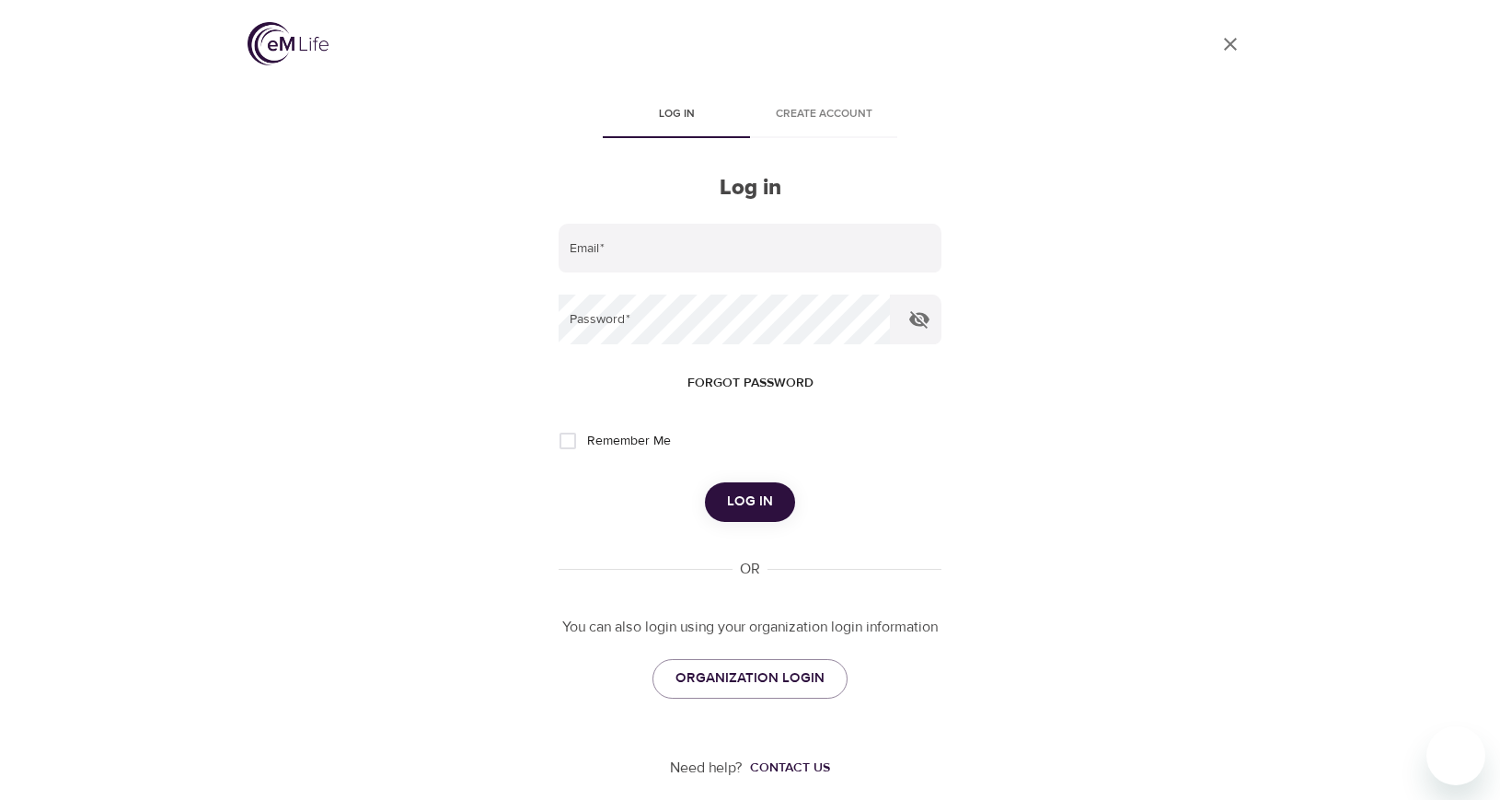
type input "[EMAIL_ADDRESS][DOMAIN_NAME]"
click at [979, 717] on div "User Profile Log in Create account Log in Email   * [EMAIL_ADDRESS][DOMAIN_NAME…" at bounding box center [750, 400] width 1049 height 800
click at [1072, 569] on div "User Profile Log in Create account Log in Email   * [EMAIL_ADDRESS][DOMAIN_NAME…" at bounding box center [750, 400] width 1049 height 800
click at [568, 445] on input "Remember Me" at bounding box center [568, 441] width 39 height 39
checkbox input "true"
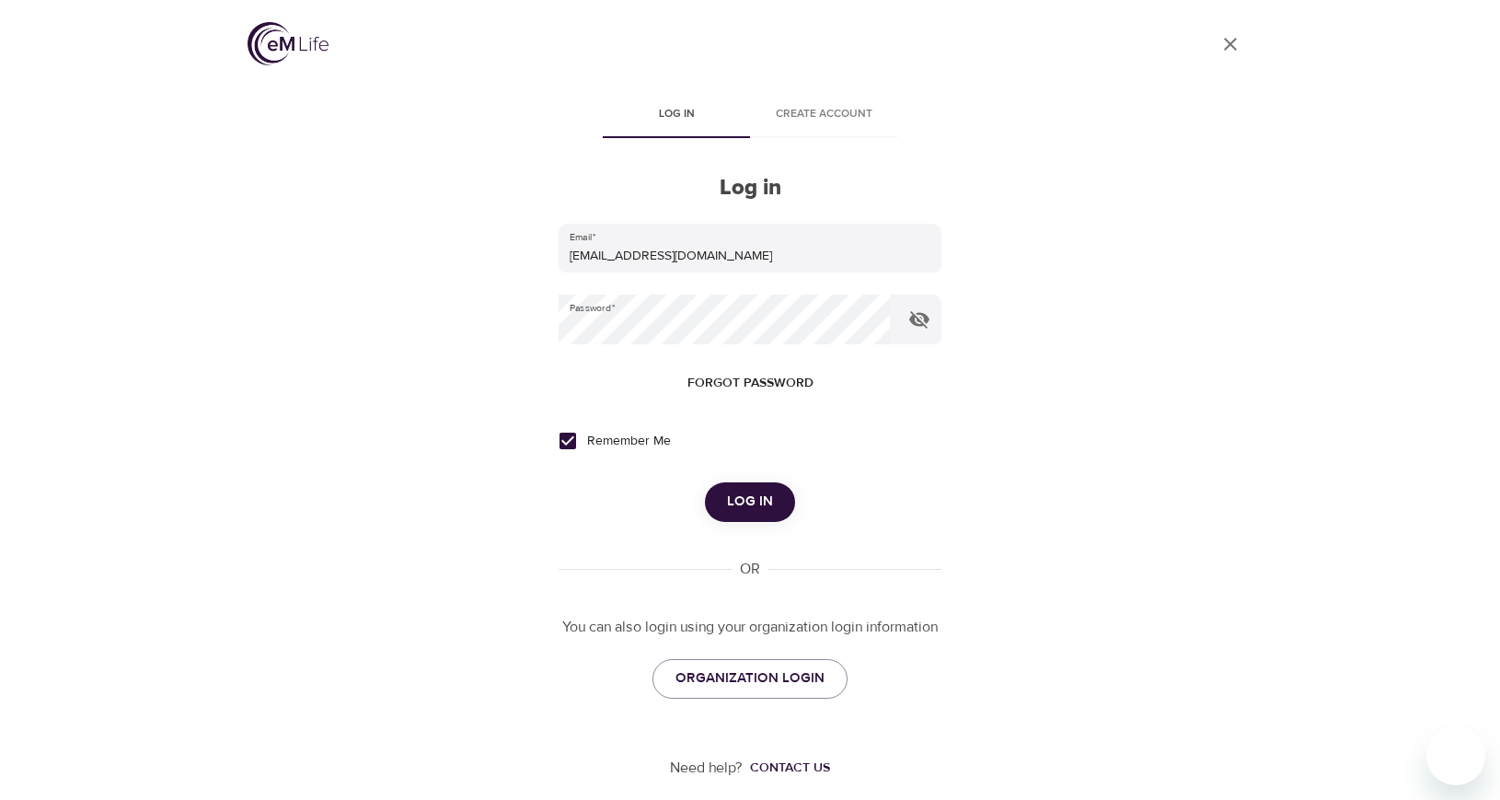
click at [748, 498] on span "Log in" at bounding box center [750, 502] width 46 height 24
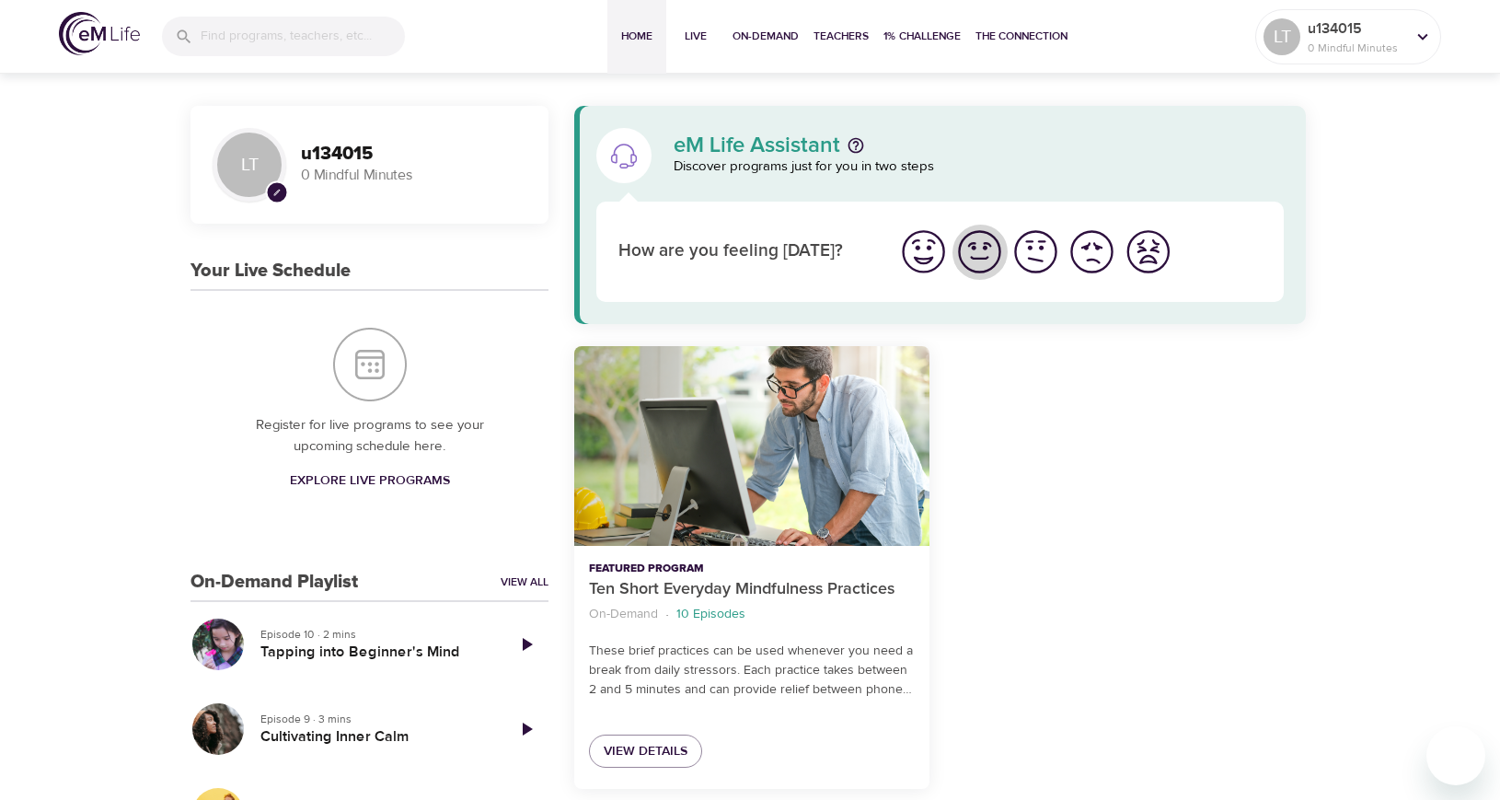
click at [977, 256] on img "I'm feeling good" at bounding box center [979, 251] width 51 height 51
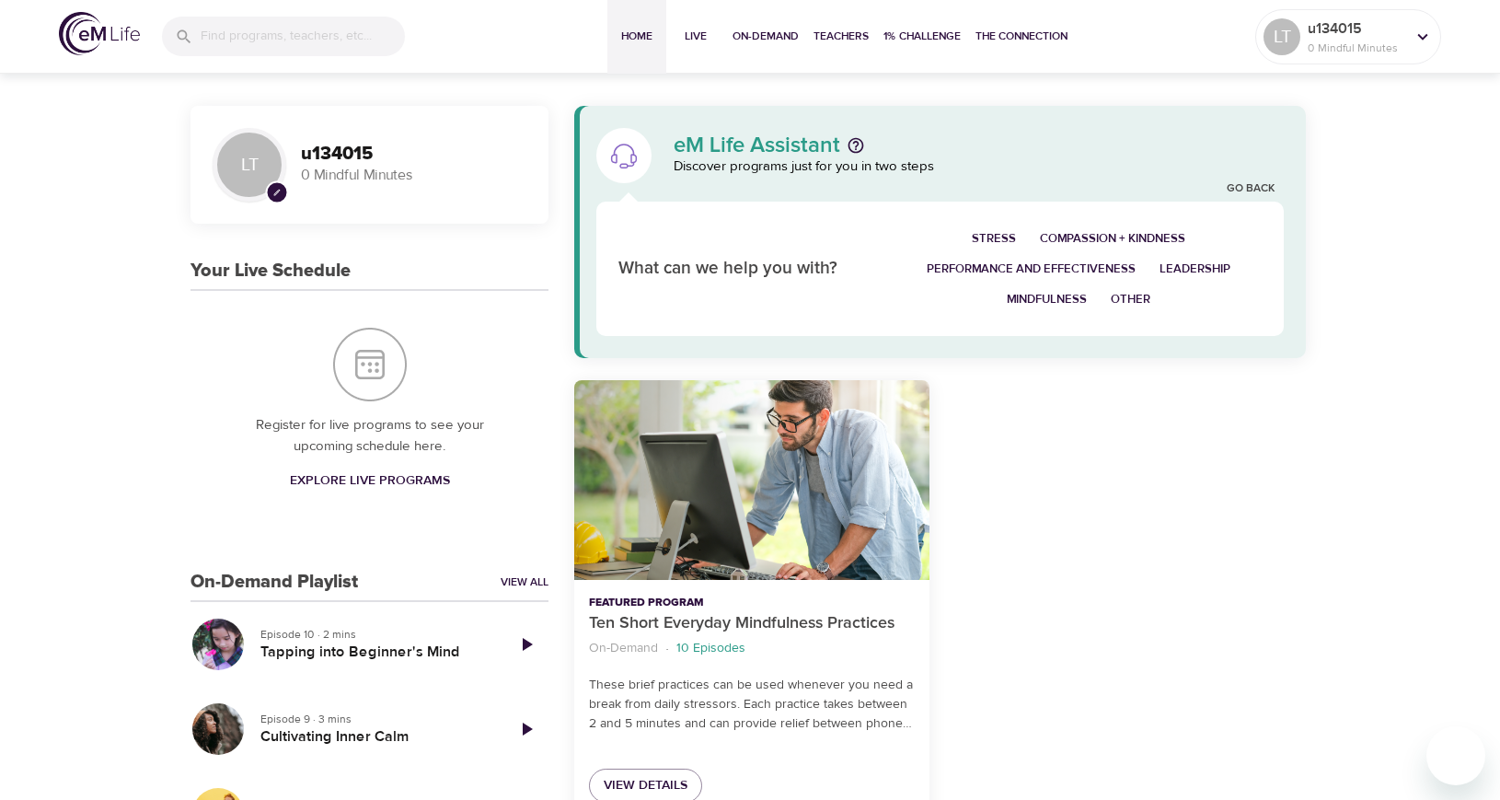
click at [1104, 389] on div at bounding box center [1129, 601] width 376 height 465
click at [1246, 181] on link "Go Back" at bounding box center [1251, 189] width 48 height 16
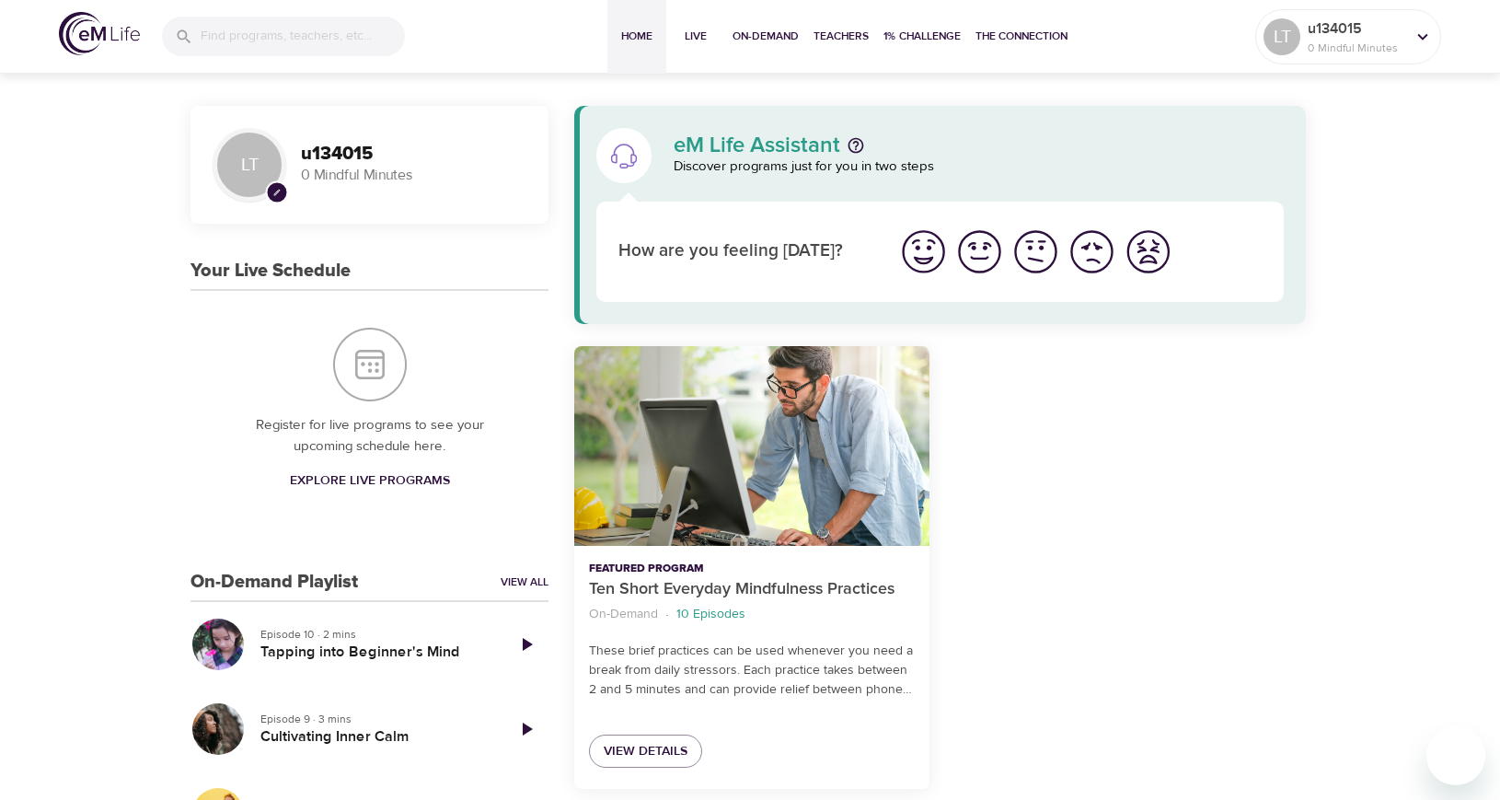
click at [1112, 445] on div at bounding box center [1129, 567] width 376 height 465
click at [1428, 40] on icon at bounding box center [1423, 37] width 20 height 20
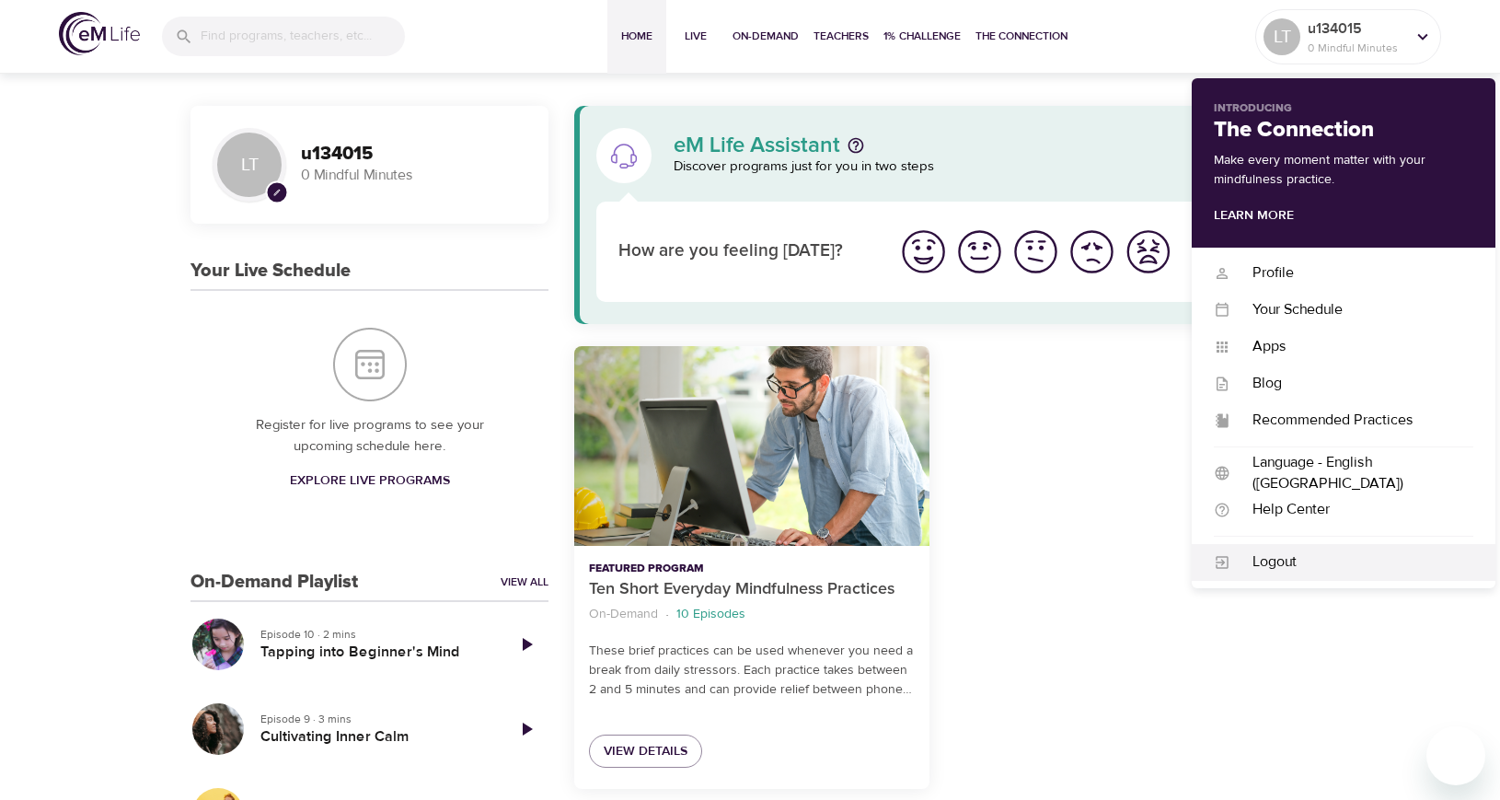
click at [1278, 565] on div "Logout" at bounding box center [1352, 561] width 243 height 21
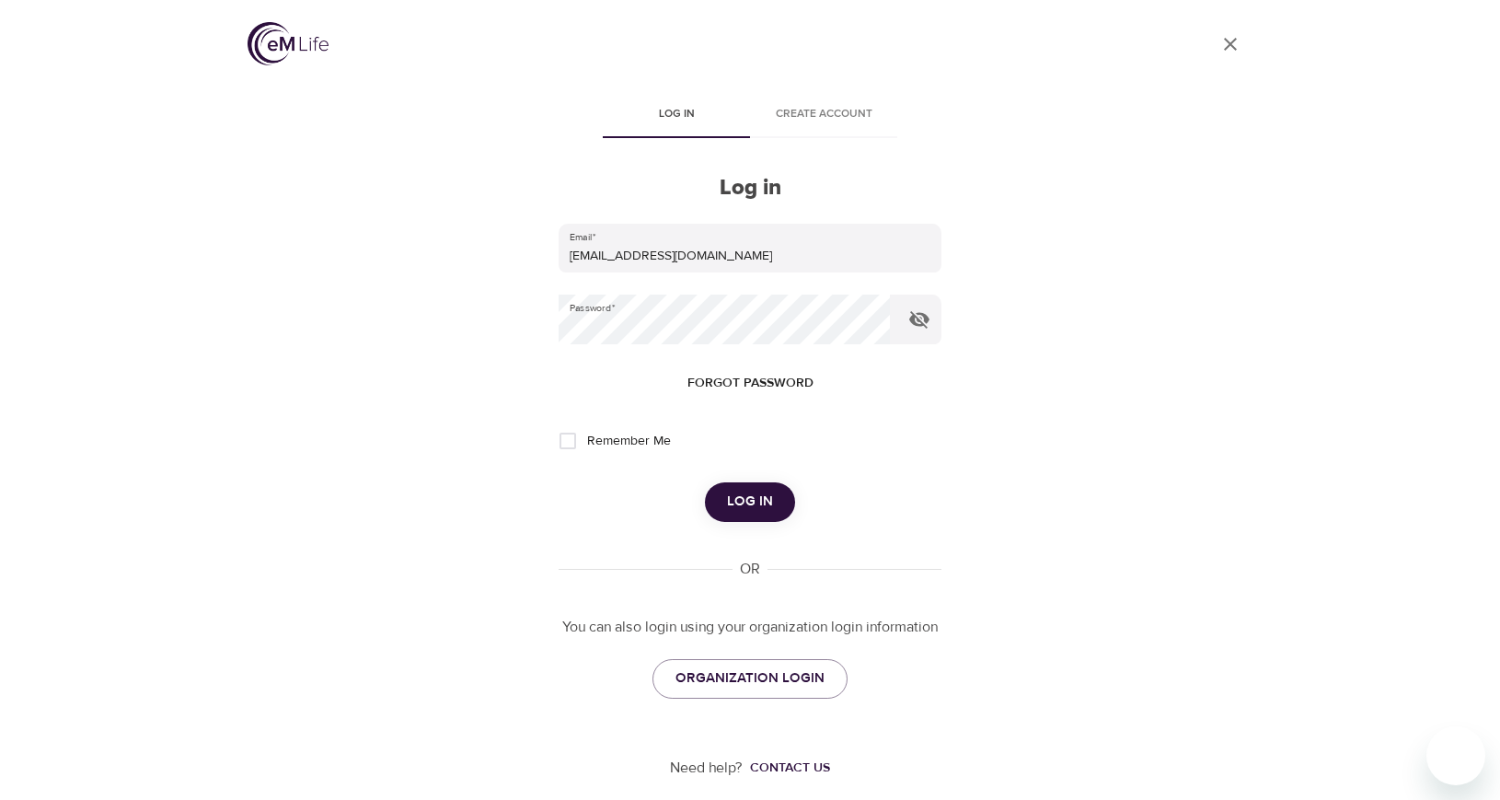
click at [1205, 474] on div "User Profile Log in Create account Log in Email   * [EMAIL_ADDRESS][DOMAIN_NAME…" at bounding box center [750, 400] width 1049 height 800
